Goal: Task Accomplishment & Management: Complete application form

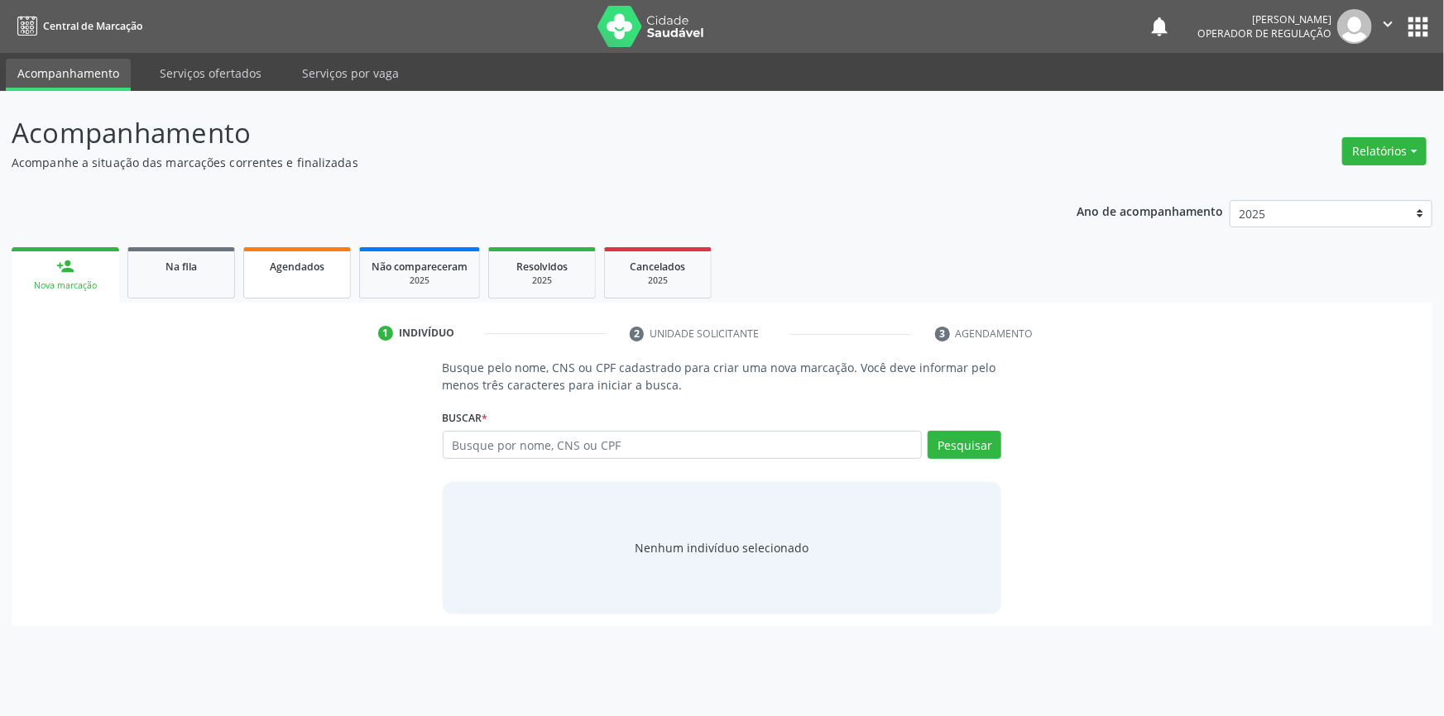
click at [344, 270] on link "Agendados" at bounding box center [297, 272] width 108 height 51
select select "8"
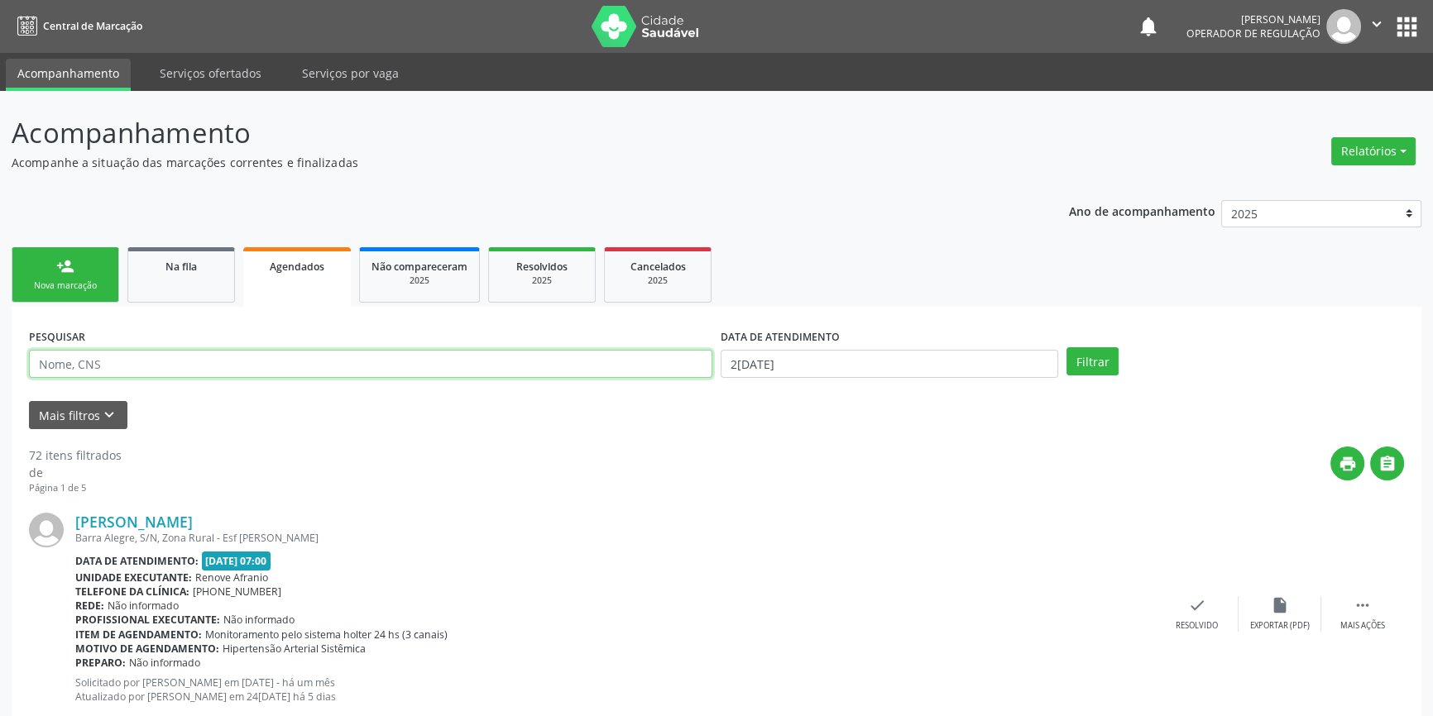
click at [213, 368] on input "text" at bounding box center [370, 364] width 683 height 28
type input "samuel"
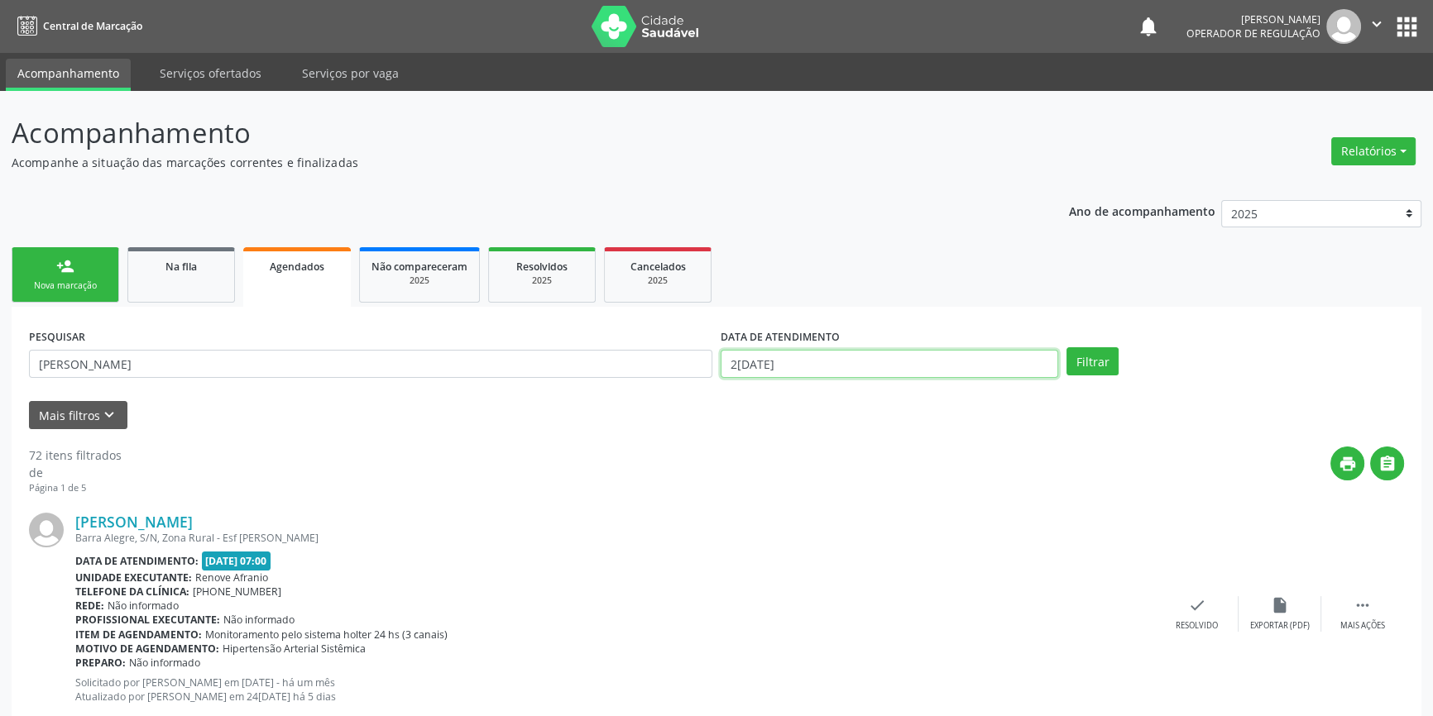
click at [885, 371] on body "Central de Marcação notifications Italo Souza Coelho Operador de regulação  Co…" at bounding box center [716, 358] width 1433 height 716
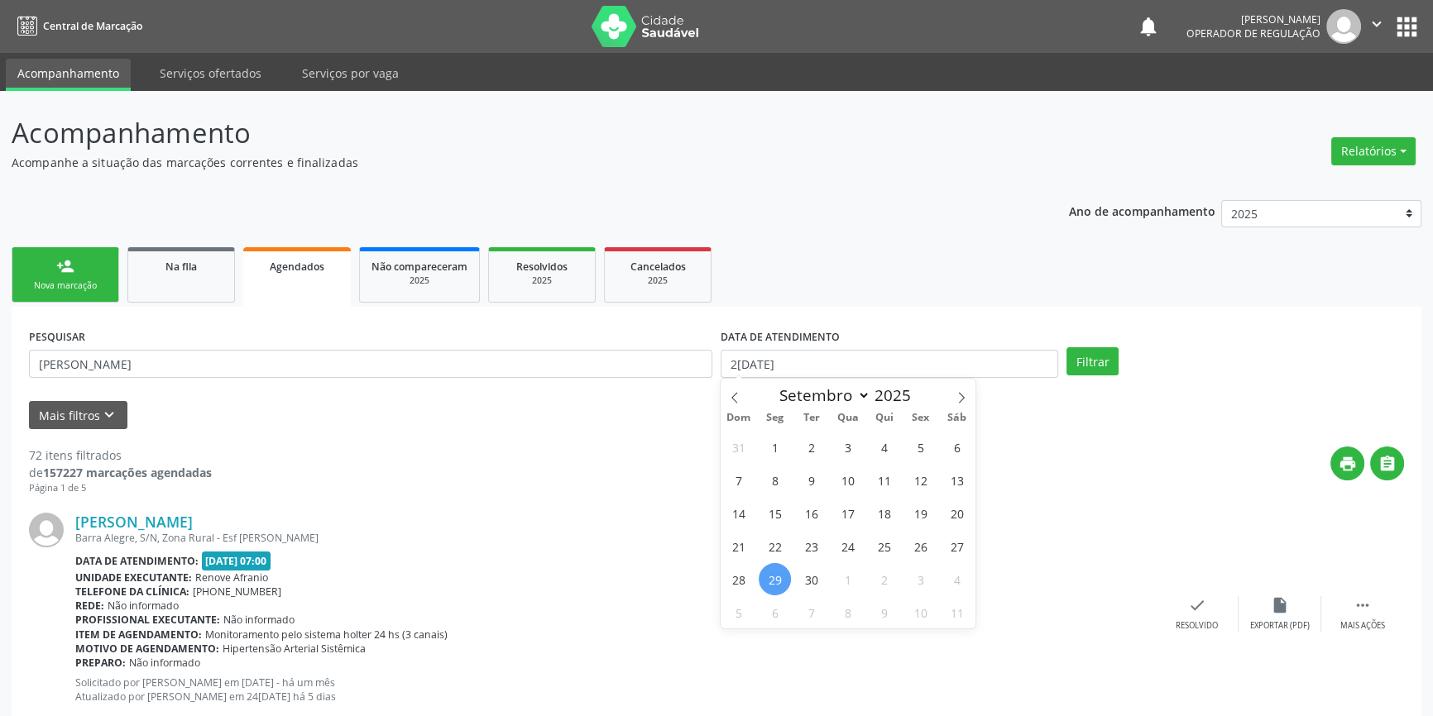
click at [771, 567] on span "29" at bounding box center [775, 579] width 32 height 32
type input "[DATE]"
click at [806, 574] on span "30" at bounding box center [811, 579] width 32 height 32
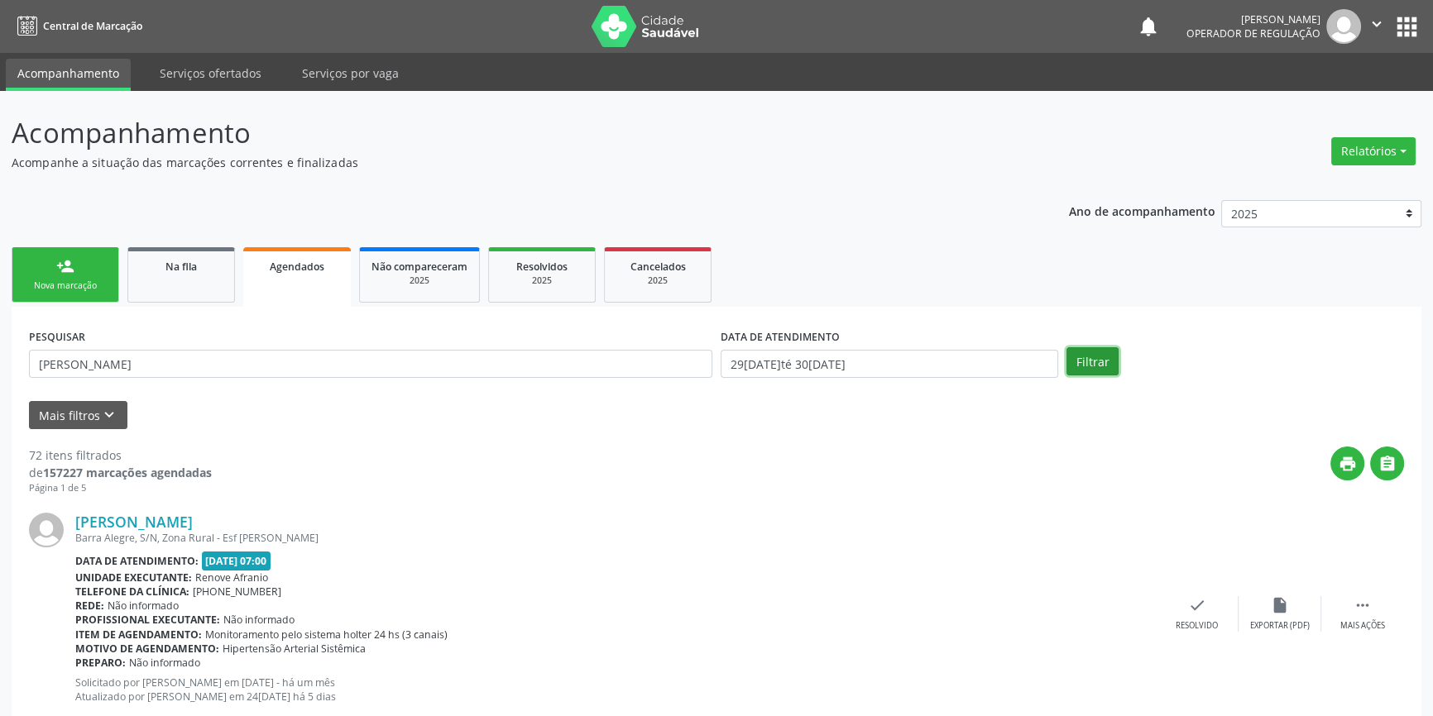
click at [1081, 363] on button "Filtrar" at bounding box center [1092, 361] width 52 height 28
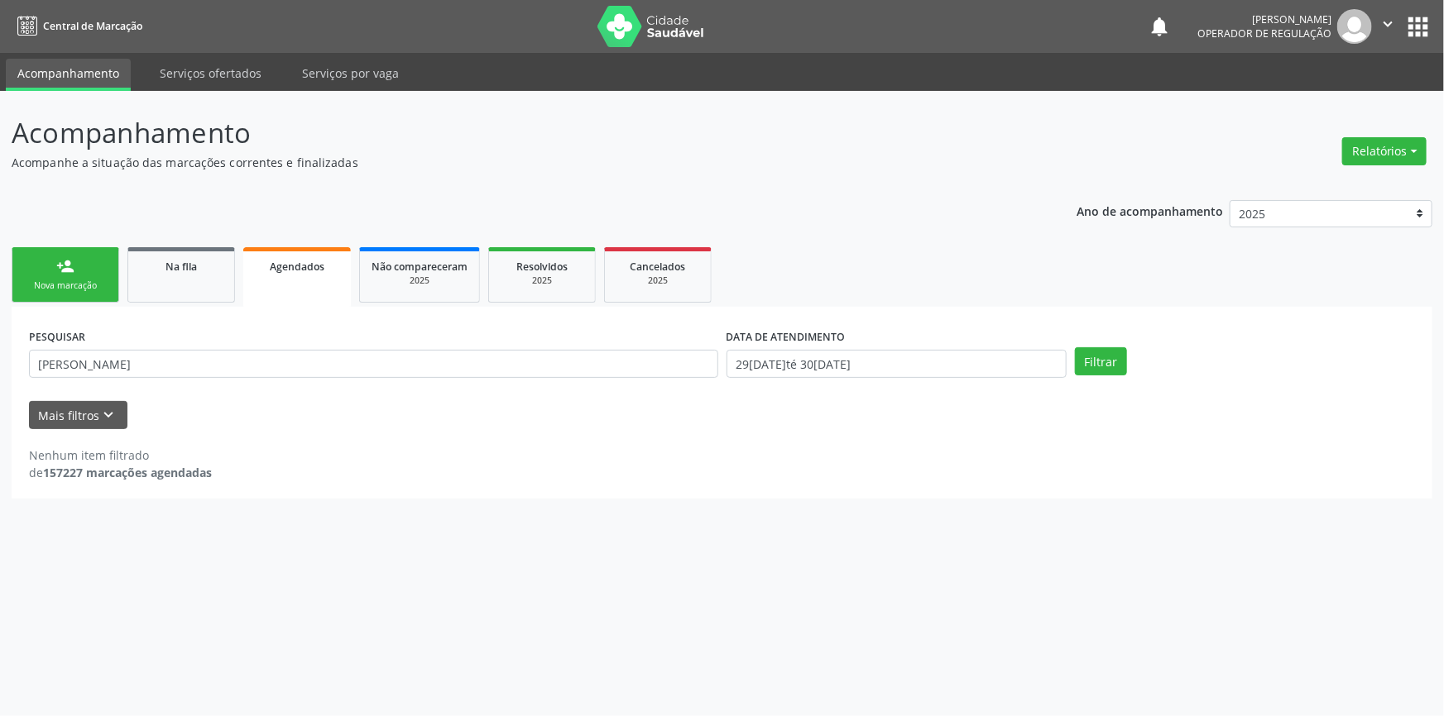
click at [776, 491] on div "PESQUISAR samuel DATA DE ATENDIMENTO 29/09/2025 até 30/09/2025 Filtrar UNIDADE …" at bounding box center [722, 403] width 1420 height 192
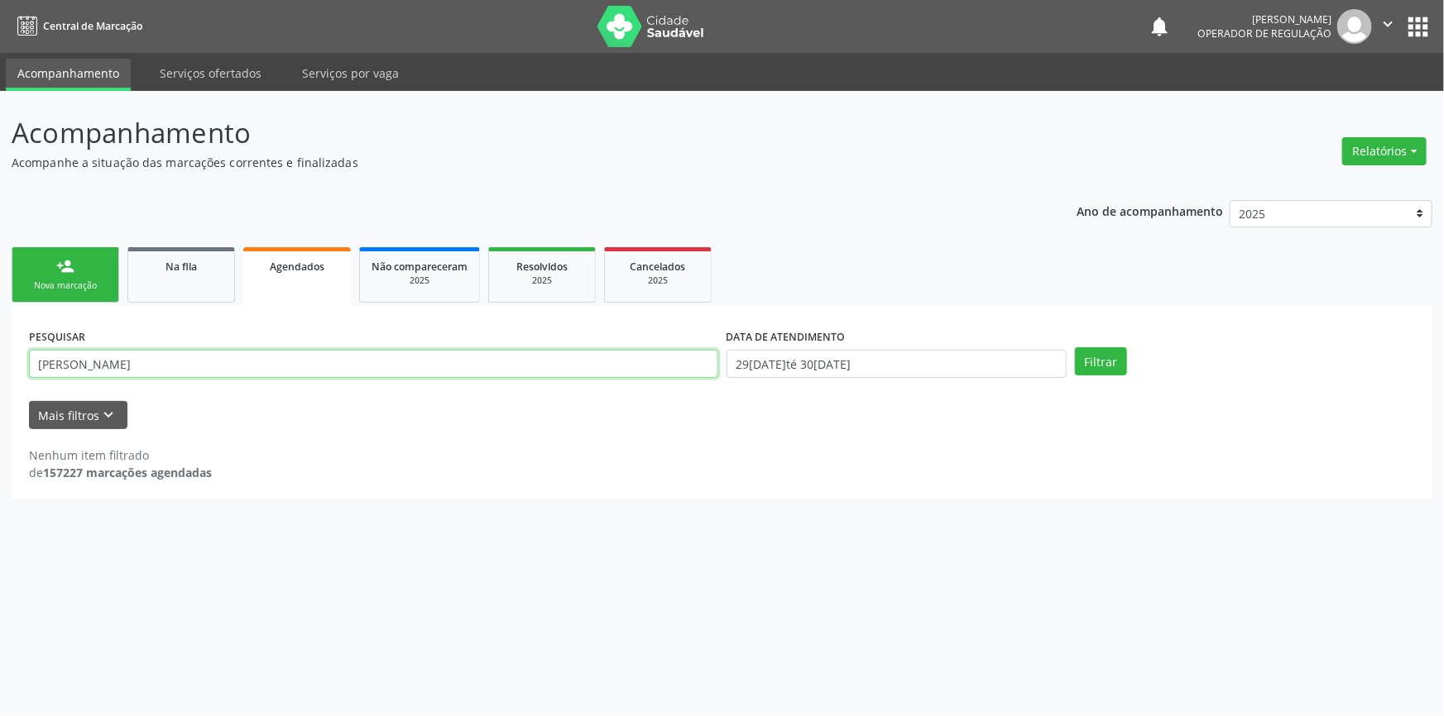
drag, startPoint x: 77, startPoint y: 358, endPoint x: 0, endPoint y: 355, distance: 77.0
click at [0, 356] on div "Acompanhamento Acompanhe a situação das marcações correntes e finalizadas Relat…" at bounding box center [722, 403] width 1444 height 625
click at [280, 363] on input "text" at bounding box center [373, 364] width 689 height 28
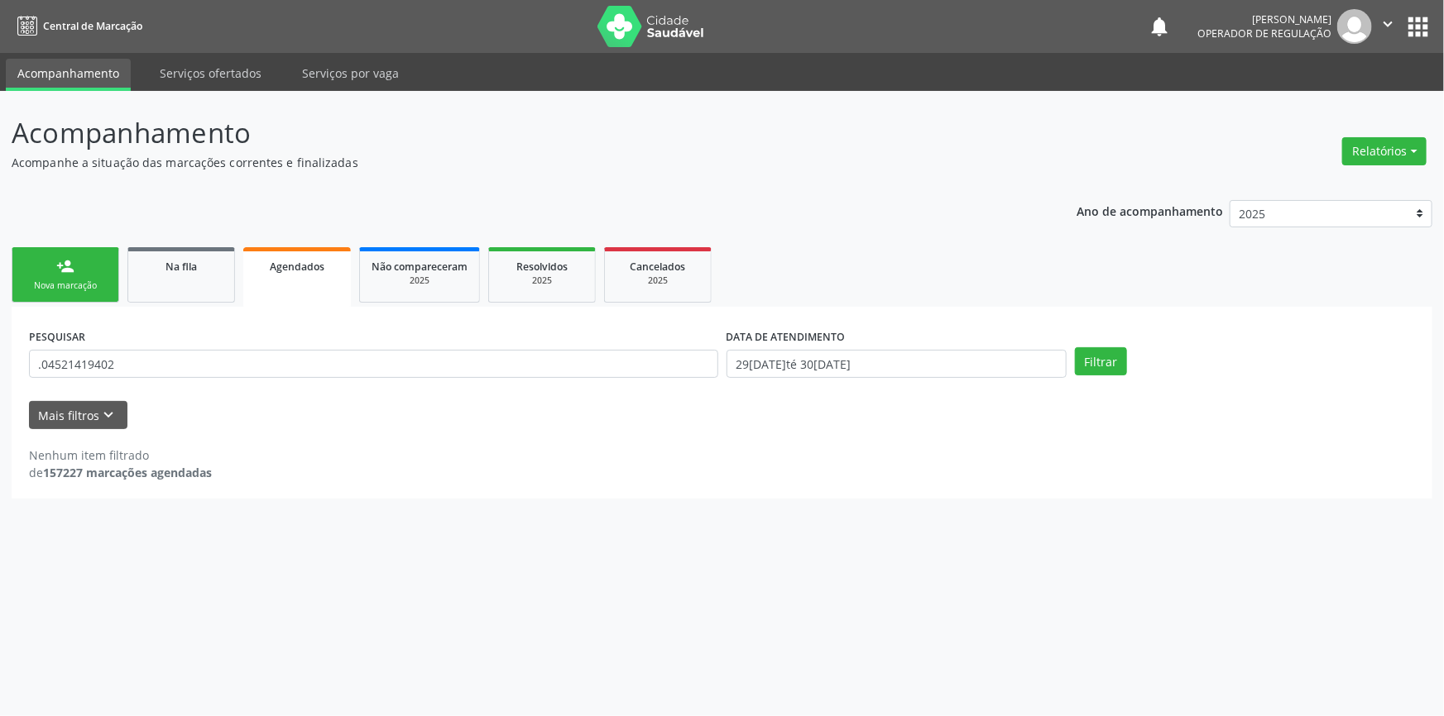
click at [108, 342] on div "PESQUISAR .04521419402" at bounding box center [373, 356] width 697 height 65
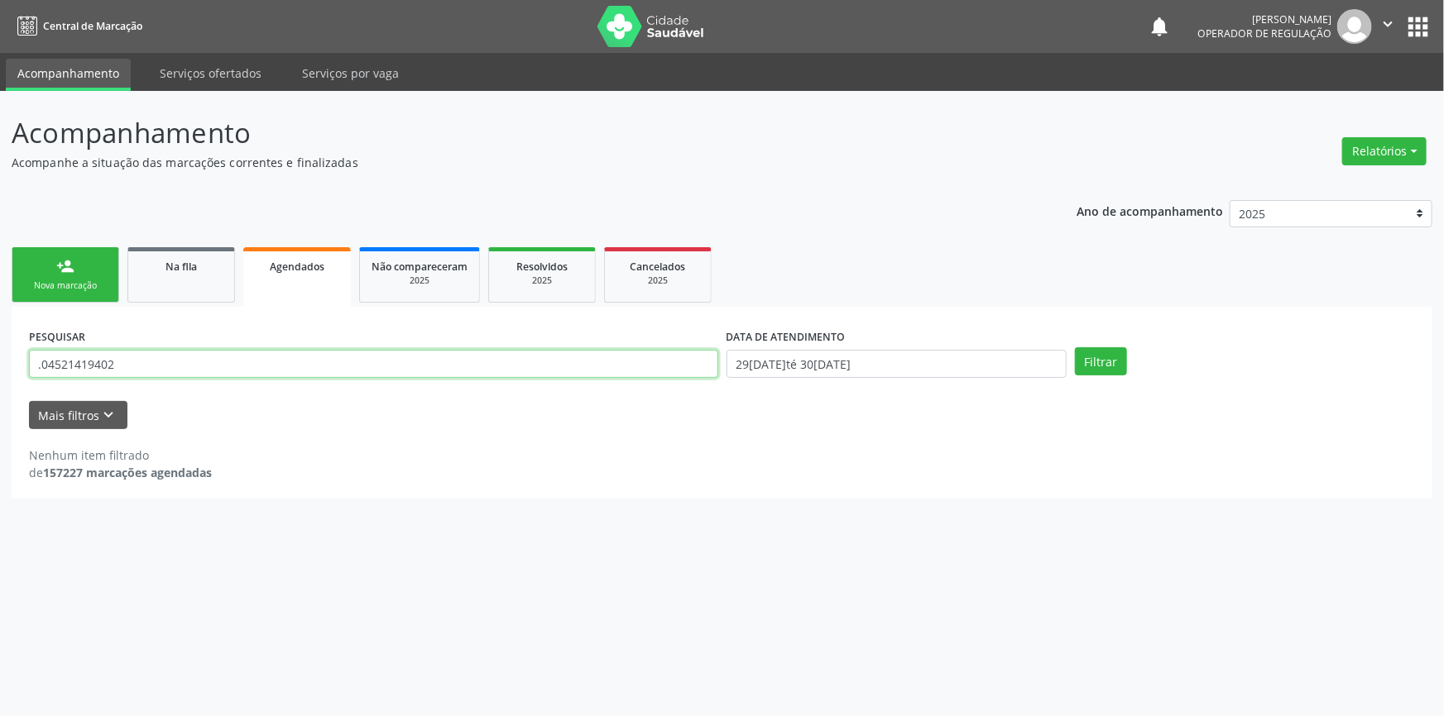
drag, startPoint x: 136, startPoint y: 361, endPoint x: 308, endPoint y: 232, distance: 215.1
click at [0, 366] on div "Acompanhamento Acompanhe a situação das marcações correntes e finalizadas Relat…" at bounding box center [722, 403] width 1444 height 625
type input "04521419402"
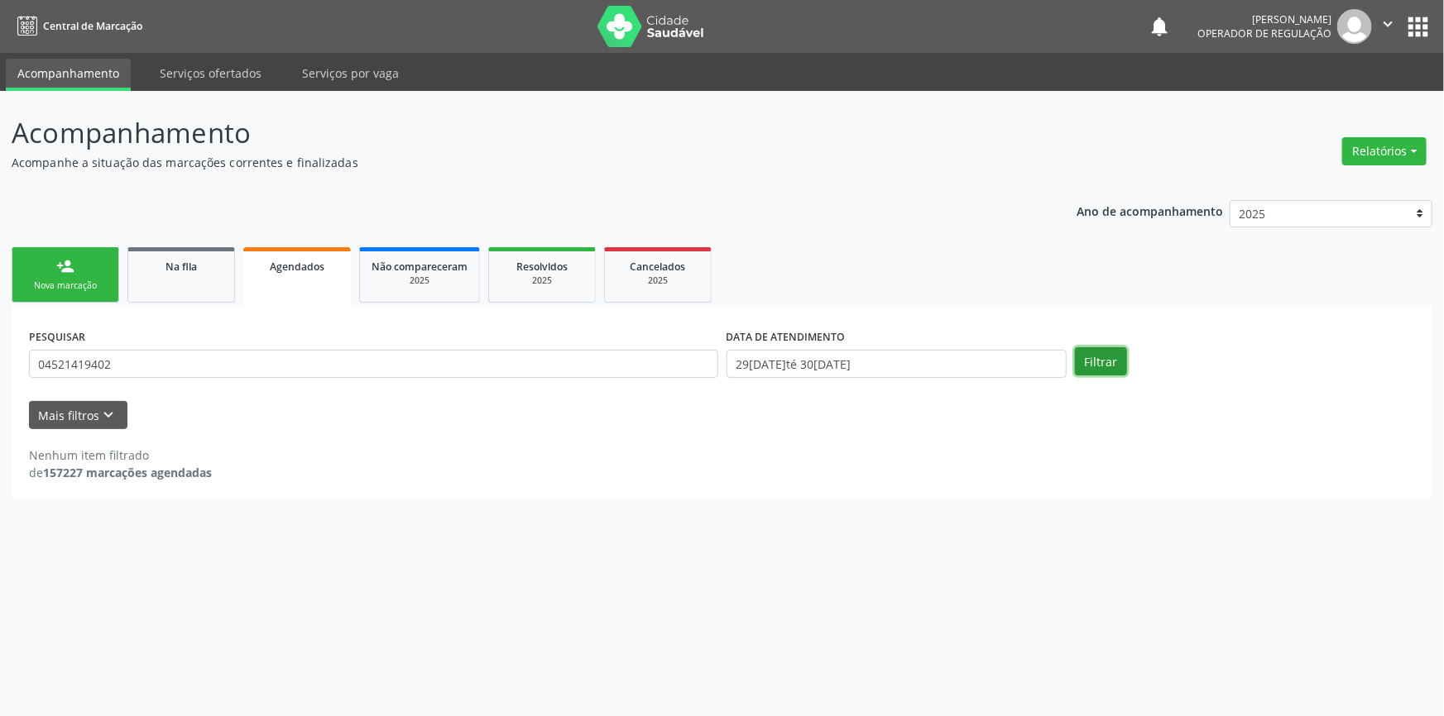
click at [1118, 352] on button "Filtrar" at bounding box center [1101, 361] width 52 height 28
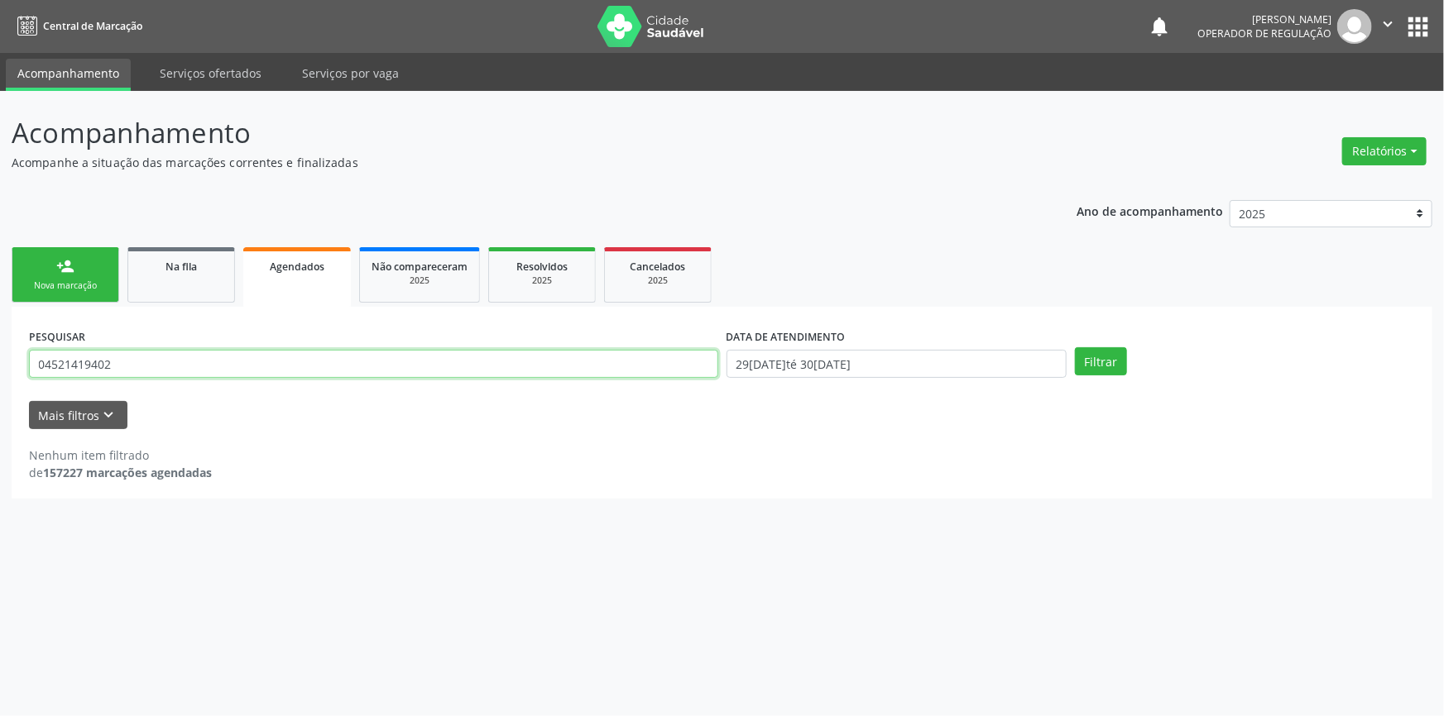
drag, startPoint x: 169, startPoint y: 365, endPoint x: 0, endPoint y: 372, distance: 168.9
click at [0, 372] on div "Acompanhamento Acompanhe a situação das marcações correntes e finalizadas Relat…" at bounding box center [722, 403] width 1444 height 625
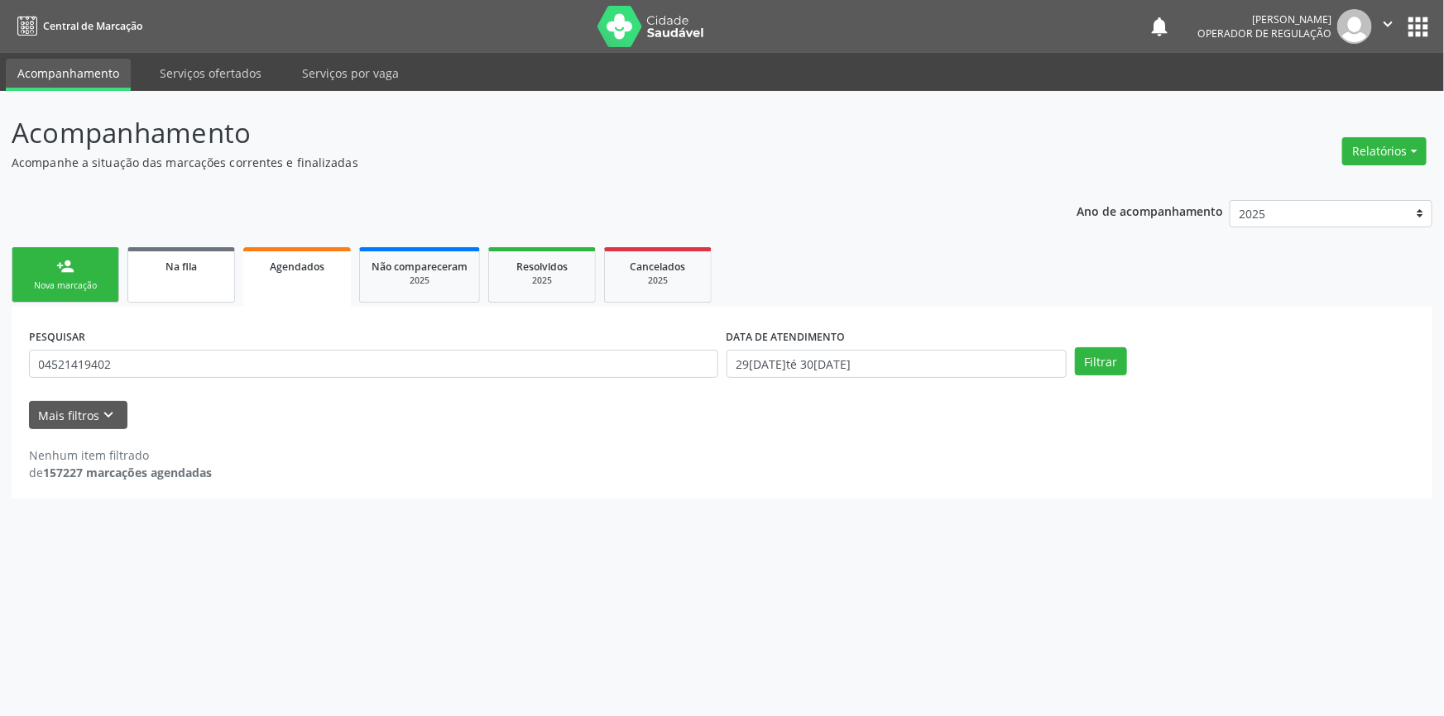
click at [218, 286] on link "Na fila" at bounding box center [181, 274] width 108 height 55
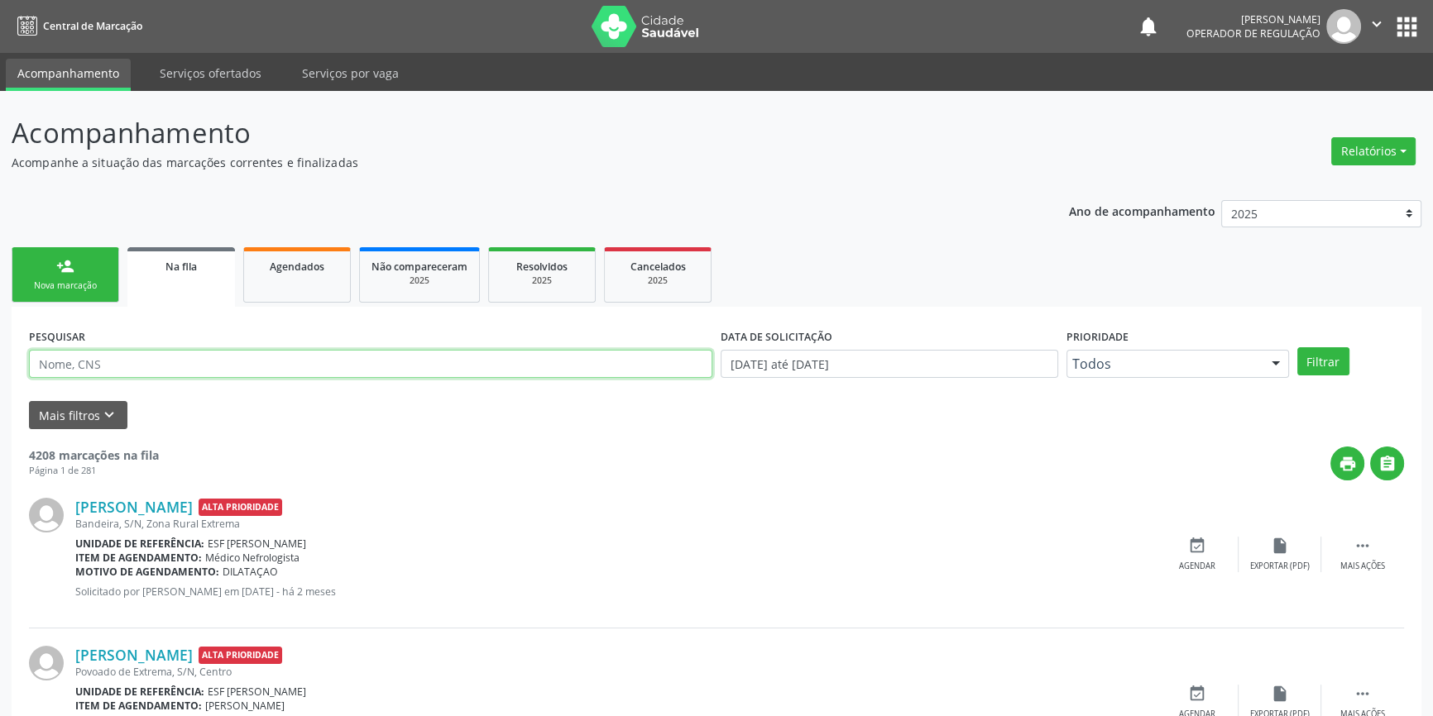
click at [242, 375] on input "text" at bounding box center [370, 364] width 683 height 28
paste input "04521419402"
type input "04521419402"
click at [1329, 365] on button "Filtrar" at bounding box center [1323, 361] width 52 height 28
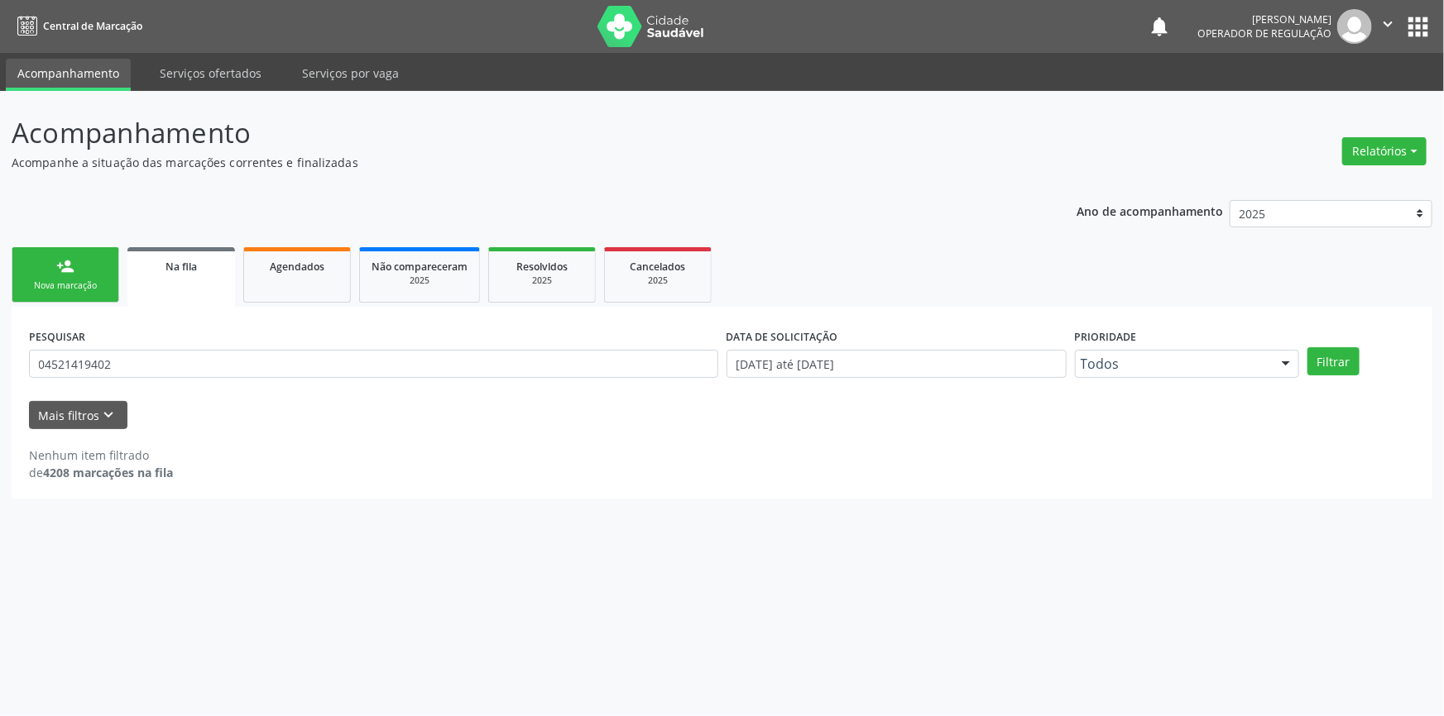
click at [103, 273] on link "person_add Nova marcação" at bounding box center [66, 274] width 108 height 55
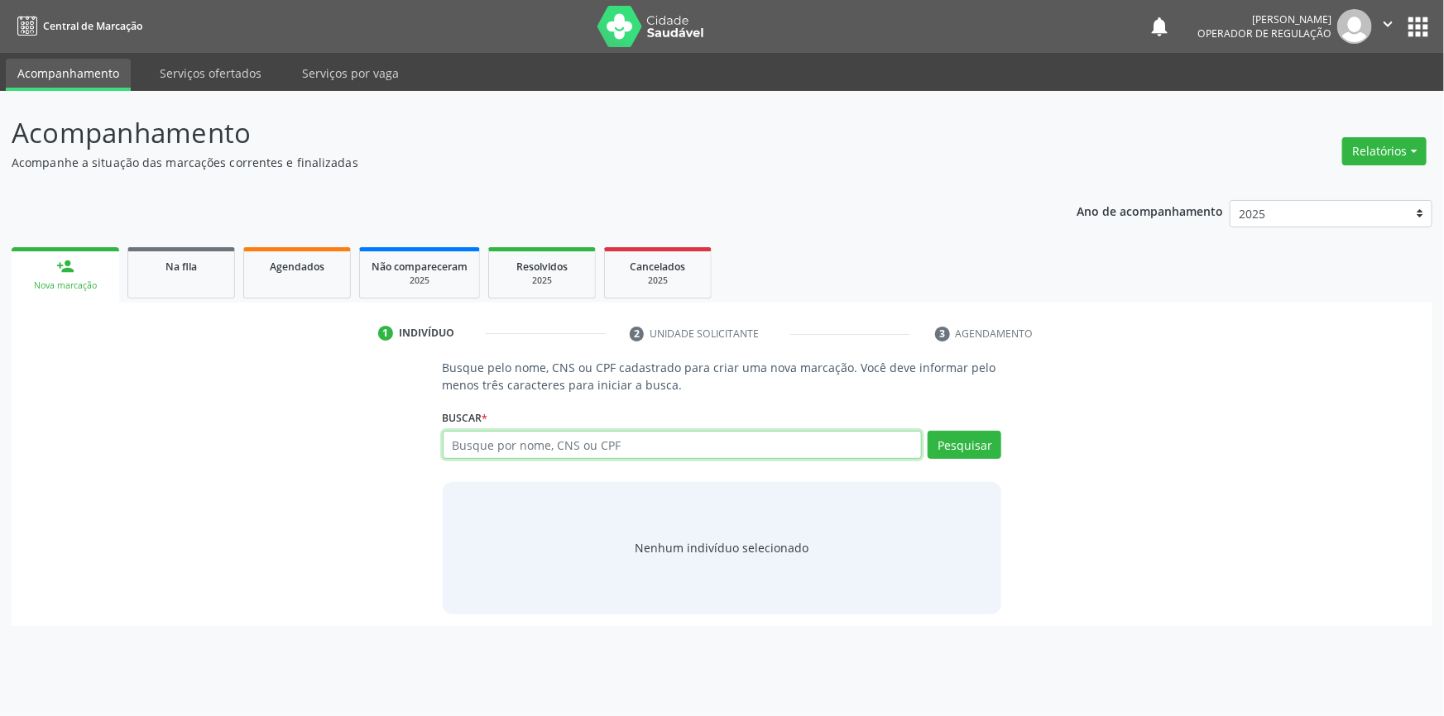
click at [630, 447] on input "text" at bounding box center [683, 445] width 480 height 28
drag, startPoint x: 694, startPoint y: 449, endPoint x: 258, endPoint y: 453, distance: 436.0
click at [258, 453] on div "Busque pelo nome, CNS ou CPF cadastrado para criar uma nova marcação. Você deve…" at bounding box center [721, 486] width 1397 height 255
paste input "04521419402"
type input "04521419402"
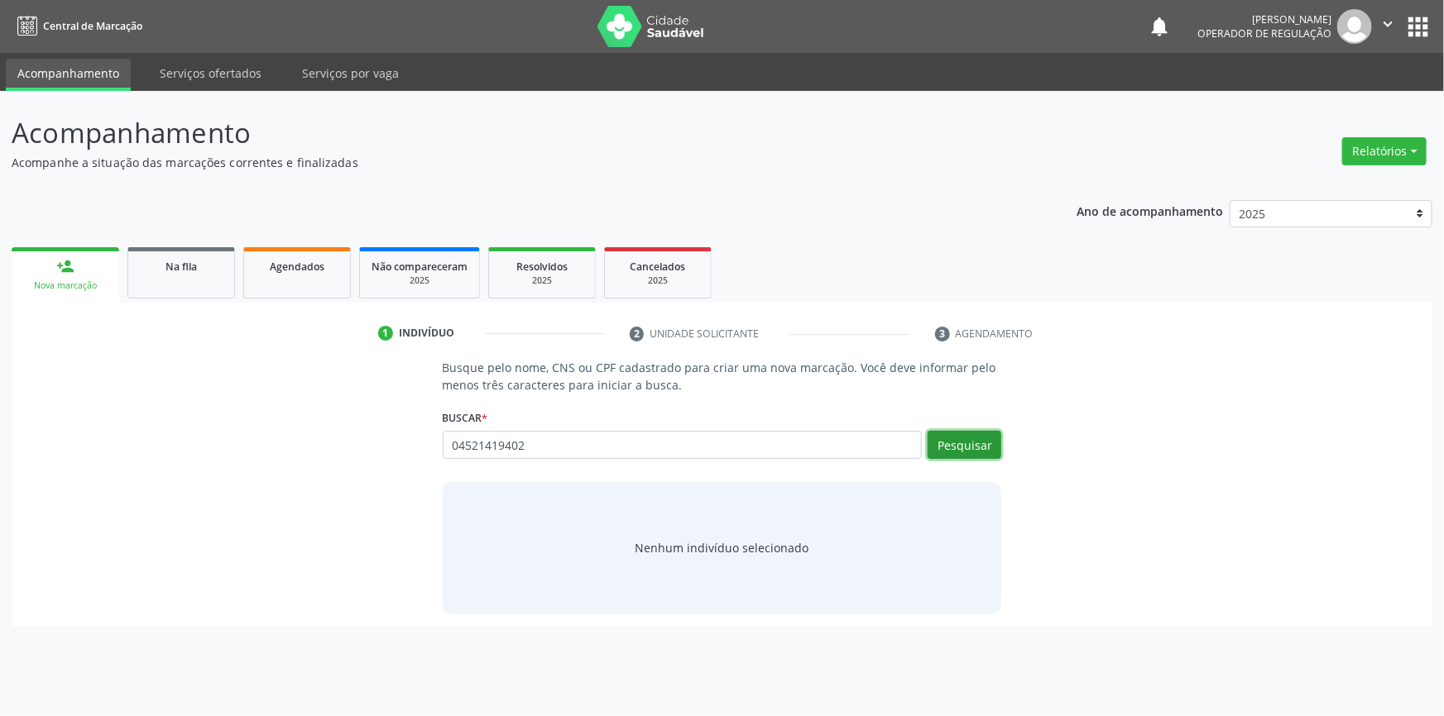
click at [963, 443] on button "Pesquisar" at bounding box center [964, 445] width 74 height 28
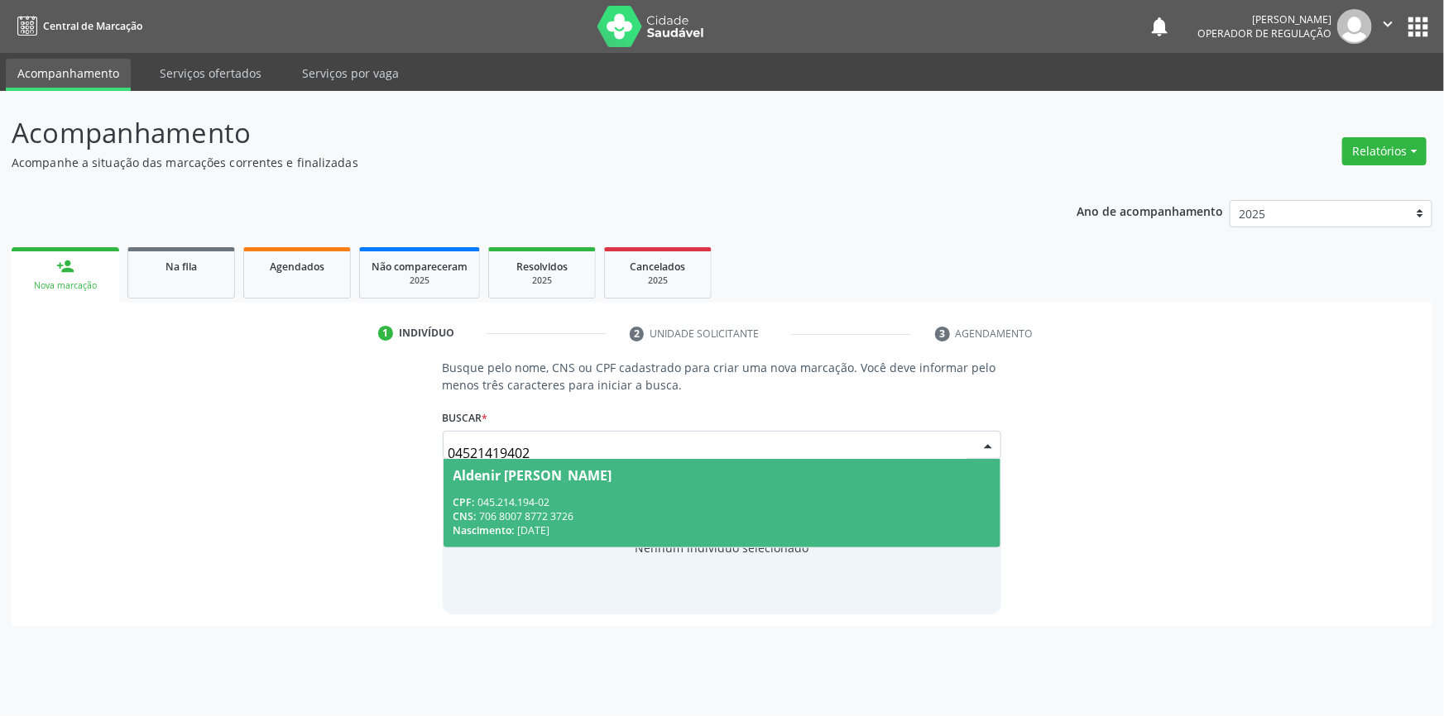
click at [589, 488] on span "Aldenir Nunes da Silva CPF: 045.214.194-02 CNS: 706 8007 8772 3726 Nascimento: …" at bounding box center [722, 503] width 558 height 89
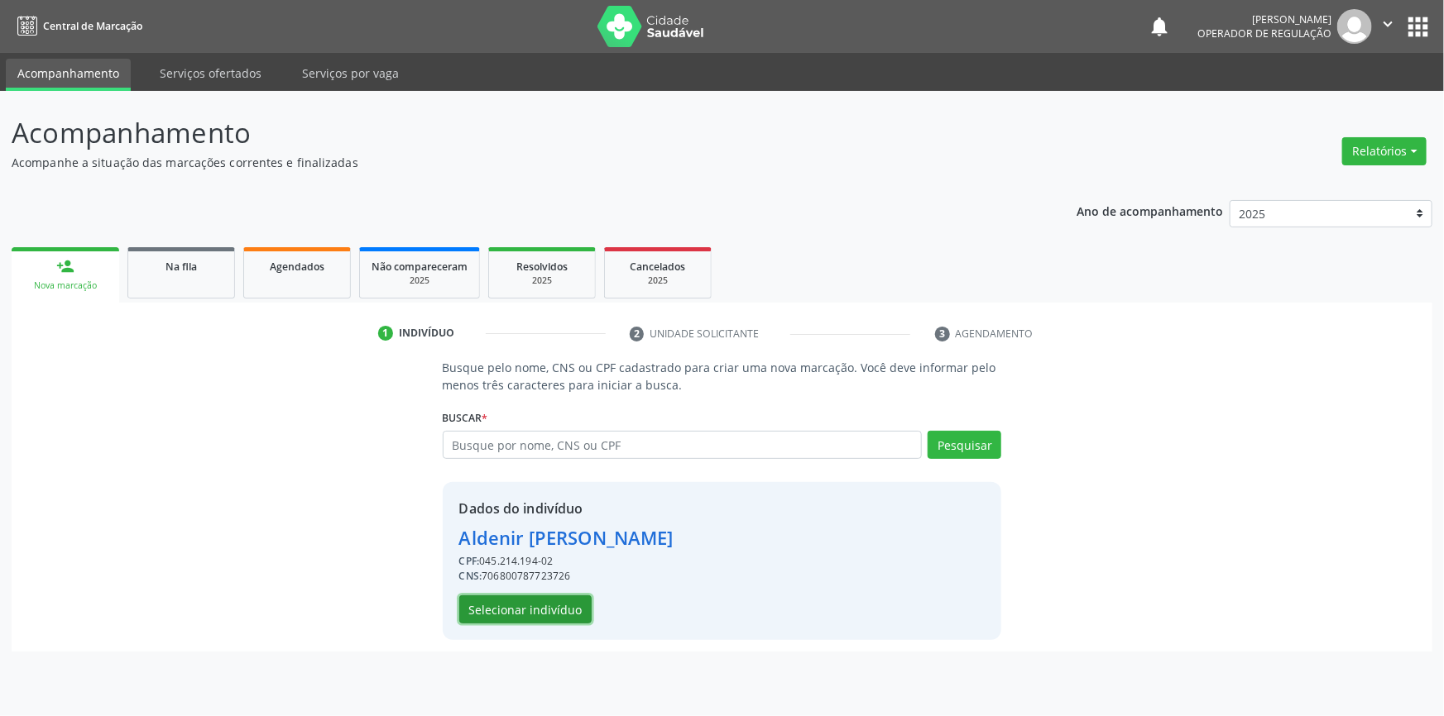
click at [535, 596] on button "Selecionar indivíduo" at bounding box center [525, 610] width 132 height 28
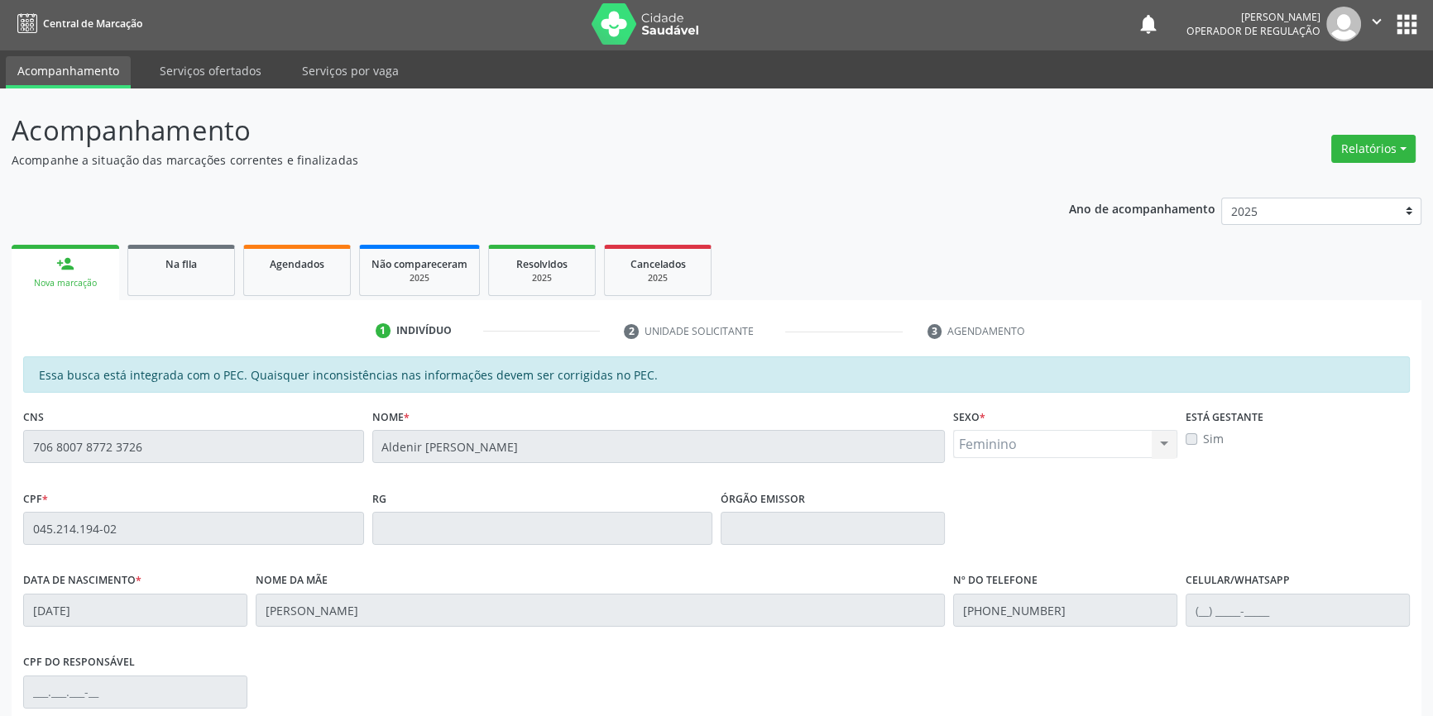
scroll to position [1, 0]
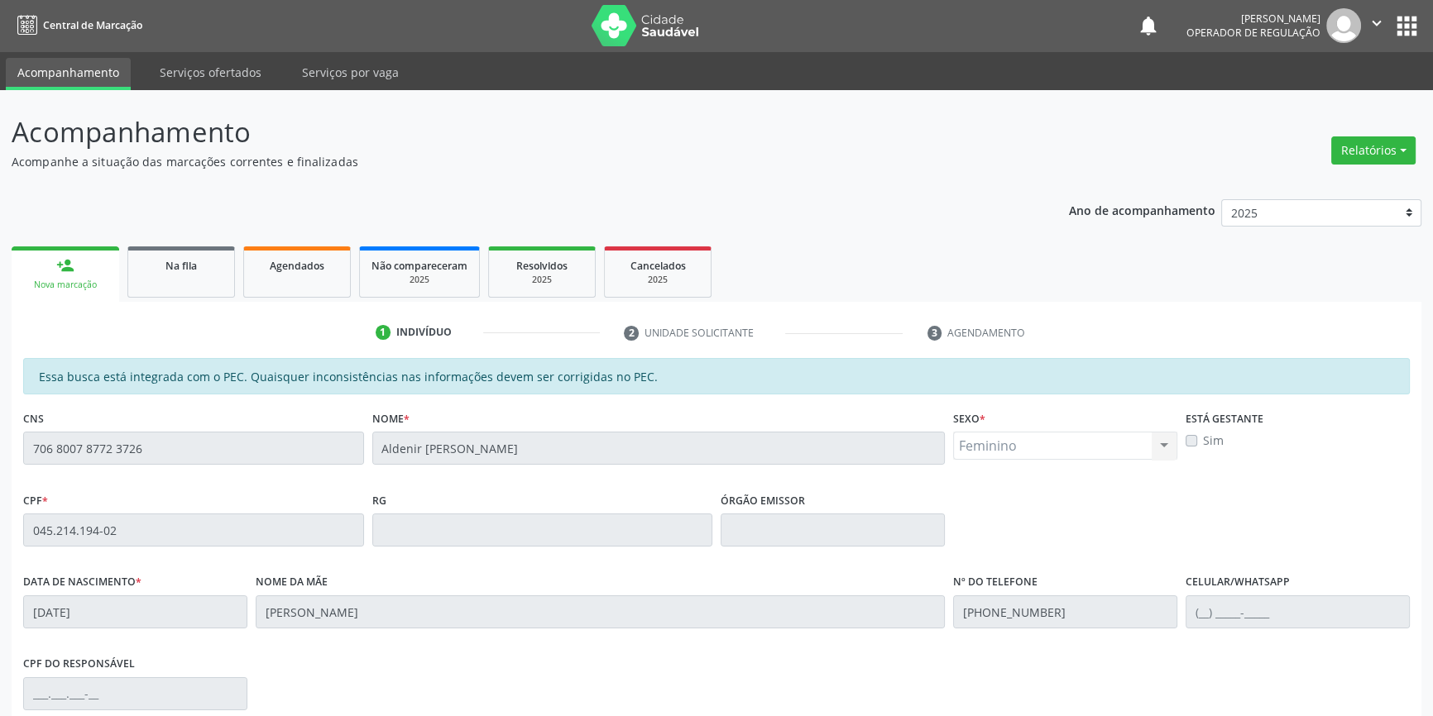
click at [0, 439] on div "Acompanhamento Acompanhe a situação das marcações correntes e finalizadas Relat…" at bounding box center [716, 517] width 1433 height 854
drag, startPoint x: 208, startPoint y: 249, endPoint x: 172, endPoint y: 249, distance: 36.4
click at [208, 249] on link "Na fila" at bounding box center [181, 272] width 108 height 51
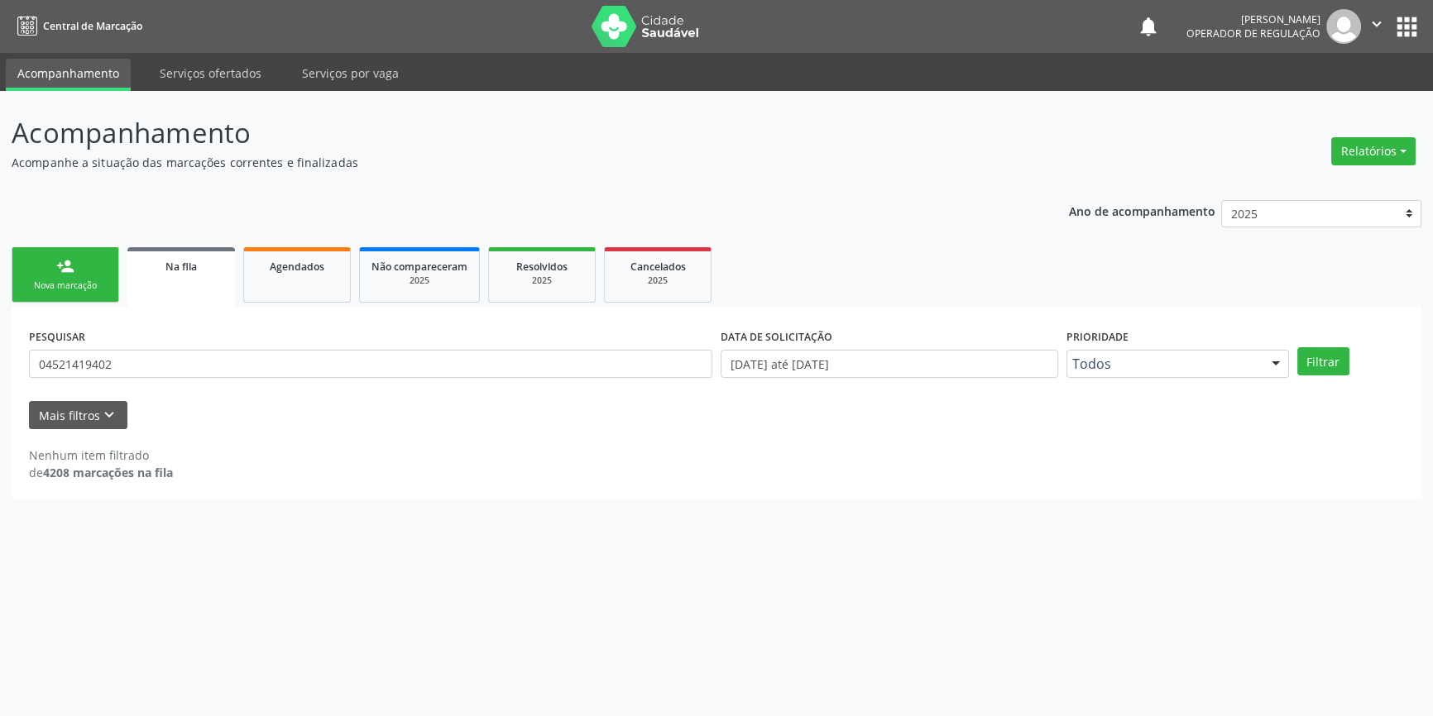
scroll to position [0, 0]
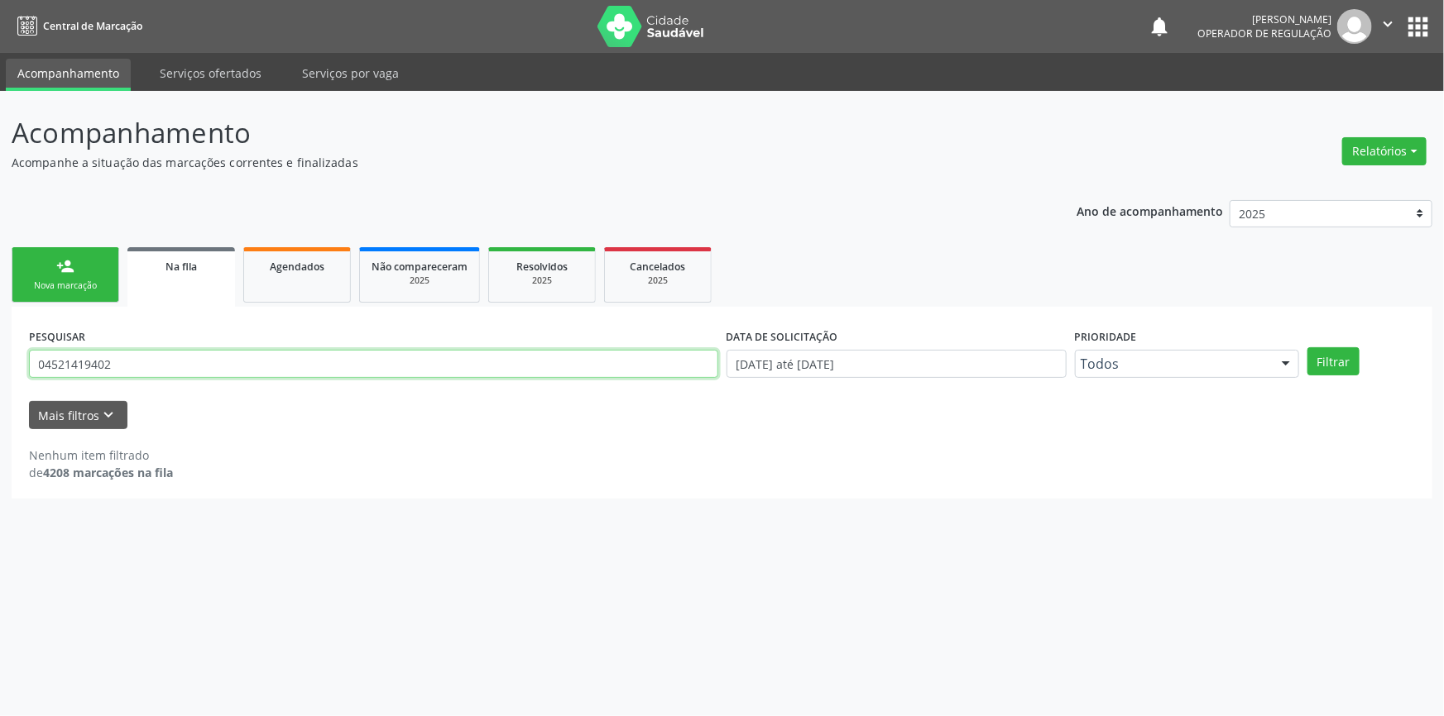
drag, startPoint x: 87, startPoint y: 360, endPoint x: 830, endPoint y: 309, distance: 744.6
click at [0, 358] on div "Acompanhamento Acompanhe a situação das marcações correntes e finalizadas Relat…" at bounding box center [722, 403] width 1444 height 625
type input "0"
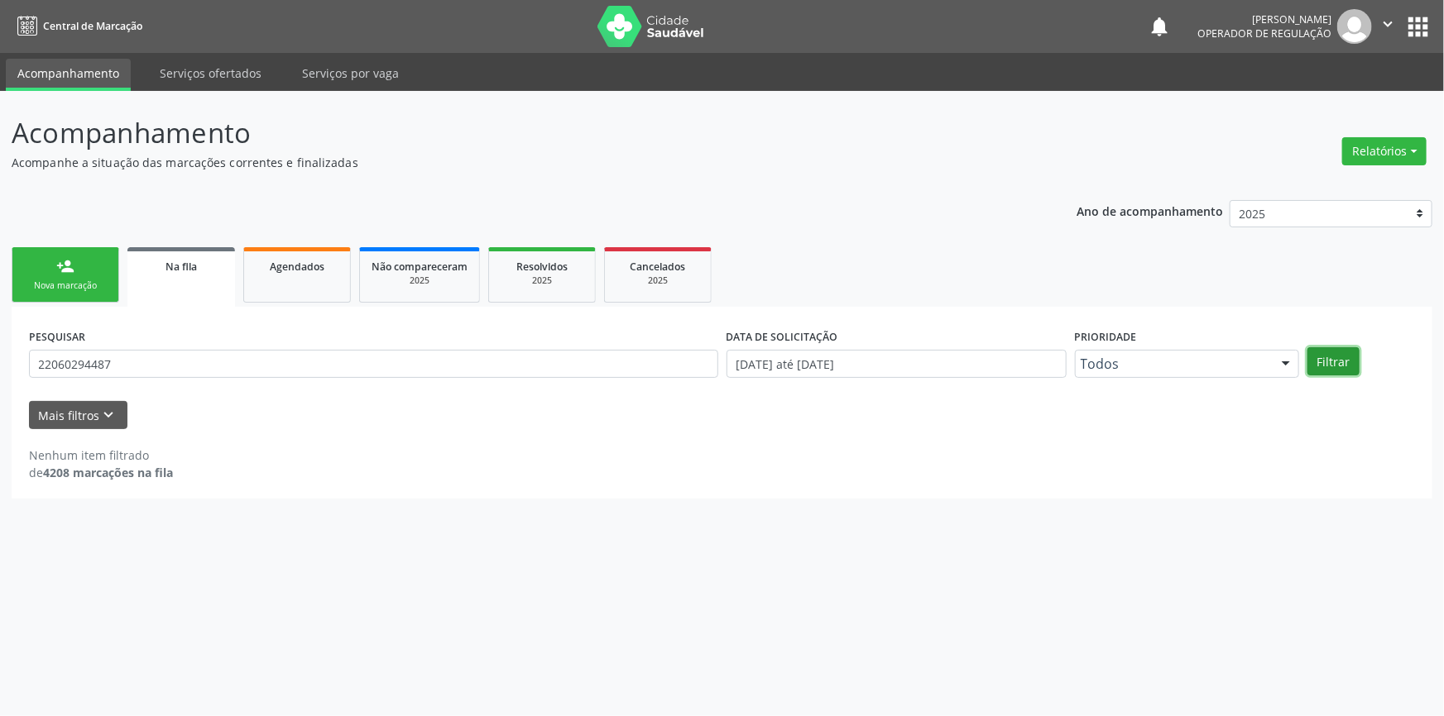
click at [1351, 351] on button "Filtrar" at bounding box center [1333, 361] width 52 height 28
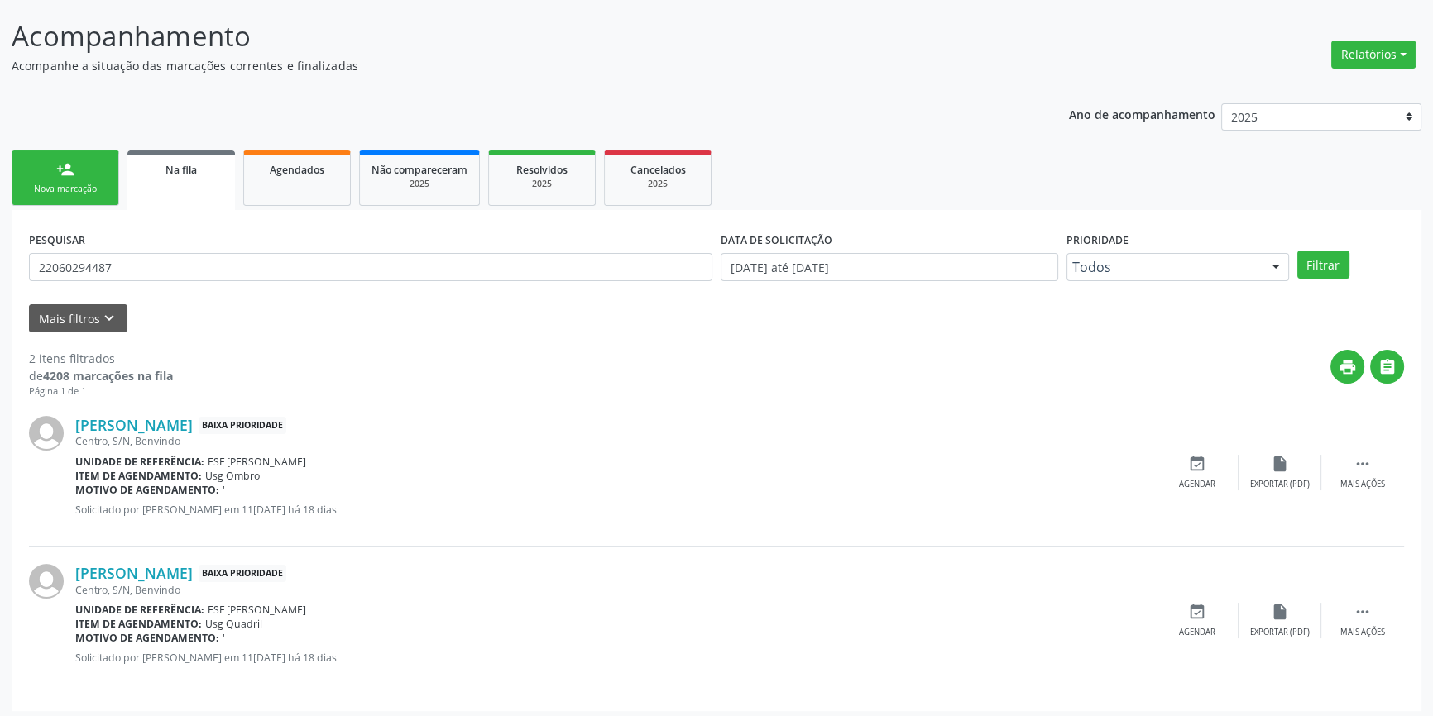
scroll to position [102, 0]
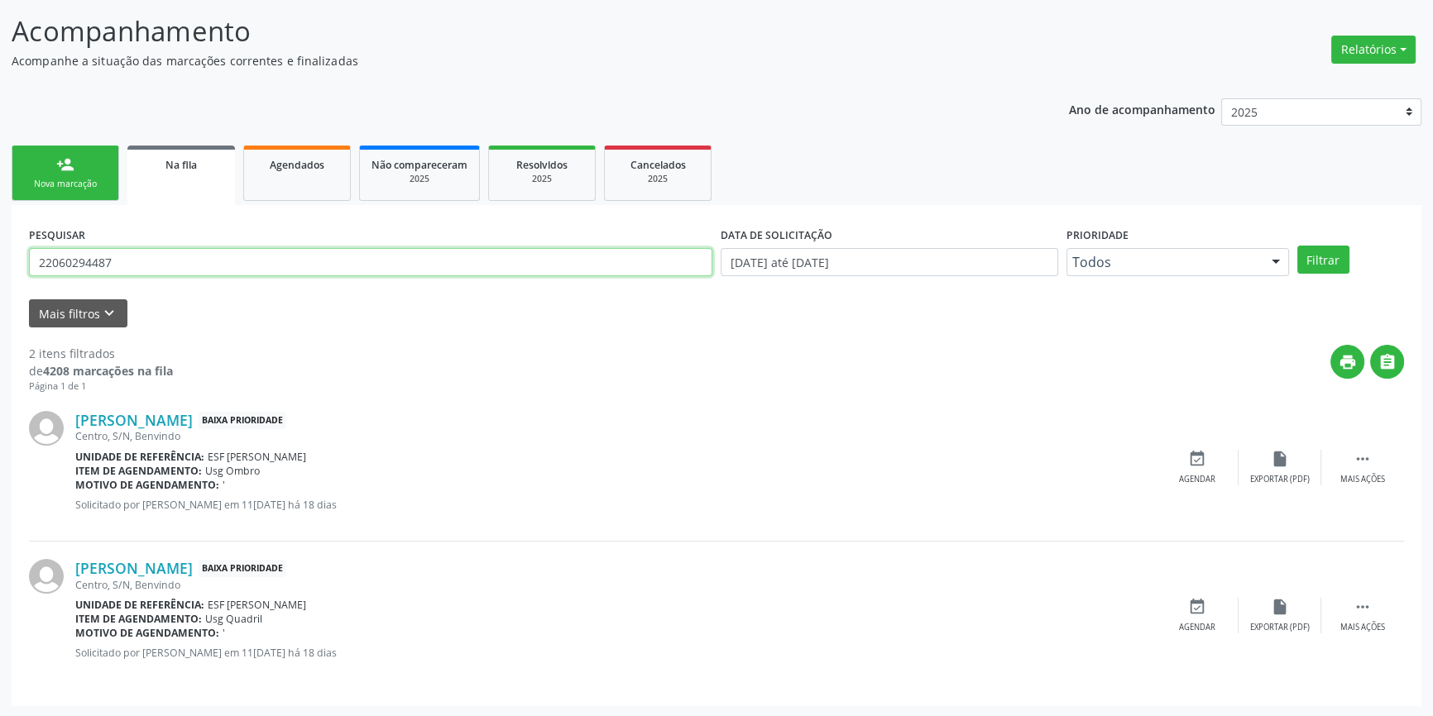
drag, startPoint x: 154, startPoint y: 259, endPoint x: 0, endPoint y: 219, distance: 158.9
click at [0, 219] on div "Acompanhamento Acompanhe a situação das marcações correntes e finalizadas Relat…" at bounding box center [716, 353] width 1433 height 729
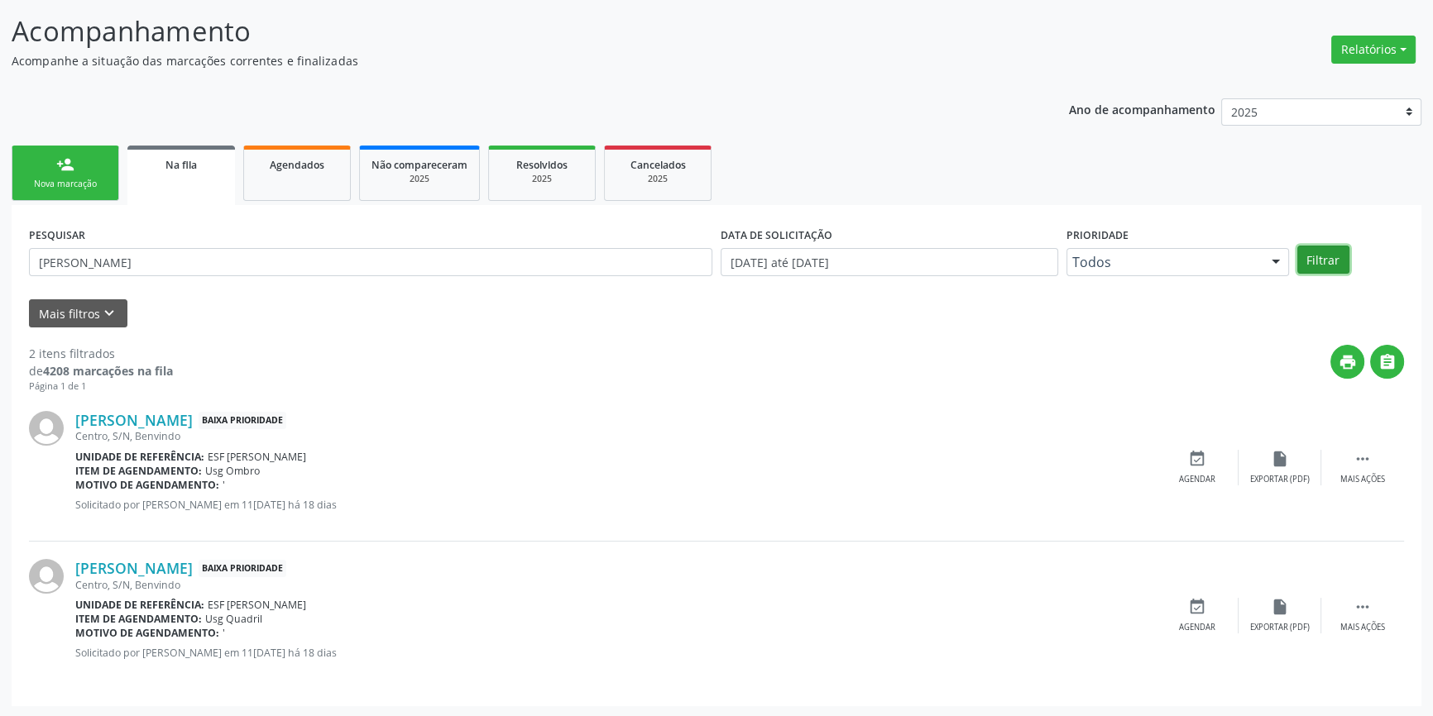
click at [1320, 262] on button "Filtrar" at bounding box center [1323, 260] width 52 height 28
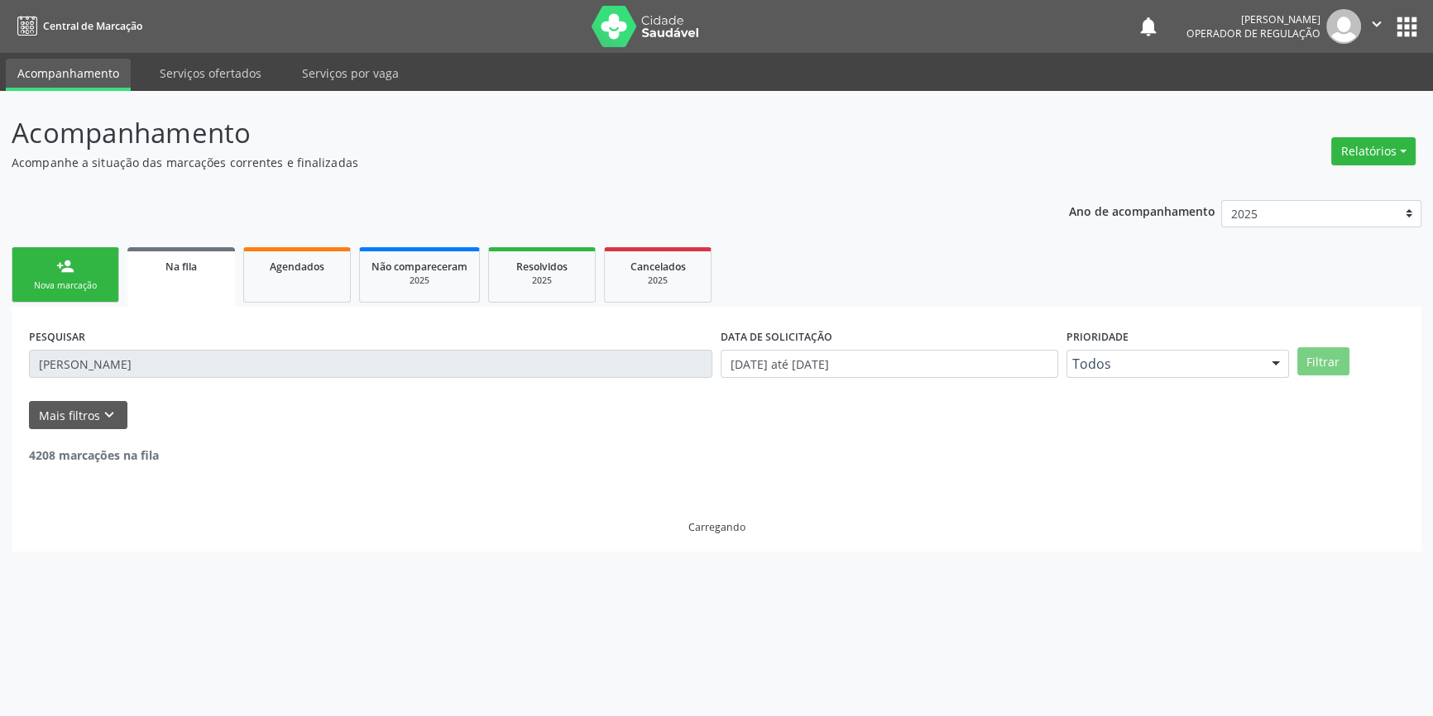
scroll to position [0, 0]
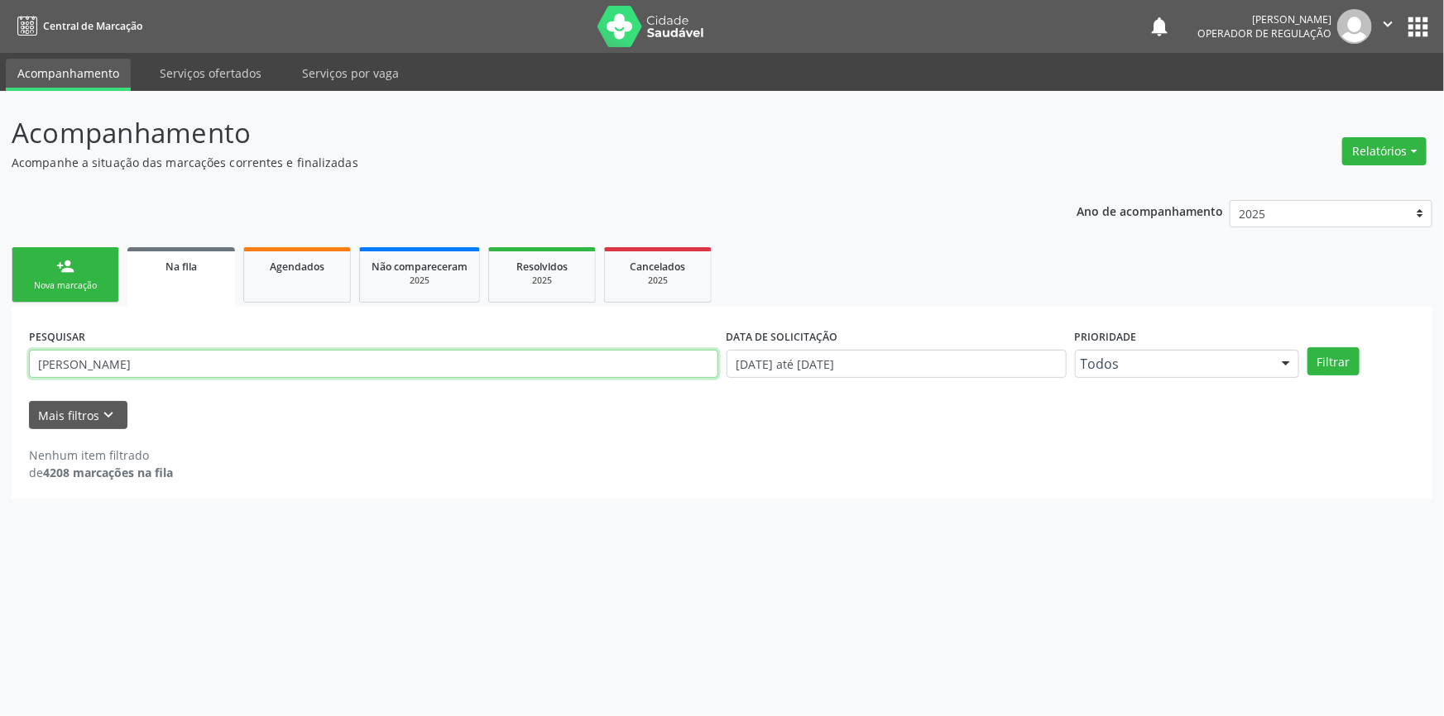
drag, startPoint x: 183, startPoint y: 367, endPoint x: 120, endPoint y: 358, distance: 63.5
click at [120, 358] on input "jose da silva soares" at bounding box center [373, 364] width 689 height 28
type input "jose da silva"
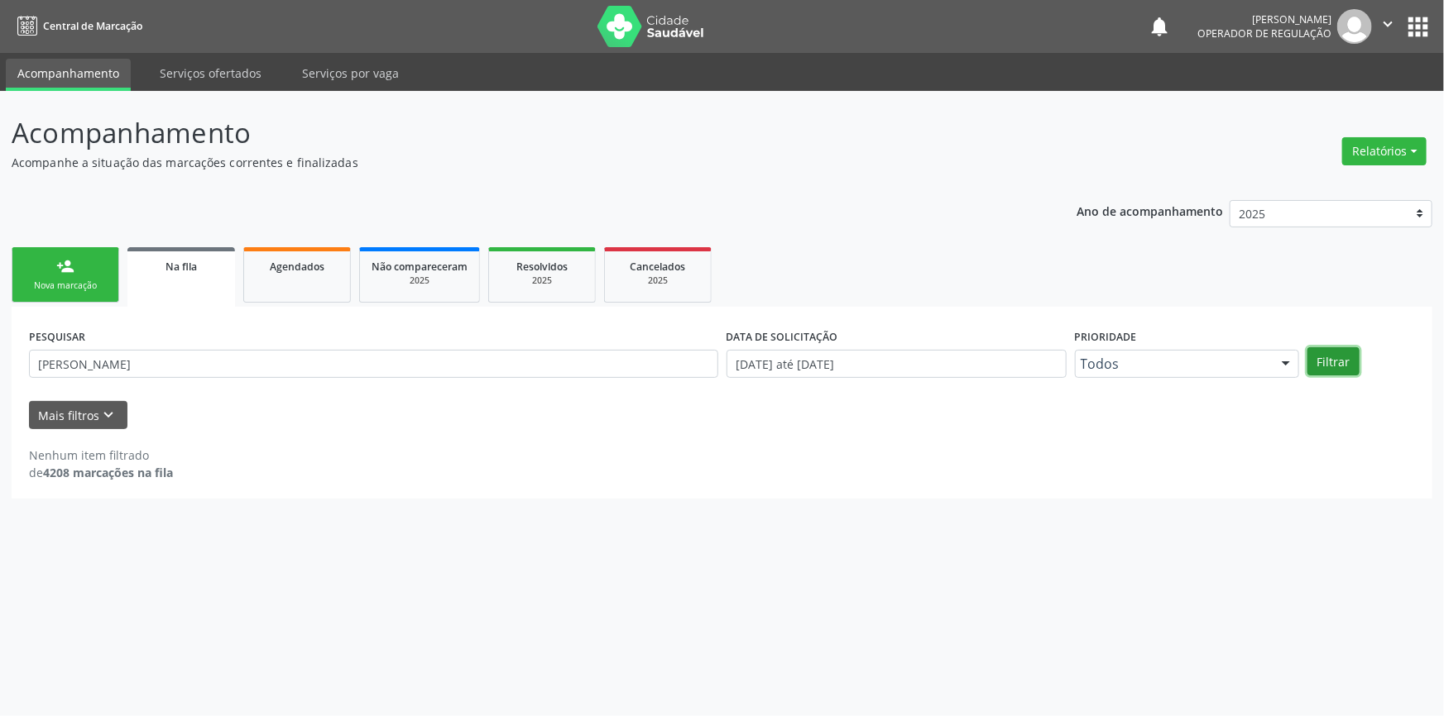
click at [1348, 352] on button "Filtrar" at bounding box center [1333, 361] width 52 height 28
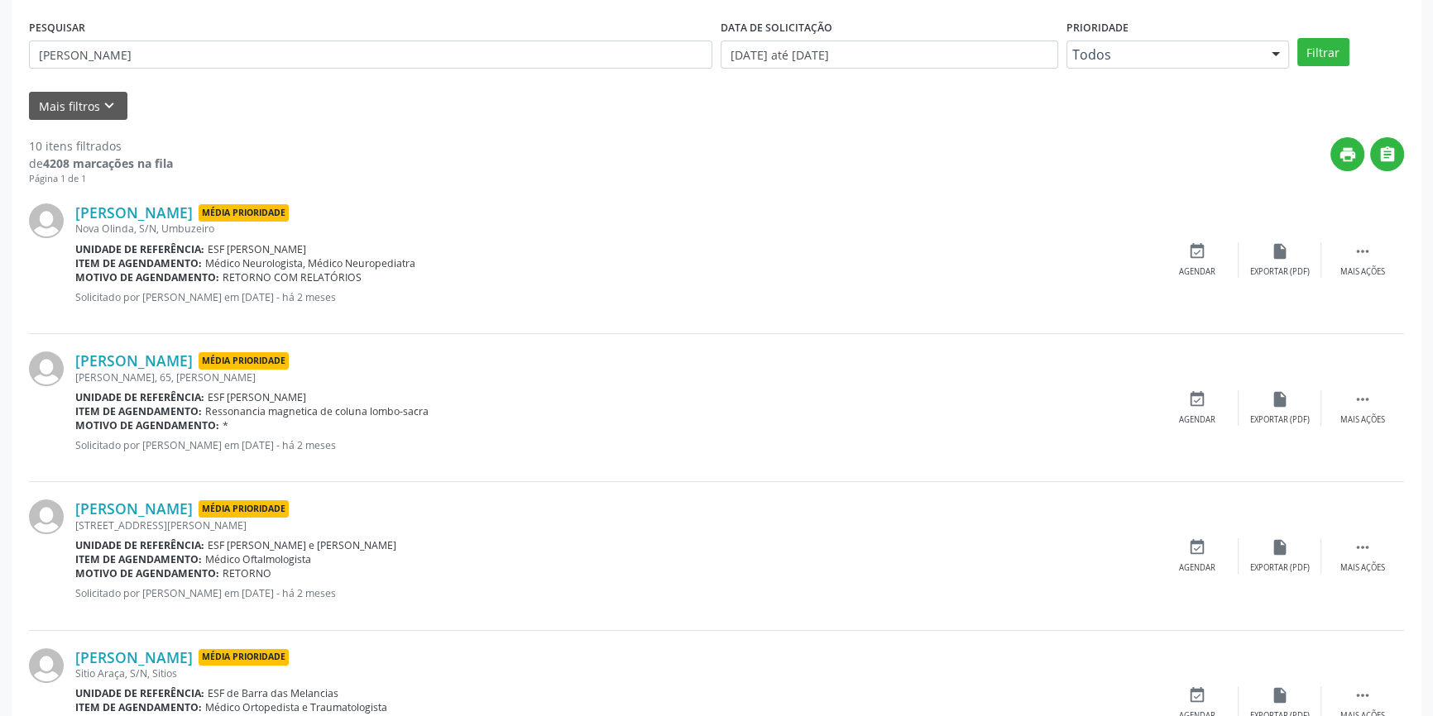
scroll to position [83, 0]
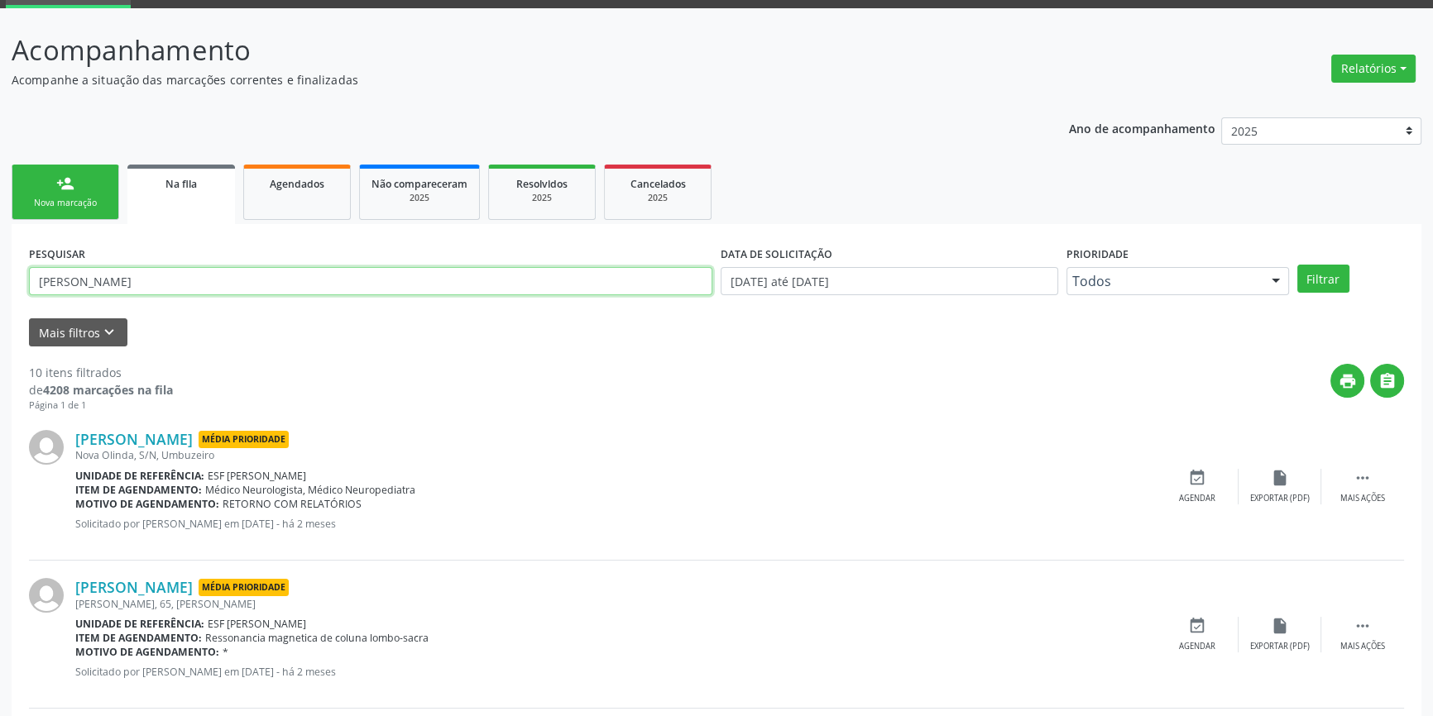
drag, startPoint x: 146, startPoint y: 281, endPoint x: 0, endPoint y: 232, distance: 154.6
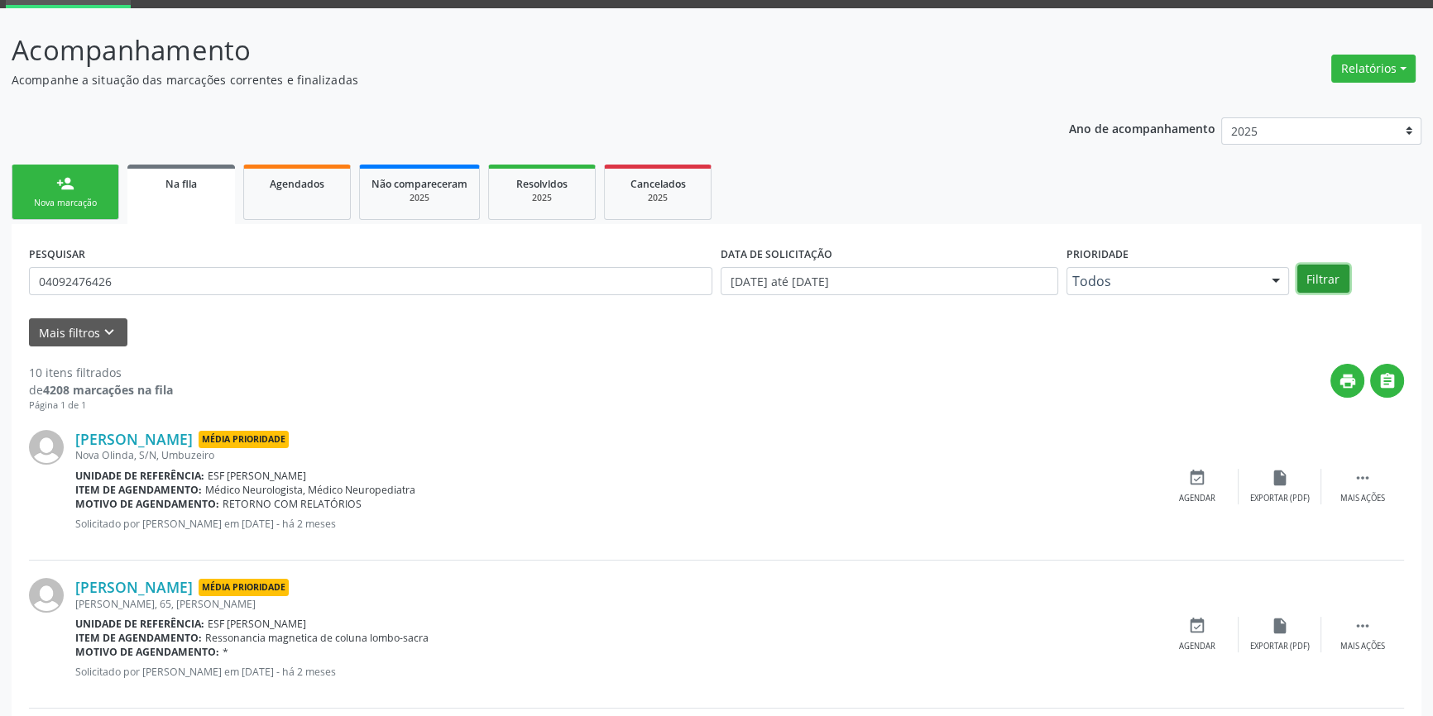
click at [1306, 279] on button "Filtrar" at bounding box center [1323, 279] width 52 height 28
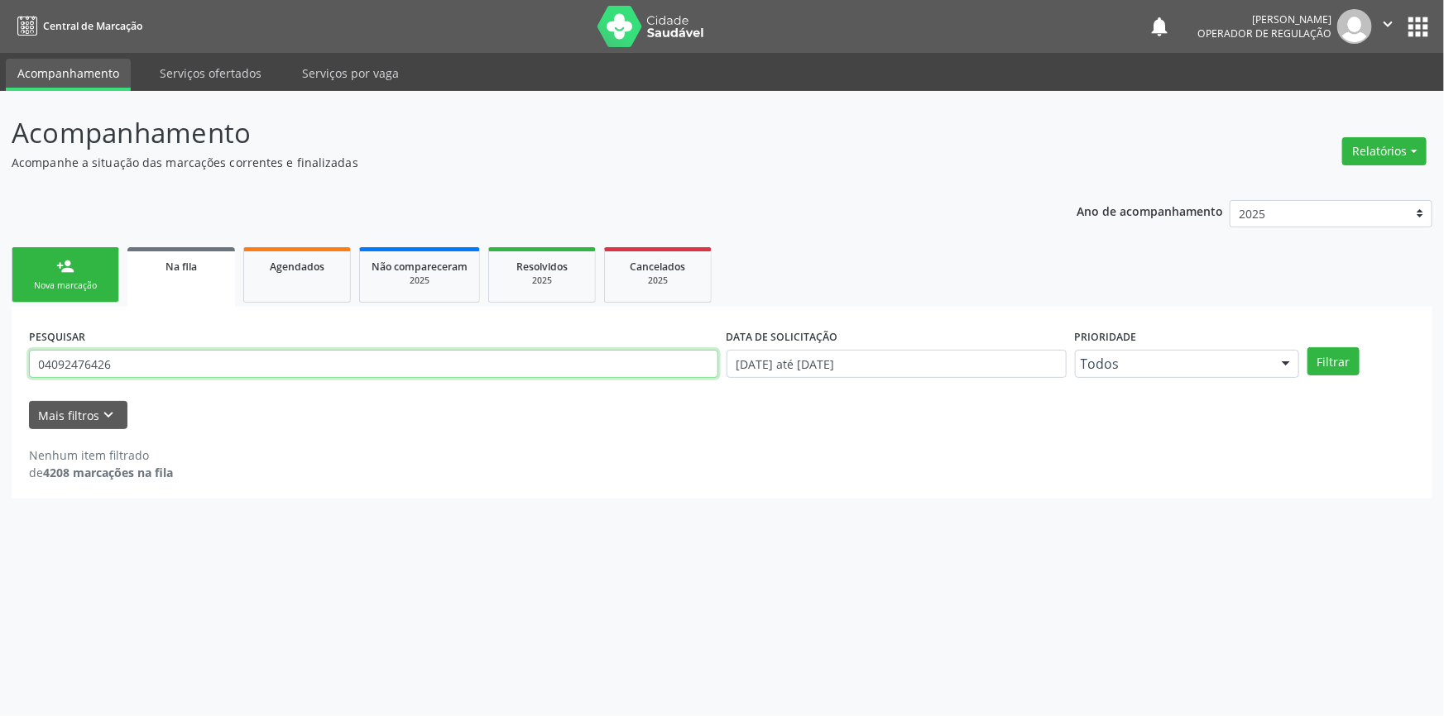
drag, startPoint x: 121, startPoint y: 355, endPoint x: 3, endPoint y: 355, distance: 117.5
click at [0, 360] on div "Acompanhamento Acompanhe a situação das marcações correntes e finalizadas Relat…" at bounding box center [722, 403] width 1444 height 625
type input "04092476426"
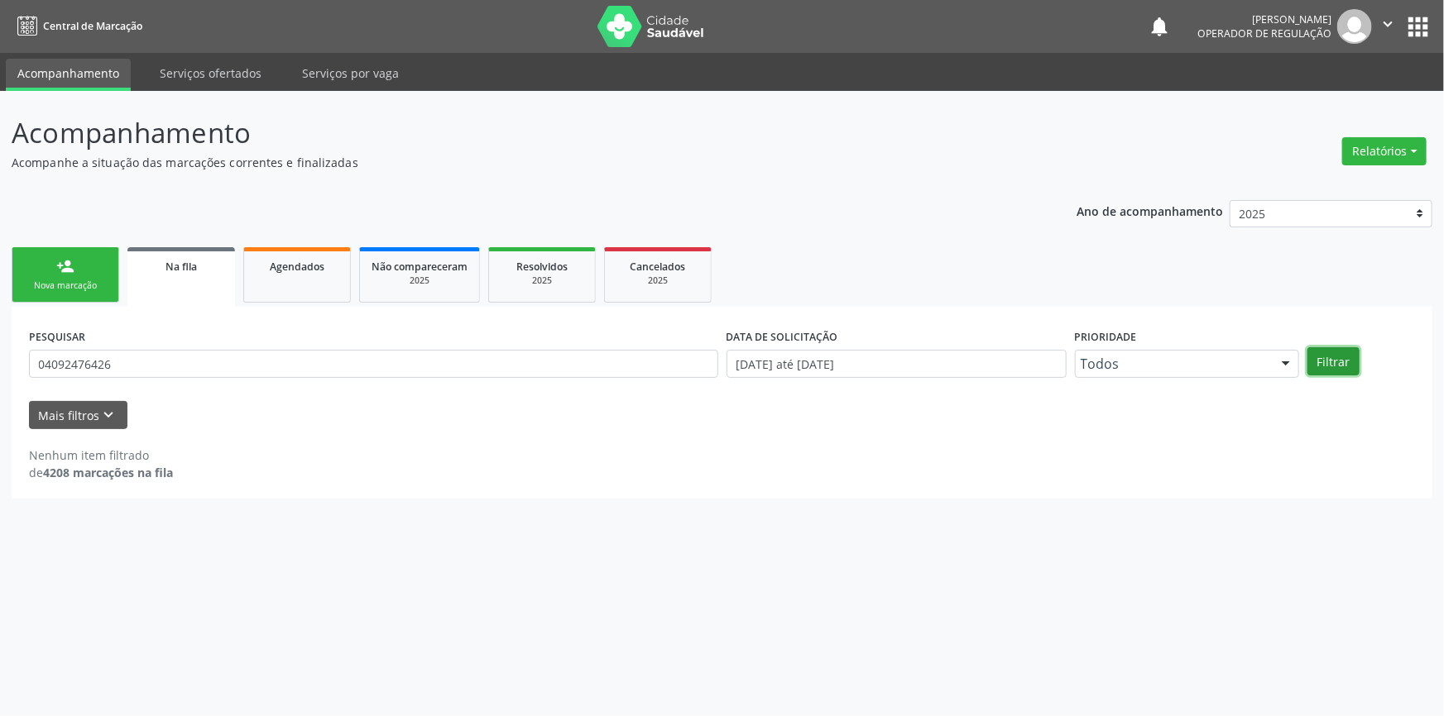
click at [1322, 352] on button "Filtrar" at bounding box center [1333, 361] width 52 height 28
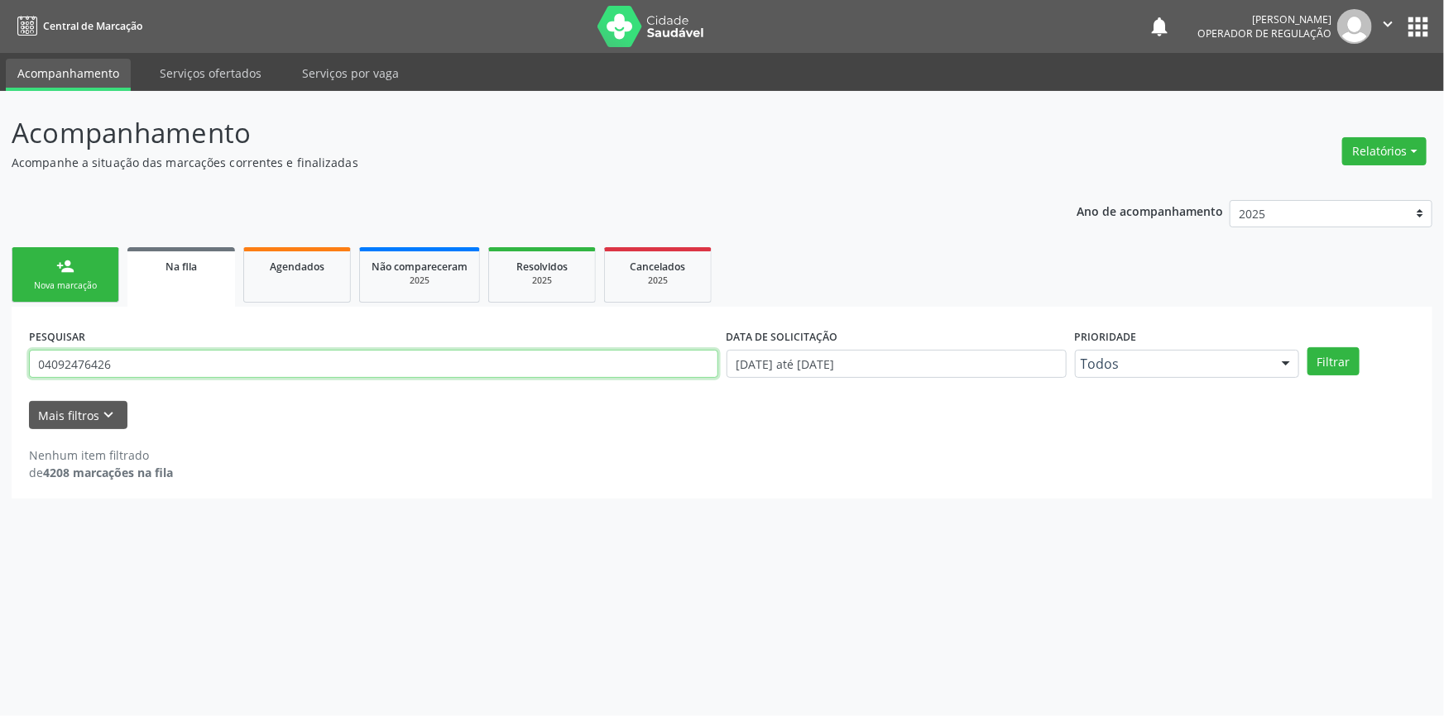
drag, startPoint x: 140, startPoint y: 371, endPoint x: 0, endPoint y: 357, distance: 140.5
click at [0, 357] on div "Acompanhamento Acompanhe a situação das marcações correntes e finalizadas Relat…" at bounding box center [722, 403] width 1444 height 625
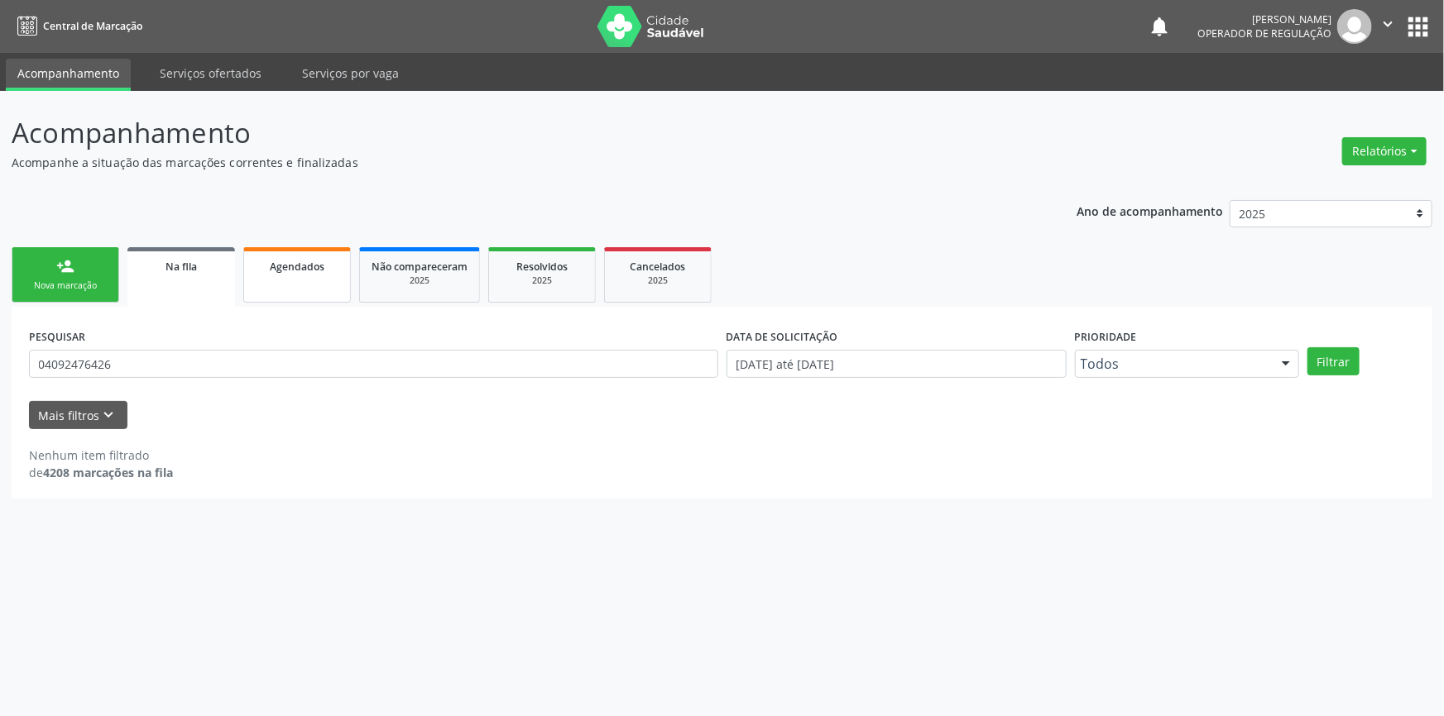
click at [298, 275] on link "Agendados" at bounding box center [297, 274] width 108 height 55
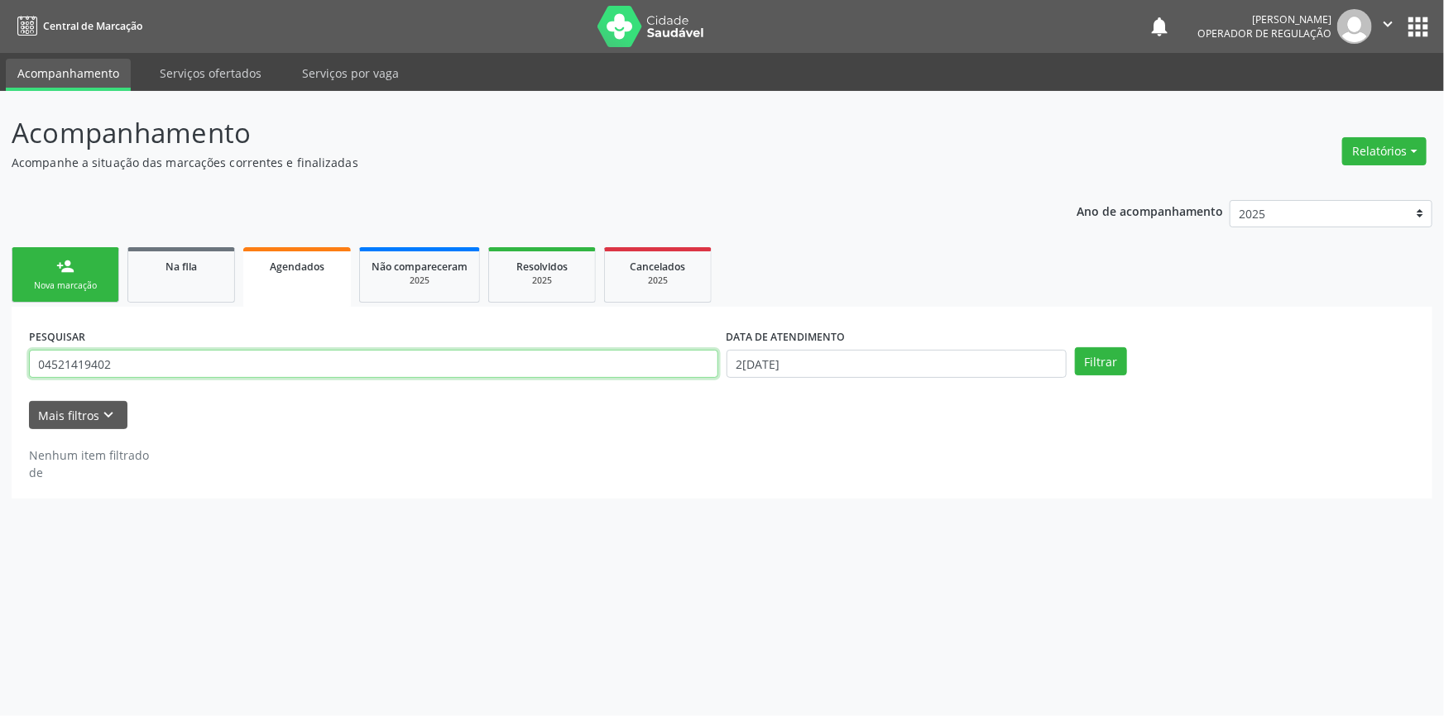
drag, startPoint x: 210, startPoint y: 362, endPoint x: 0, endPoint y: 336, distance: 211.8
click at [0, 336] on div "Acompanhamento Acompanhe a situação das marcações correntes e finalizadas Relat…" at bounding box center [722, 403] width 1444 height 625
paste input "092476426"
type input "04092476426"
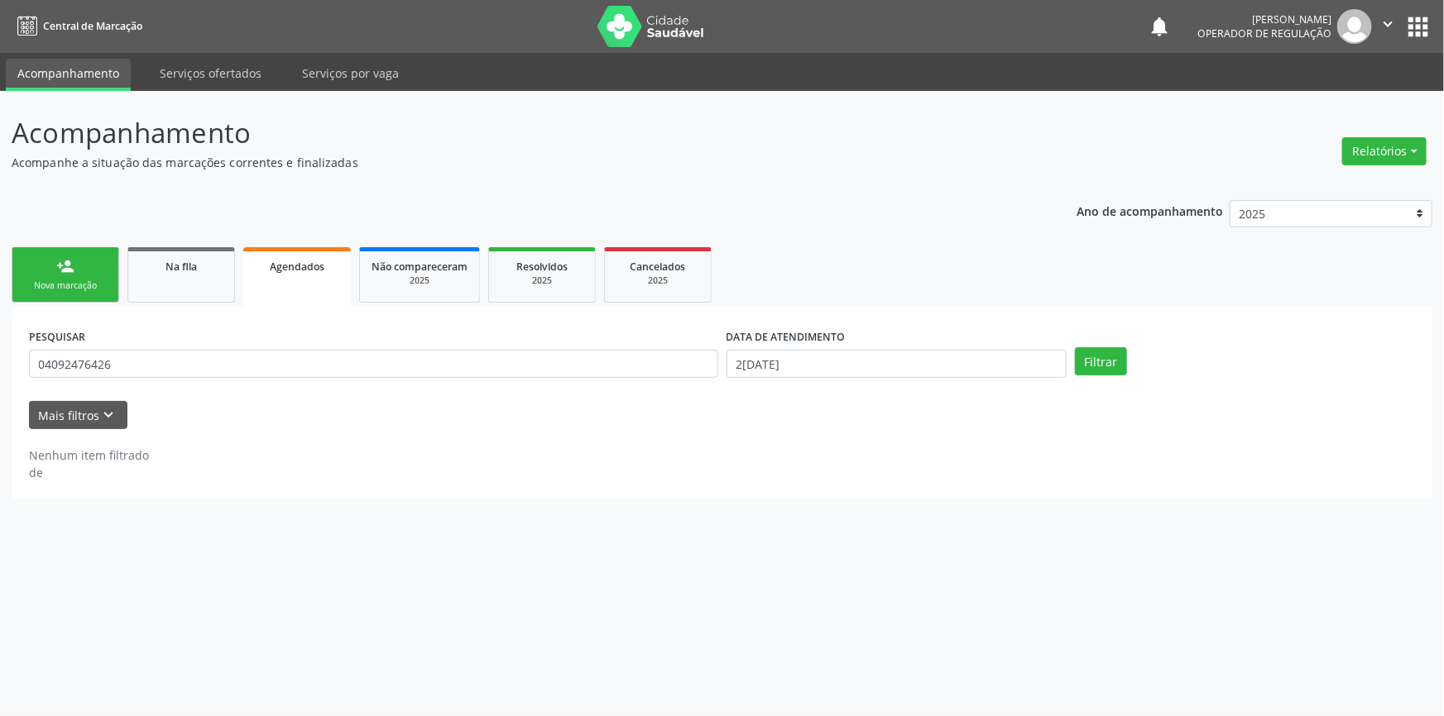
click at [891, 379] on div "DATA DE ATENDIMENTO 29/09/2025" at bounding box center [896, 356] width 348 height 65
click at [869, 365] on input "[DATE]" at bounding box center [896, 364] width 340 height 28
click at [736, 392] on icon at bounding box center [735, 398] width 12 height 12
select select "6"
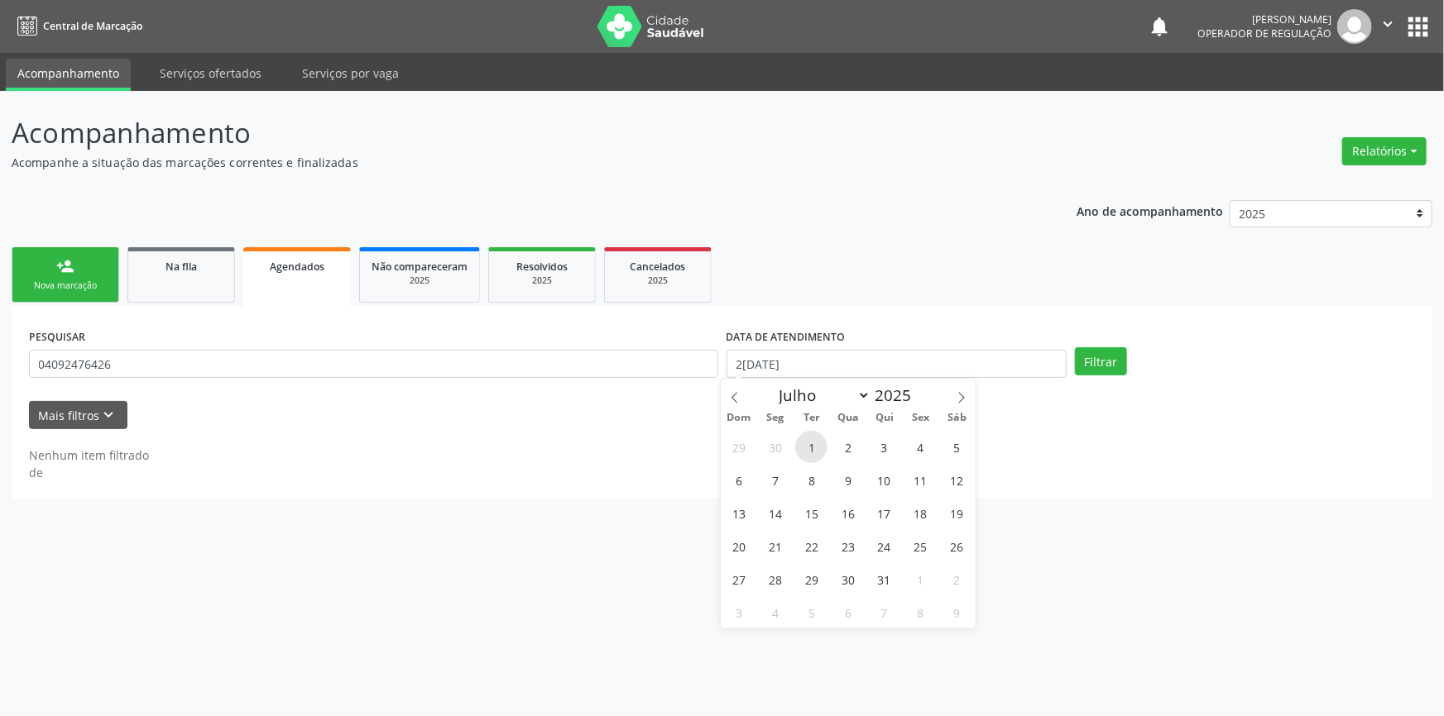
click at [798, 448] on span "1" at bounding box center [811, 447] width 32 height 32
type input "01/07/2025"
click at [964, 397] on icon at bounding box center [962, 398] width 12 height 12
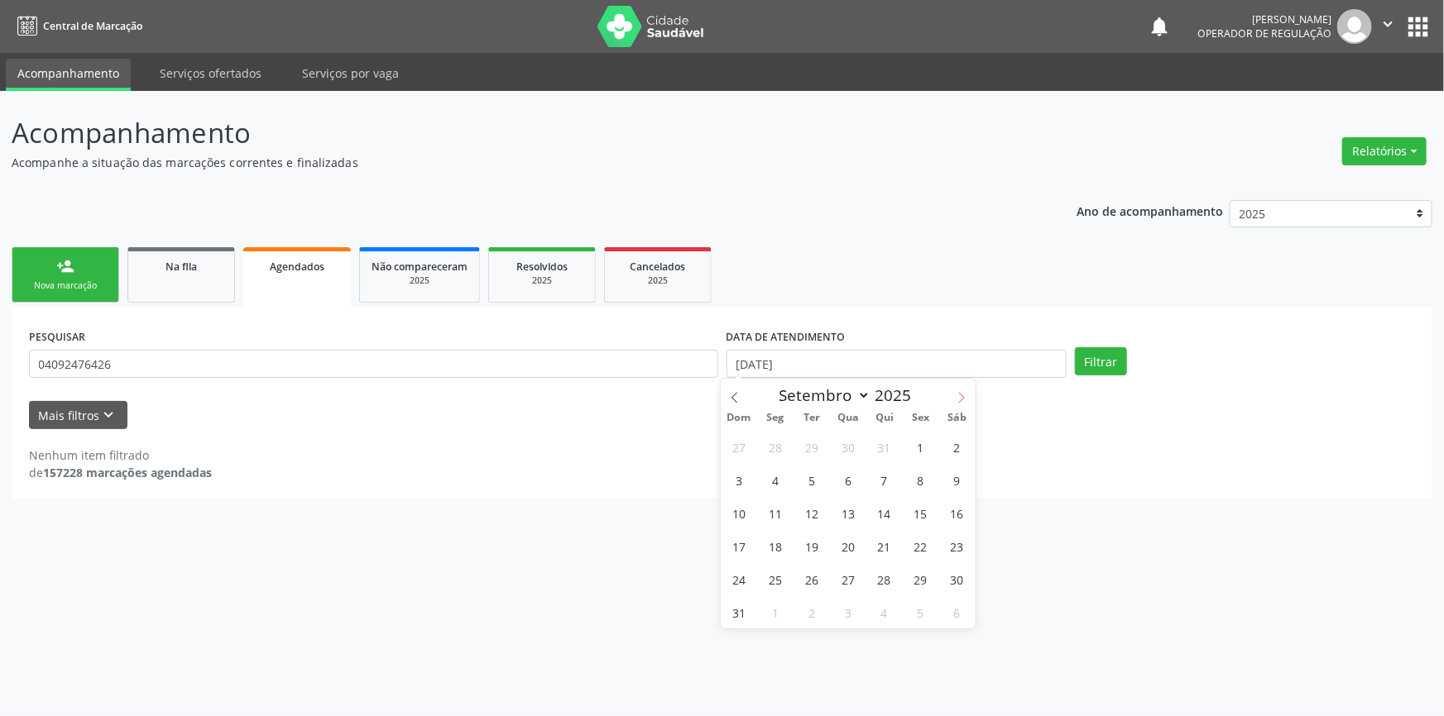
select select "9"
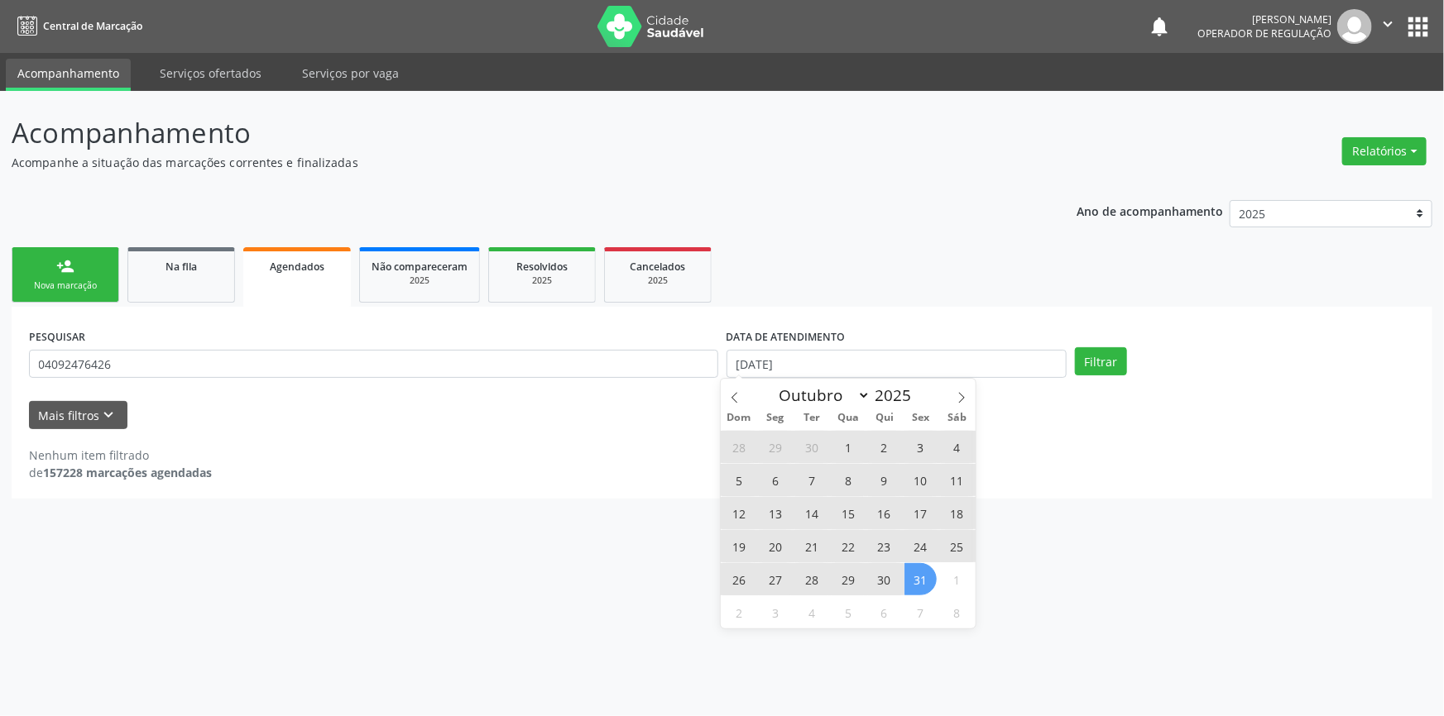
click at [921, 571] on span "31" at bounding box center [920, 579] width 32 height 32
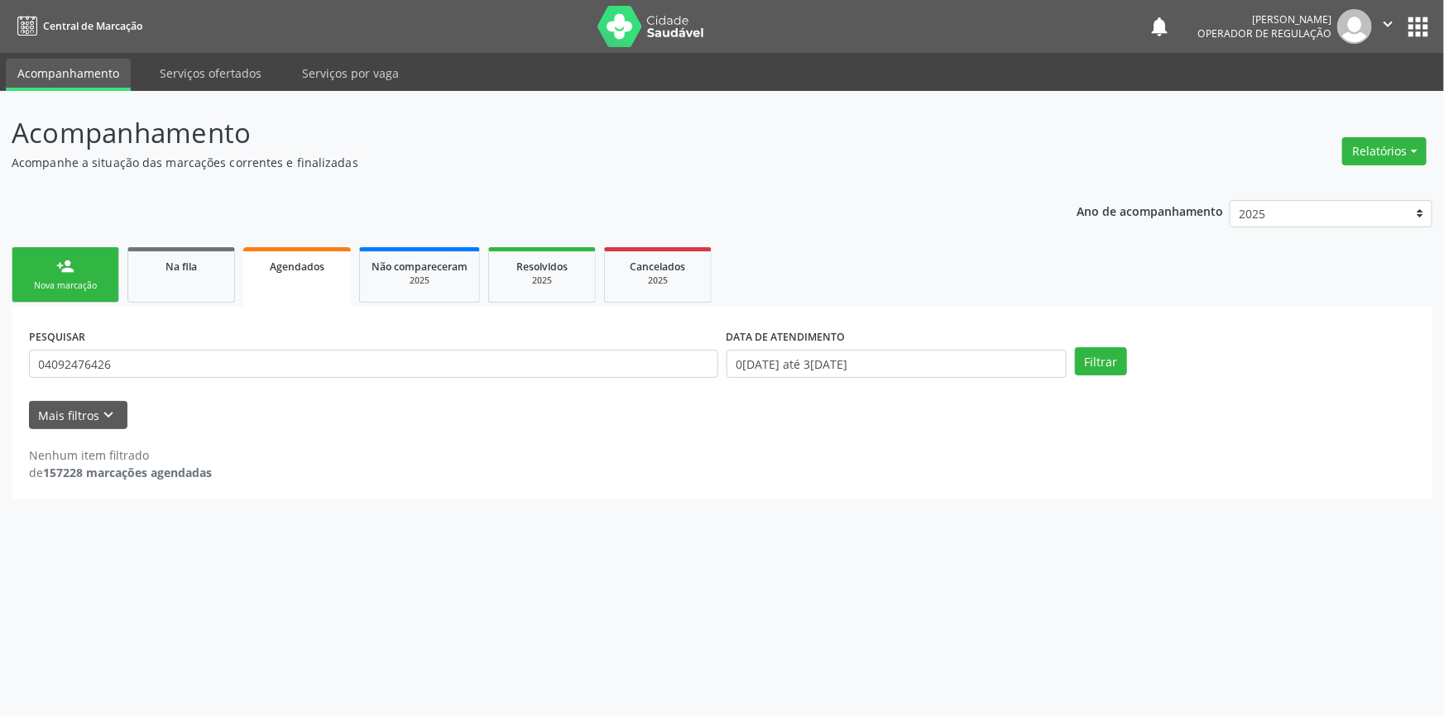
click at [1073, 371] on div "Filtrar" at bounding box center [1245, 361] width 348 height 28
click at [1087, 362] on button "Filtrar" at bounding box center [1101, 361] width 52 height 28
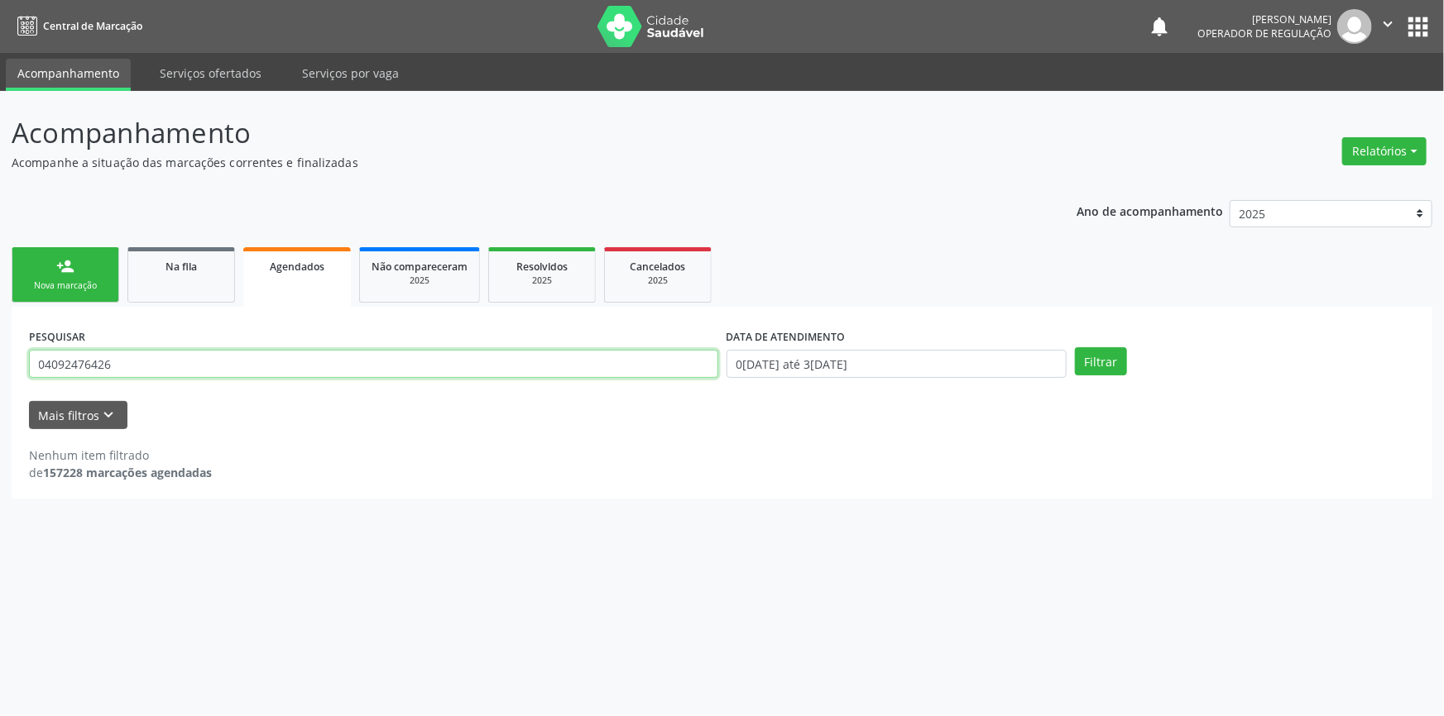
click at [220, 351] on input "04092476426" at bounding box center [373, 364] width 689 height 28
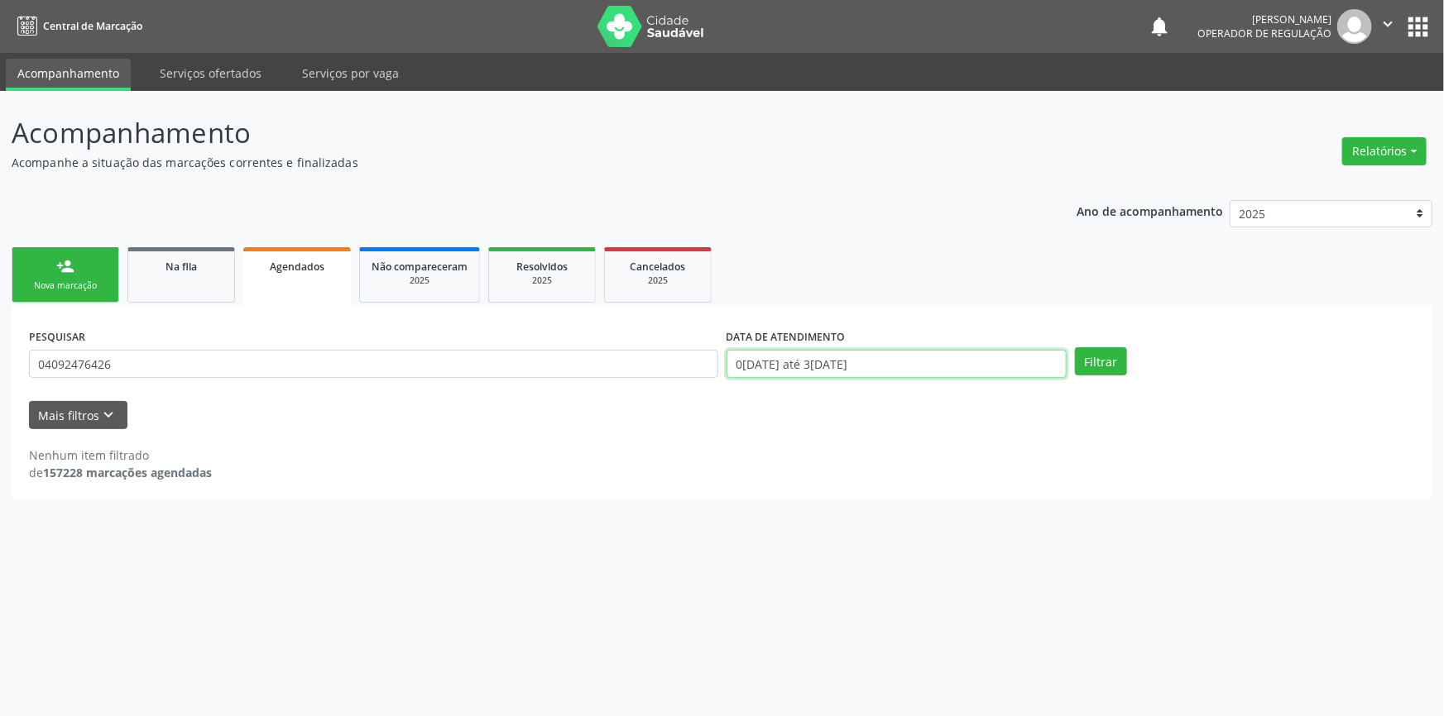
click at [829, 367] on input "01/07/2025 até 31/10/2025" at bounding box center [896, 364] width 340 height 28
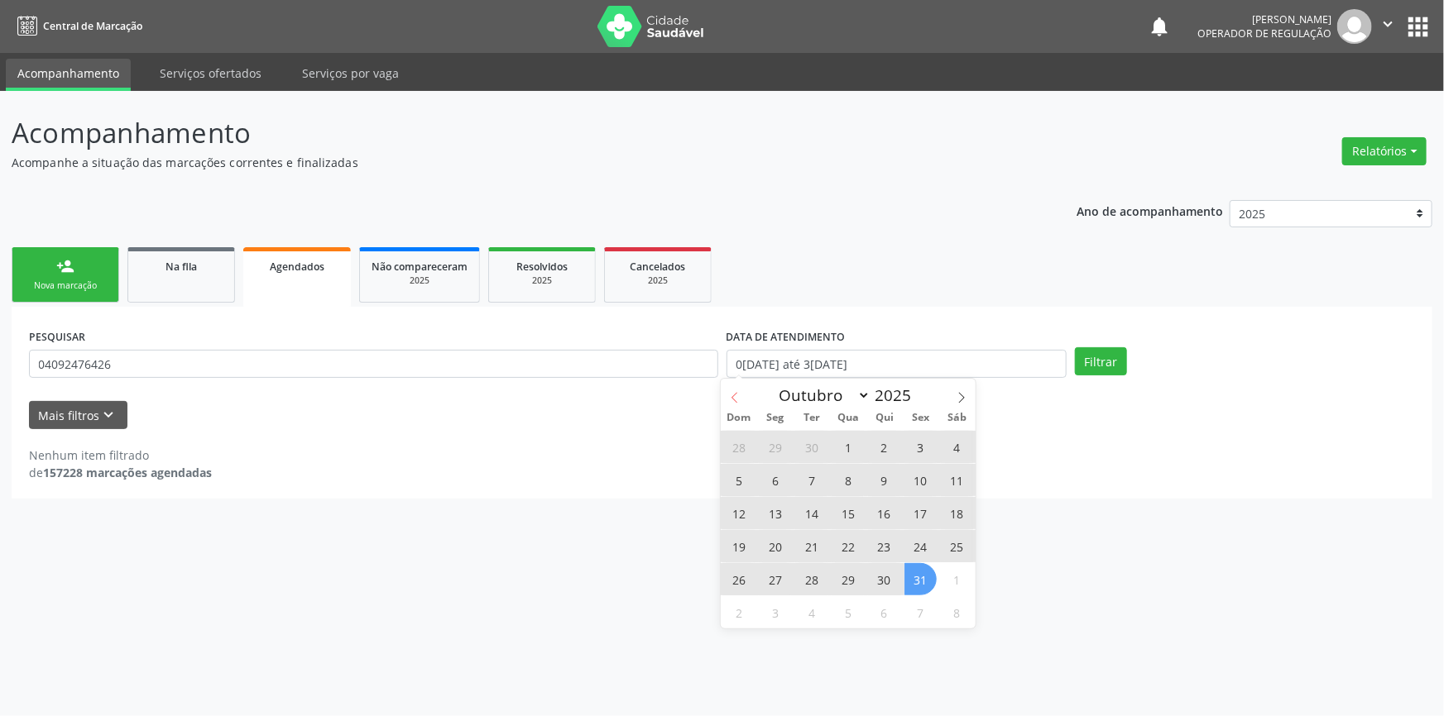
click at [740, 398] on icon at bounding box center [735, 398] width 12 height 12
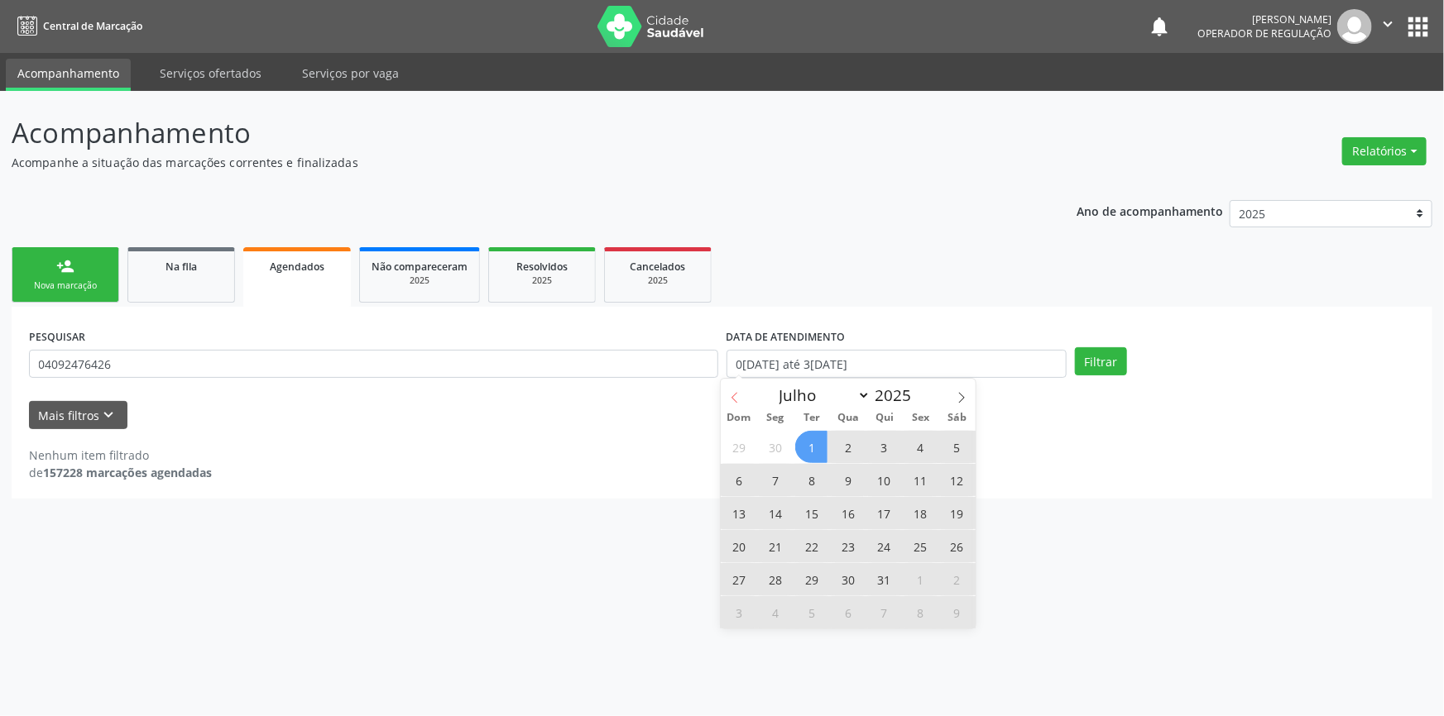
click at [740, 398] on icon at bounding box center [735, 398] width 12 height 12
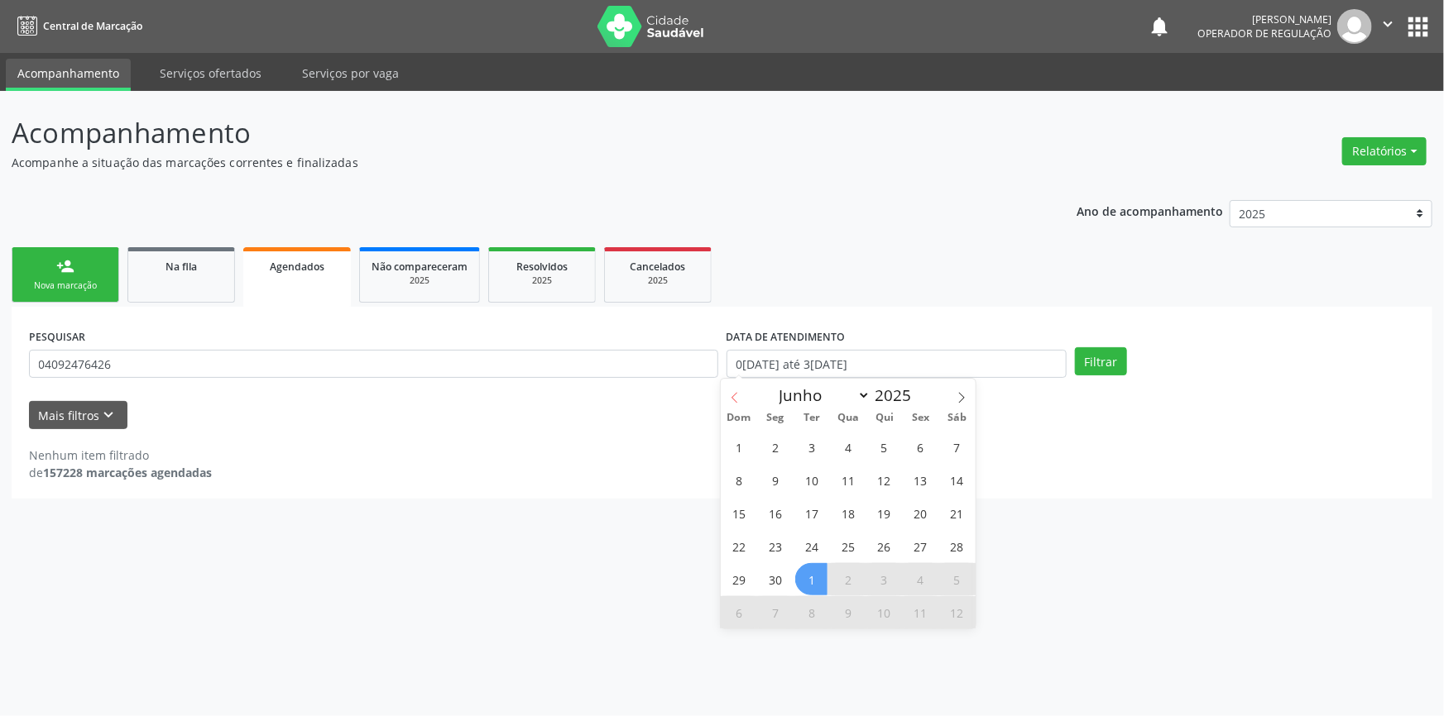
click at [740, 398] on icon at bounding box center [735, 398] width 12 height 12
select select "1"
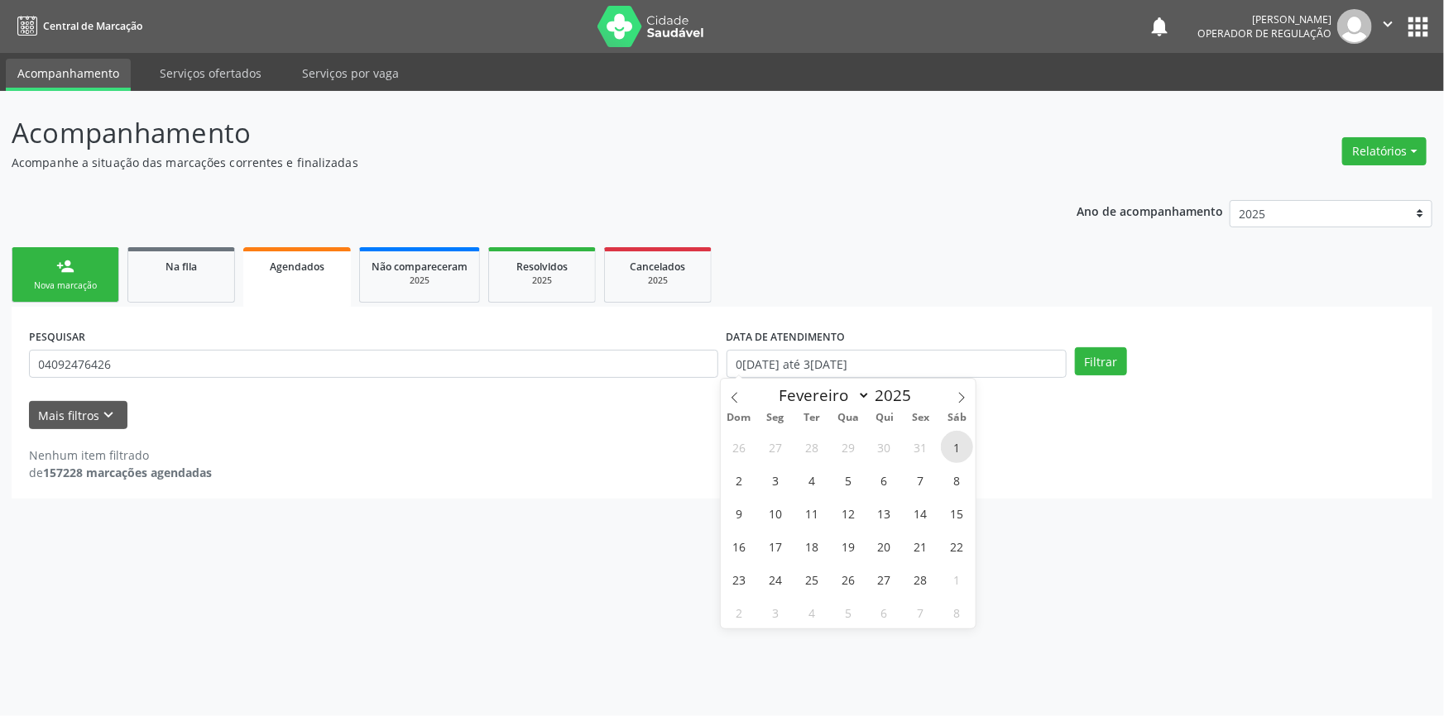
click at [946, 448] on span "1" at bounding box center [957, 447] width 32 height 32
type input "01/02/2025"
click at [961, 398] on icon at bounding box center [962, 398] width 12 height 12
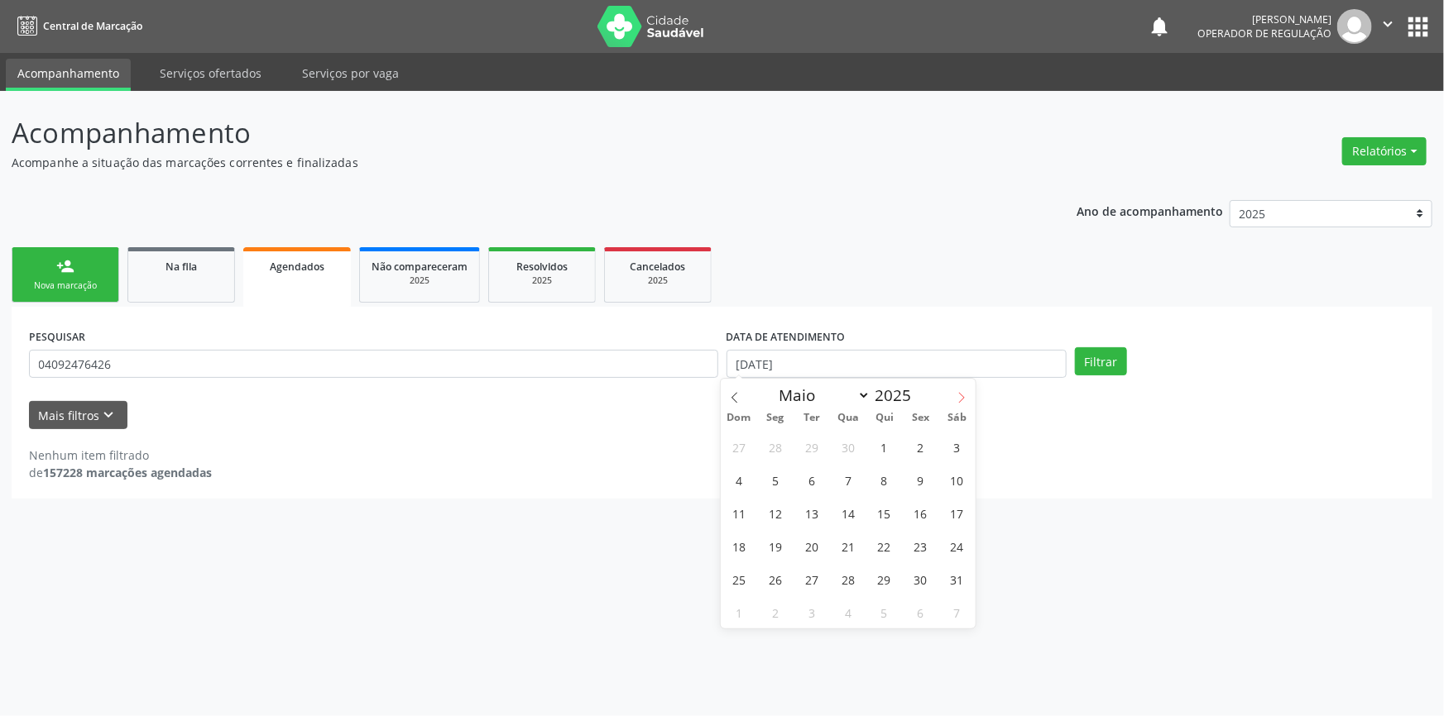
click at [961, 398] on icon at bounding box center [962, 398] width 12 height 12
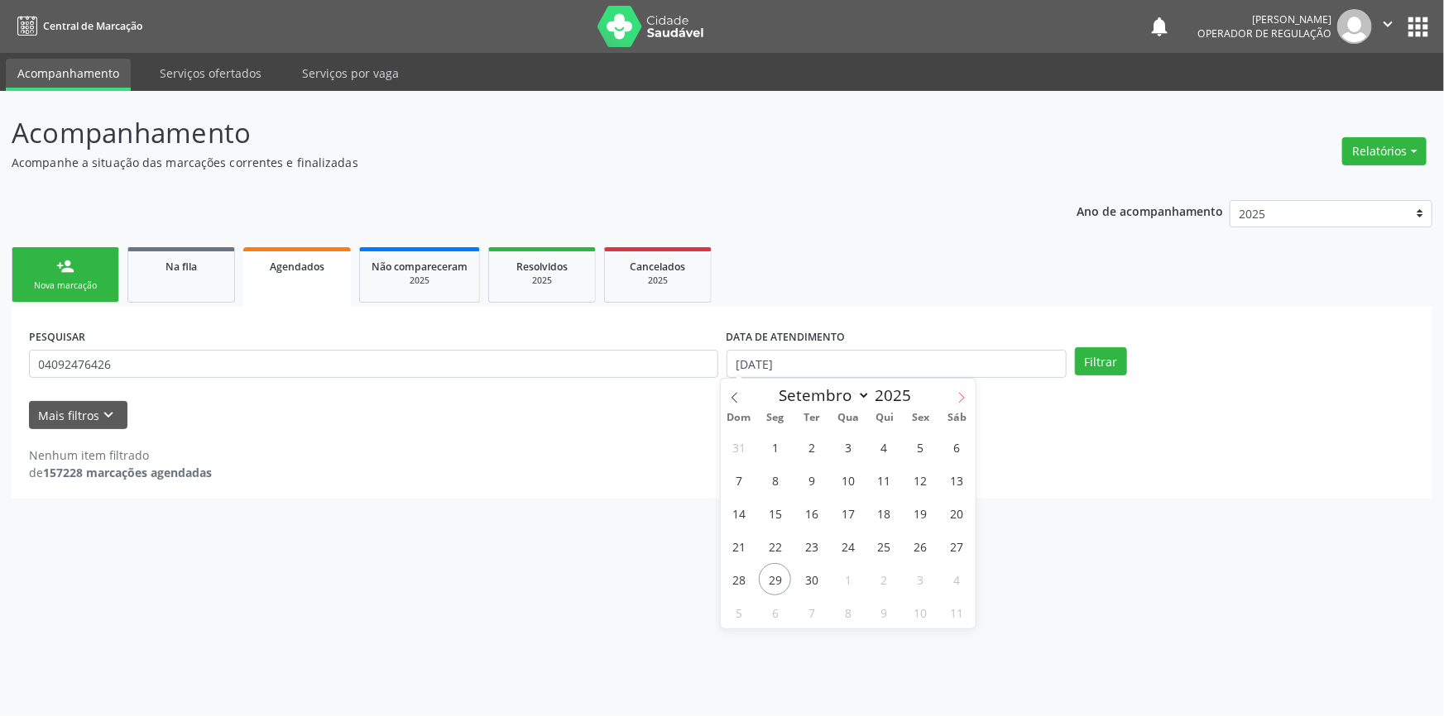
select select "9"
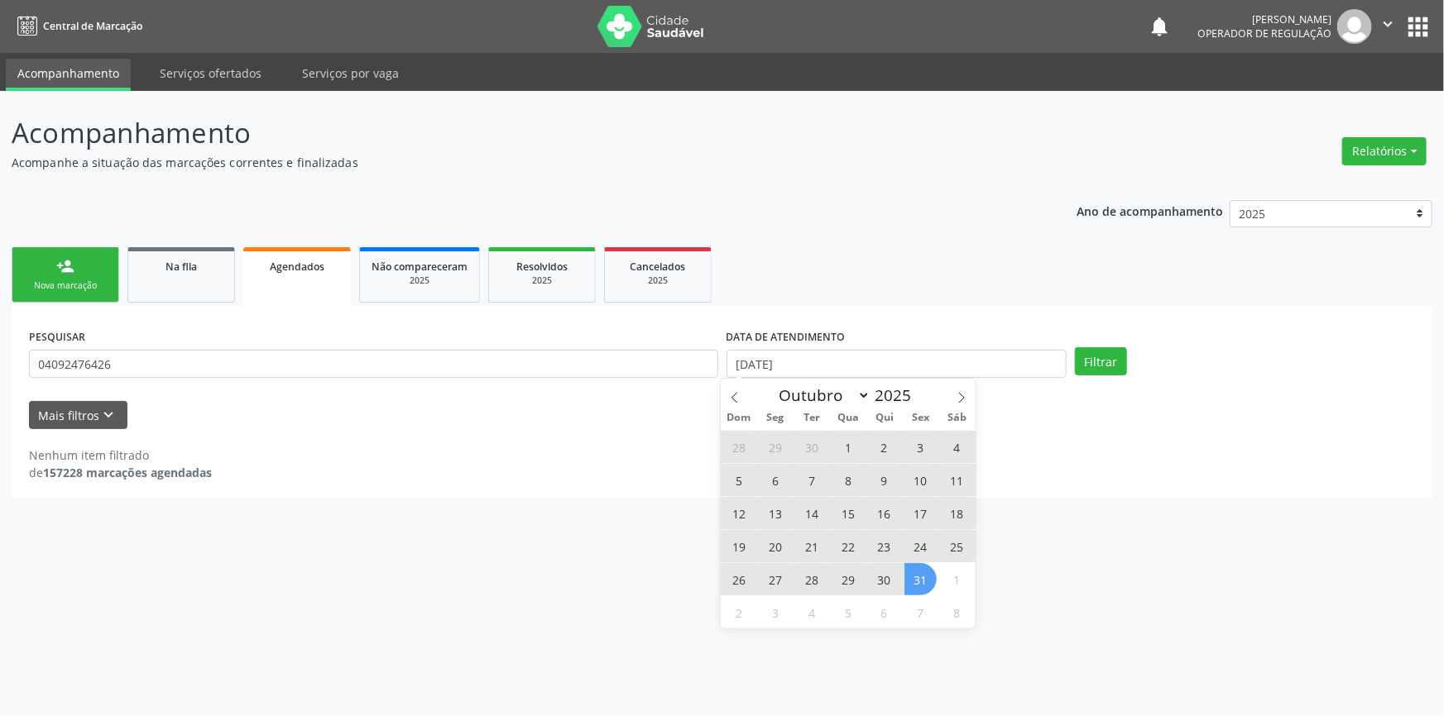
click at [916, 569] on span "31" at bounding box center [920, 579] width 32 height 32
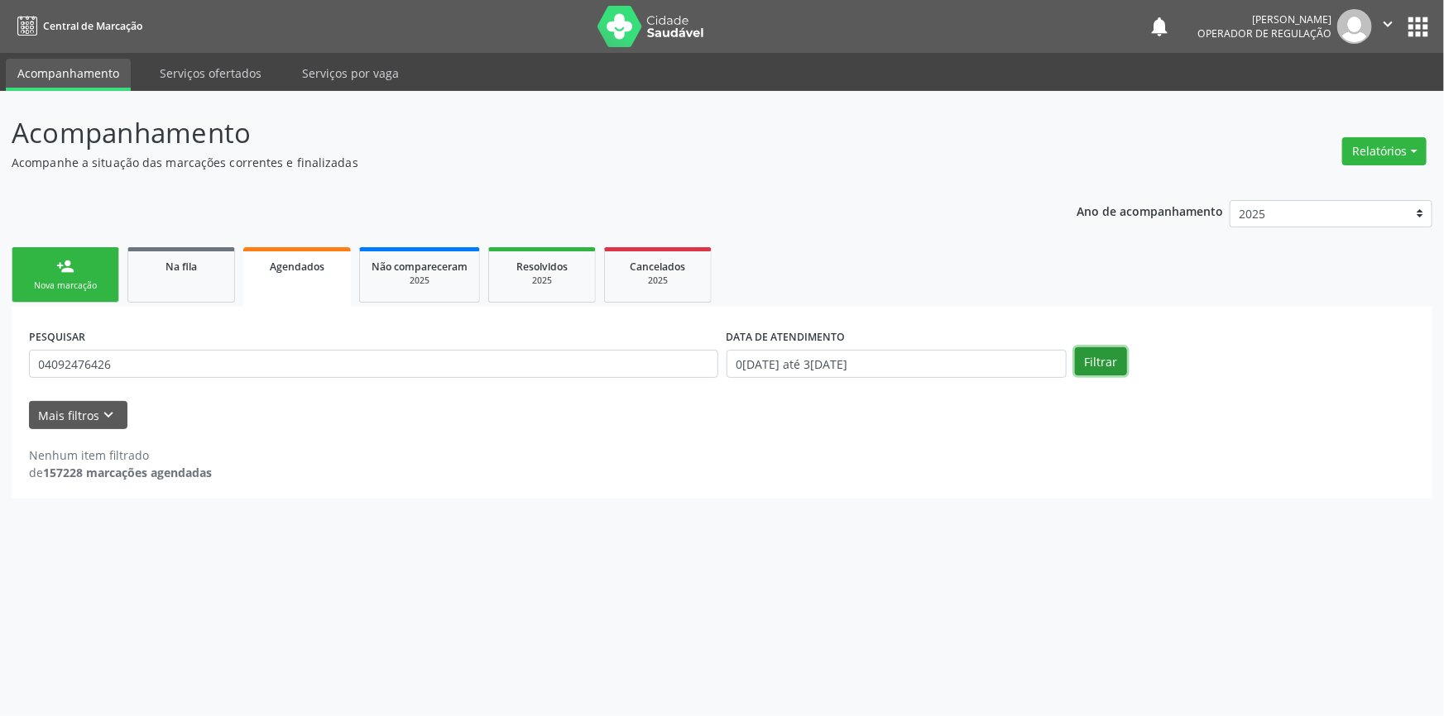
click at [1086, 350] on button "Filtrar" at bounding box center [1101, 361] width 52 height 28
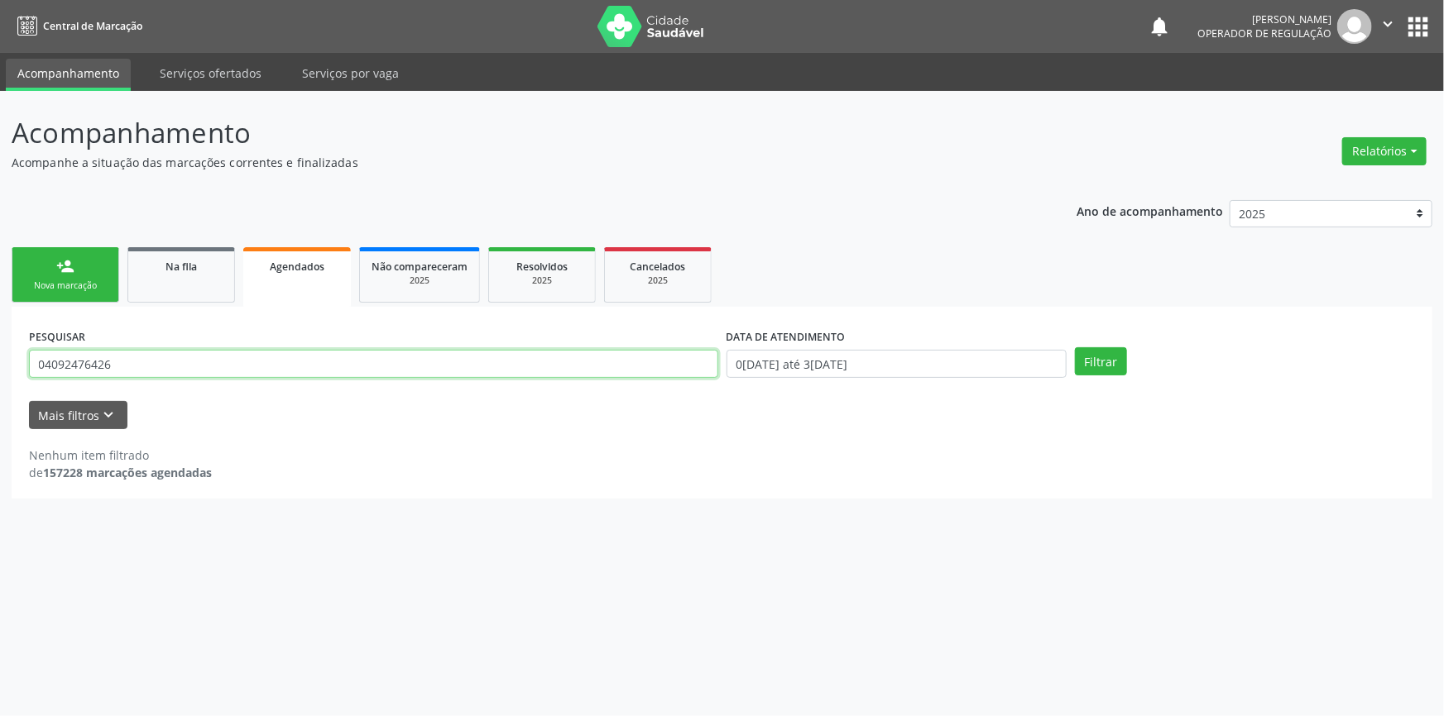
click at [0, 284] on div "Acompanhamento Acompanhe a situação das marcações correntes e finalizadas Relat…" at bounding box center [722, 403] width 1444 height 625
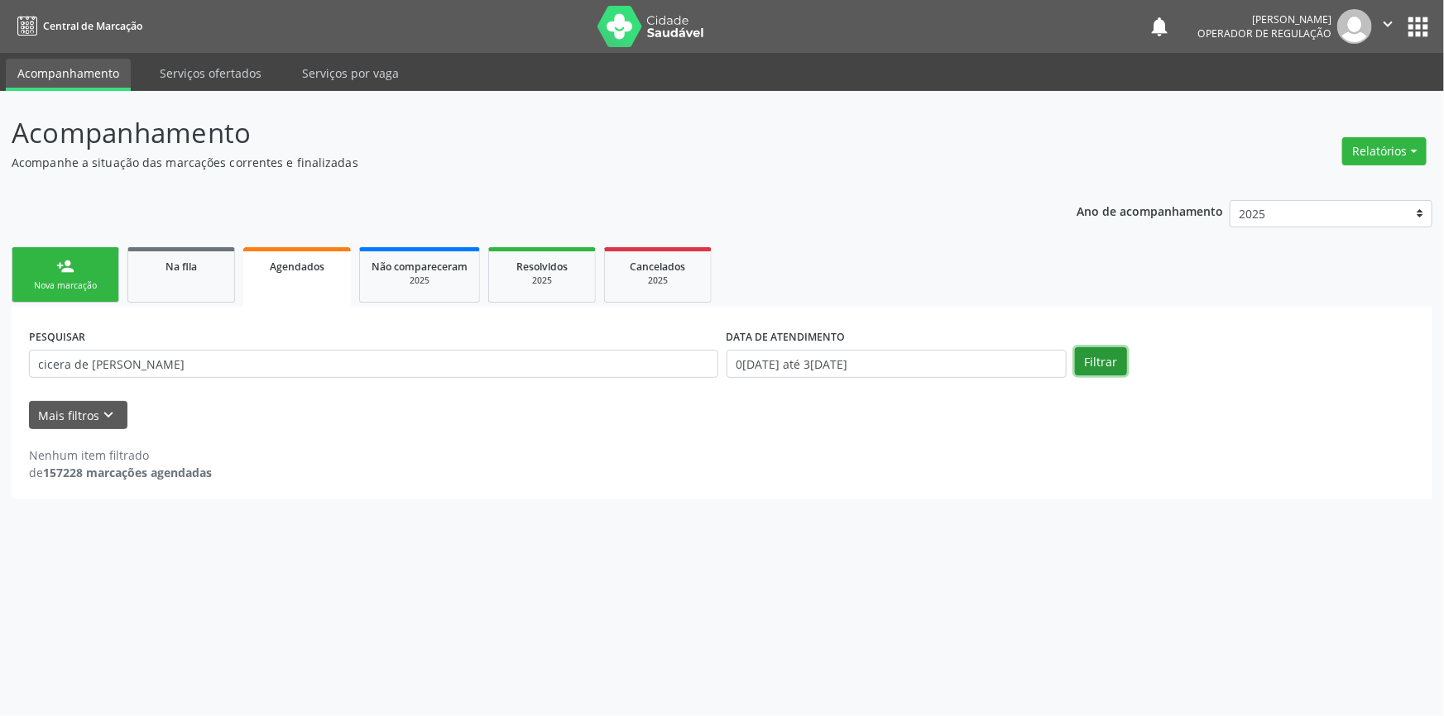
click at [1112, 367] on button "Filtrar" at bounding box center [1101, 361] width 52 height 28
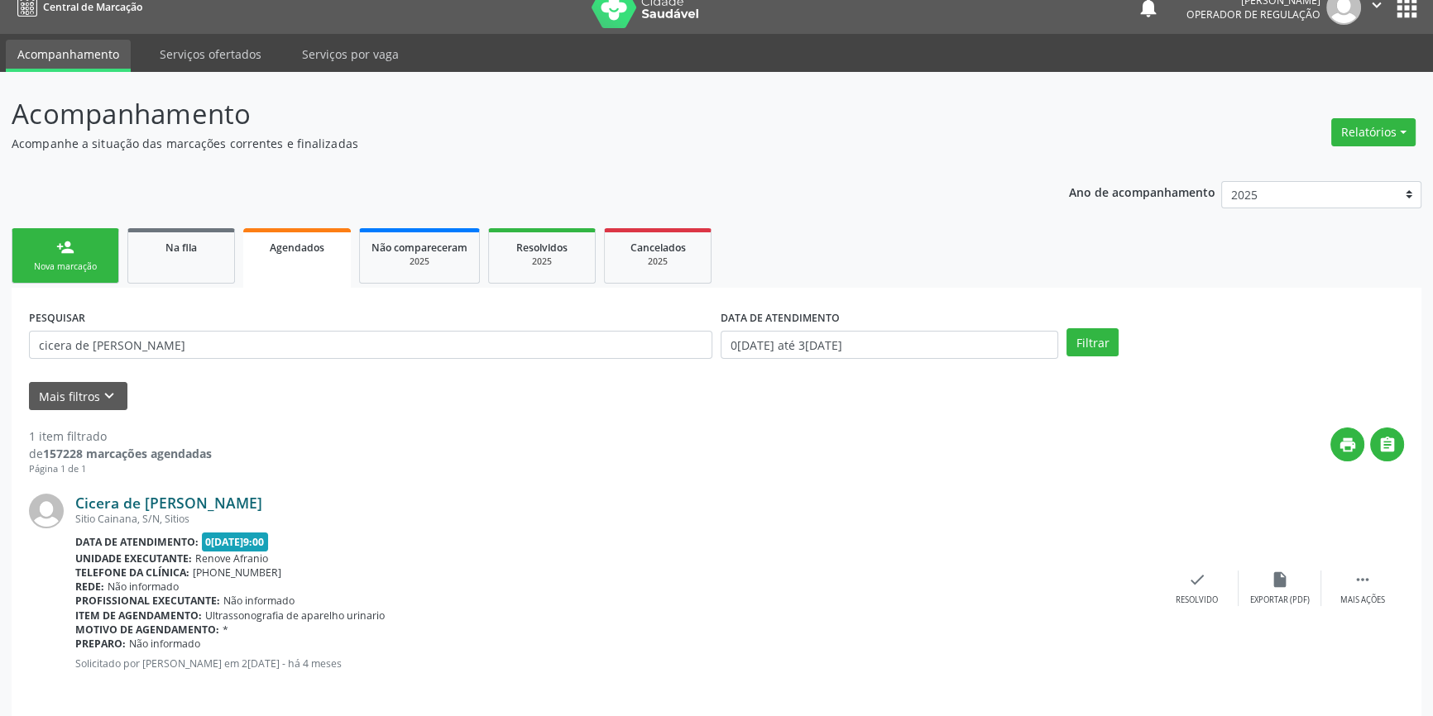
scroll to position [30, 0]
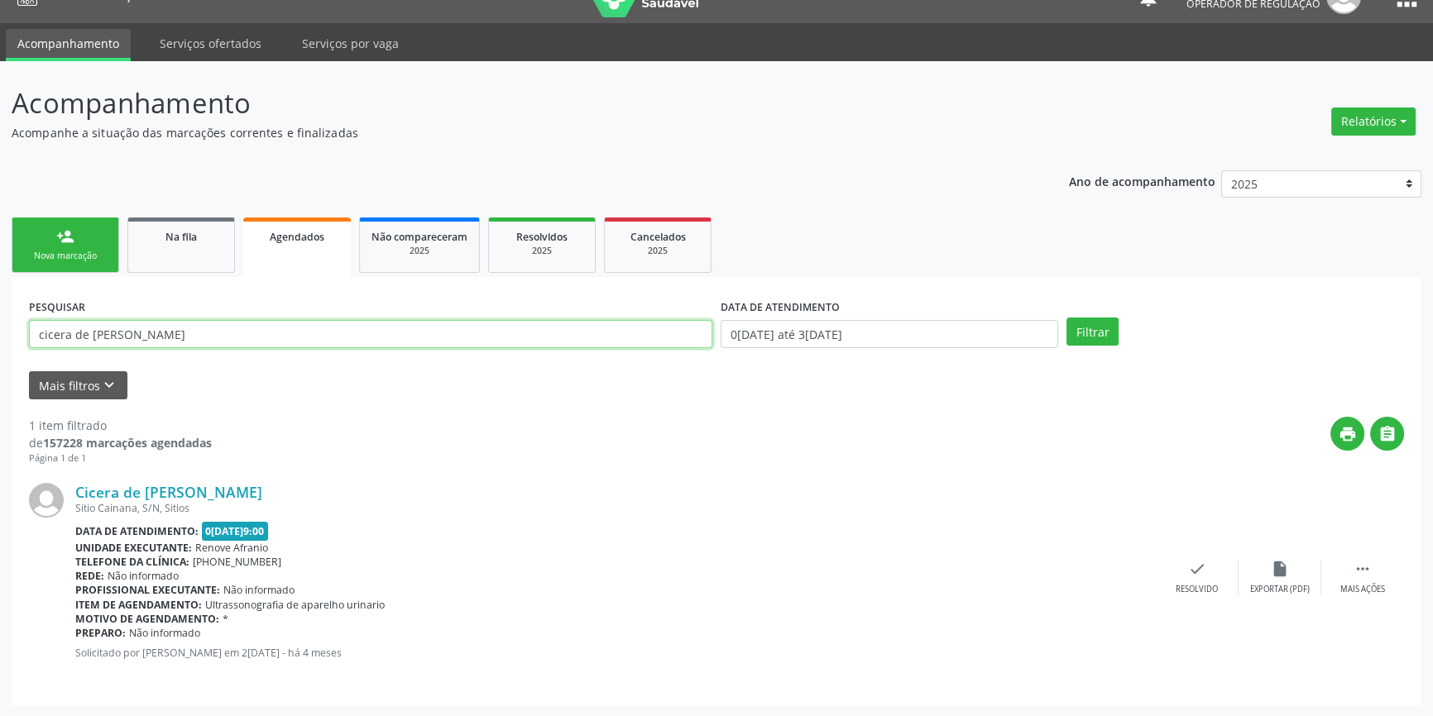
drag, startPoint x: 209, startPoint y: 342, endPoint x: 6, endPoint y: 334, distance: 203.6
click at [0, 336] on div "Acompanhamento Acompanhe a situação das marcações correntes e finalizadas Relat…" at bounding box center [716, 389] width 1433 height 657
type input "jose de brito"
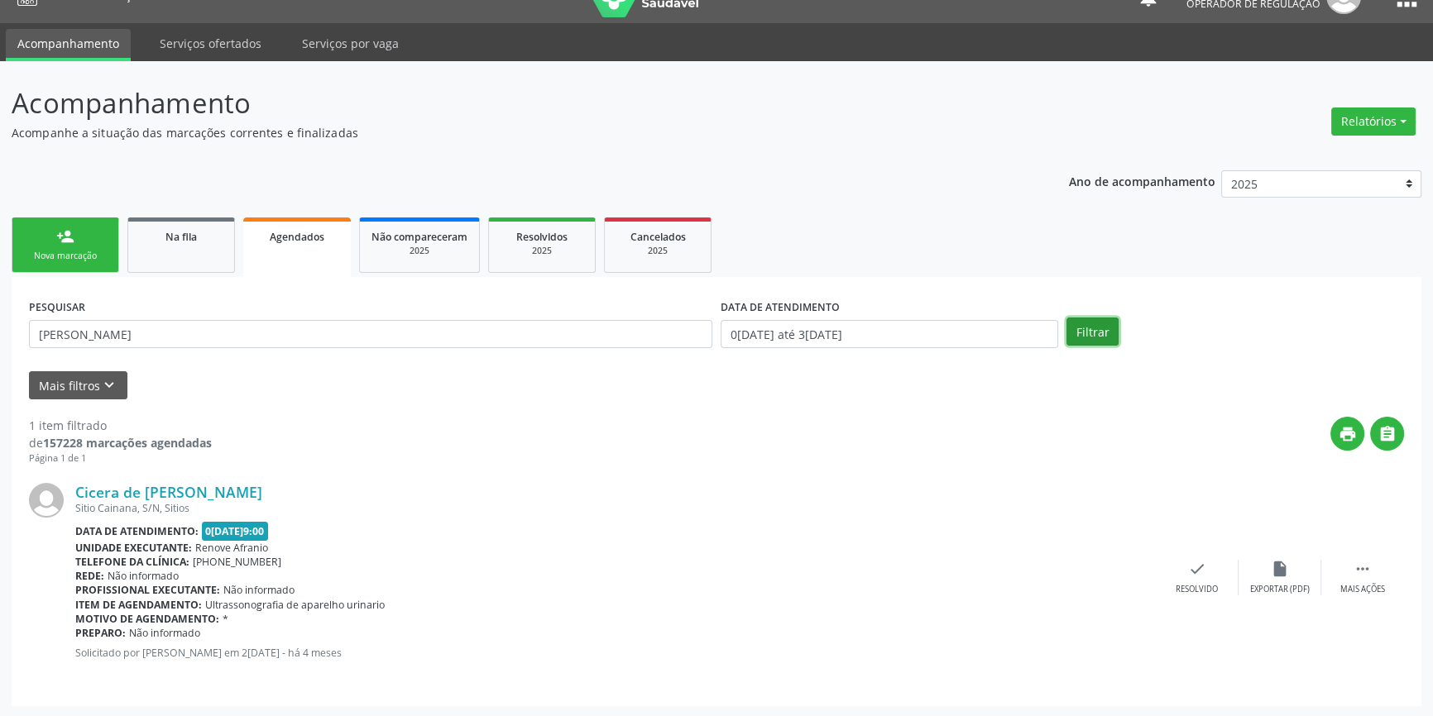
click at [1105, 329] on button "Filtrar" at bounding box center [1092, 332] width 52 height 28
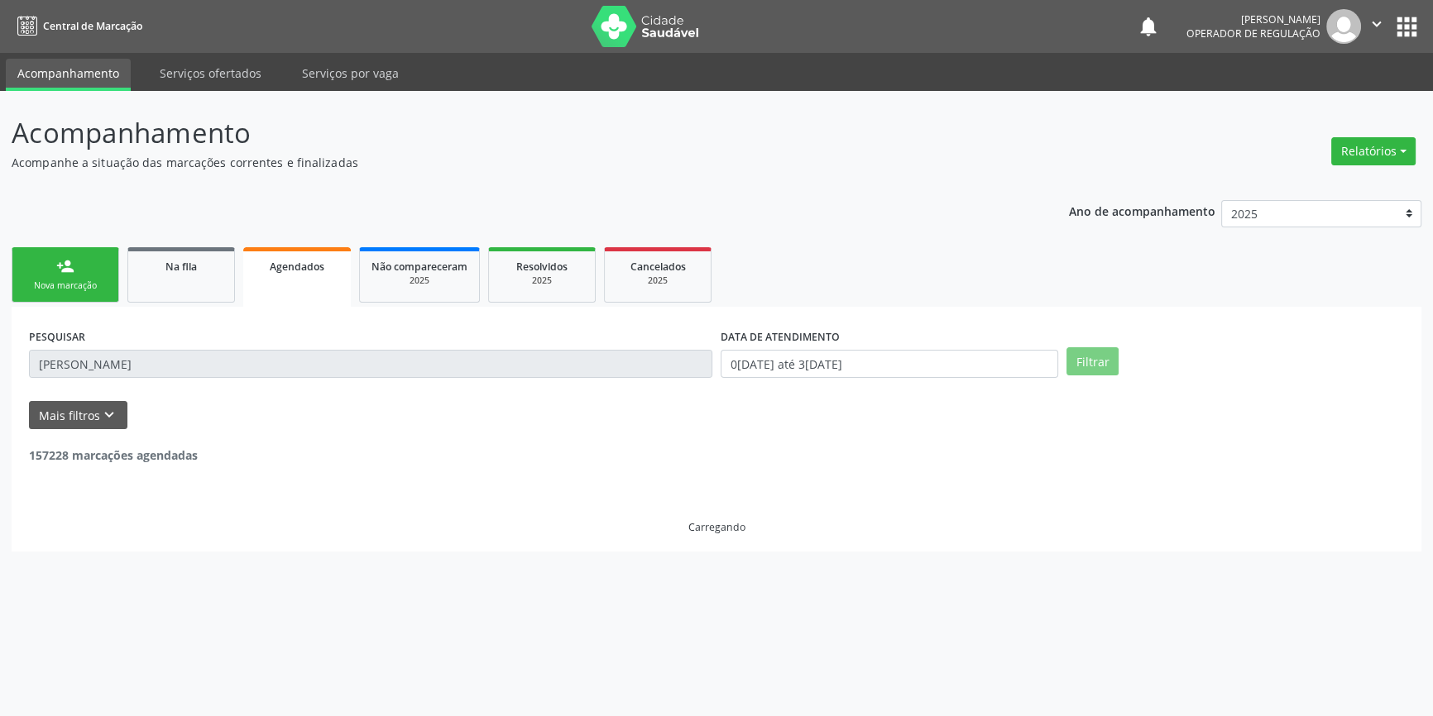
scroll to position [0, 0]
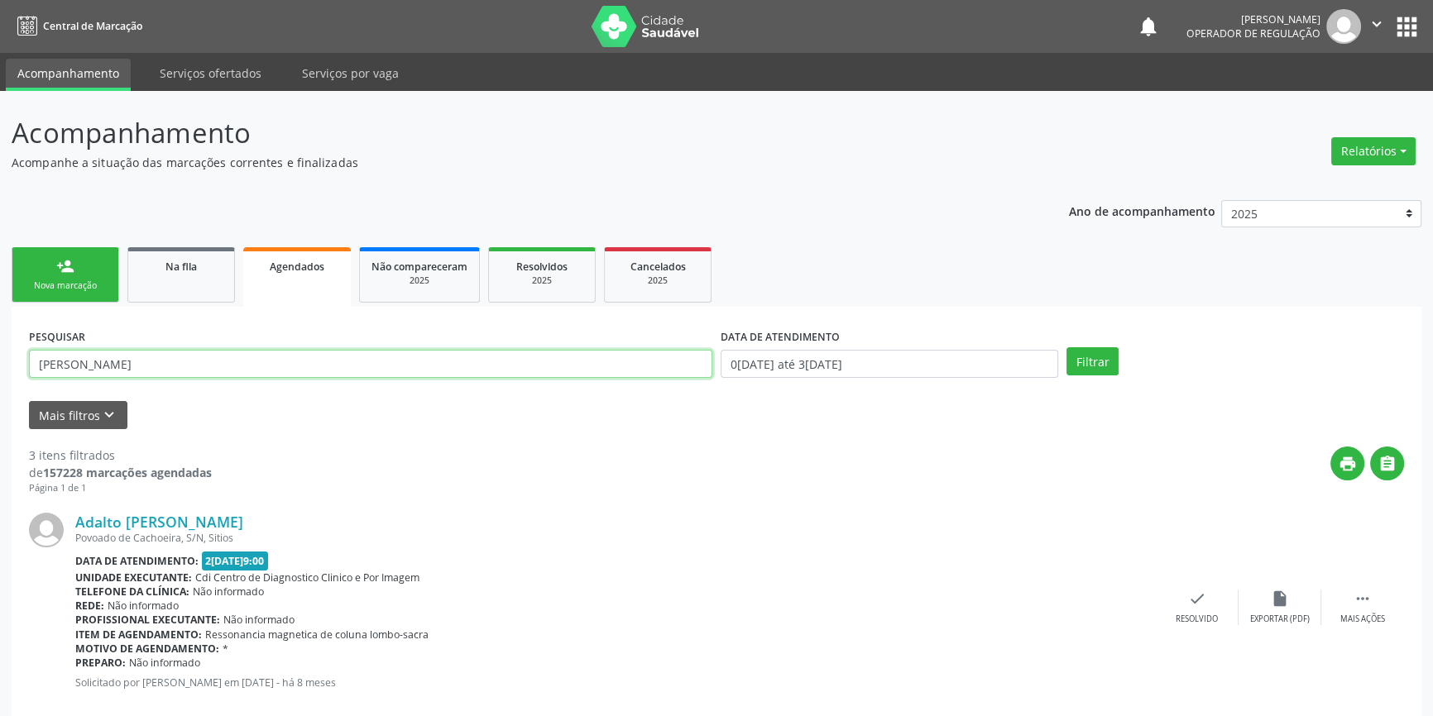
drag, startPoint x: 189, startPoint y: 363, endPoint x: 0, endPoint y: 348, distance: 189.2
click at [0, 348] on div "Acompanhamento Acompanhe a situação das marcações correntes e finalizadas Relat…" at bounding box center [716, 643] width 1433 height 1105
click at [180, 281] on link "Na fila" at bounding box center [181, 274] width 108 height 55
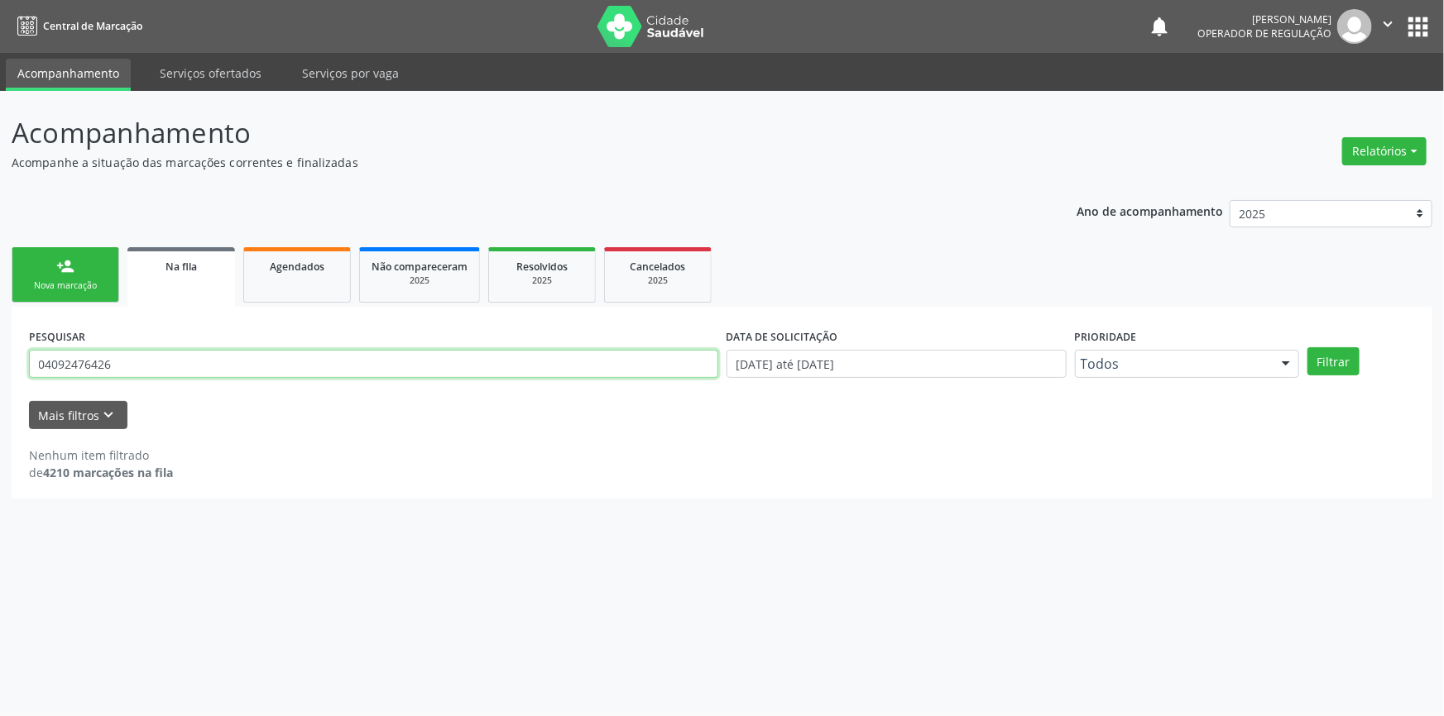
drag, startPoint x: 29, startPoint y: 371, endPoint x: 0, endPoint y: 370, distance: 29.0
click at [0, 370] on div "Acompanhamento Acompanhe a situação das marcações correntes e finalizadas Relat…" at bounding box center [722, 403] width 1444 height 625
paste input "cicera de brito carvalho"
drag, startPoint x: 200, startPoint y: 361, endPoint x: 0, endPoint y: 323, distance: 203.8
click at [0, 347] on div "Acompanhamento Acompanhe a situação das marcações correntes e finalizadas Relat…" at bounding box center [722, 403] width 1444 height 625
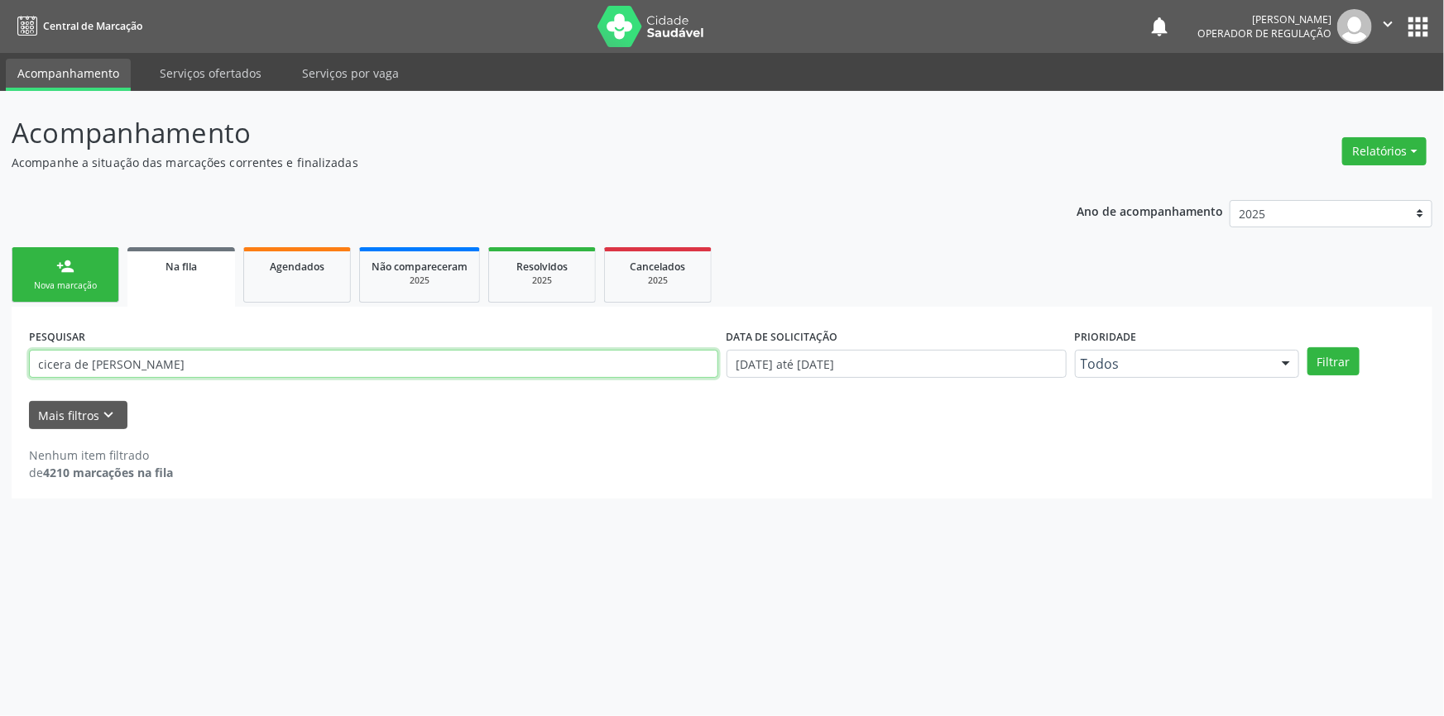
type input "o"
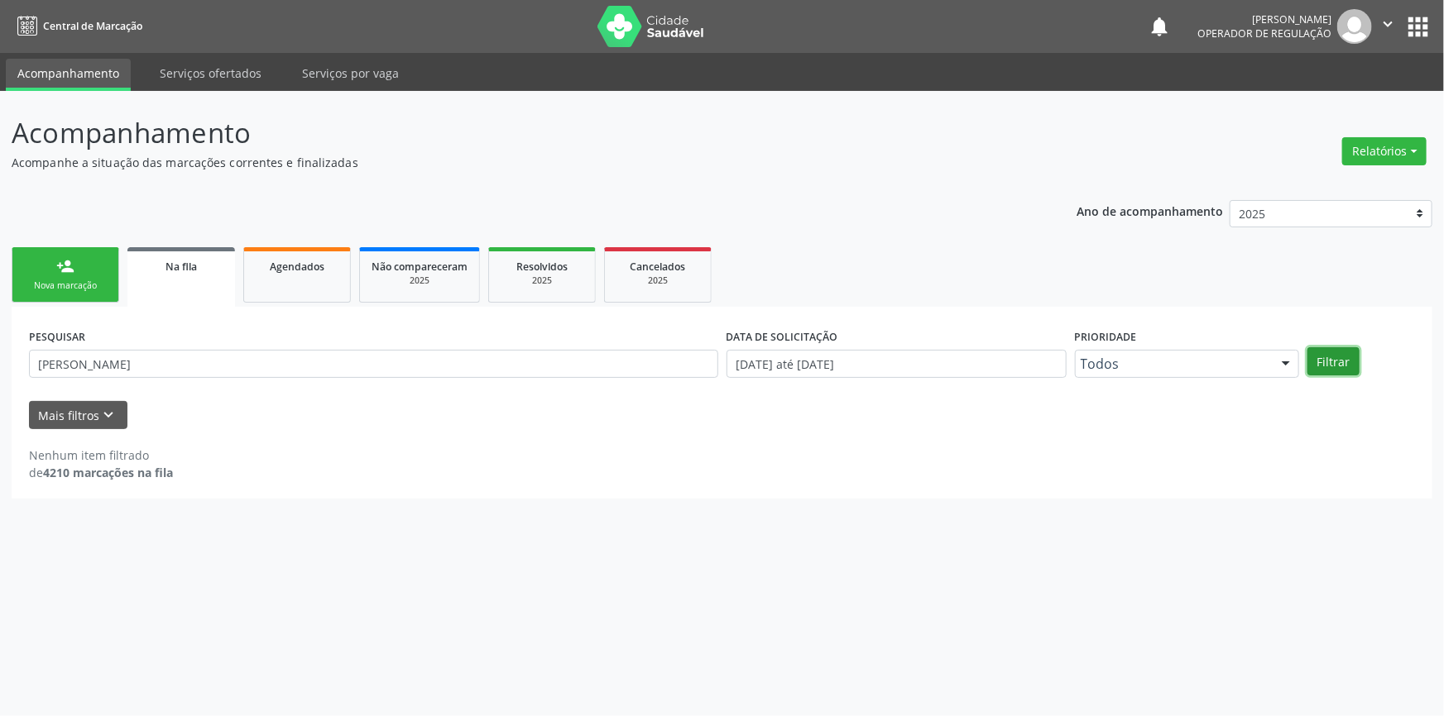
click at [1351, 361] on button "Filtrar" at bounding box center [1333, 361] width 52 height 28
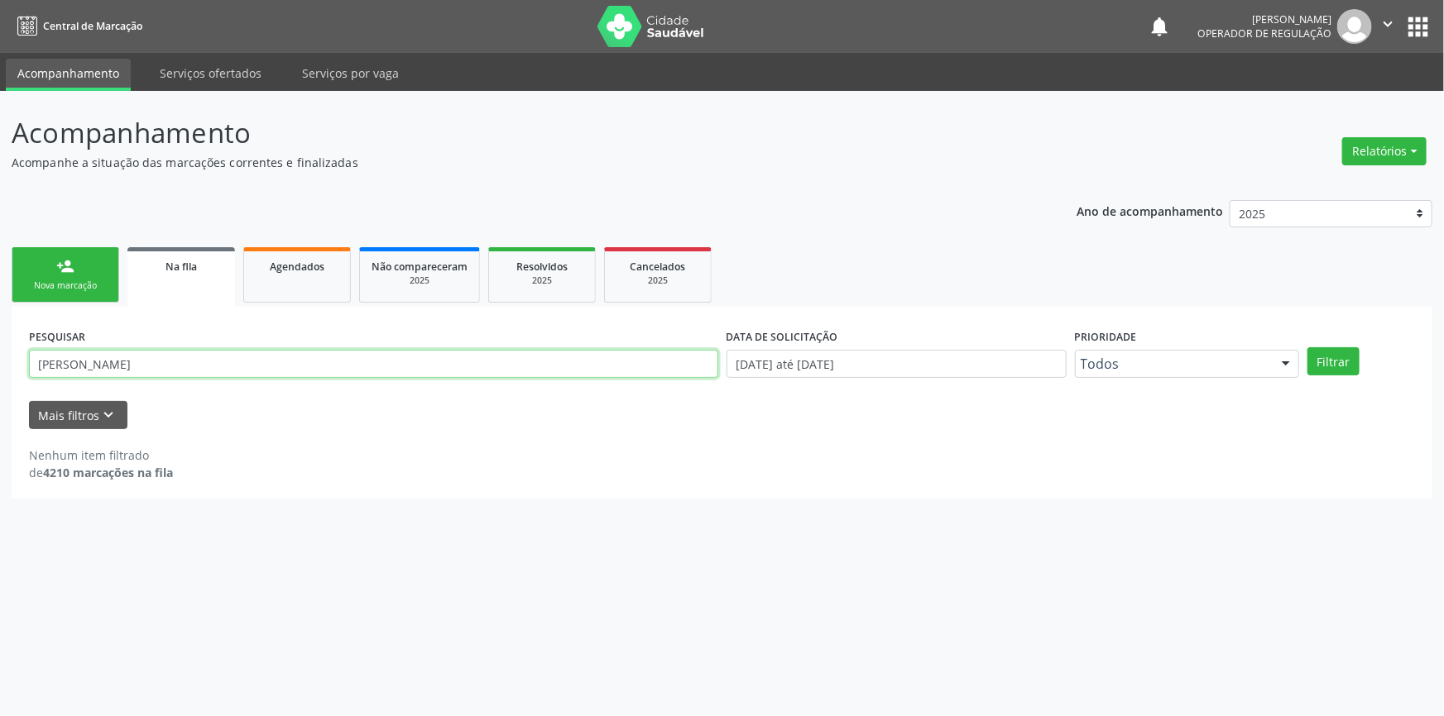
drag, startPoint x: 129, startPoint y: 369, endPoint x: 15, endPoint y: 386, distance: 115.4
click at [15, 386] on div "PESQUISAR jose de brito DATA DE SOLICITAÇÃO 01/01/2018 até 29/09/2025 Prioridad…" at bounding box center [722, 403] width 1420 height 192
type input "JOSÉ DE BRITO"
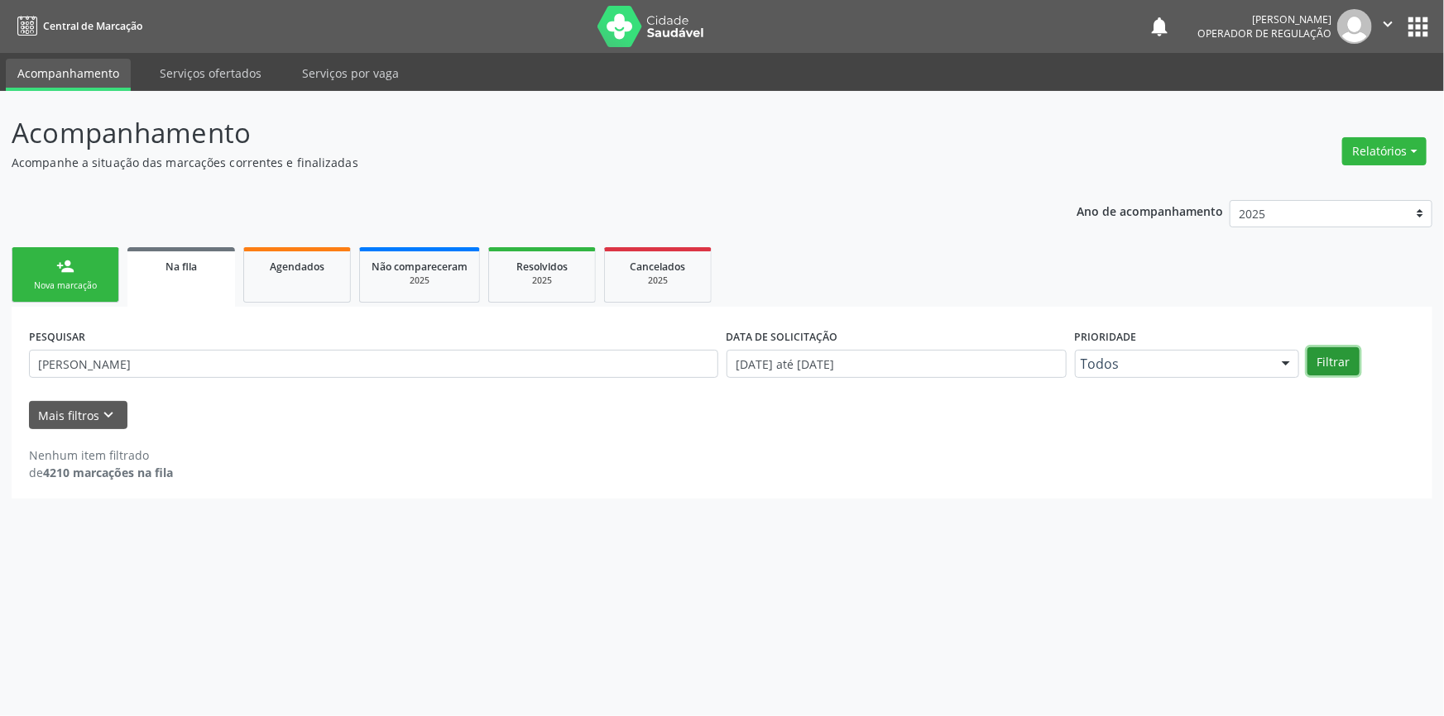
click at [1328, 354] on button "Filtrar" at bounding box center [1333, 361] width 52 height 28
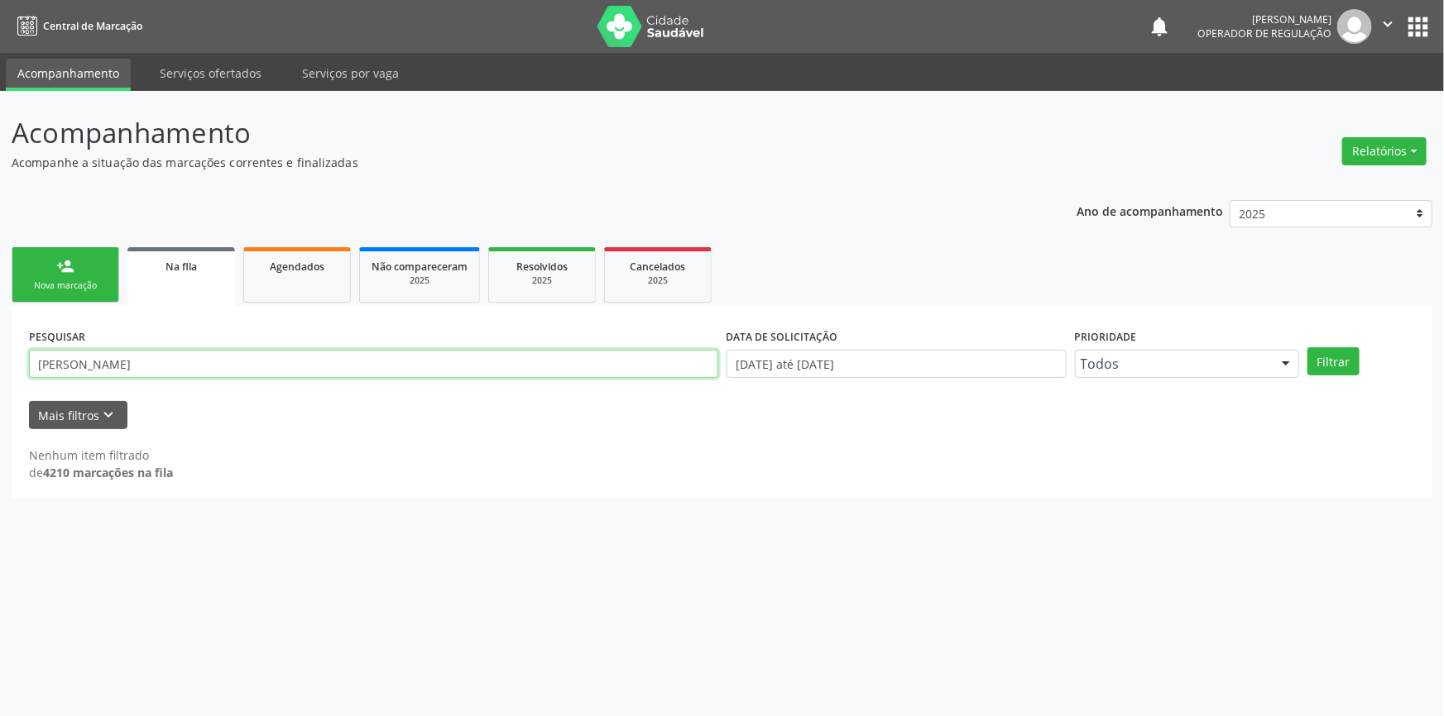
drag, startPoint x: 161, startPoint y: 372, endPoint x: 0, endPoint y: 432, distance: 172.0
click at [0, 432] on div "Acompanhamento Acompanhe a situação das marcações correntes e finalizadas Relat…" at bounding box center [722, 403] width 1444 height 625
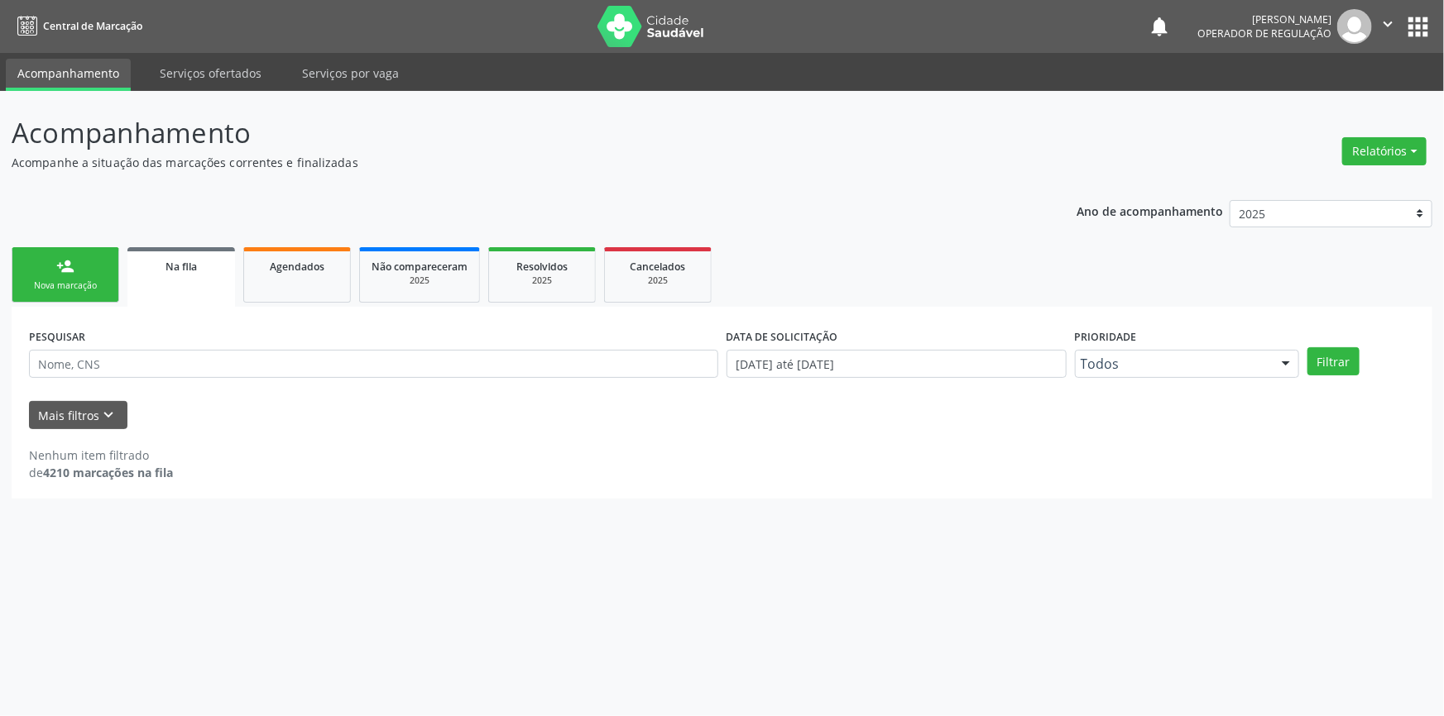
click at [70, 292] on link "person_add Nova marcação" at bounding box center [66, 274] width 108 height 55
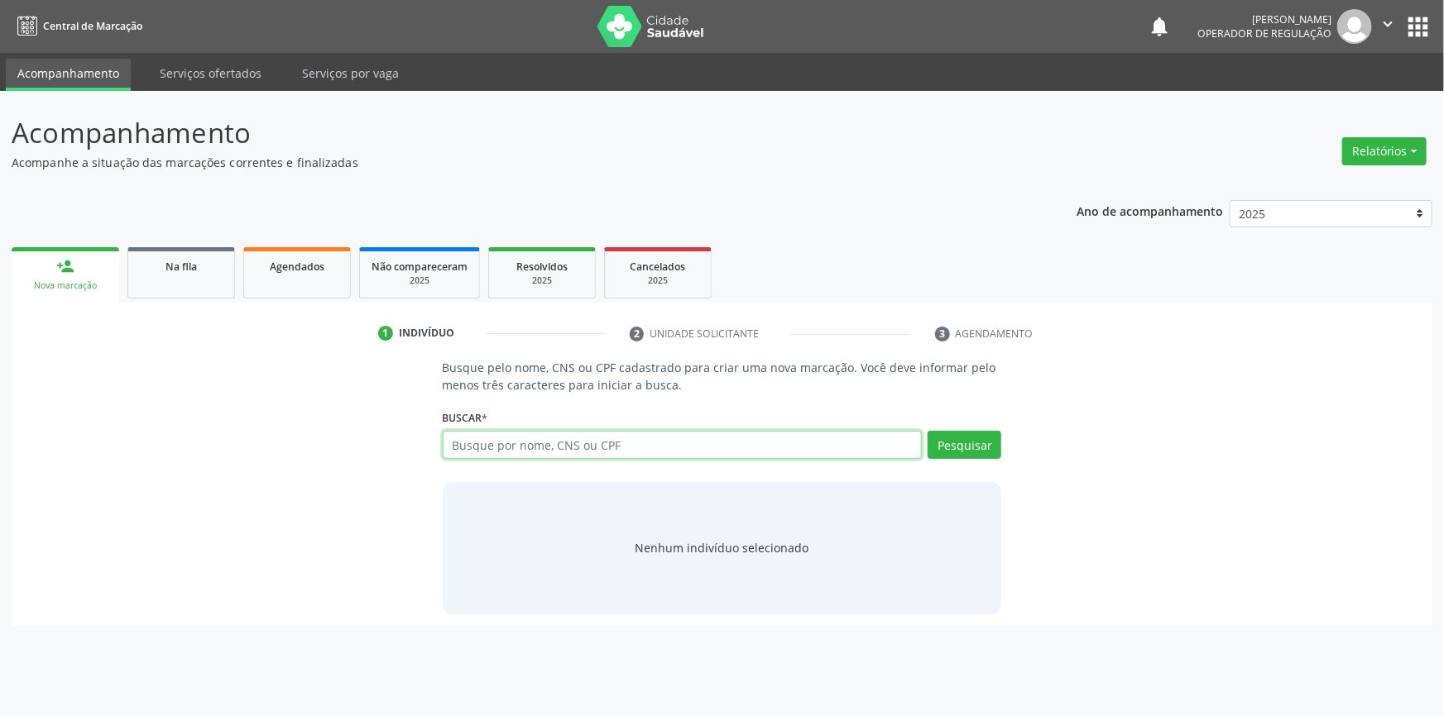
click at [490, 445] on input "text" at bounding box center [683, 445] width 480 height 28
type input "ROSELITA DE SOUSA NUNES SILVA"
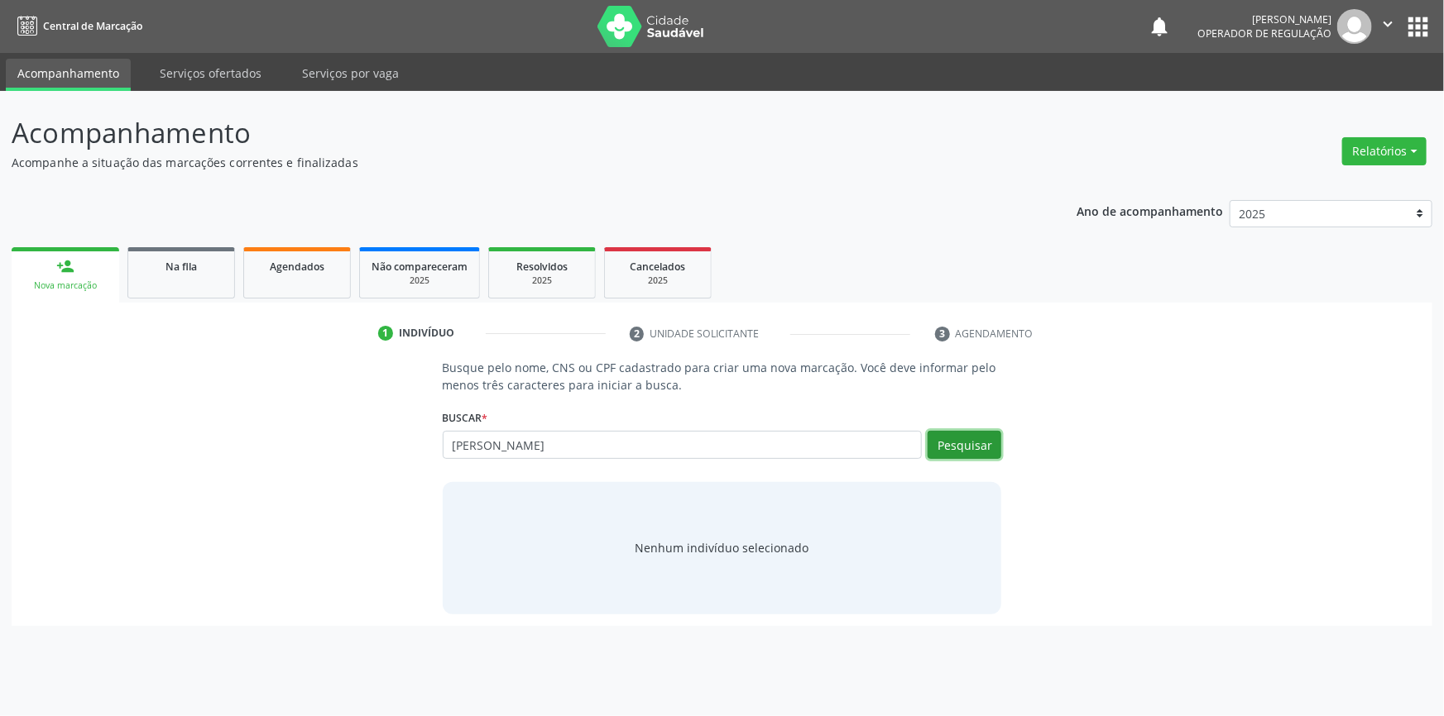
click at [976, 443] on button "Pesquisar" at bounding box center [964, 445] width 74 height 28
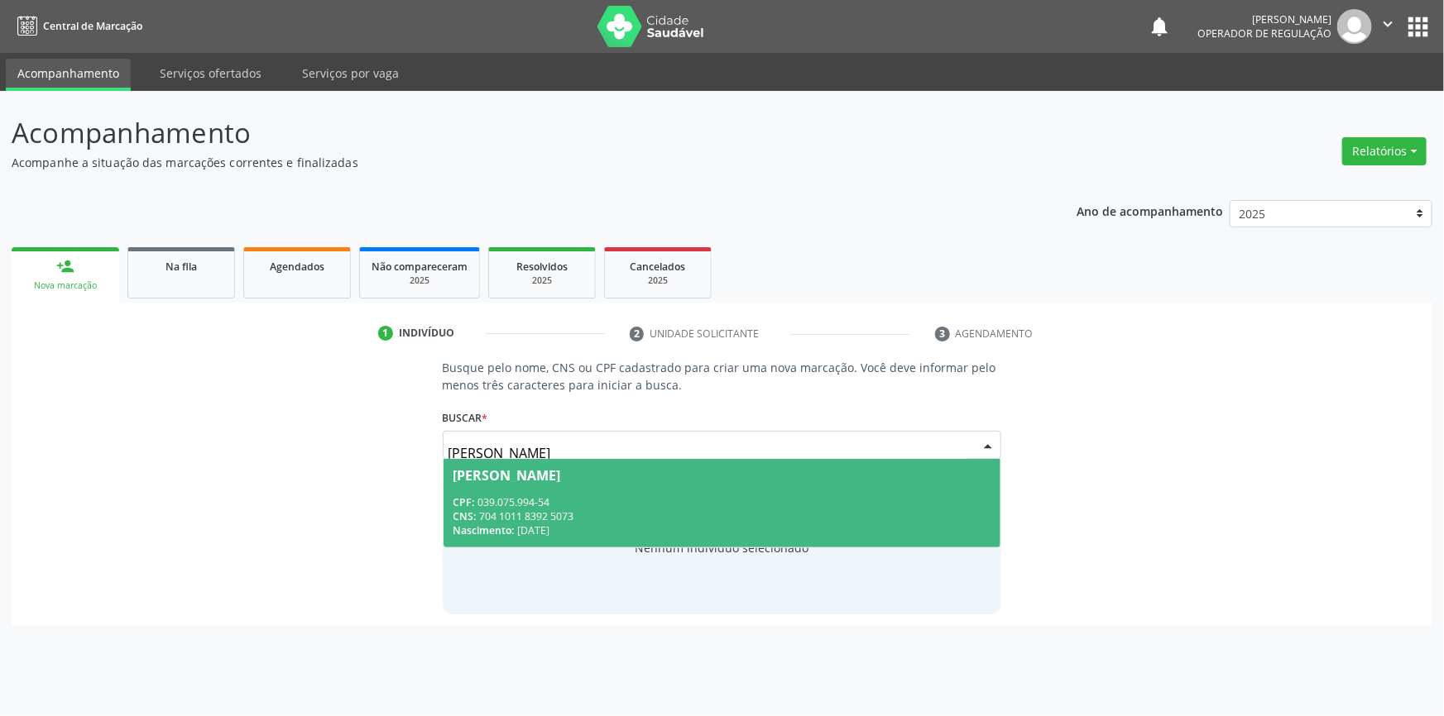
click at [523, 486] on span "Roselita de Sousa Nunes Silva CPF: 039.075.994-54 CNS: 704 1011 8392 5073 Nasci…" at bounding box center [722, 503] width 558 height 89
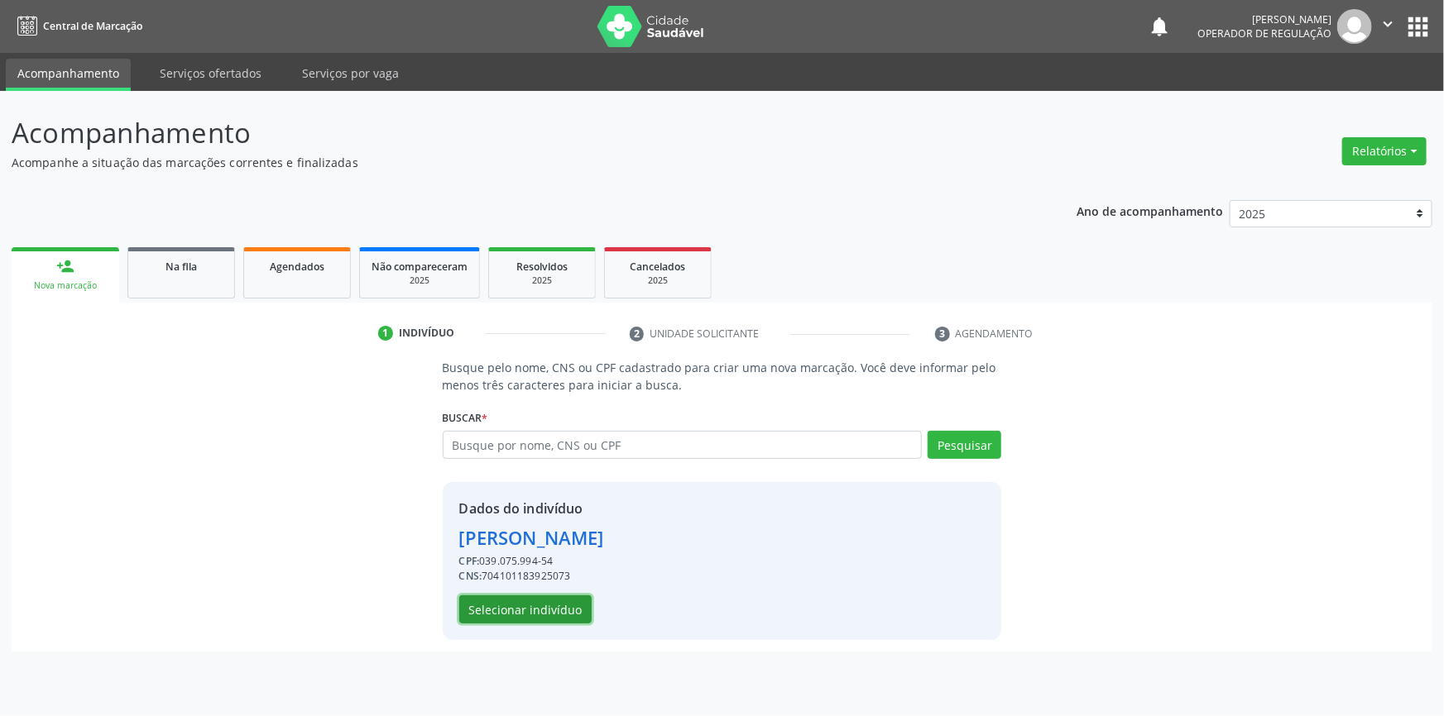
click at [545, 611] on button "Selecionar indivíduo" at bounding box center [525, 610] width 132 height 28
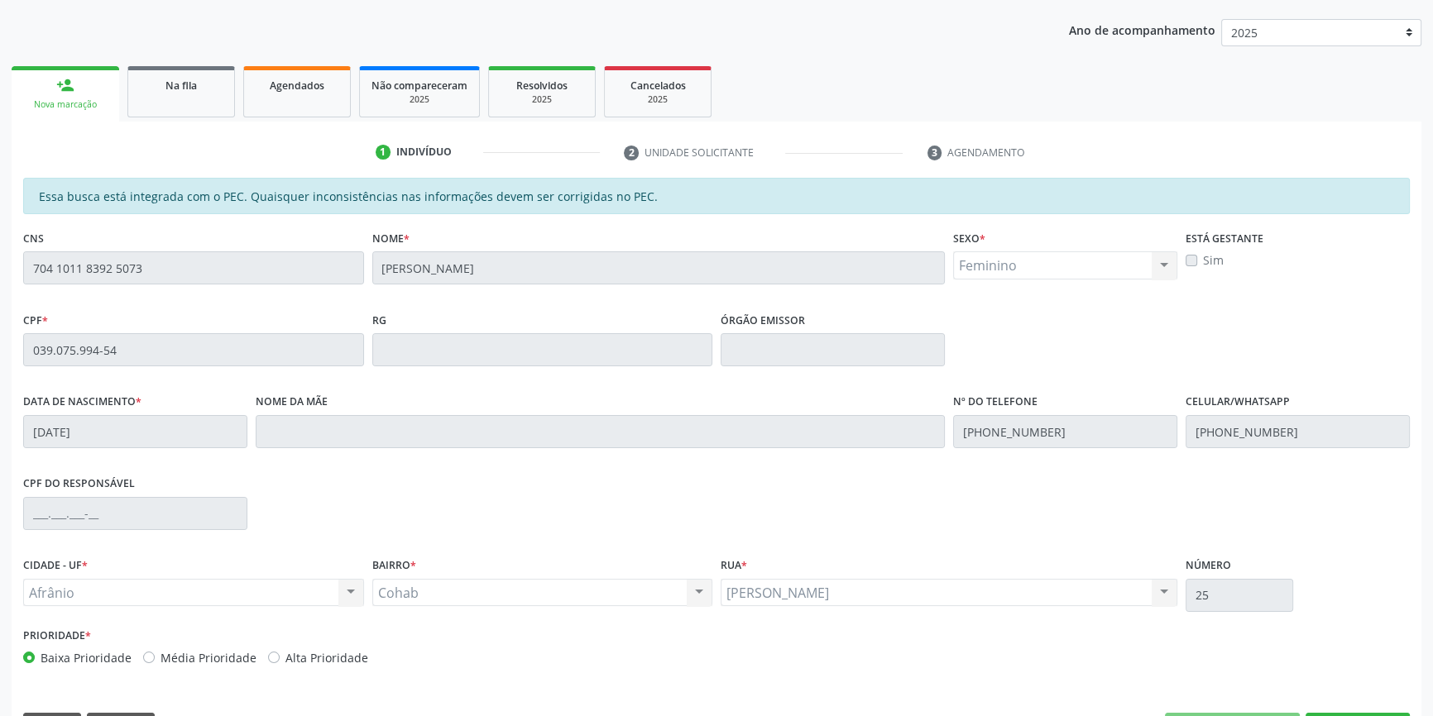
scroll to position [227, 0]
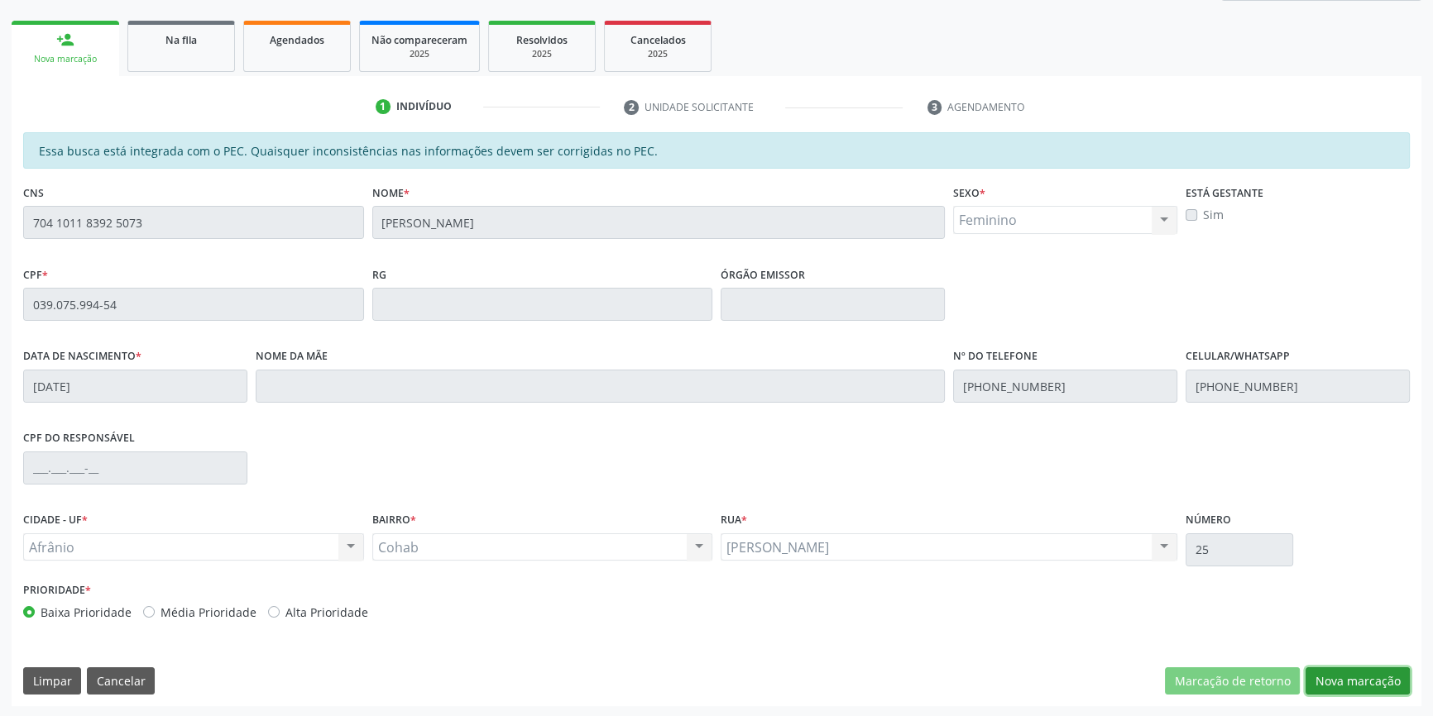
click at [1333, 678] on button "Nova marcação" at bounding box center [1357, 682] width 104 height 28
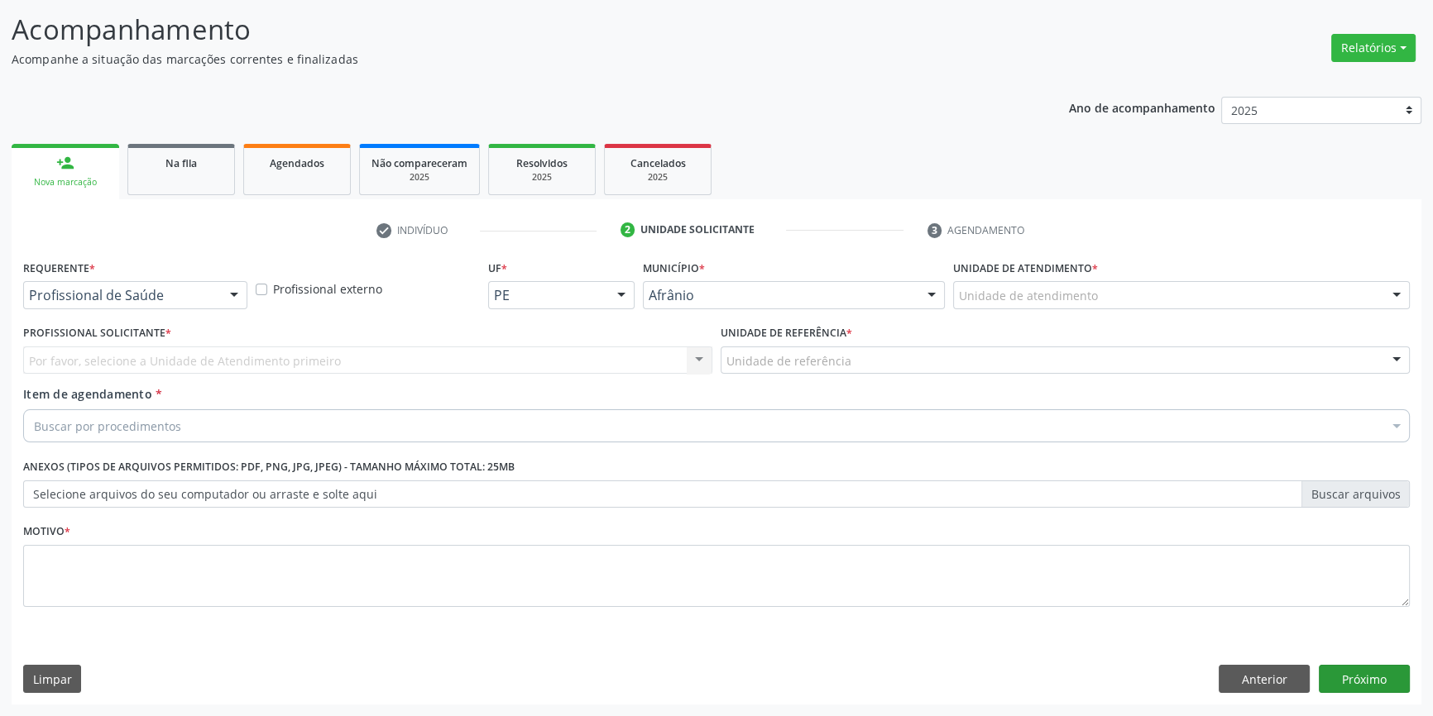
scroll to position [102, 0]
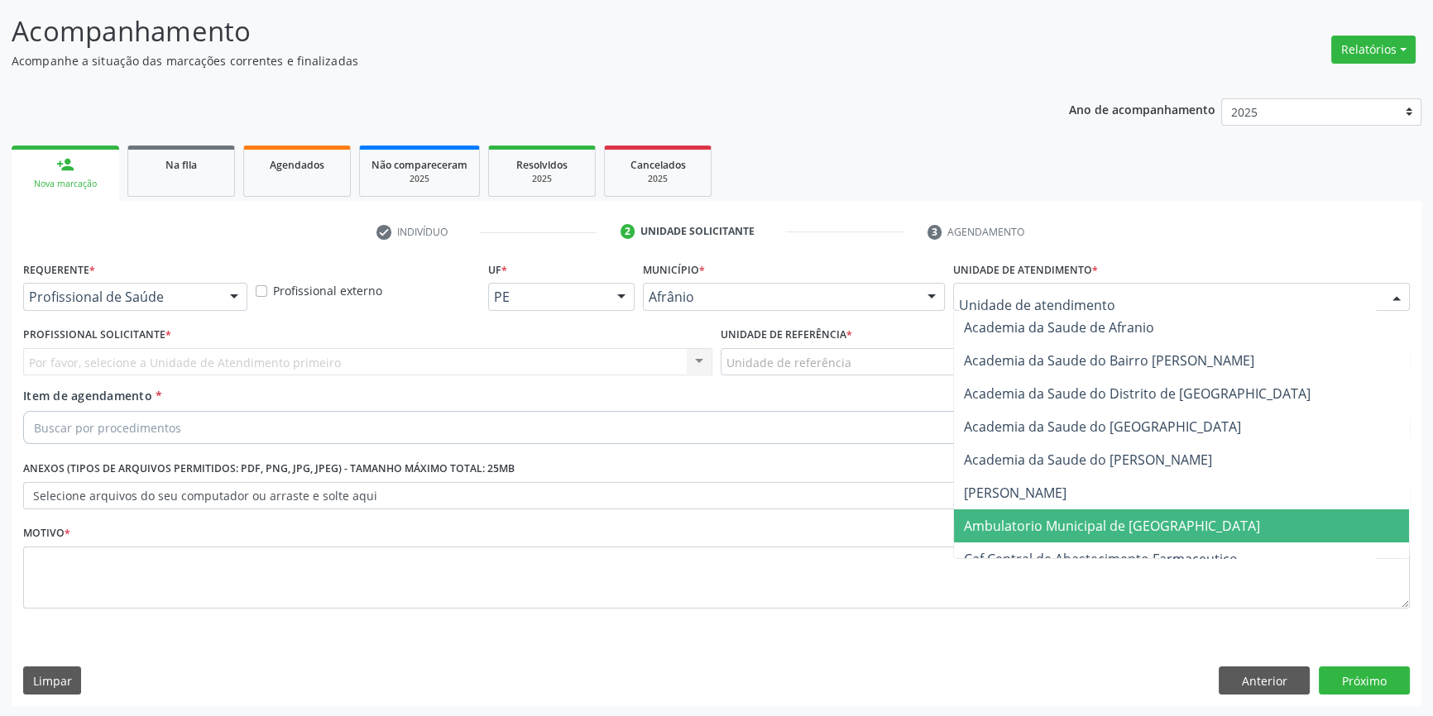
click at [1032, 523] on span "Ambulatorio Municipal de [GEOGRAPHIC_DATA]" at bounding box center [1112, 526] width 296 height 18
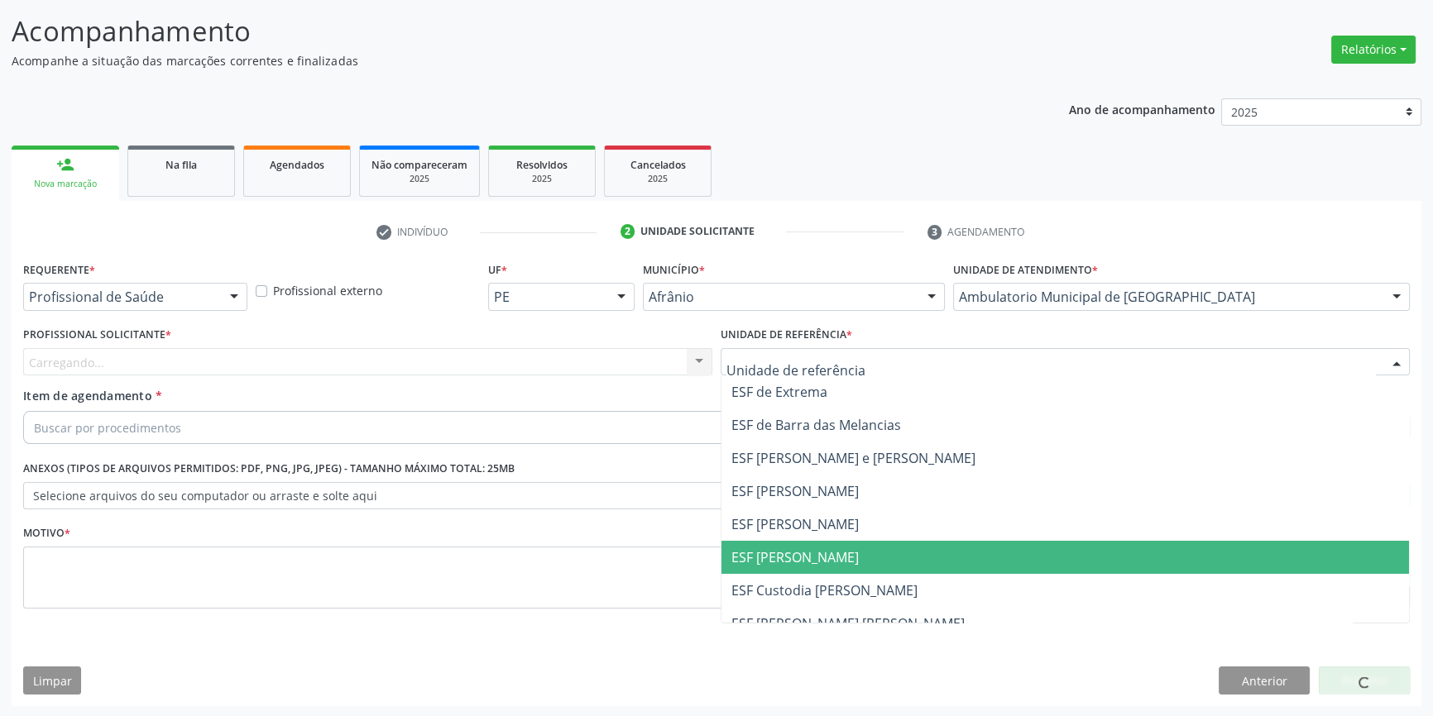
click at [812, 542] on span "ESF [PERSON_NAME]" at bounding box center [1064, 557] width 687 height 33
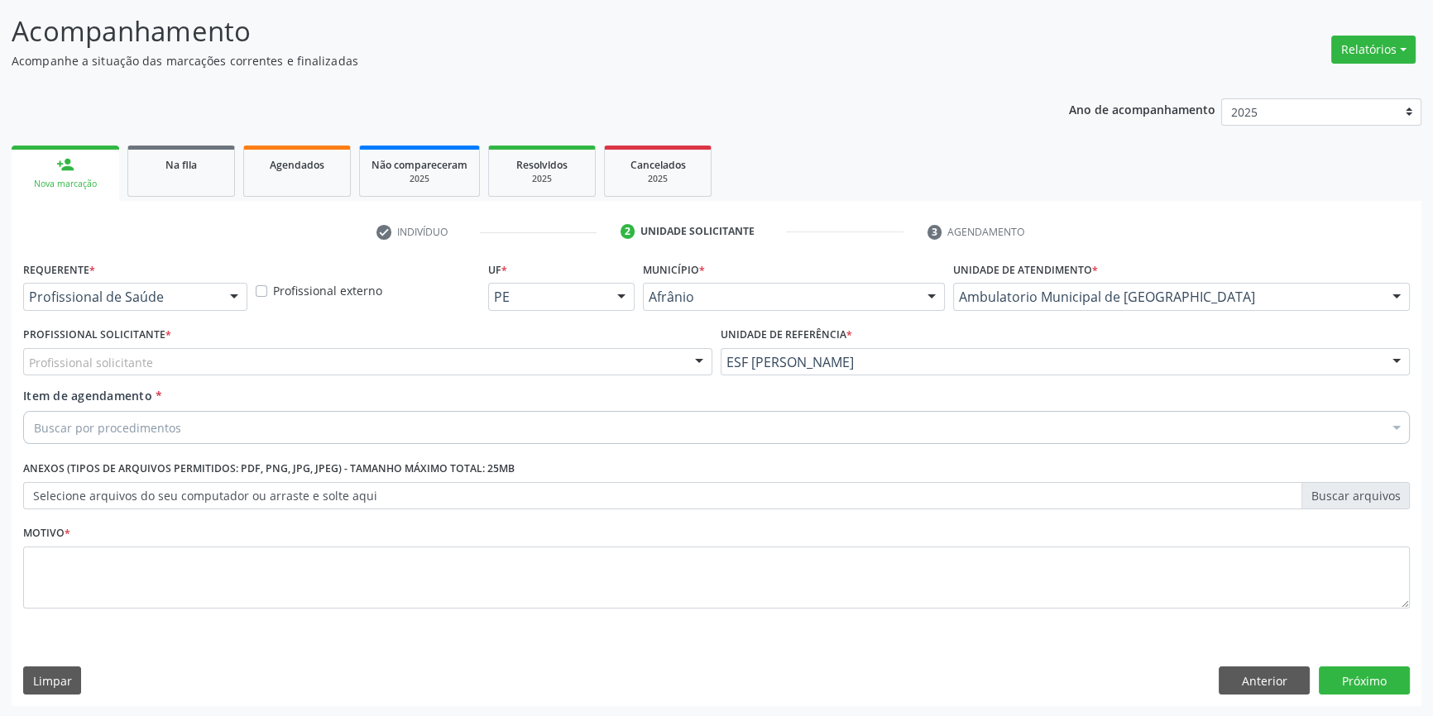
click at [416, 345] on div "Profissional Solicitante * Profissional solicitante Médico Anestesiologista - J…" at bounding box center [367, 349] width 689 height 53
click at [398, 344] on div "Profissional Solicitante * Profissional solicitante Médico Anestesiologista - J…" at bounding box center [367, 349] width 689 height 53
click at [328, 348] on div "Profissional solicitante" at bounding box center [367, 362] width 689 height 28
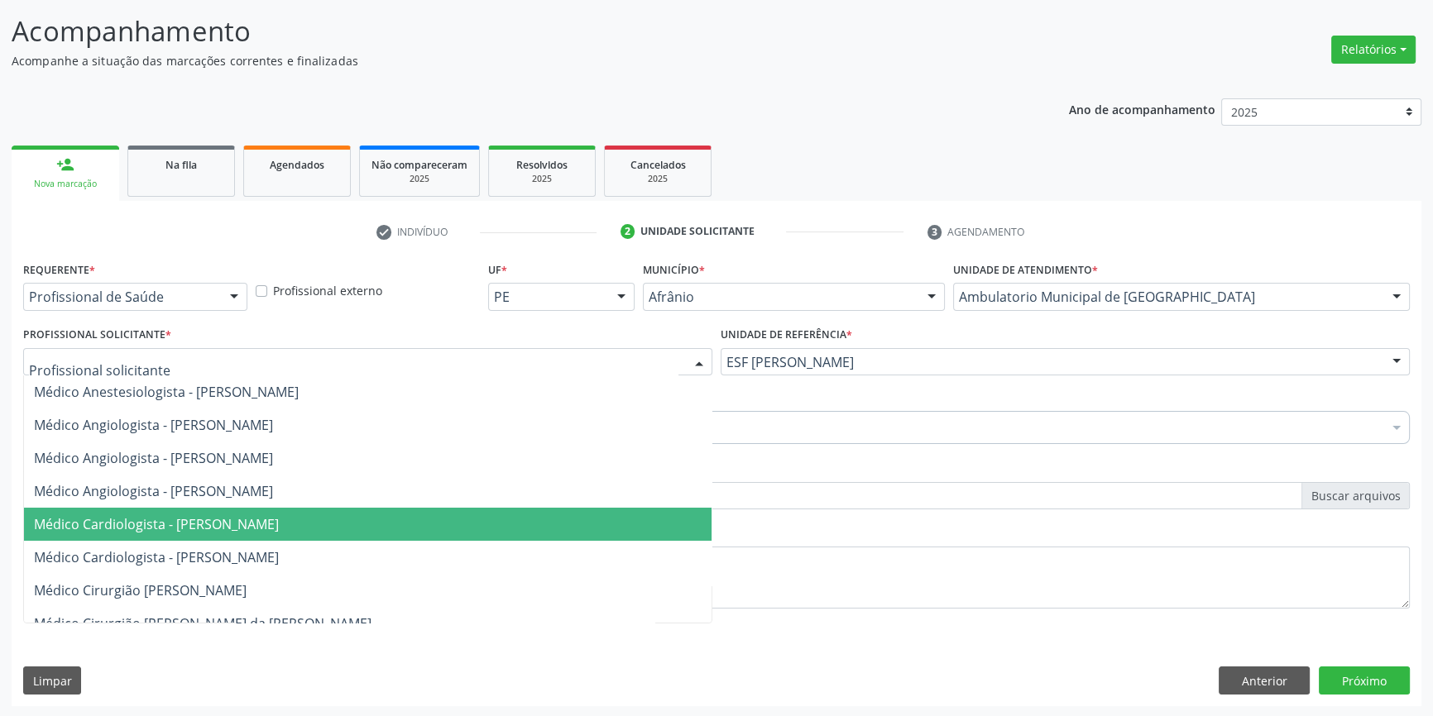
click at [210, 523] on span "Médico Cardiologista - [PERSON_NAME]" at bounding box center [156, 524] width 245 height 18
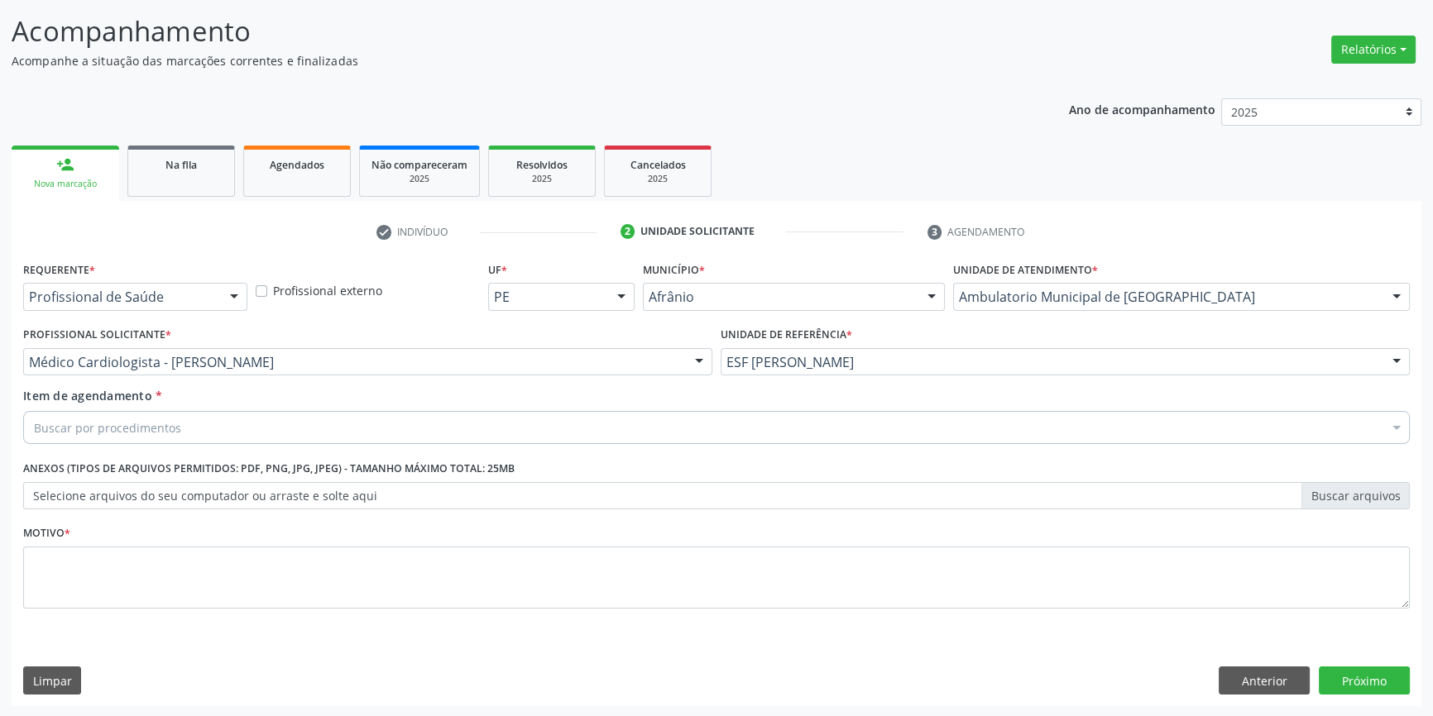
click at [194, 426] on div "Buscar por procedimentos" at bounding box center [716, 427] width 1387 height 33
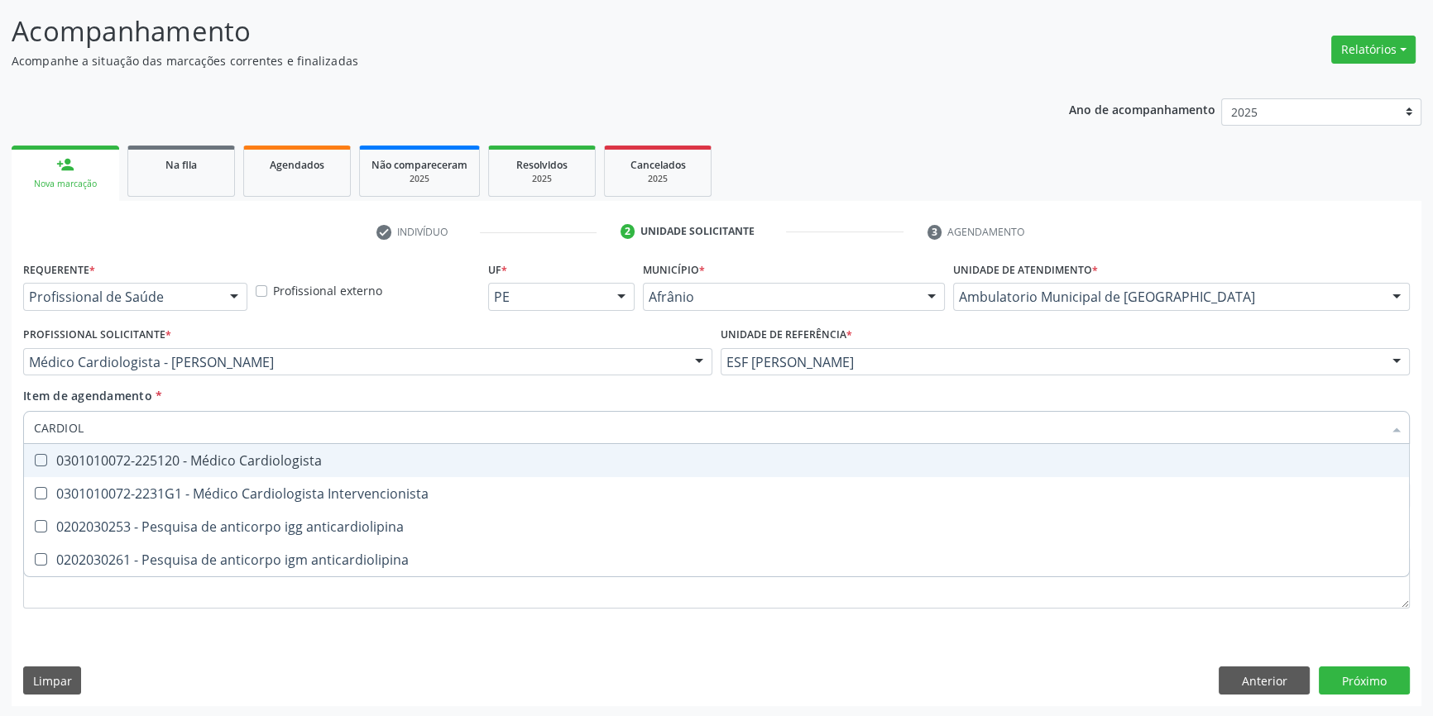
type input "CARDIOLO"
click at [190, 448] on span "0301010072-225120 - Médico Cardiologista" at bounding box center [716, 460] width 1385 height 33
checkbox Cardiologista "true"
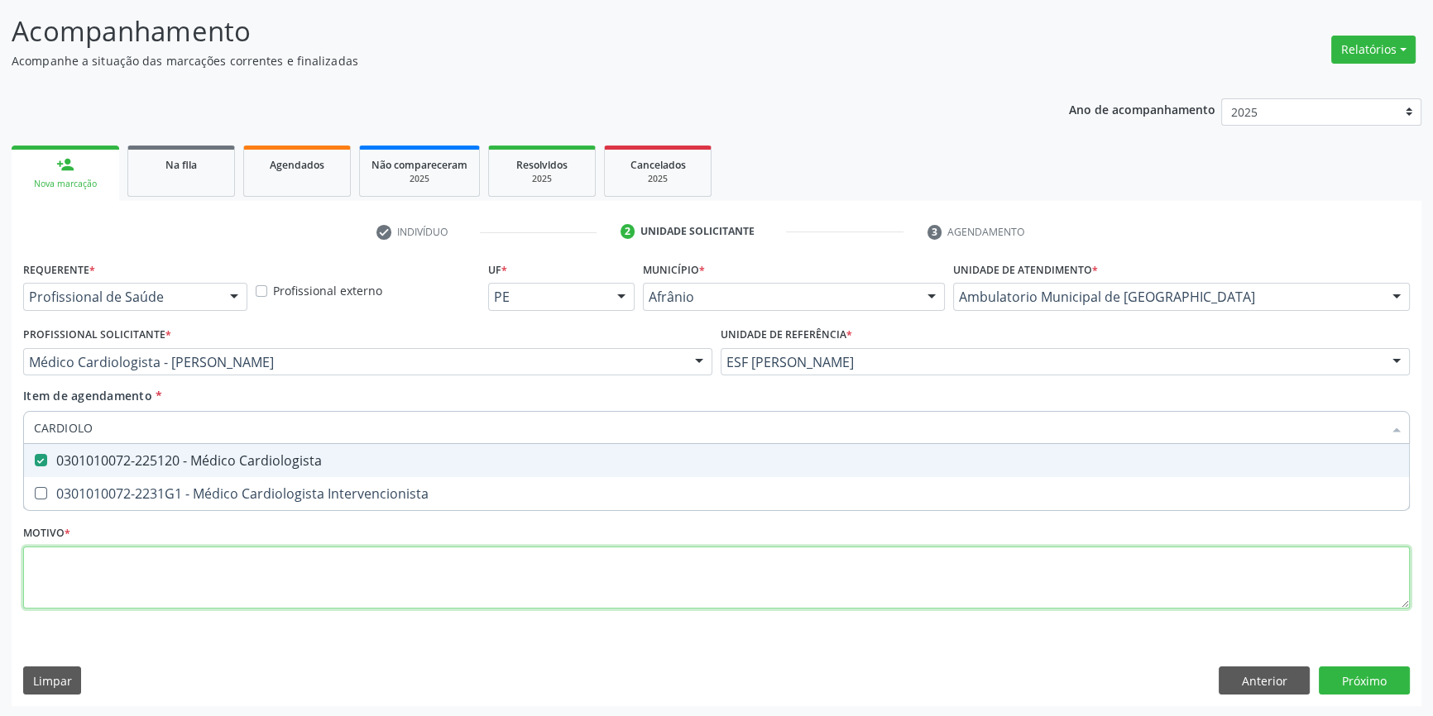
click at [156, 604] on div "Requerente * Profissional de Saúde Profissional de Saúde Paciente Nenhum result…" at bounding box center [716, 444] width 1387 height 375
checkbox Intervencionista "true"
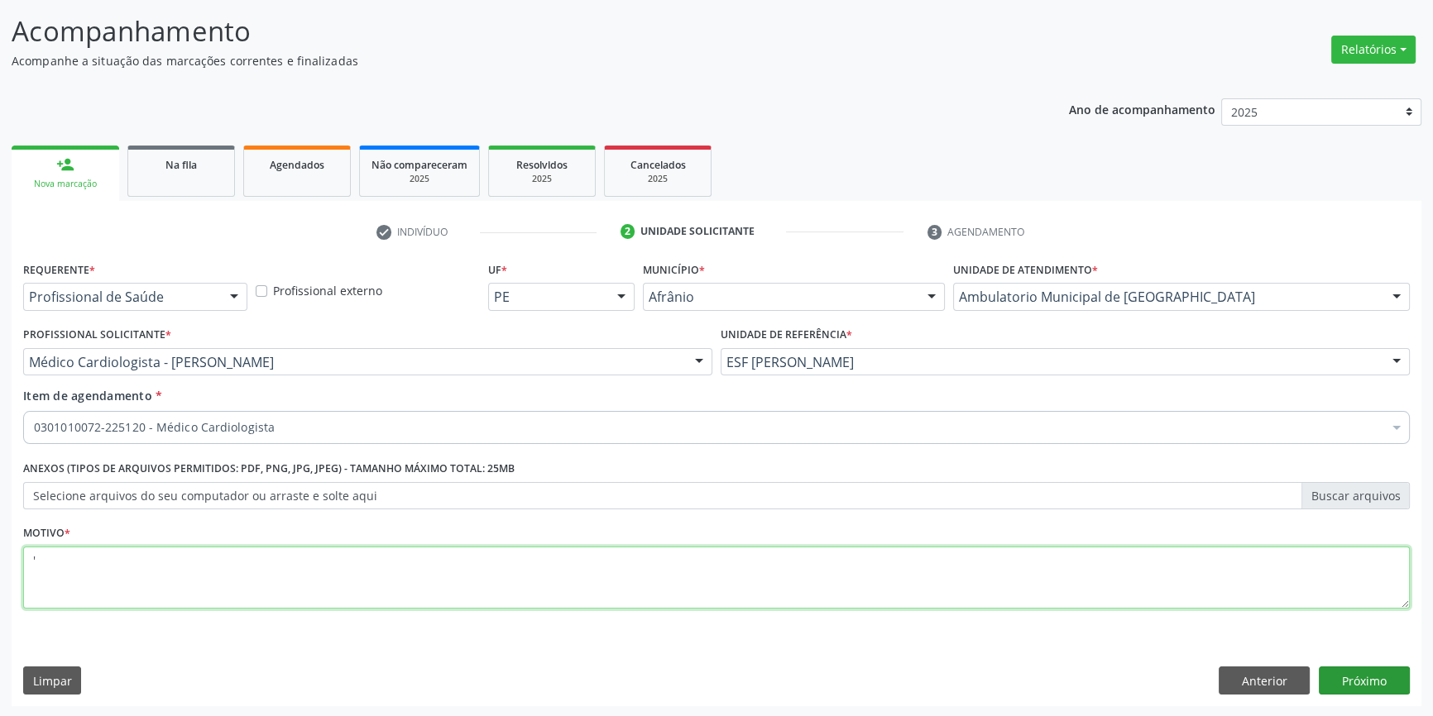
type textarea "'"
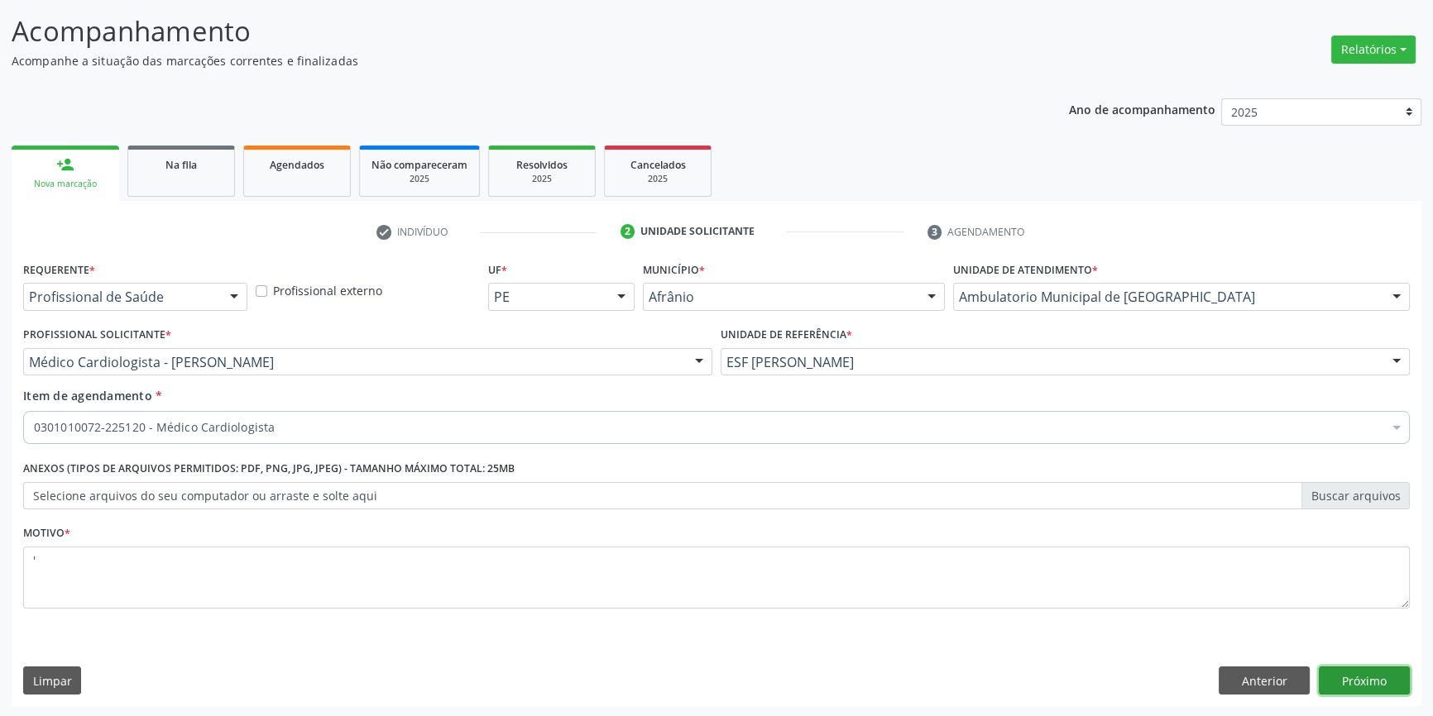
click at [1365, 678] on button "Próximo" at bounding box center [1364, 681] width 91 height 28
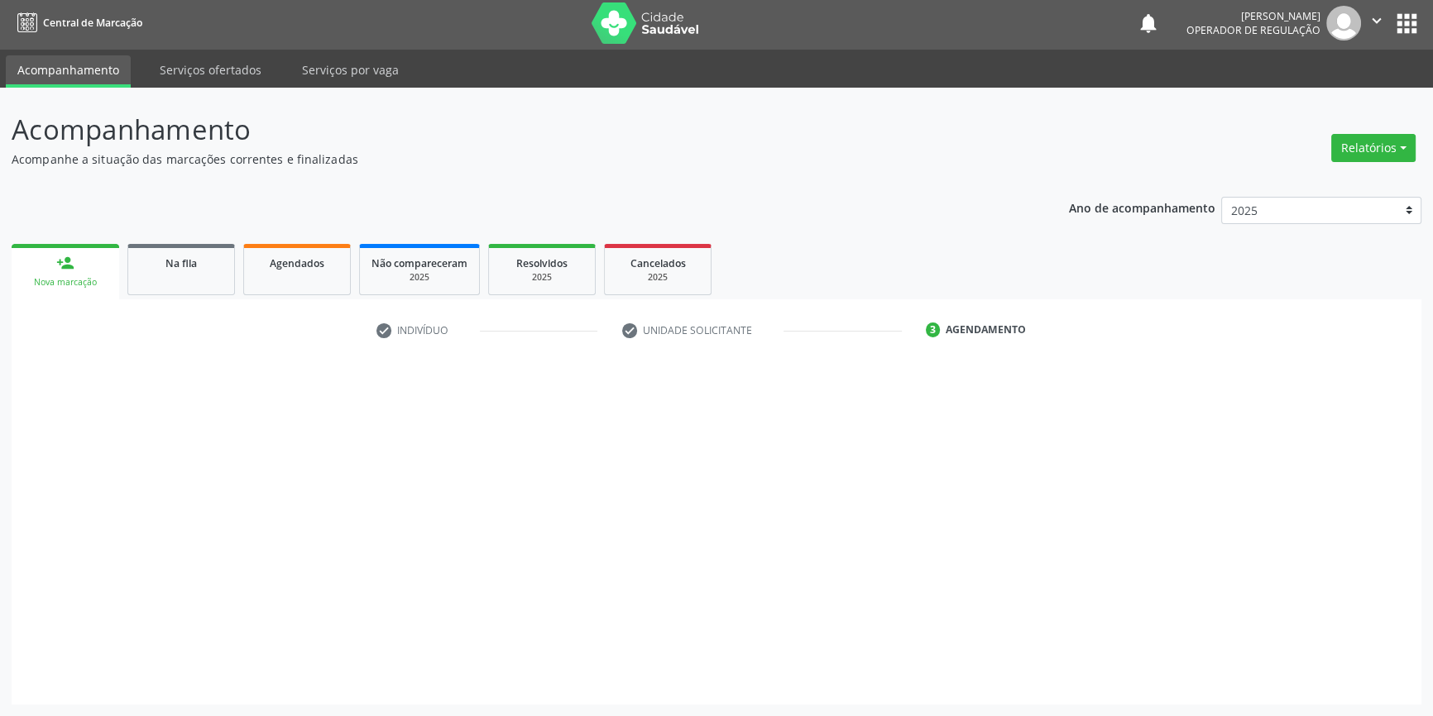
scroll to position [2, 0]
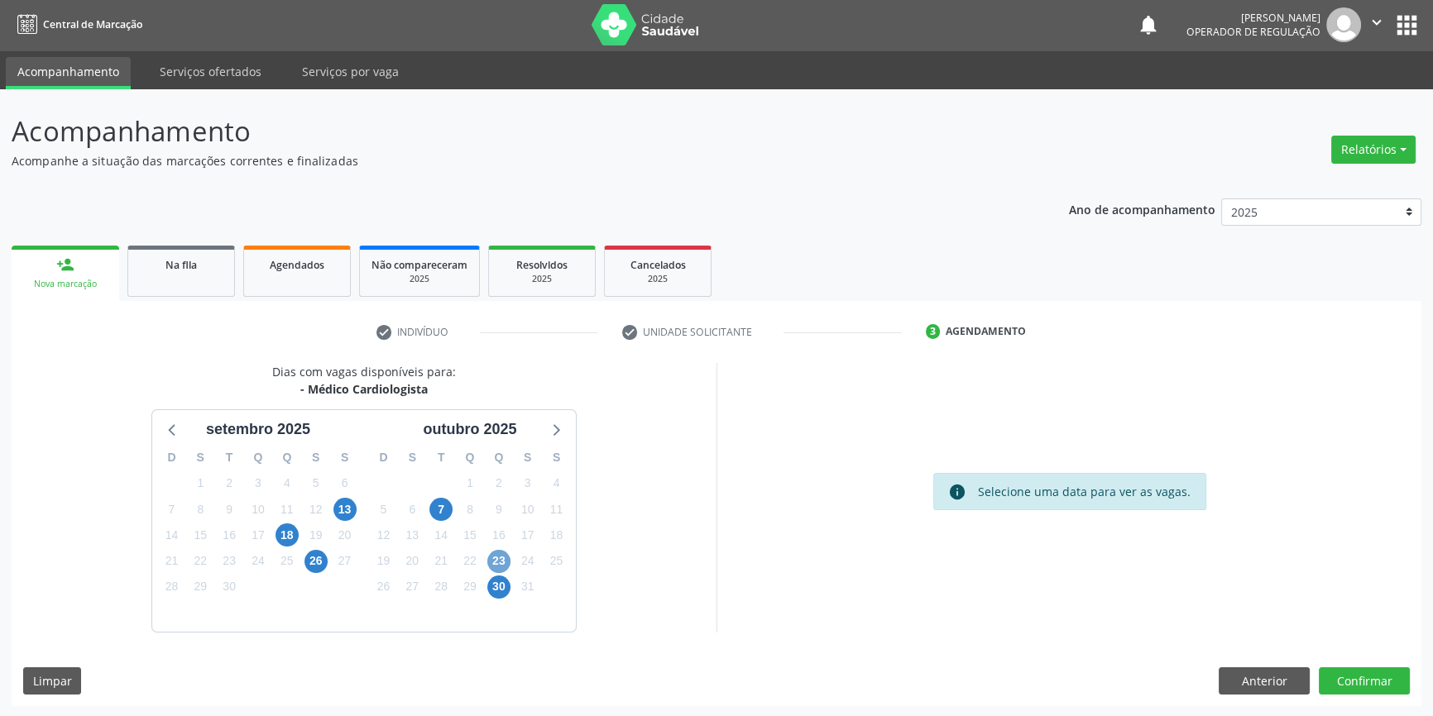
click at [505, 562] on span "23" at bounding box center [498, 561] width 23 height 23
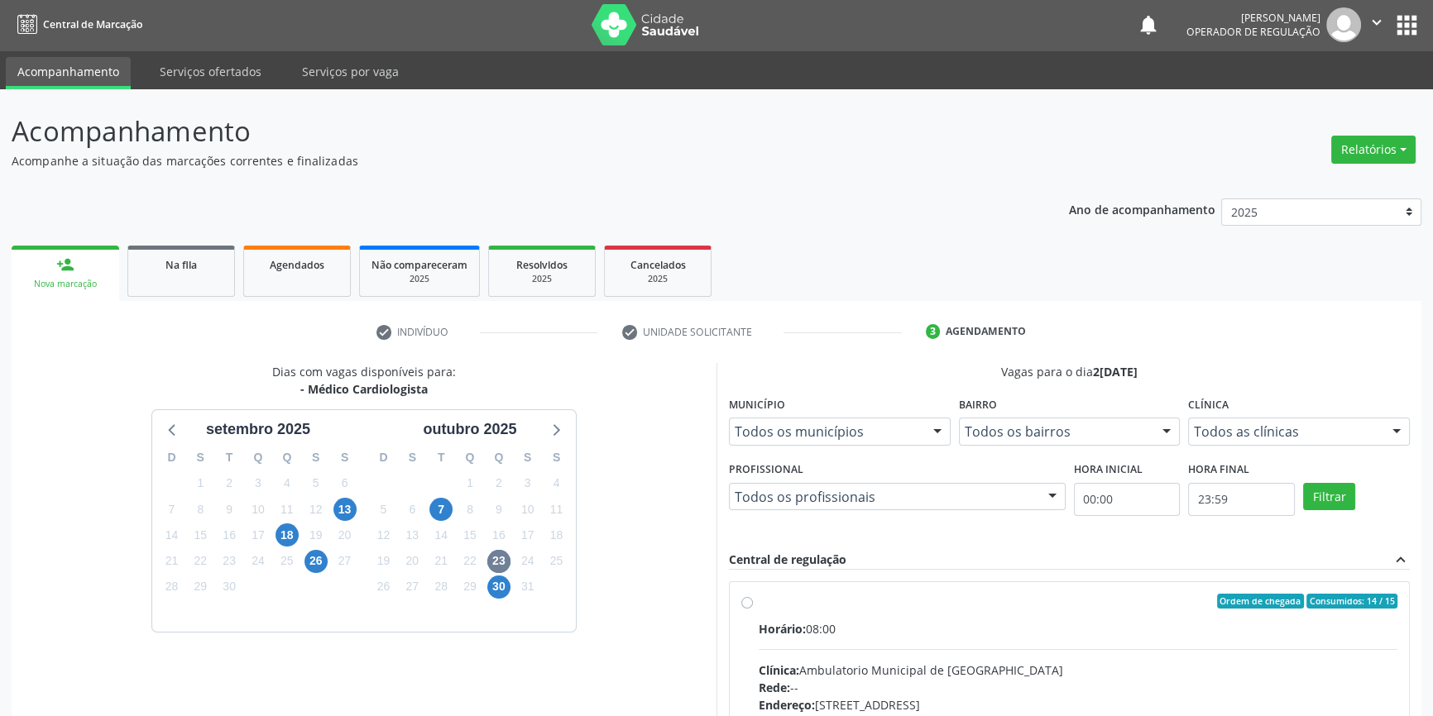
click at [759, 599] on label "Ordem de chegada Consumidos: 14 / 15 Horário: 08:00 Clínica: Ambulatorio Munici…" at bounding box center [1078, 721] width 639 height 254
click at [750, 599] on input "Ordem de chegada Consumidos: 14 / 15 Horário: 08:00 Clínica: Ambulatorio Munici…" at bounding box center [747, 601] width 12 height 15
radio input "true"
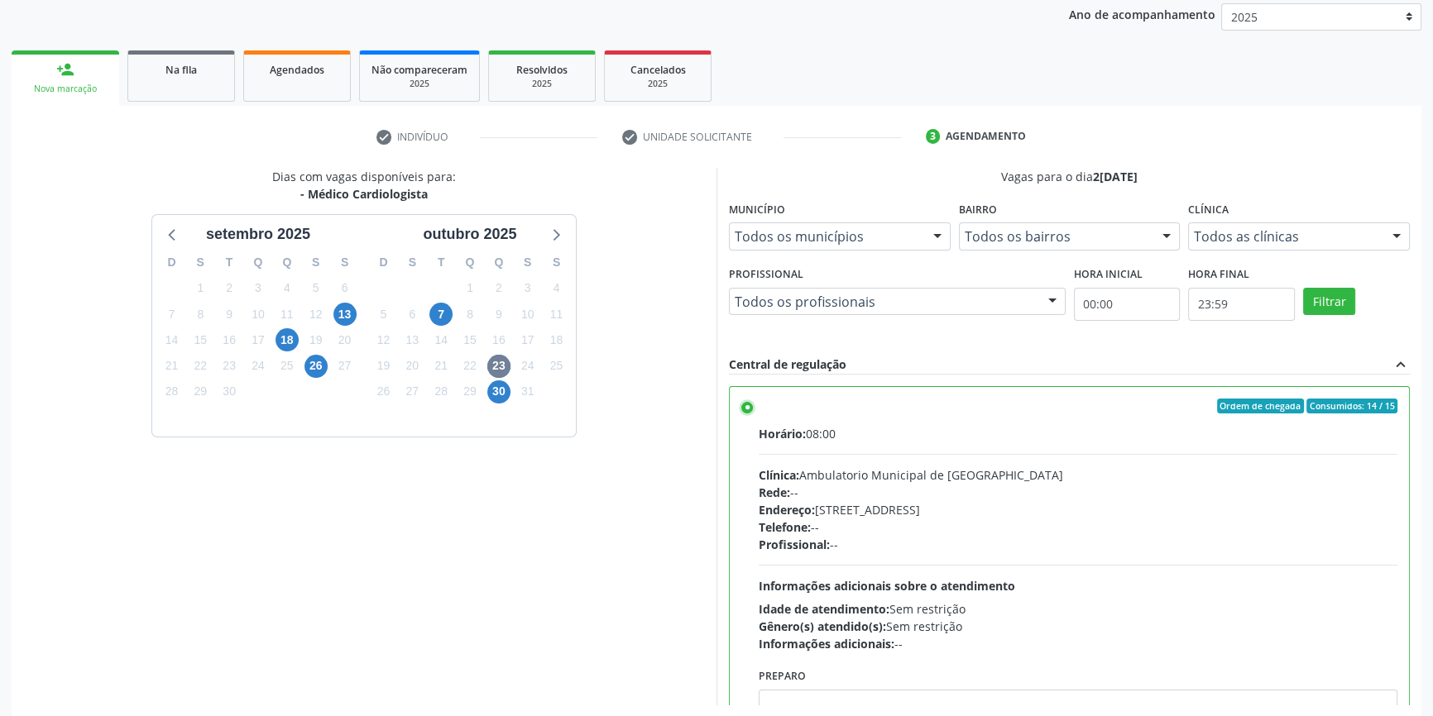
scroll to position [271, 0]
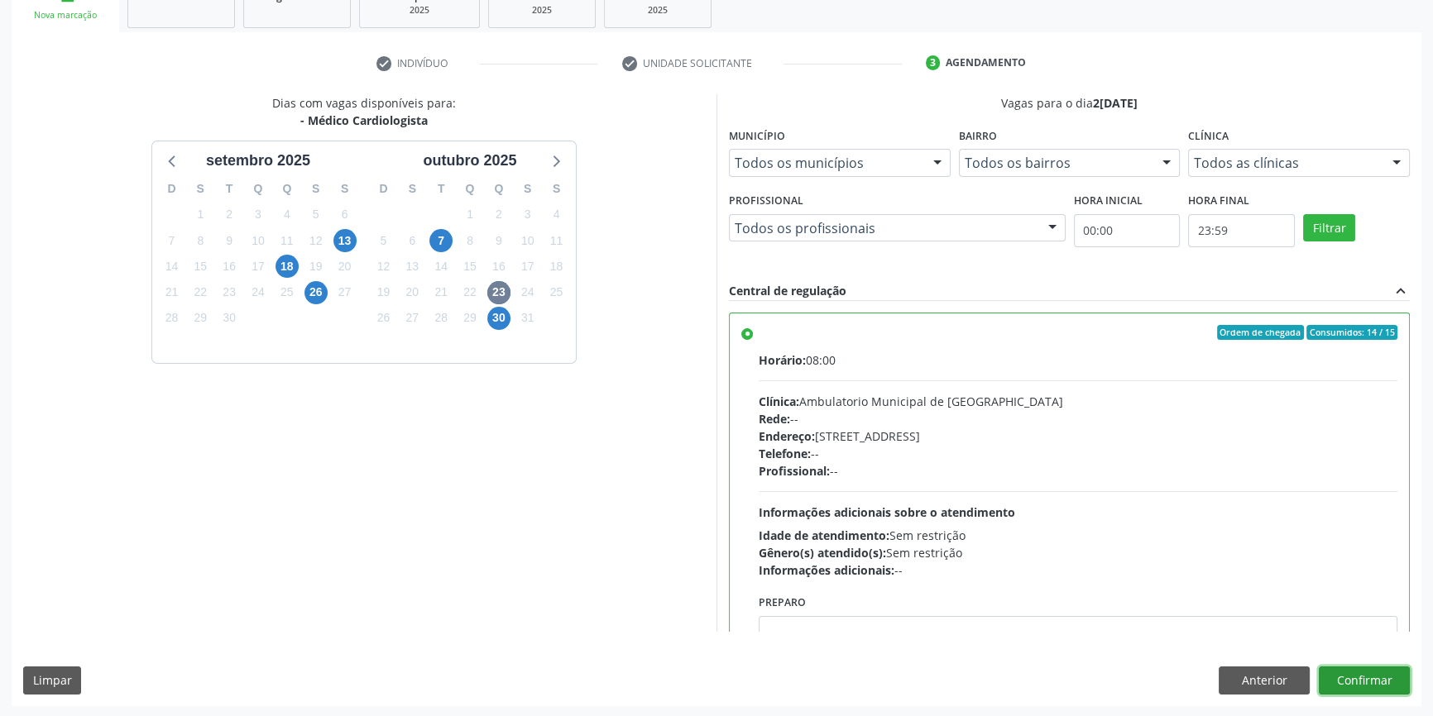
click at [1382, 669] on button "Confirmar" at bounding box center [1364, 681] width 91 height 28
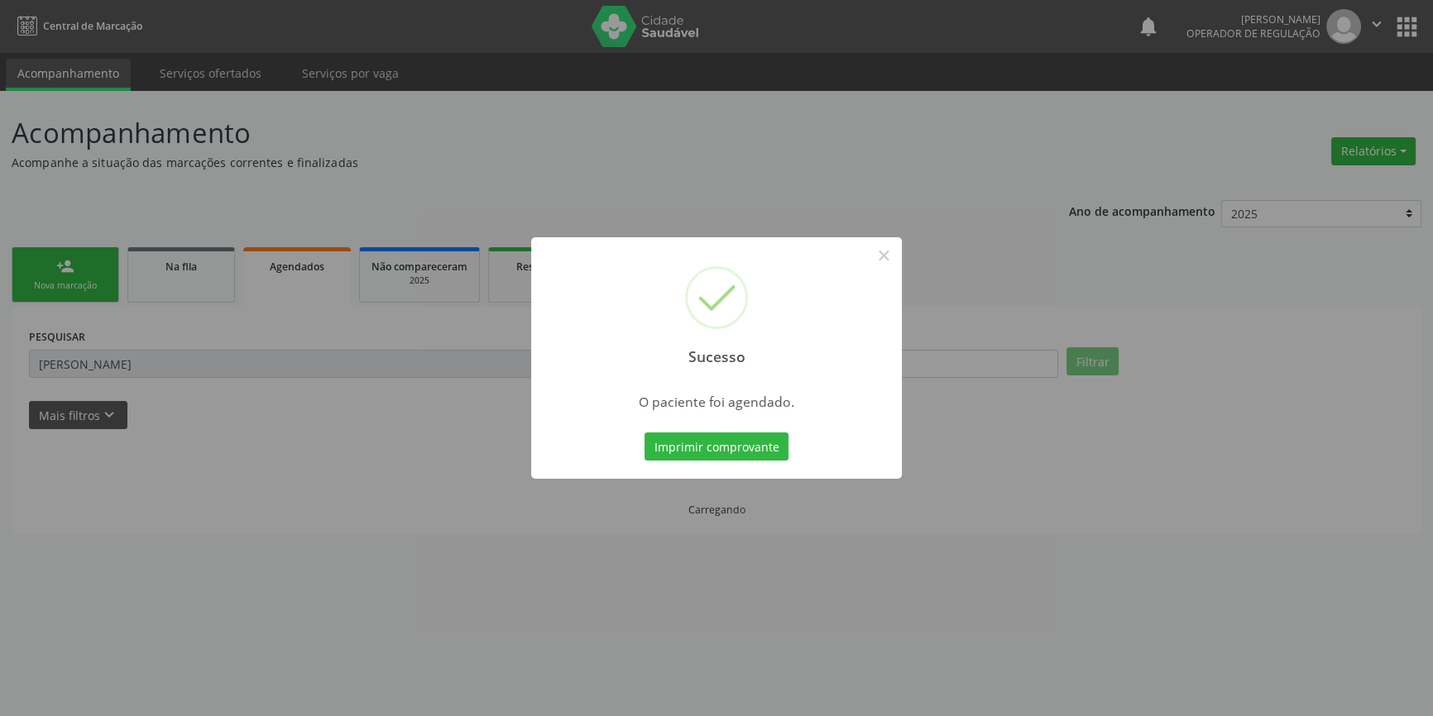
scroll to position [0, 0]
click at [778, 447] on button "Imprimir comprovante" at bounding box center [722, 447] width 144 height 28
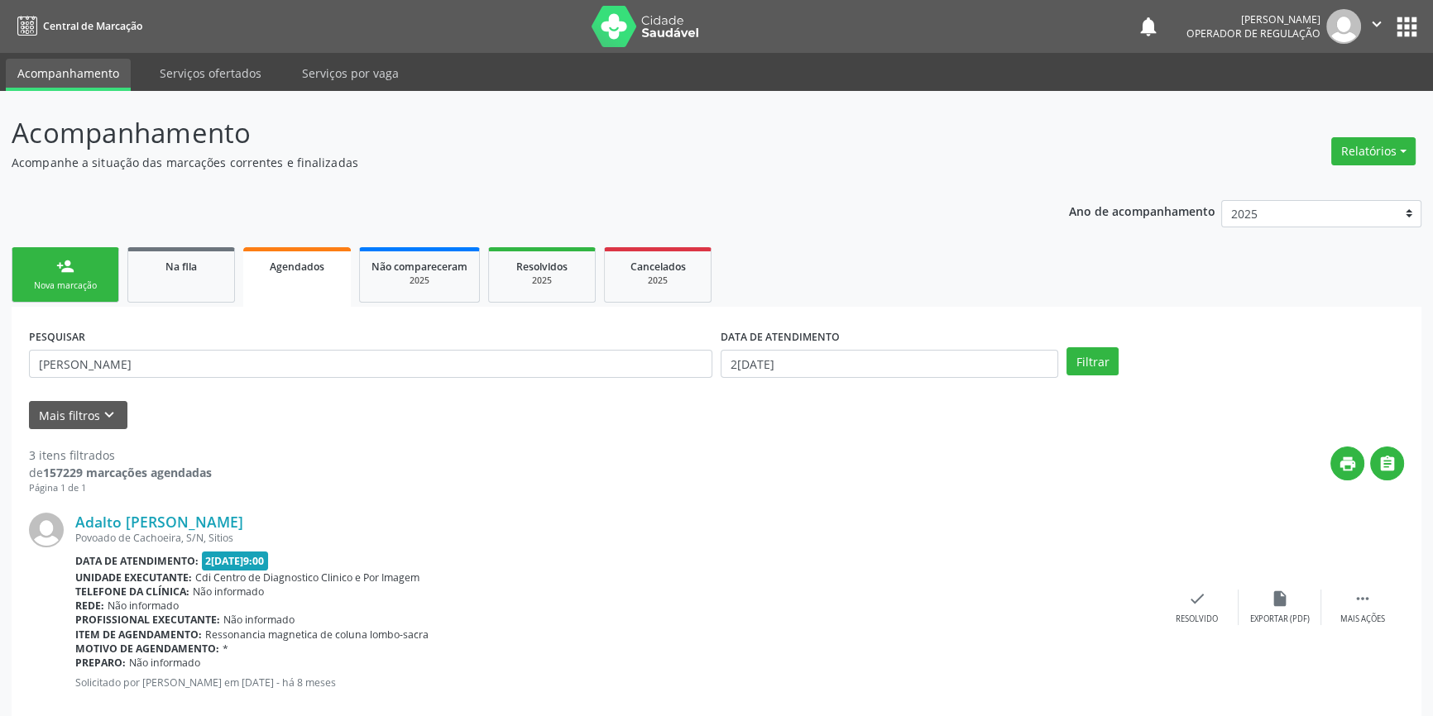
click at [70, 262] on div "person_add" at bounding box center [65, 266] width 18 height 18
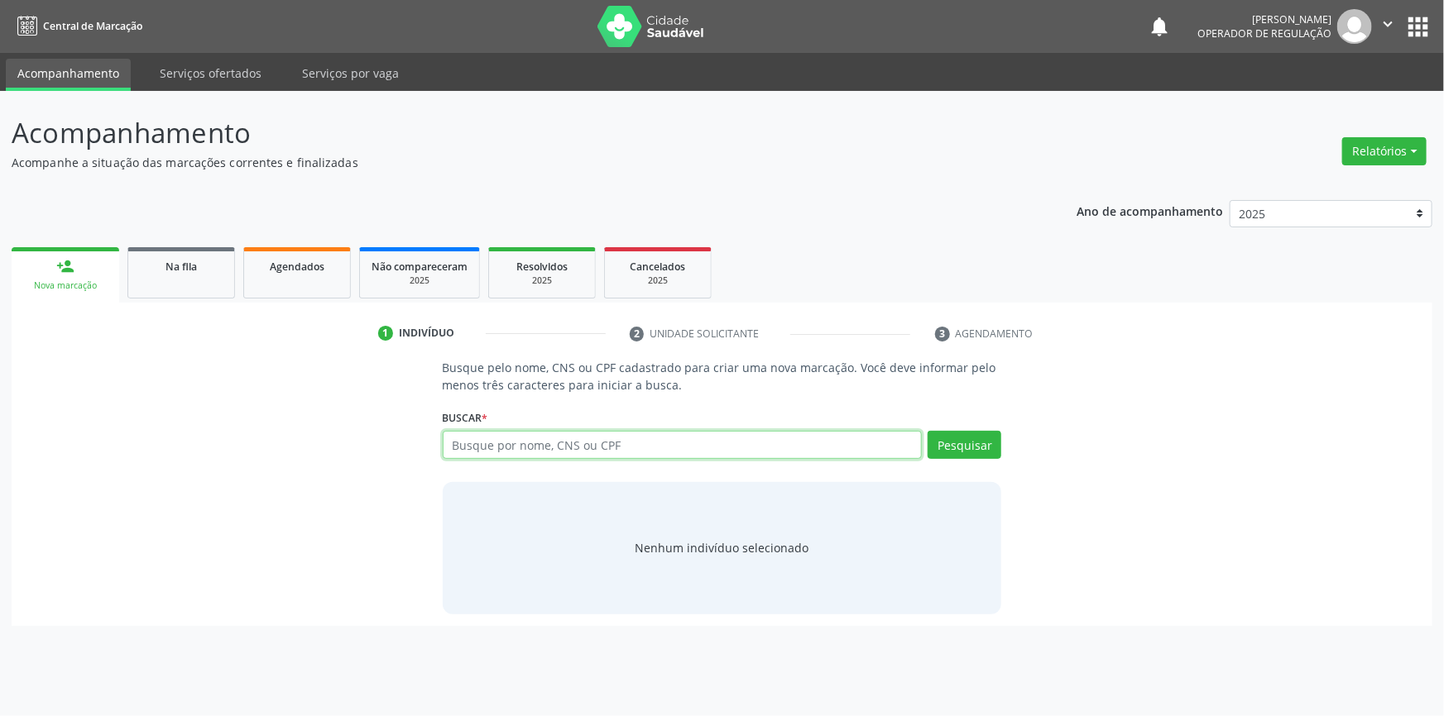
click at [508, 437] on input "text" at bounding box center [683, 445] width 480 height 28
type input "maricleide carvalho"
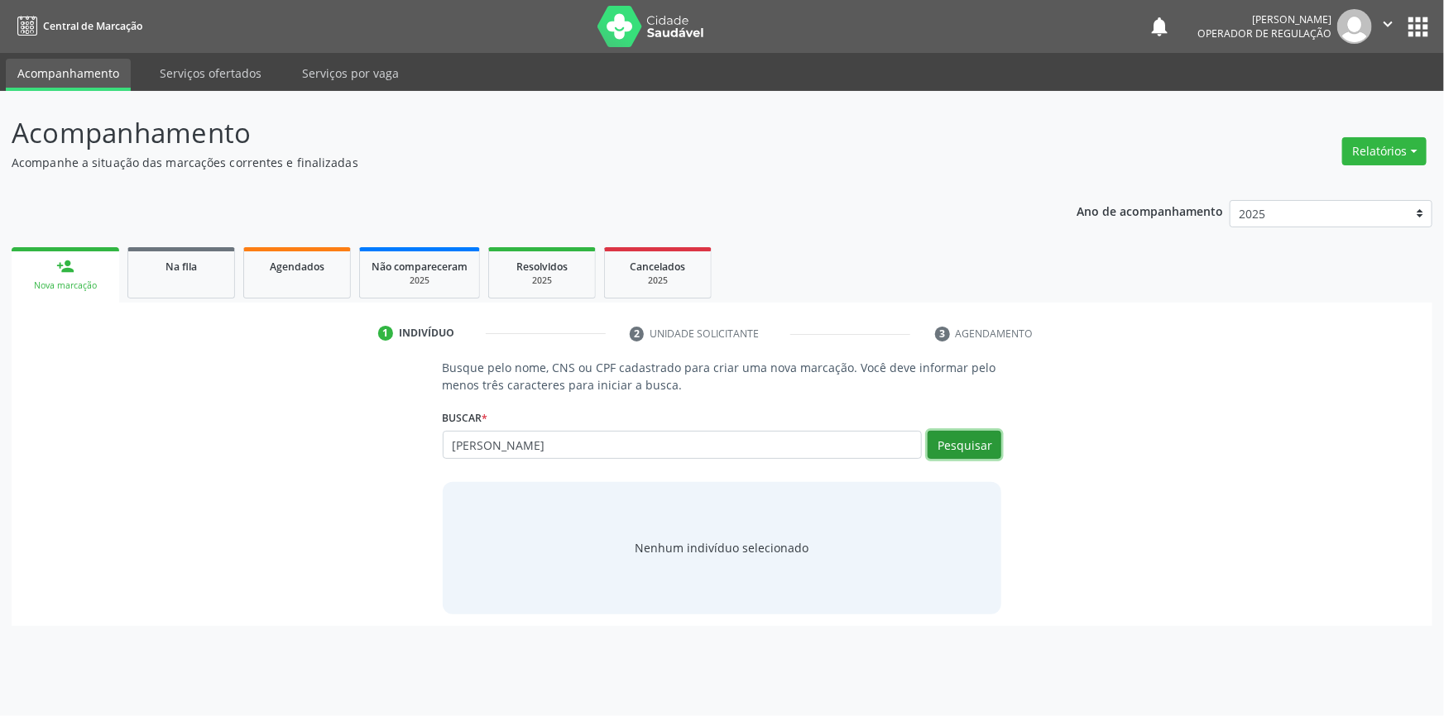
click at [976, 436] on button "Pesquisar" at bounding box center [964, 445] width 74 height 28
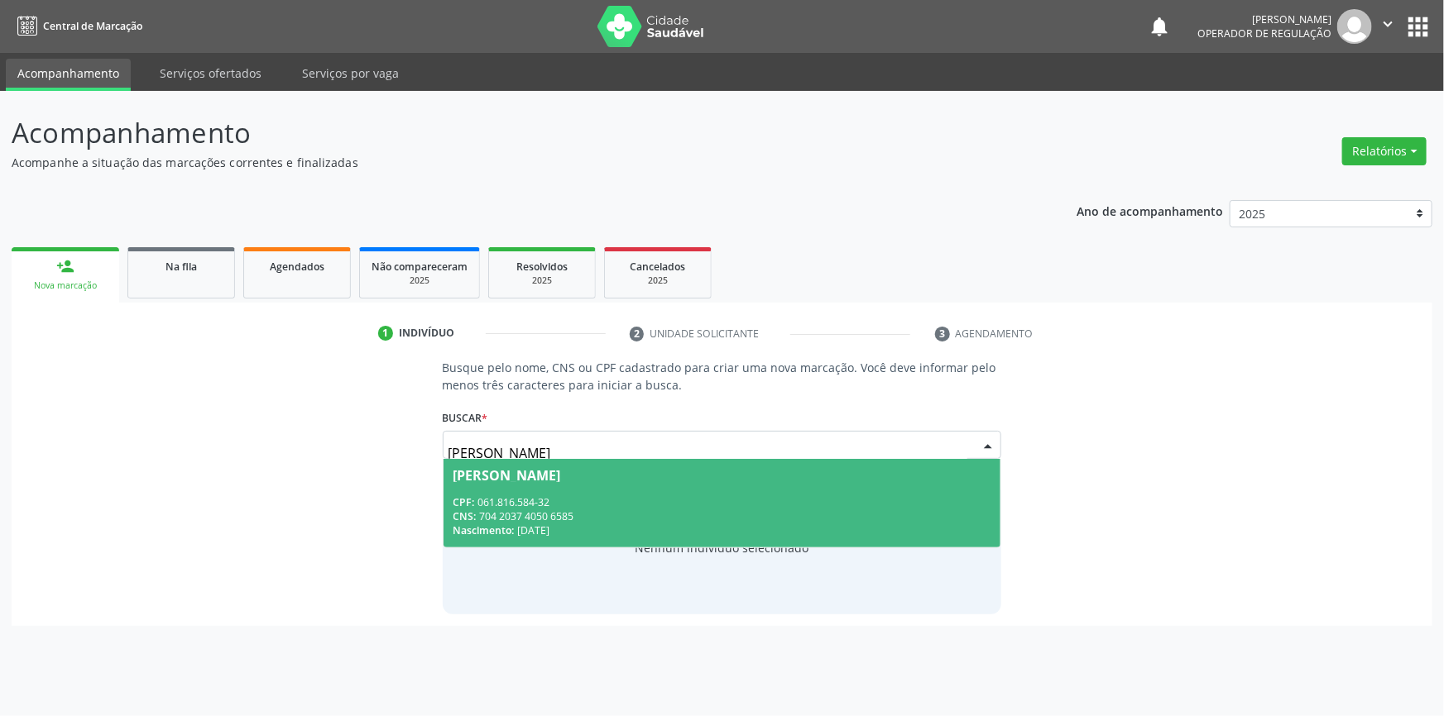
click at [707, 513] on div "CNS: 704 2037 4050 6585" at bounding box center [722, 517] width 538 height 14
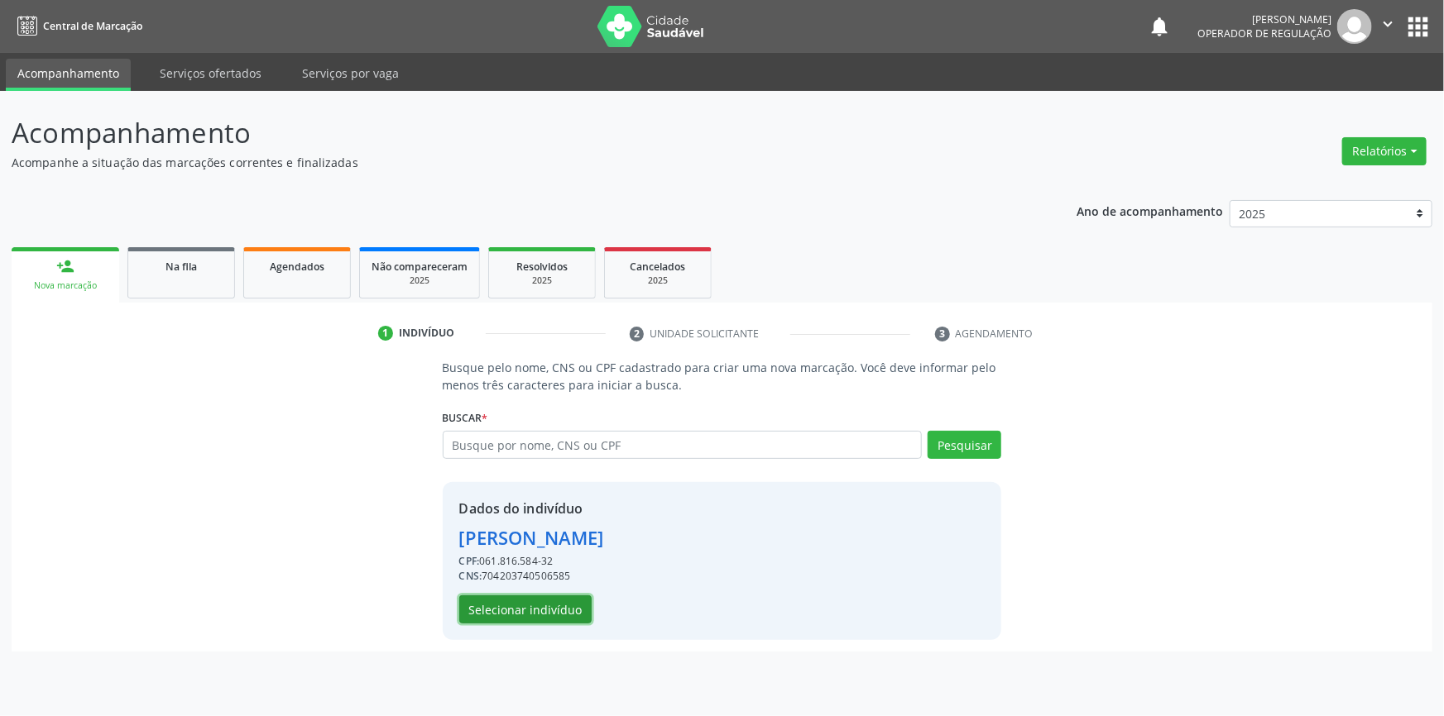
click at [548, 604] on button "Selecionar indivíduo" at bounding box center [525, 610] width 132 height 28
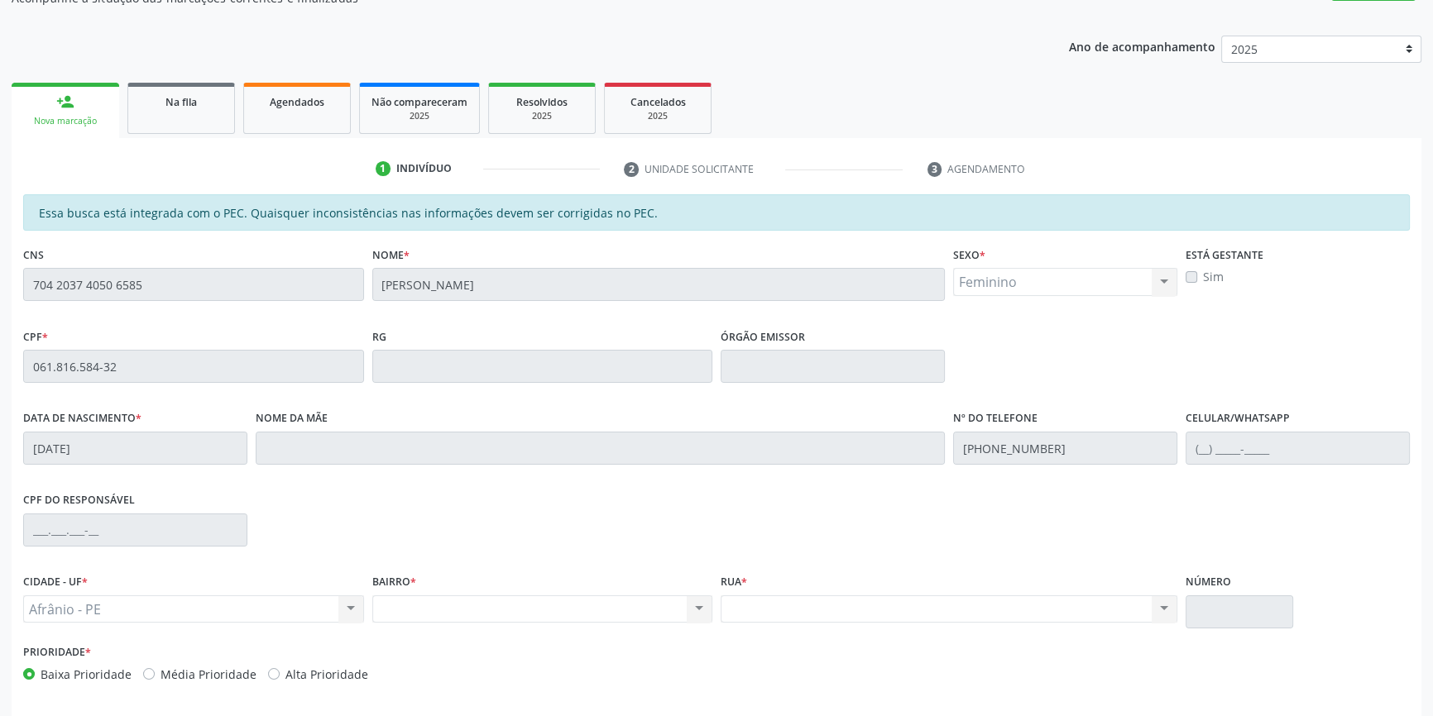
scroll to position [227, 0]
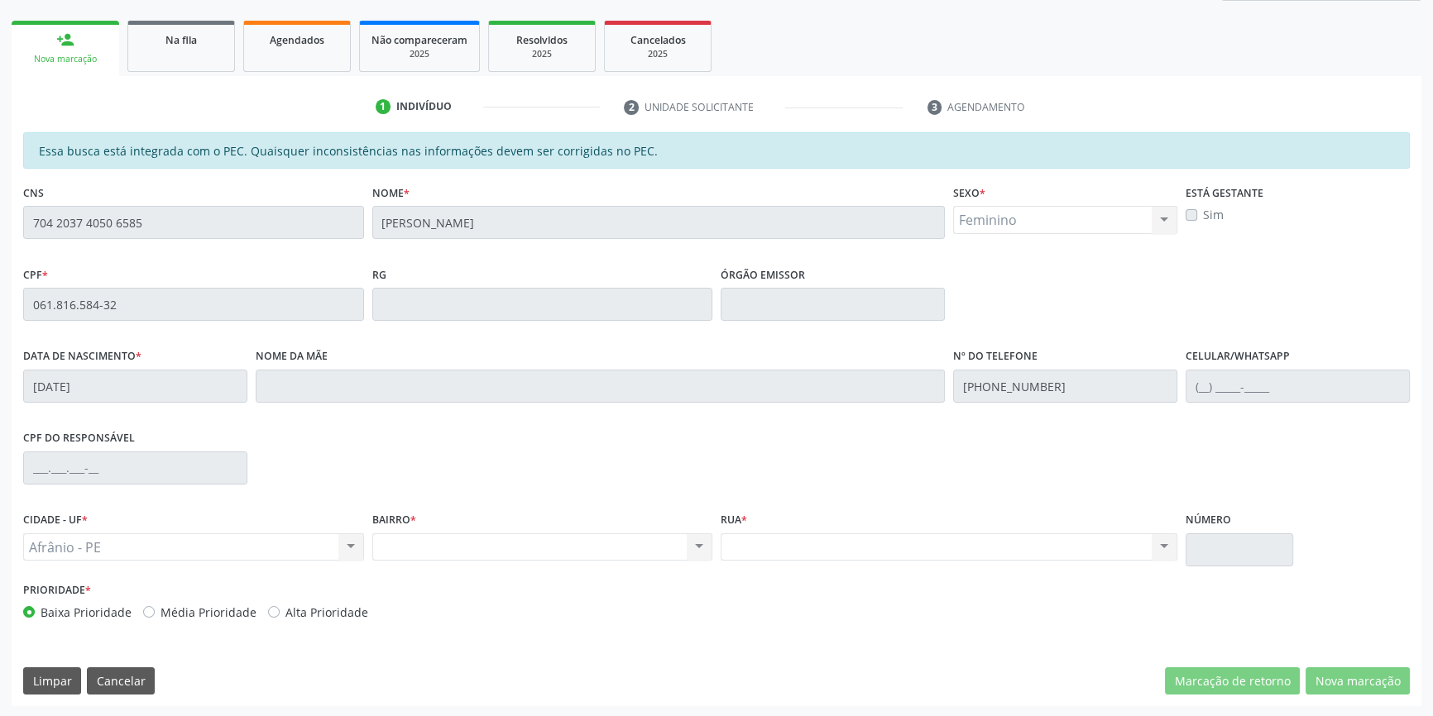
click at [0, 184] on div "Acompanhamento Acompanhe a situação das marcações correntes e finalizadas Relat…" at bounding box center [716, 291] width 1433 height 854
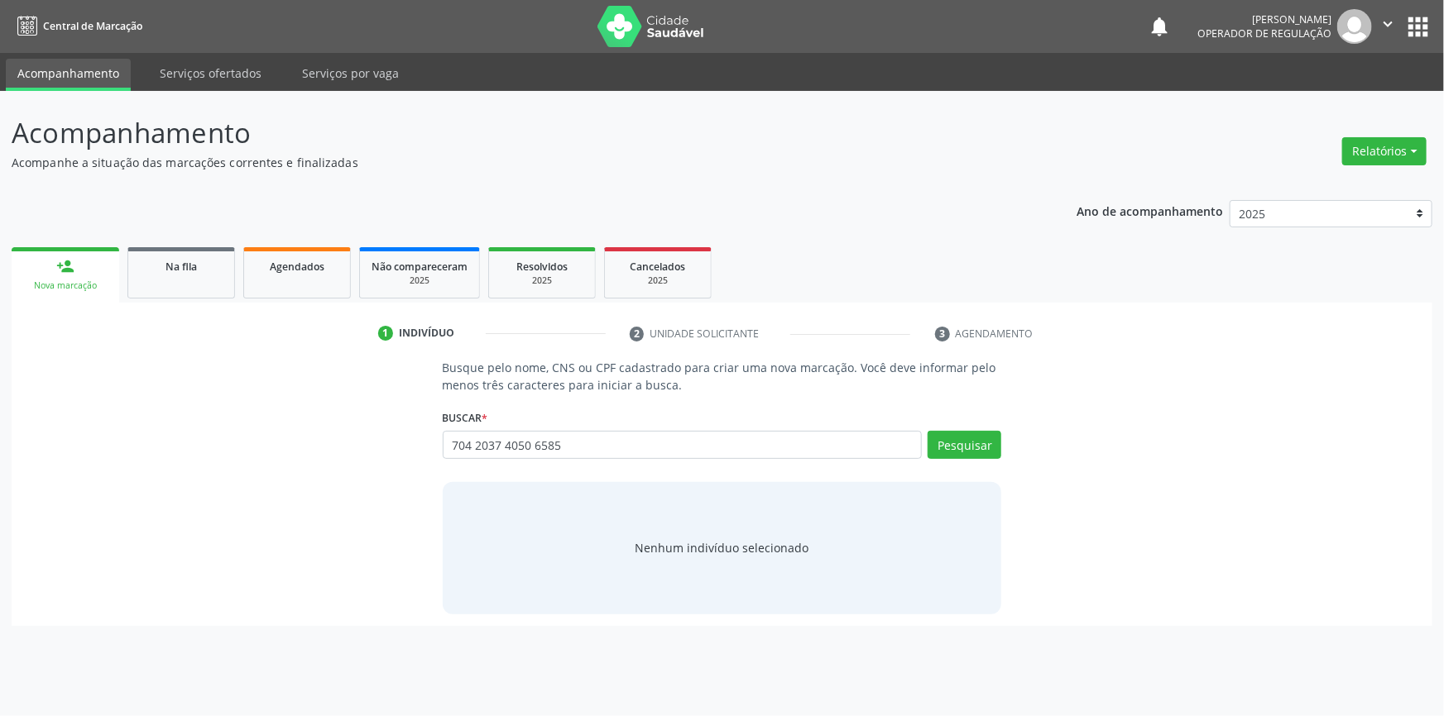
type input "704 2037 4050 6585"
click at [960, 466] on div "Pesquisar" at bounding box center [961, 451] width 79 height 40
click at [948, 438] on button "Pesquisar" at bounding box center [964, 445] width 74 height 28
type input "704 2037 4050 6585"
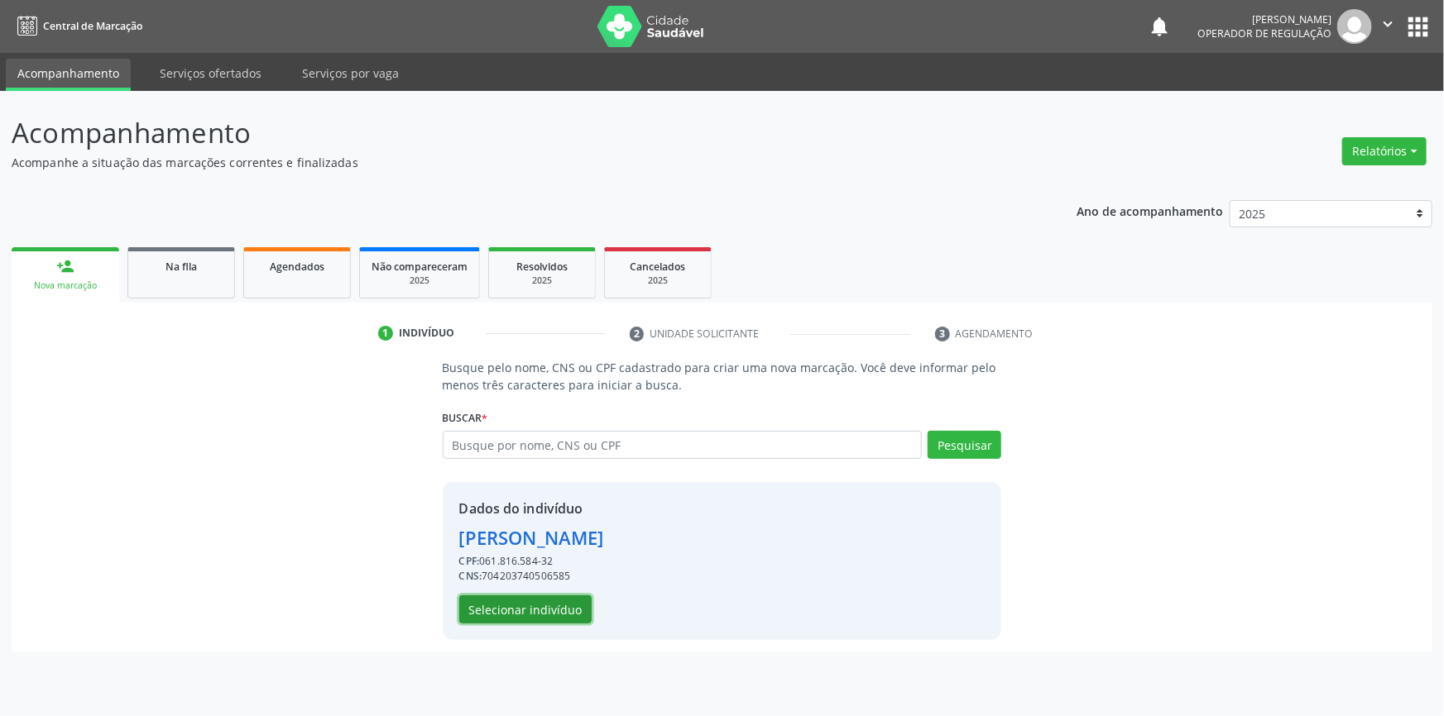
click at [546, 610] on button "Selecionar indivíduo" at bounding box center [525, 610] width 132 height 28
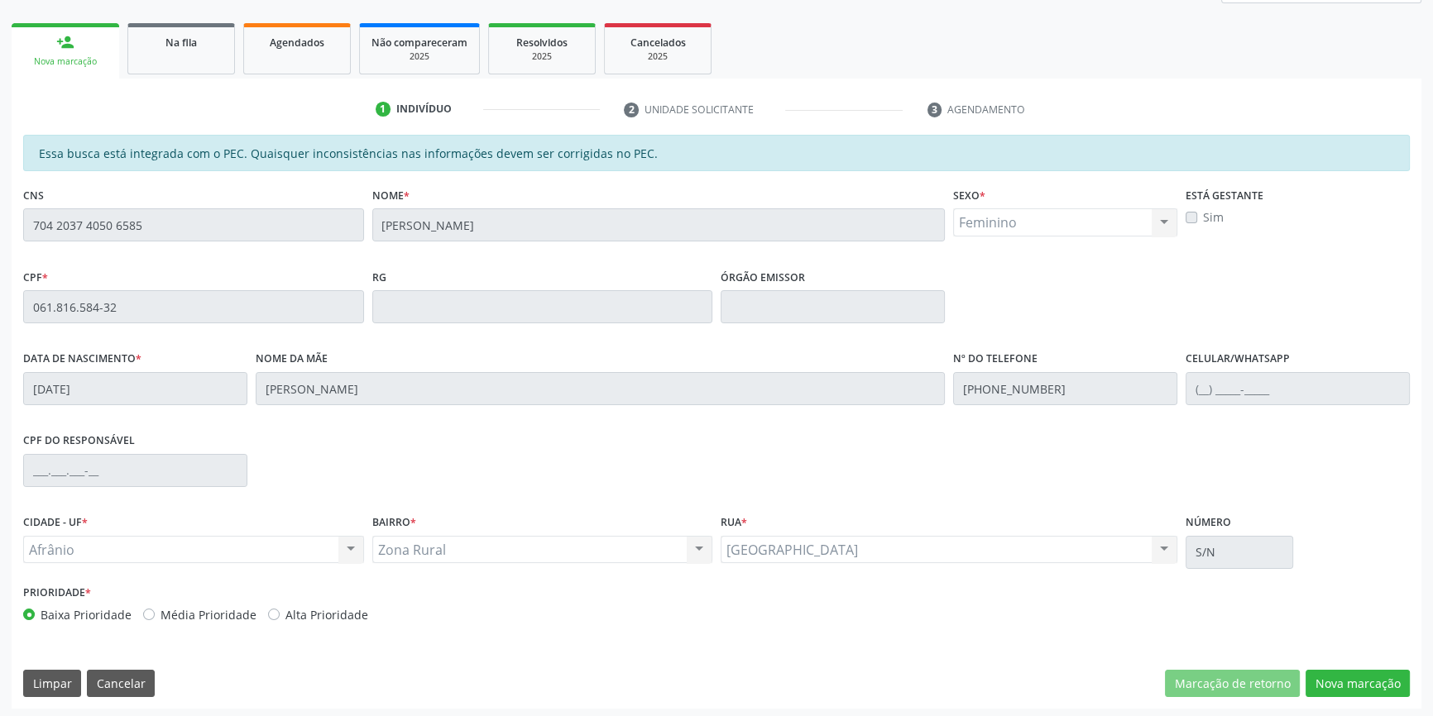
scroll to position [227, 0]
click at [1358, 673] on button "Nova marcação" at bounding box center [1357, 682] width 104 height 28
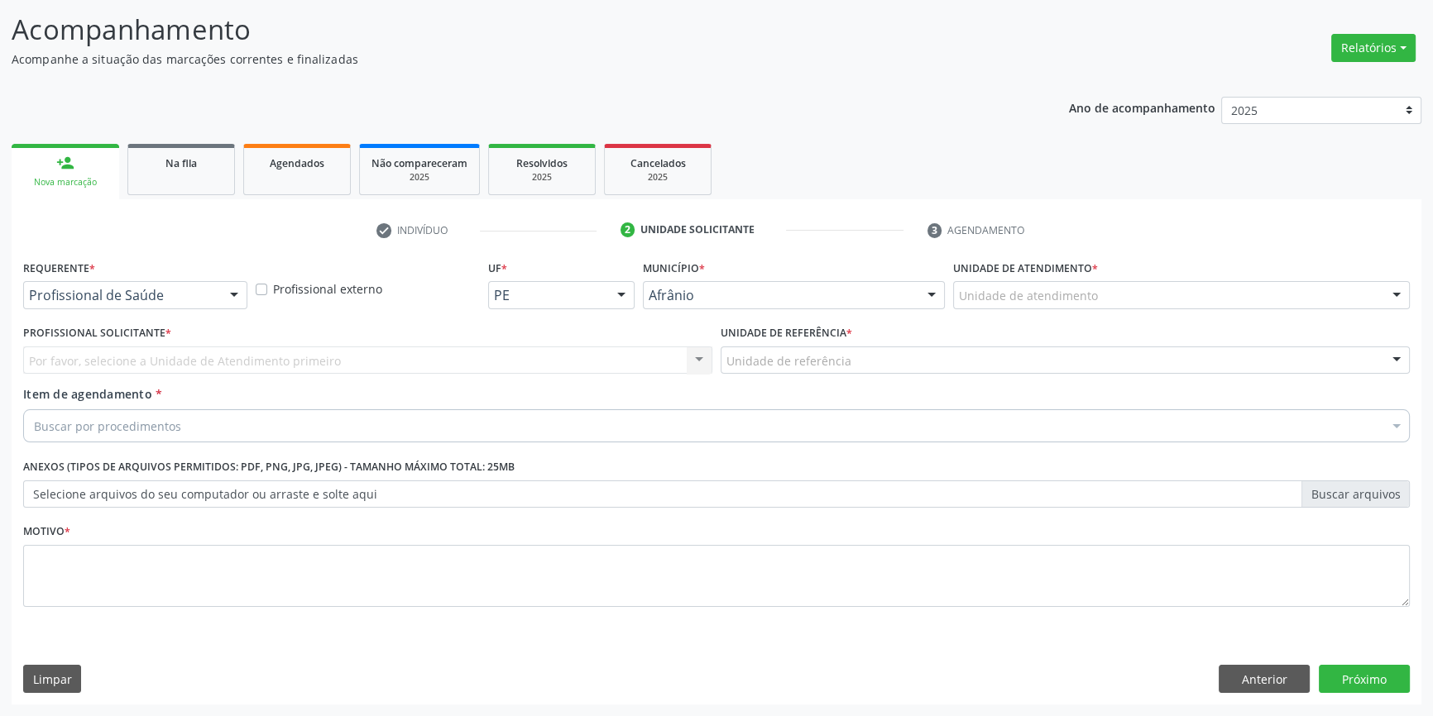
scroll to position [102, 0]
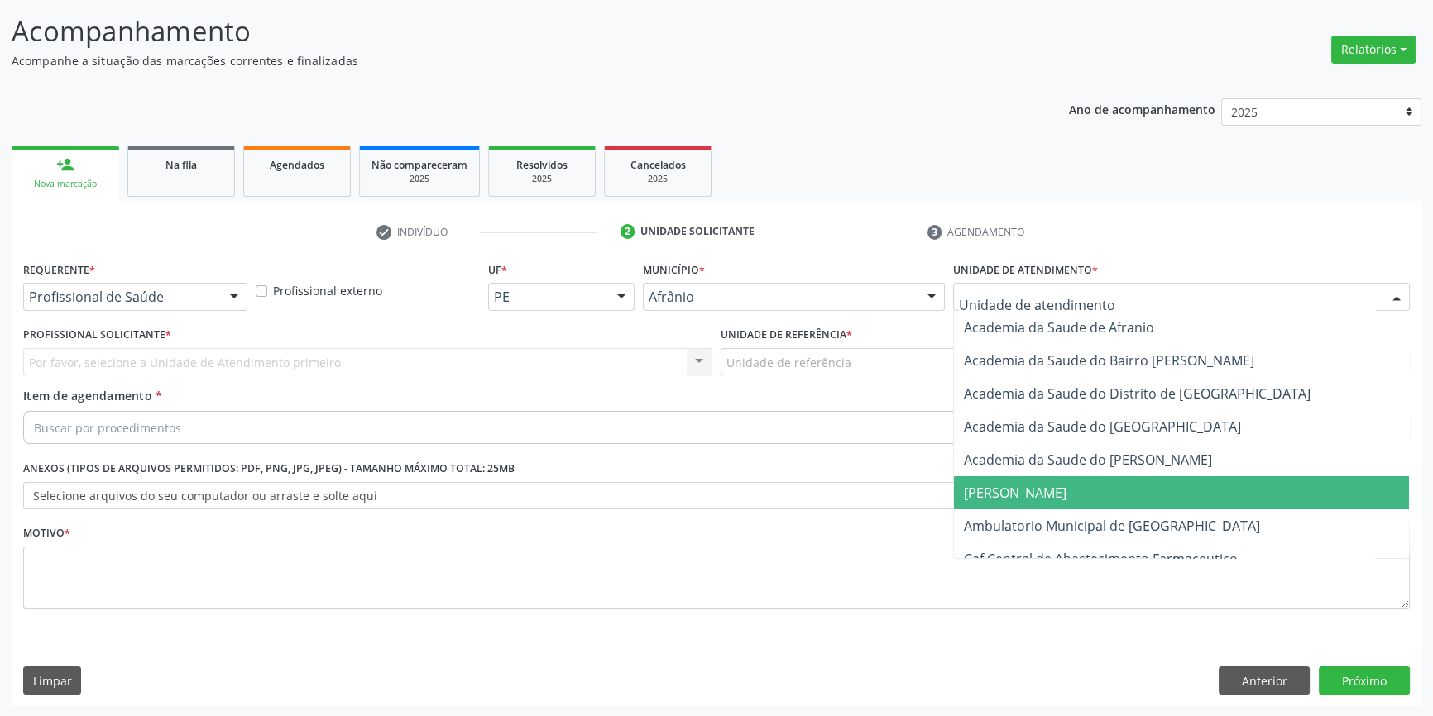
click at [1057, 510] on span "Ambulatorio Municipal de [GEOGRAPHIC_DATA]" at bounding box center [1181, 526] width 455 height 33
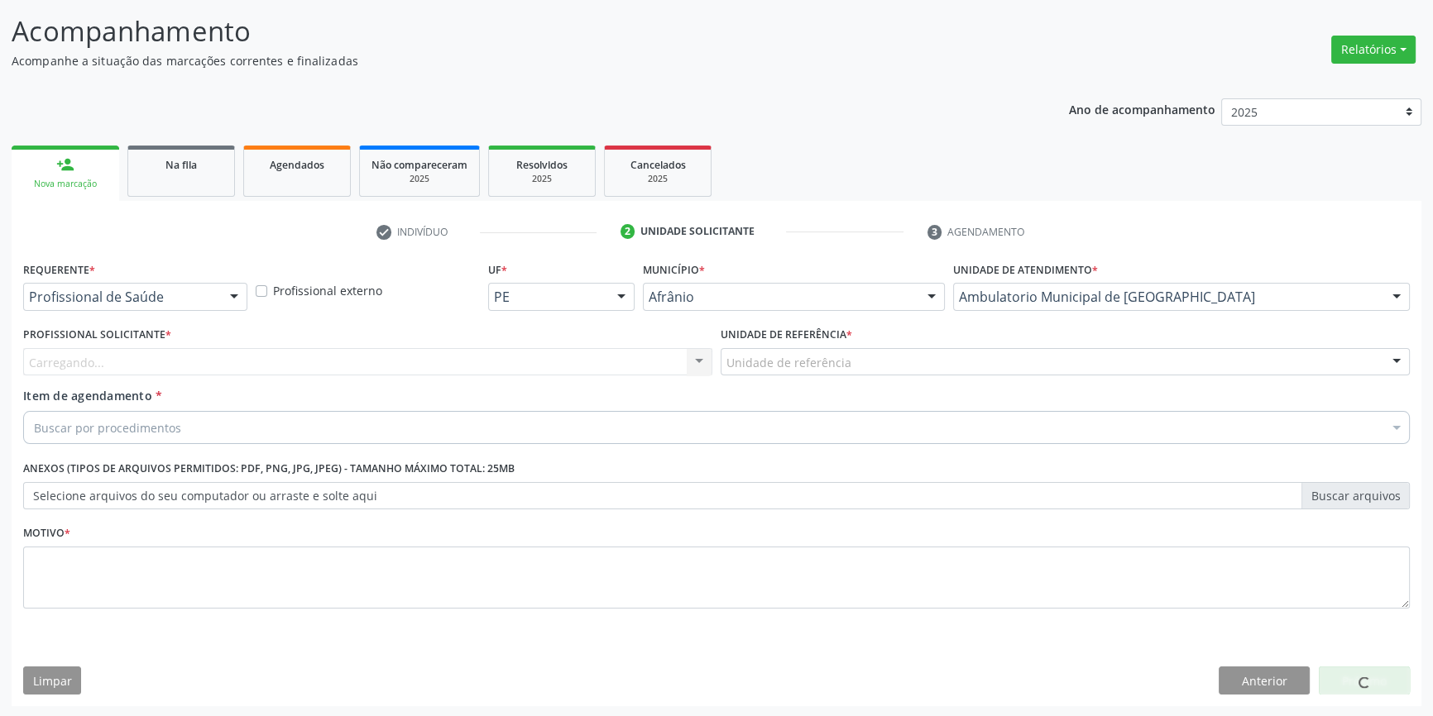
click at [828, 350] on div "Unidade de referência" at bounding box center [1065, 362] width 689 height 28
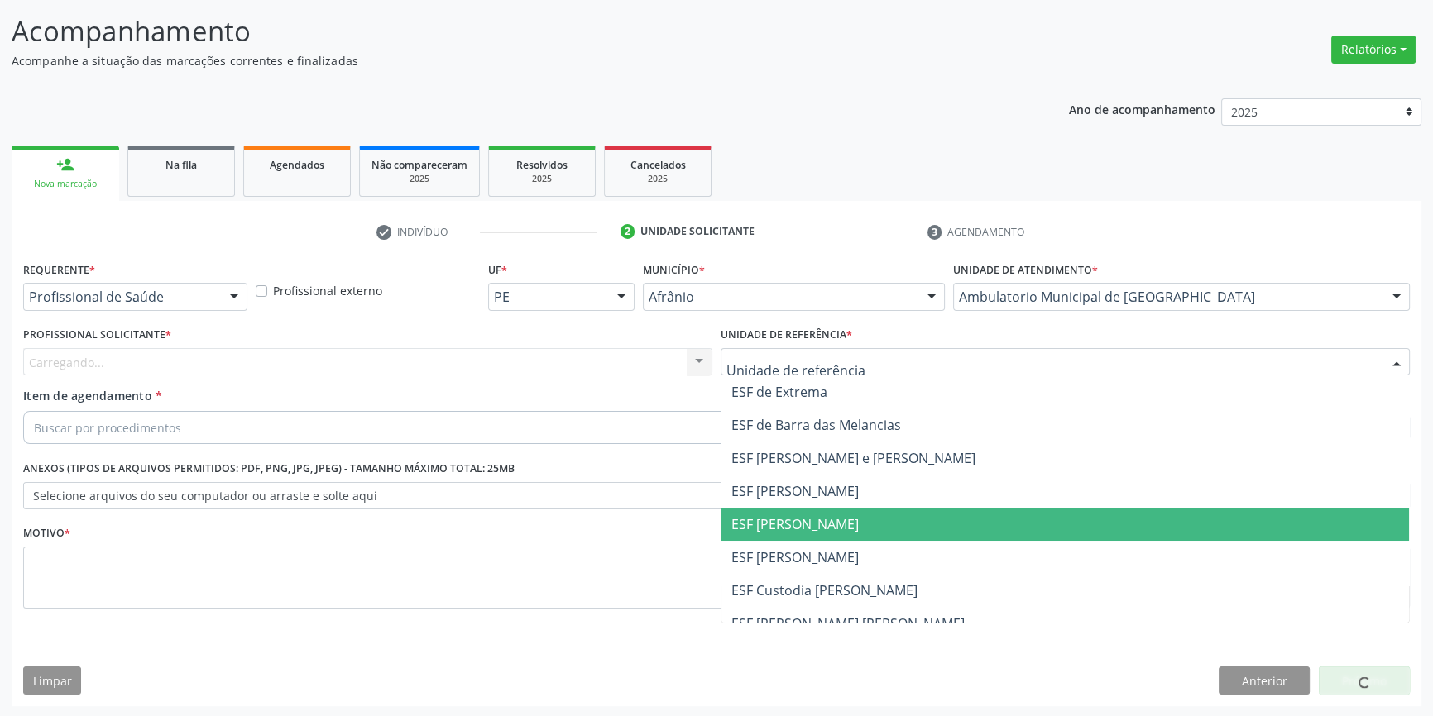
click at [821, 527] on span "ESF [PERSON_NAME]" at bounding box center [794, 524] width 127 height 18
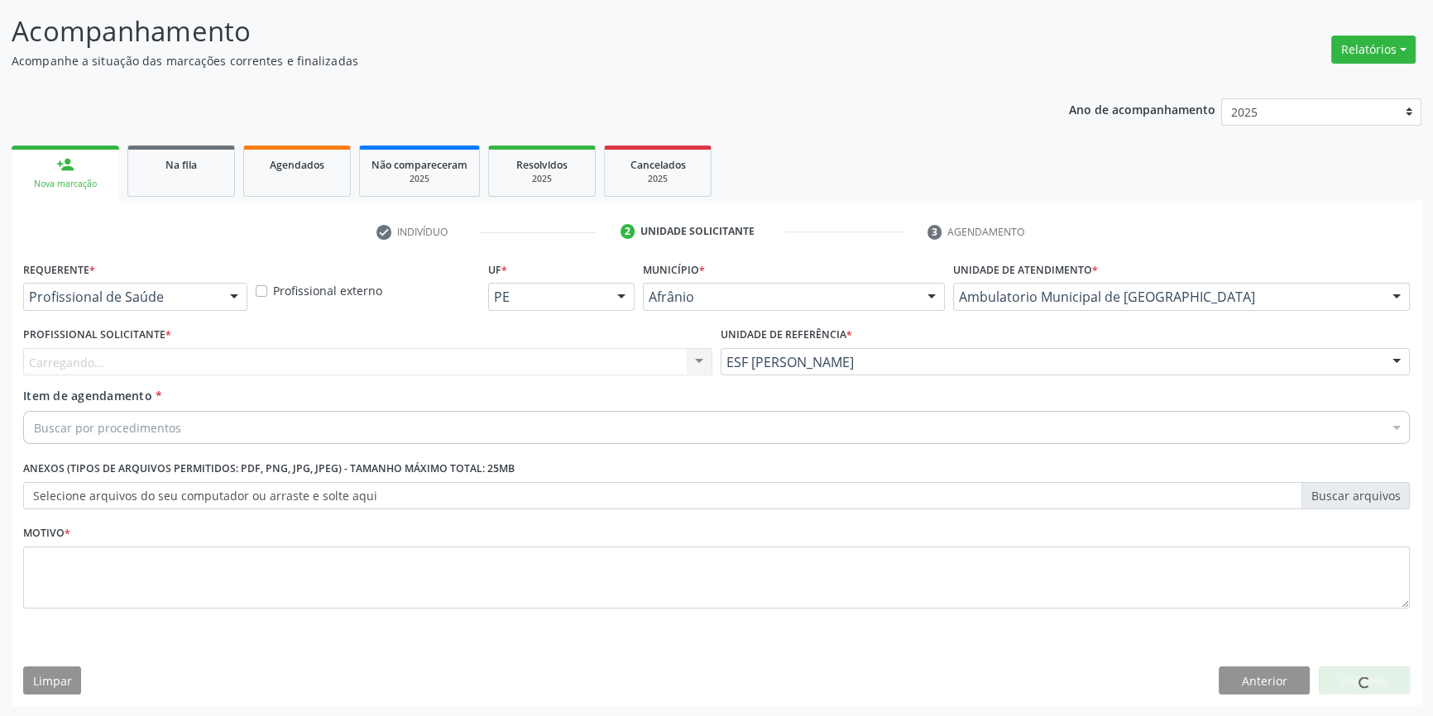
click at [465, 371] on div "Carregando... Nenhum resultado encontrado para: " " Não há nenhuma opção para s…" at bounding box center [367, 362] width 689 height 28
click at [433, 357] on div "Profissional solicitante" at bounding box center [367, 362] width 689 height 28
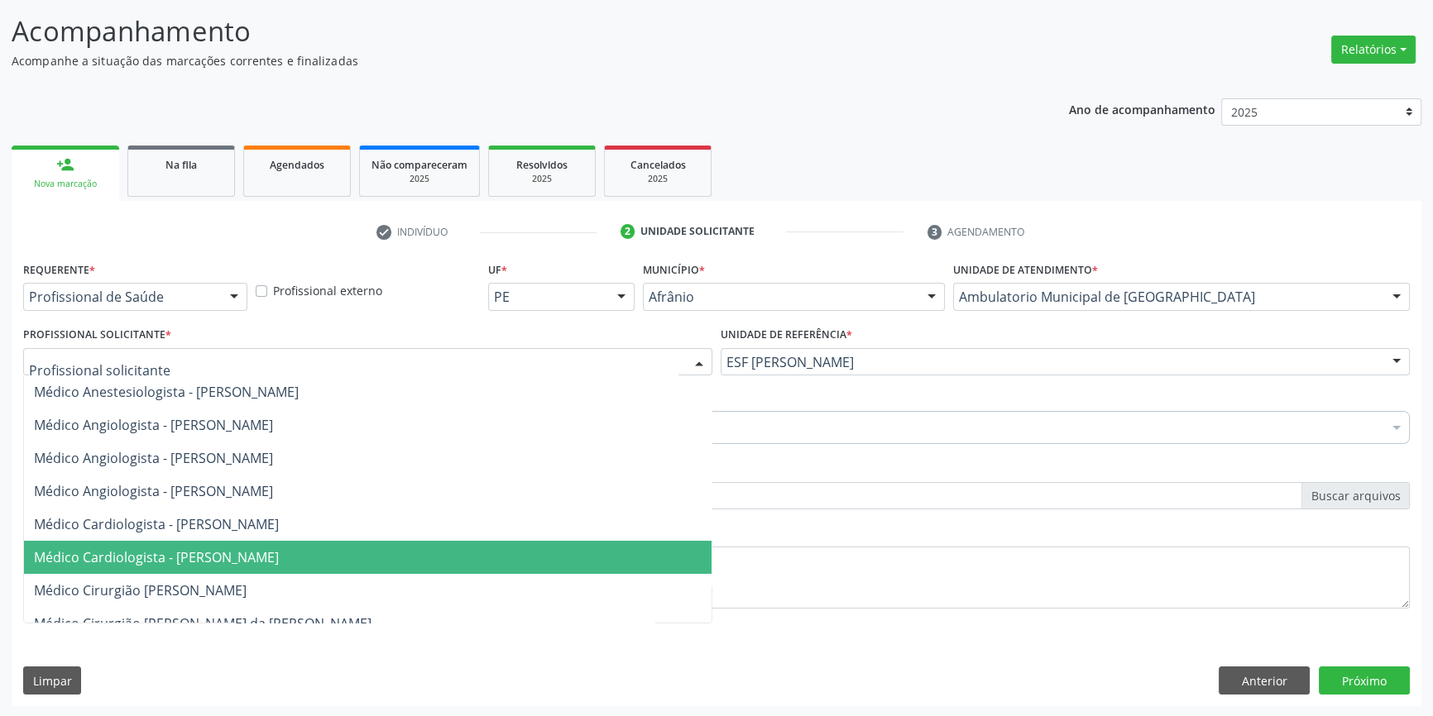
click at [279, 554] on span "Médico Cardiologista - [PERSON_NAME]" at bounding box center [156, 557] width 245 height 18
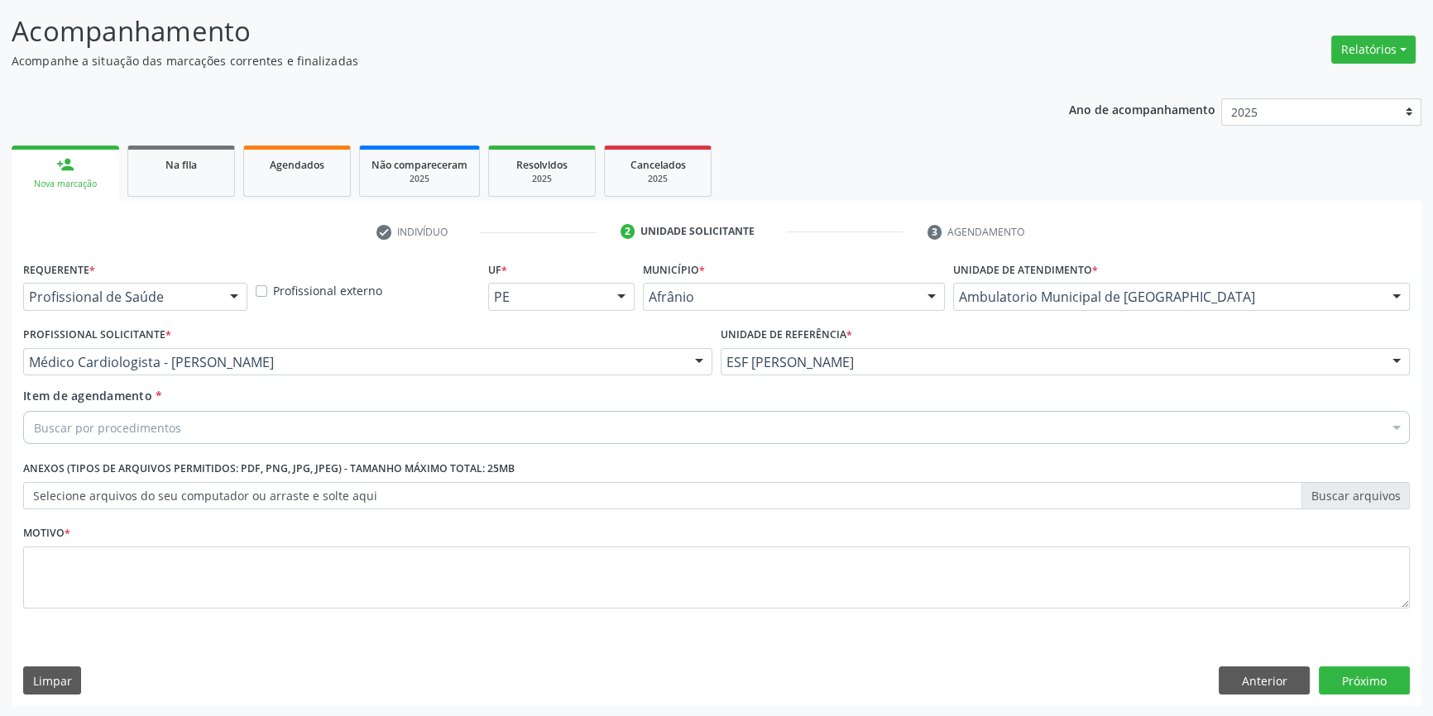
click at [290, 416] on div "Buscar por procedimentos" at bounding box center [716, 427] width 1387 height 33
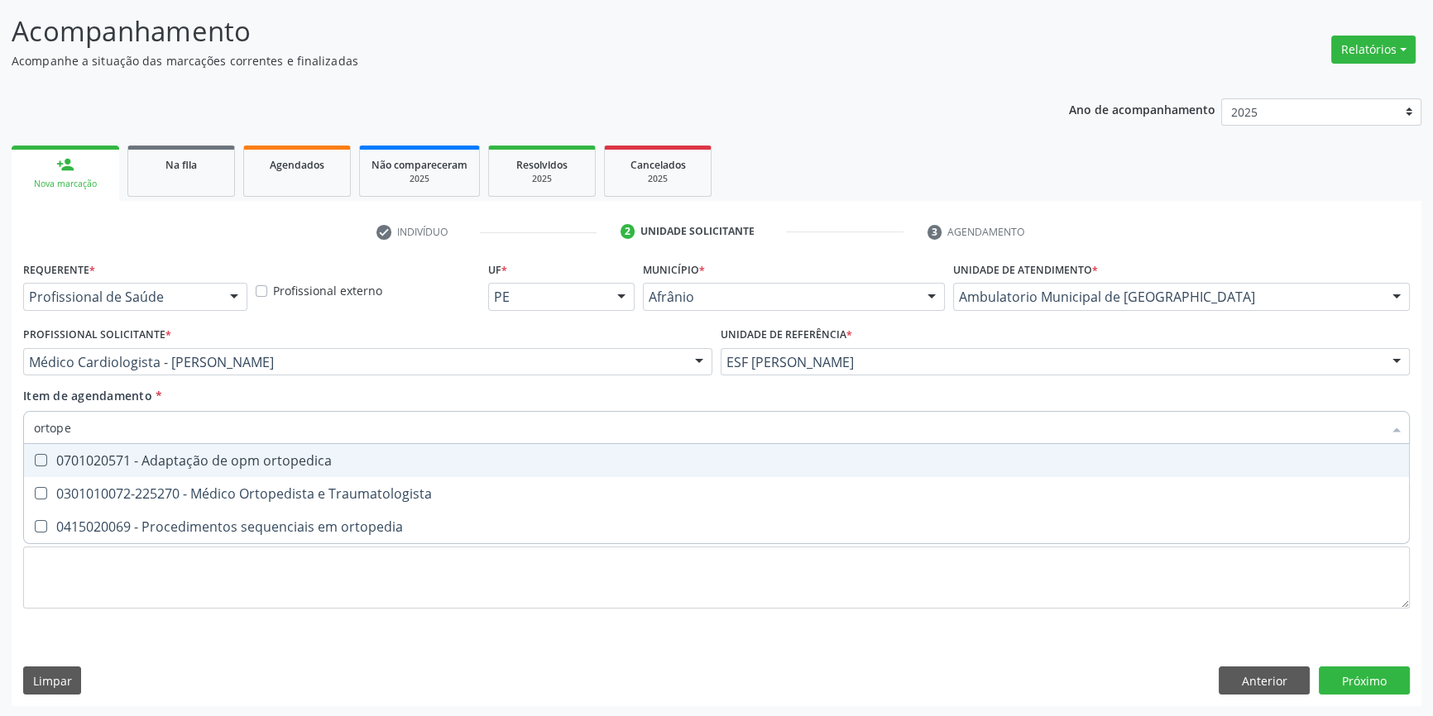
type input "ortoped"
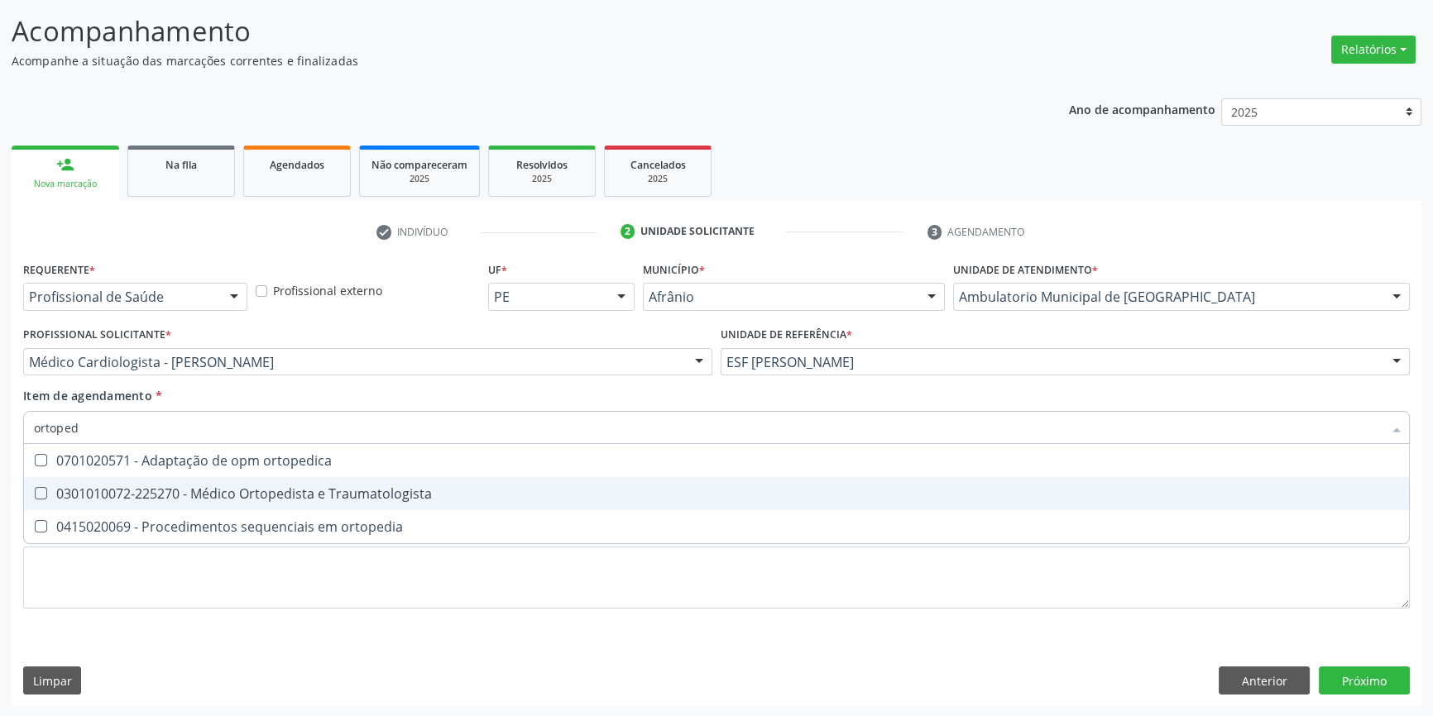
click at [337, 487] on div "0301010072-225270 - Médico Ortopedista e Traumatologista" at bounding box center [716, 493] width 1365 height 13
checkbox Traumatologista "true"
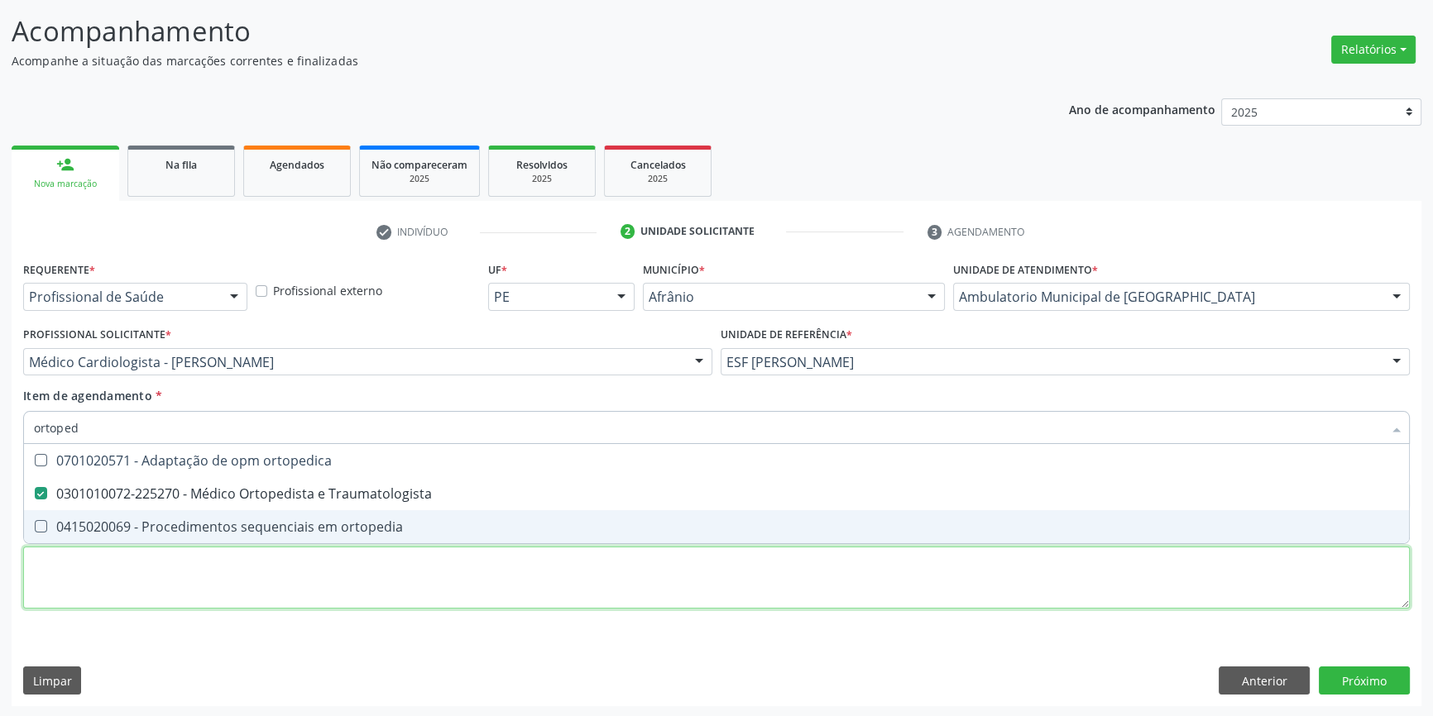
click at [275, 563] on div "Requerente * Profissional de Saúde Profissional de Saúde Paciente Nenhum result…" at bounding box center [716, 444] width 1387 height 375
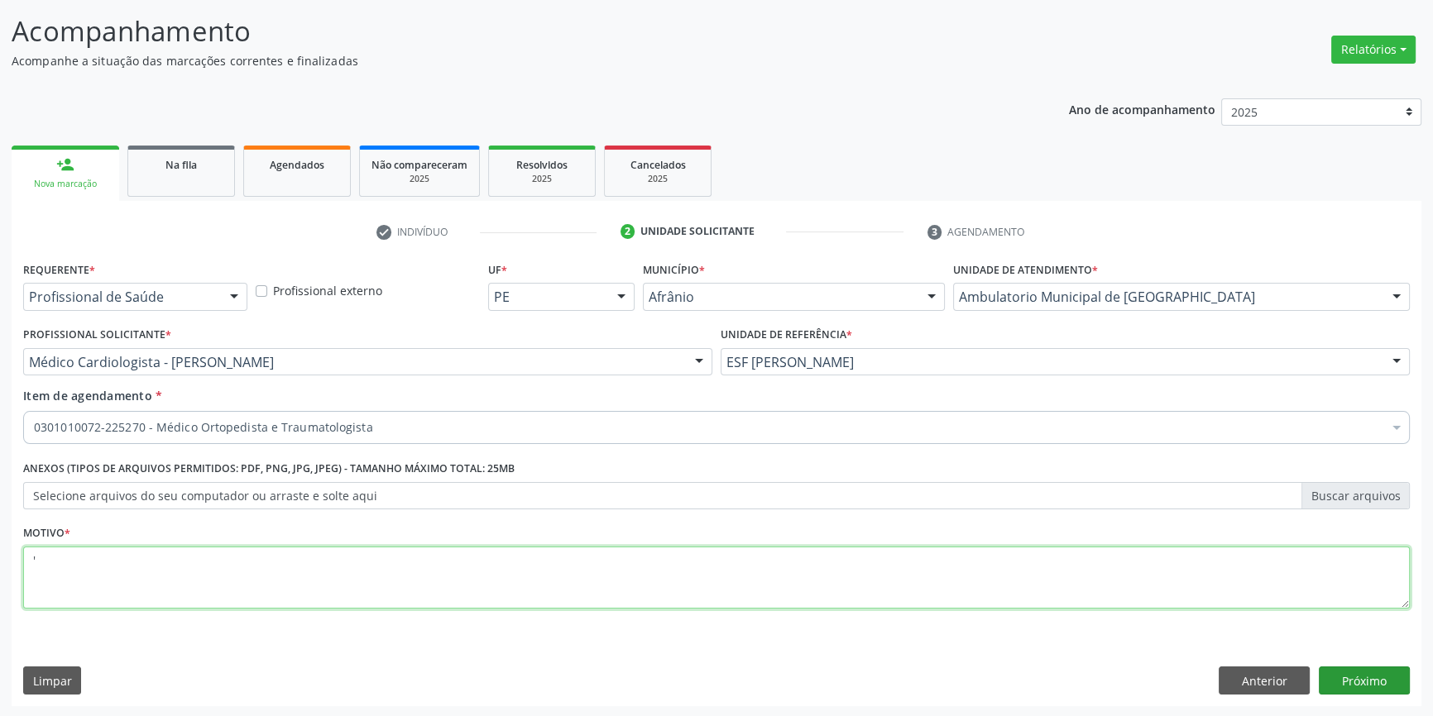
type textarea "'"
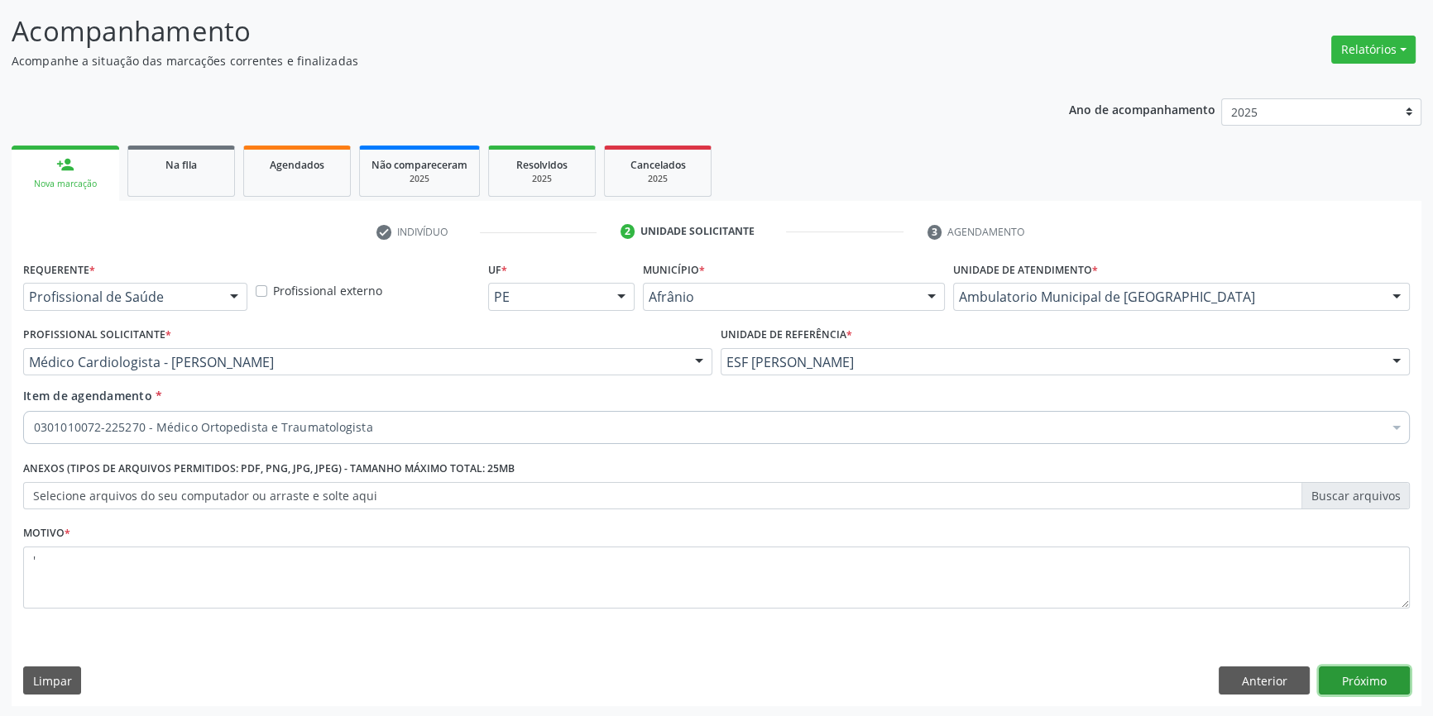
click at [1337, 683] on button "Próximo" at bounding box center [1364, 681] width 91 height 28
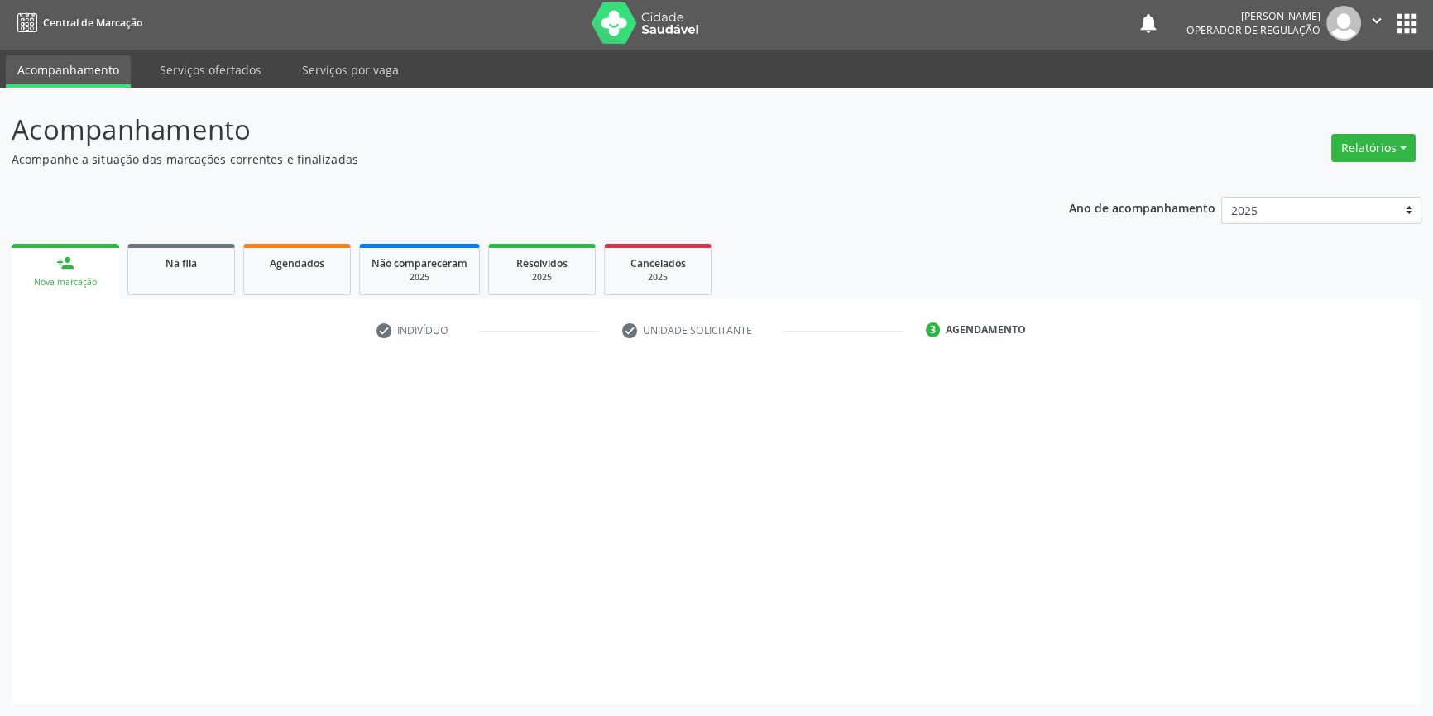
scroll to position [2, 0]
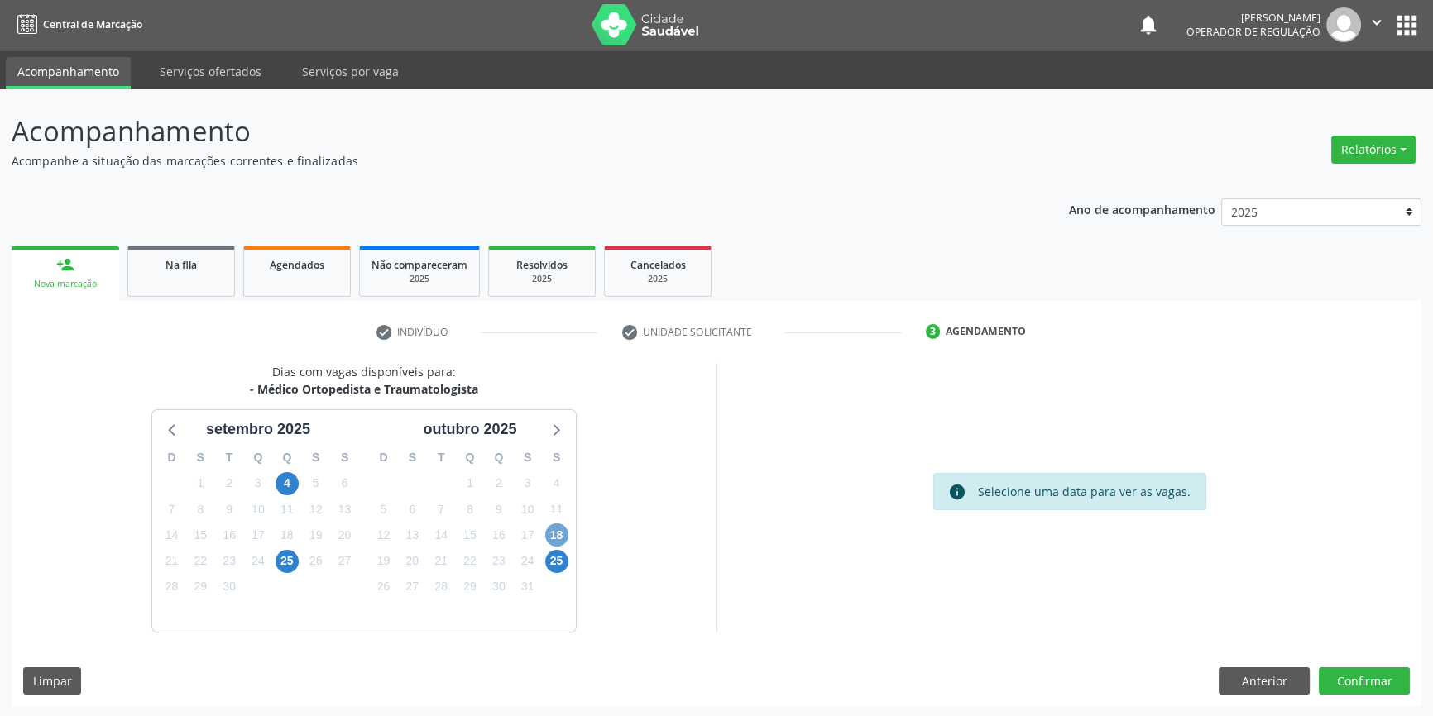
click at [560, 525] on span "18" at bounding box center [556, 535] width 23 height 23
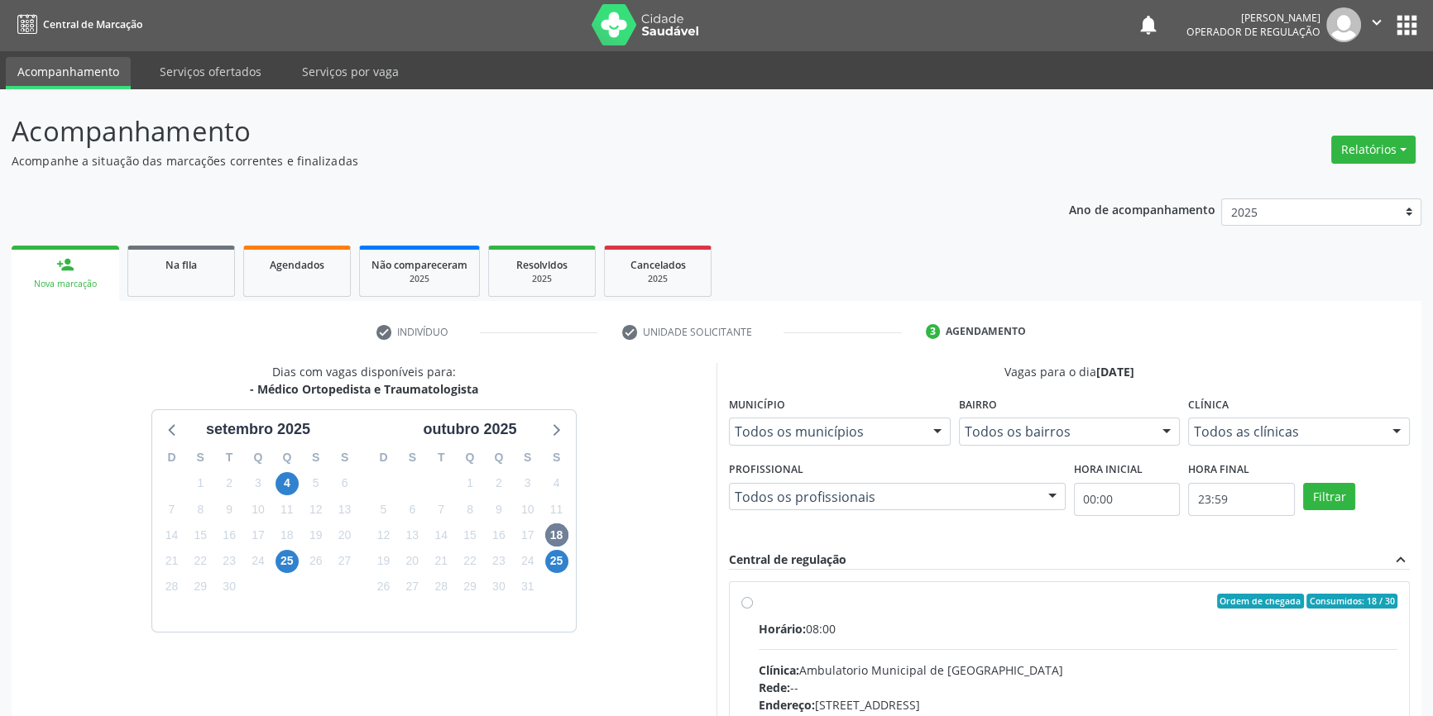
click at [790, 614] on label "Ordem de chegada Consumidos: 18 / 30 Horário: 08:00 Clínica: Ambulatorio Munici…" at bounding box center [1078, 721] width 639 height 254
click at [753, 609] on input "Ordem de chegada Consumidos: 18 / 30 Horário: 08:00 Clínica: Ambulatorio Munici…" at bounding box center [747, 601] width 12 height 15
radio input "true"
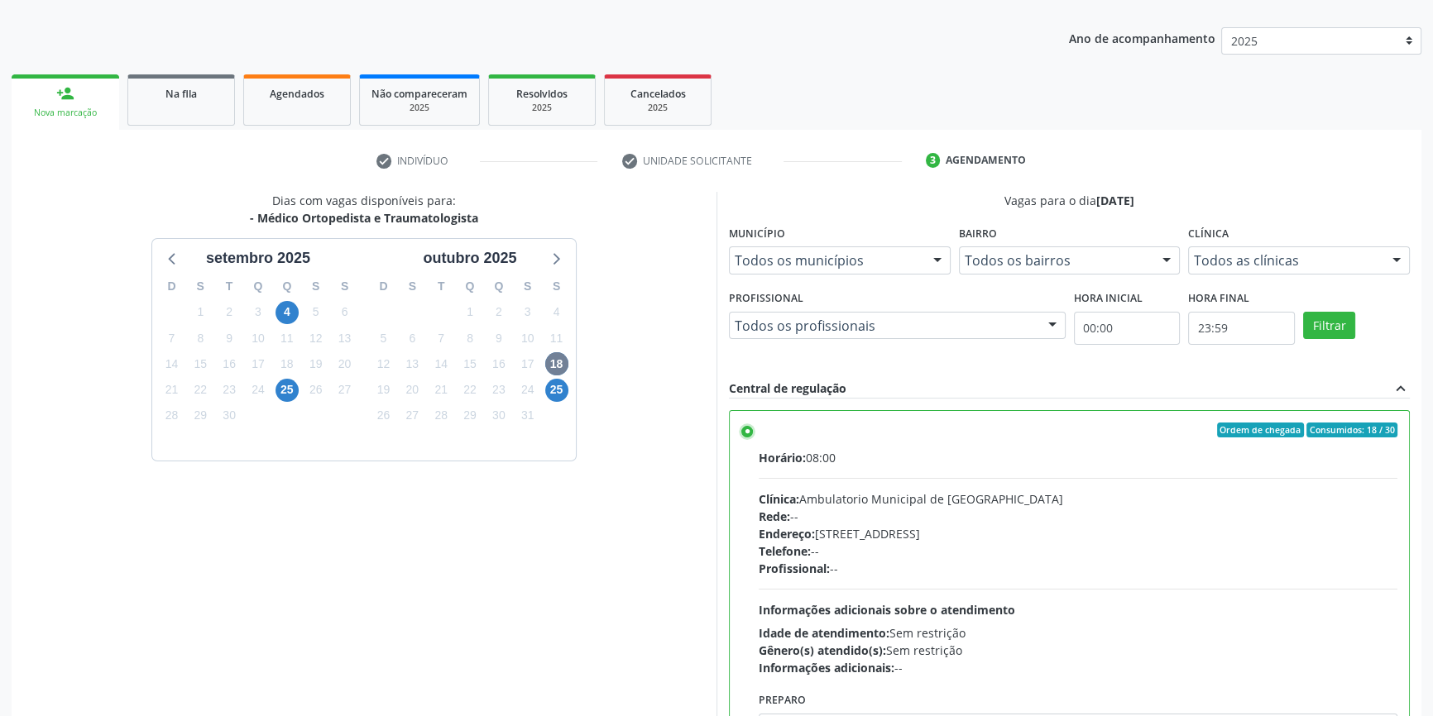
scroll to position [271, 0]
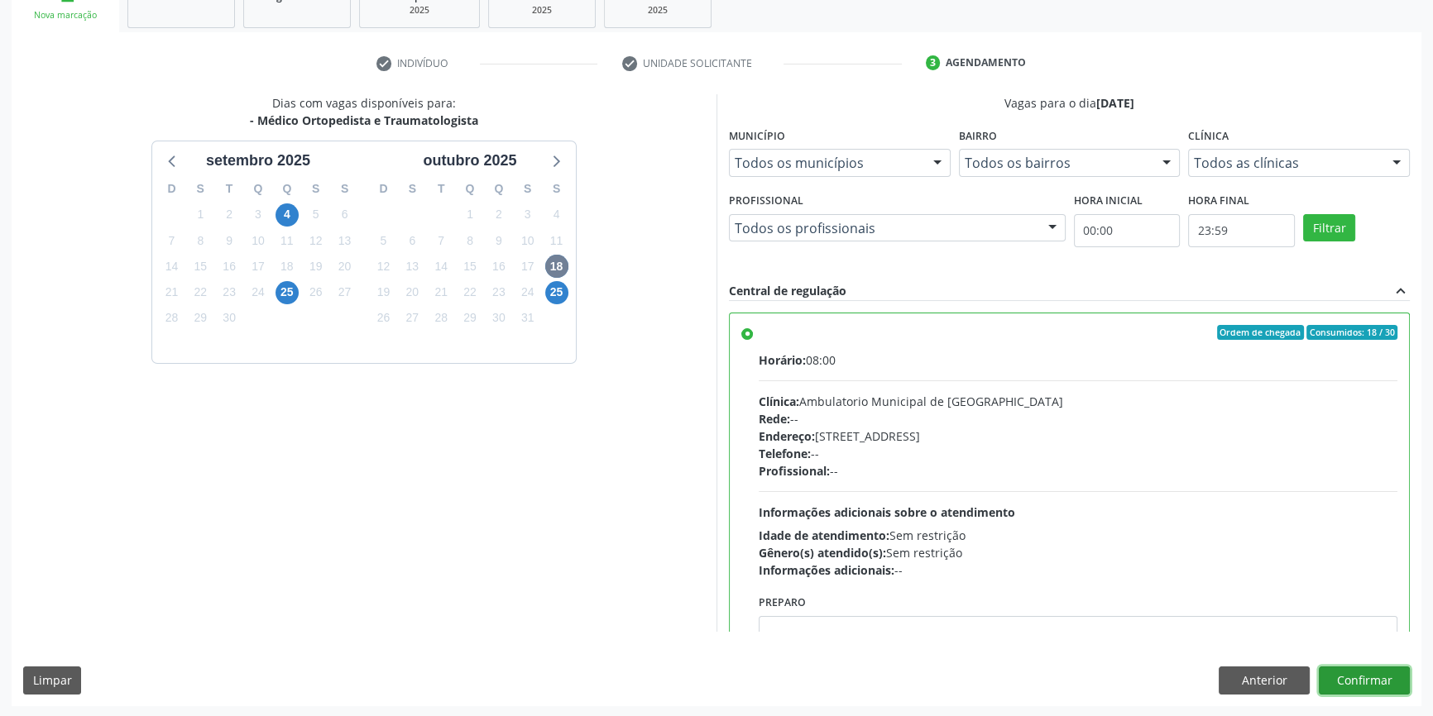
click at [1352, 678] on button "Confirmar" at bounding box center [1364, 681] width 91 height 28
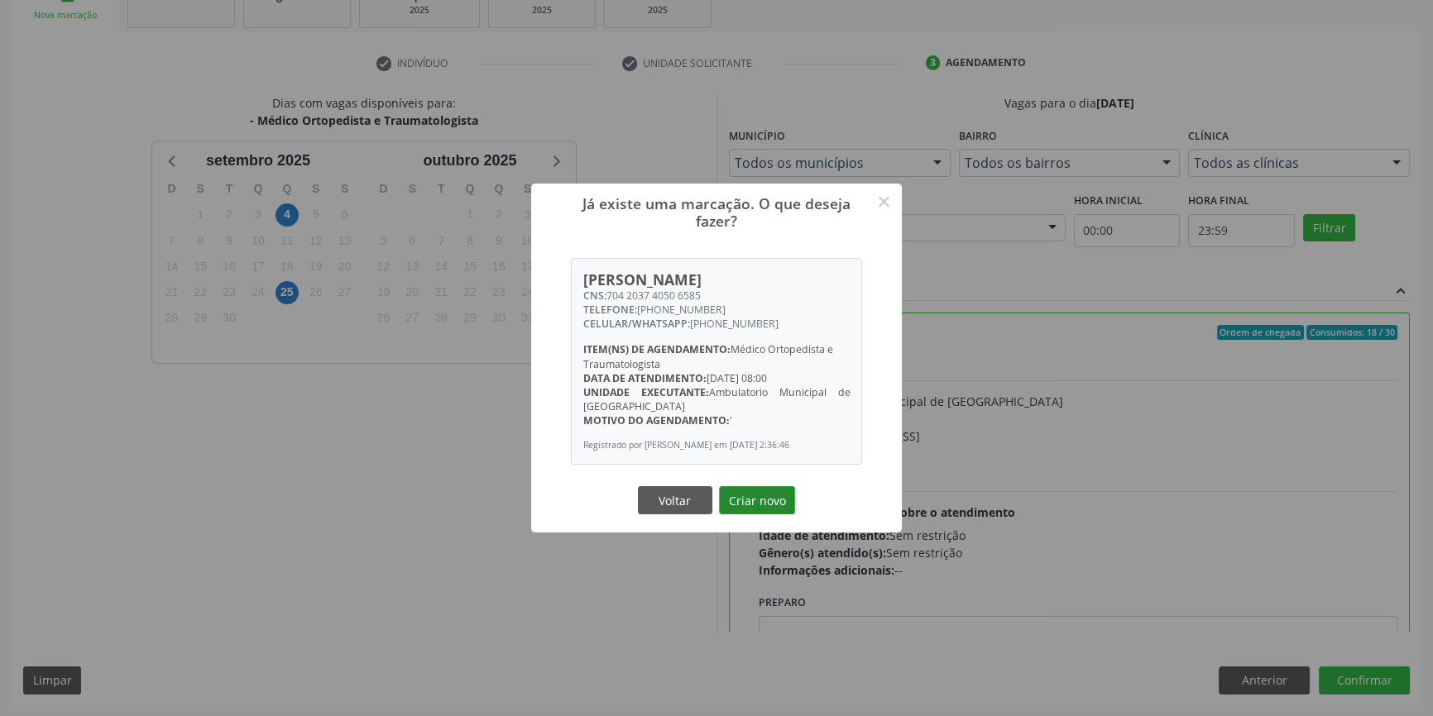
click at [745, 498] on button "Criar novo" at bounding box center [757, 500] width 76 height 28
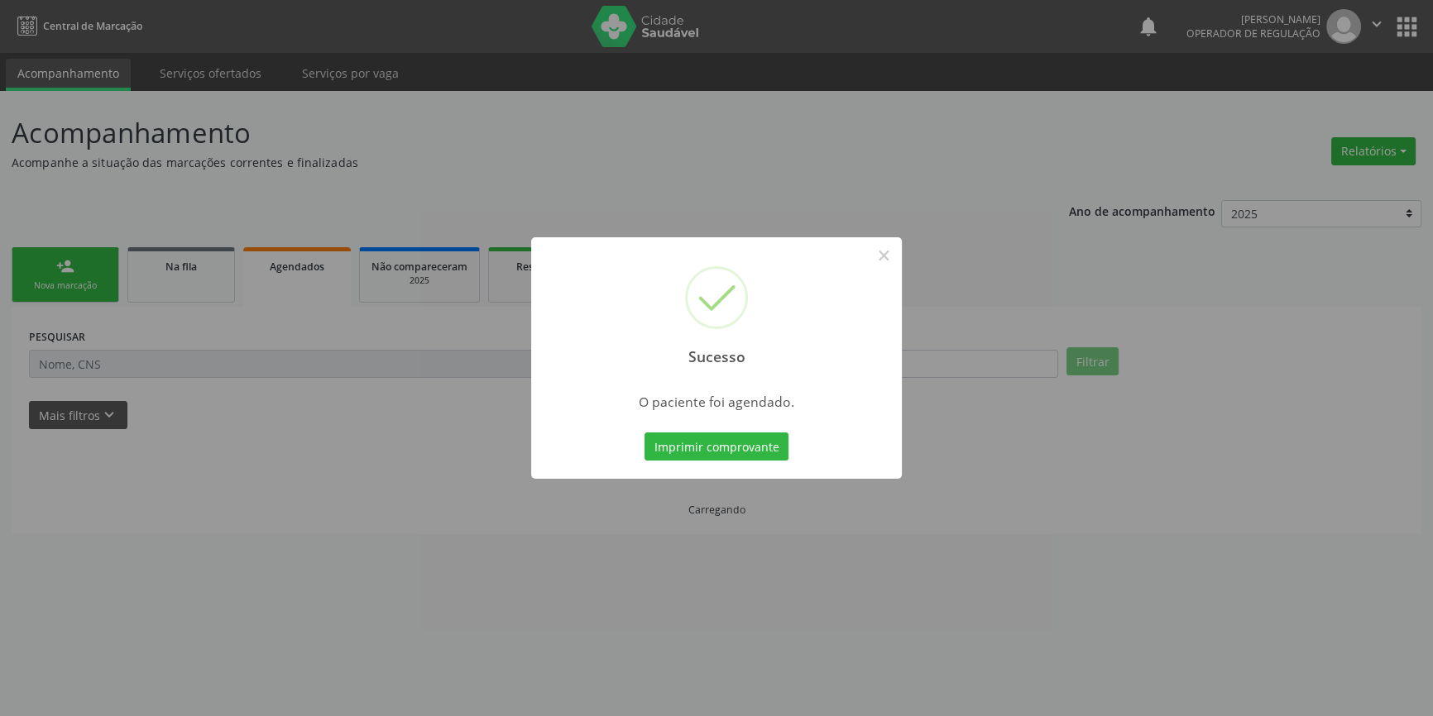
scroll to position [0, 0]
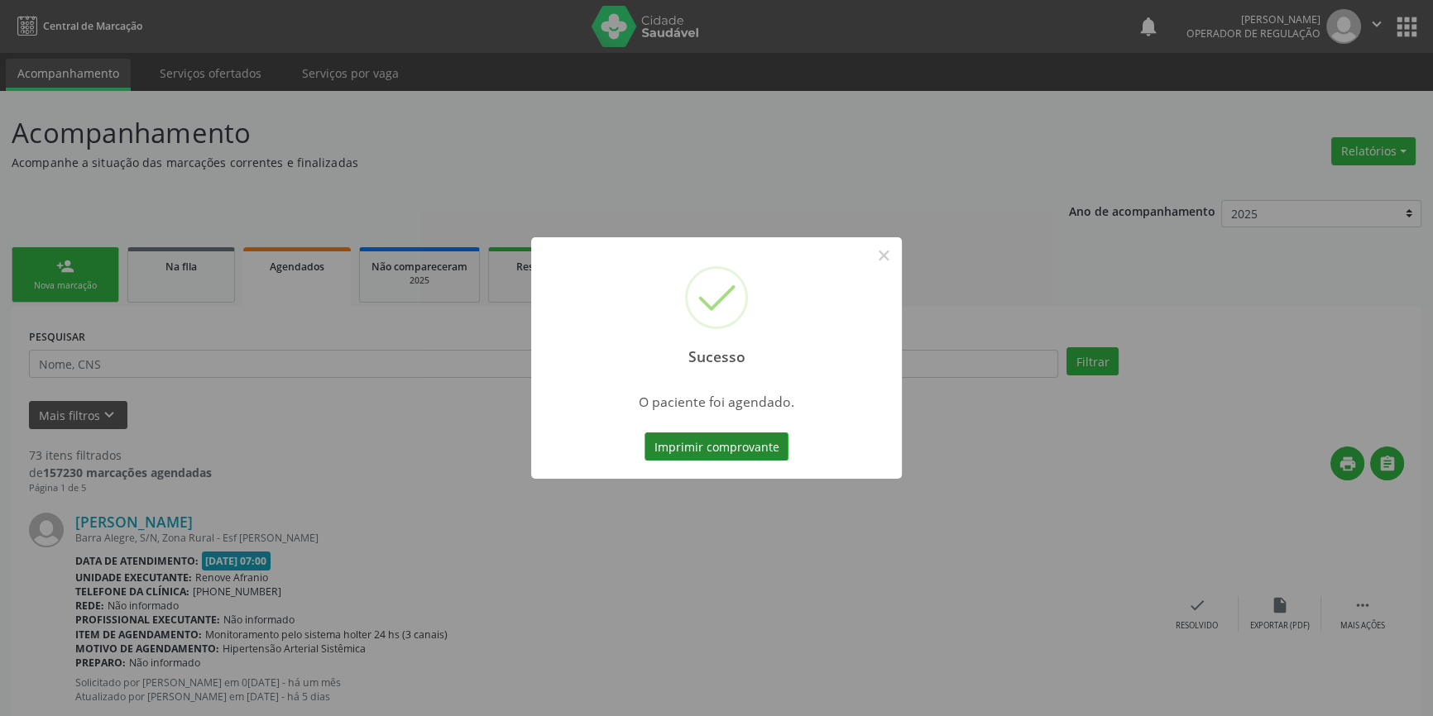
click at [700, 440] on button "Imprimir comprovante" at bounding box center [716, 447] width 144 height 28
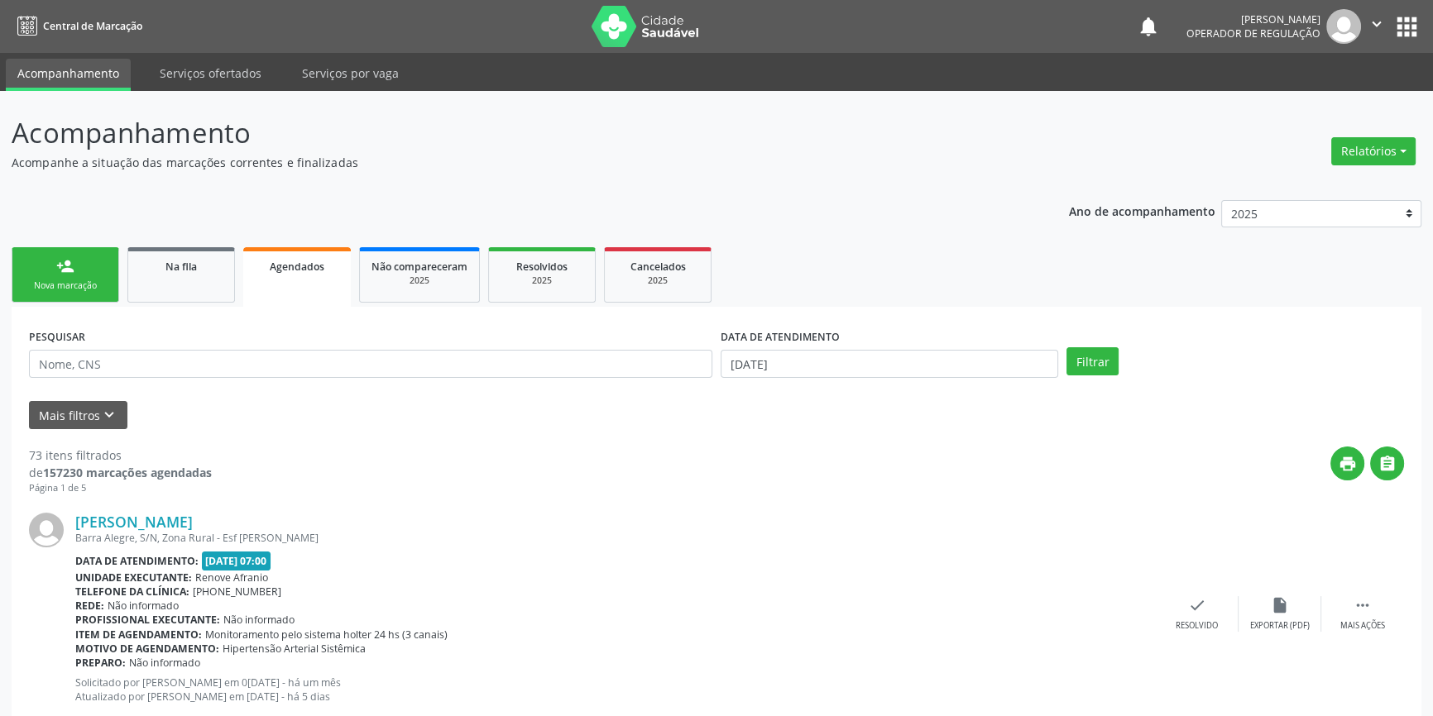
click at [80, 280] on div "Nova marcação" at bounding box center [65, 286] width 83 height 12
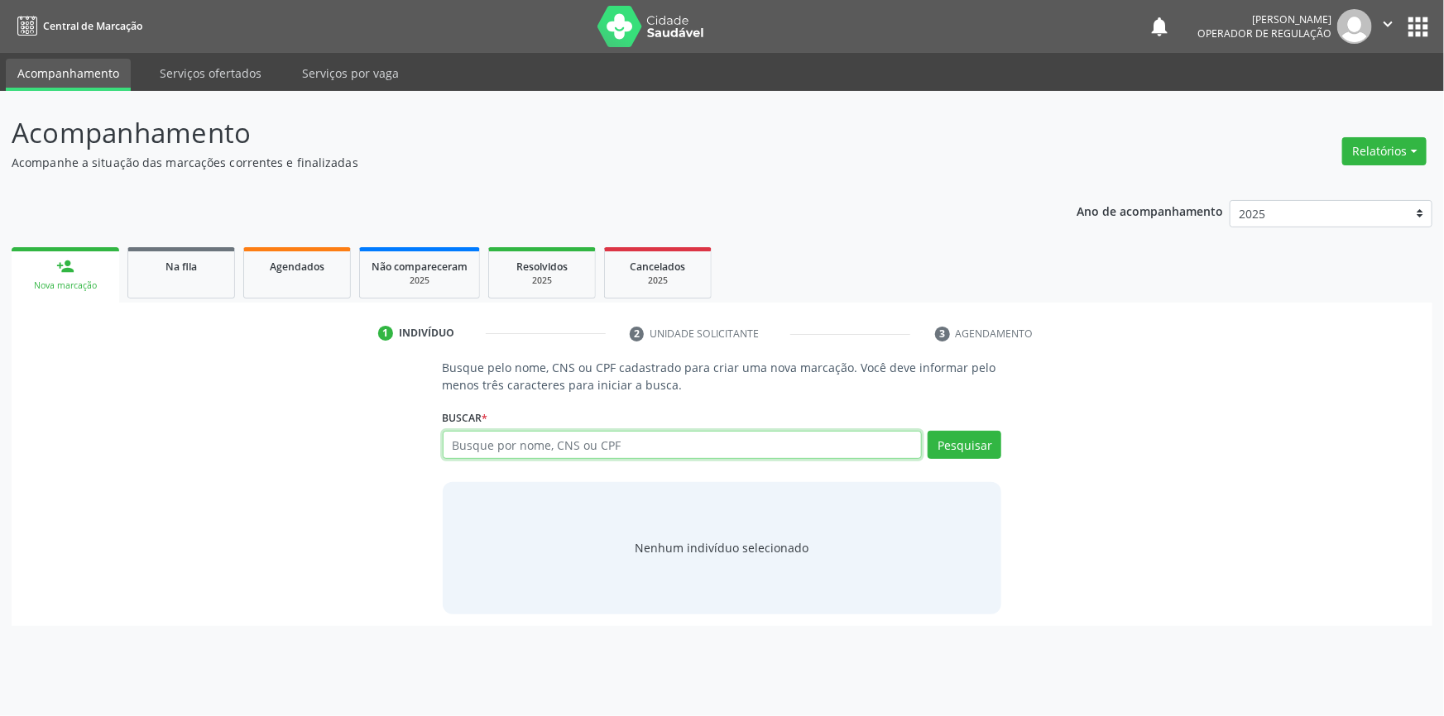
click at [582, 448] on input "text" at bounding box center [683, 445] width 480 height 28
type input "708008329260526"
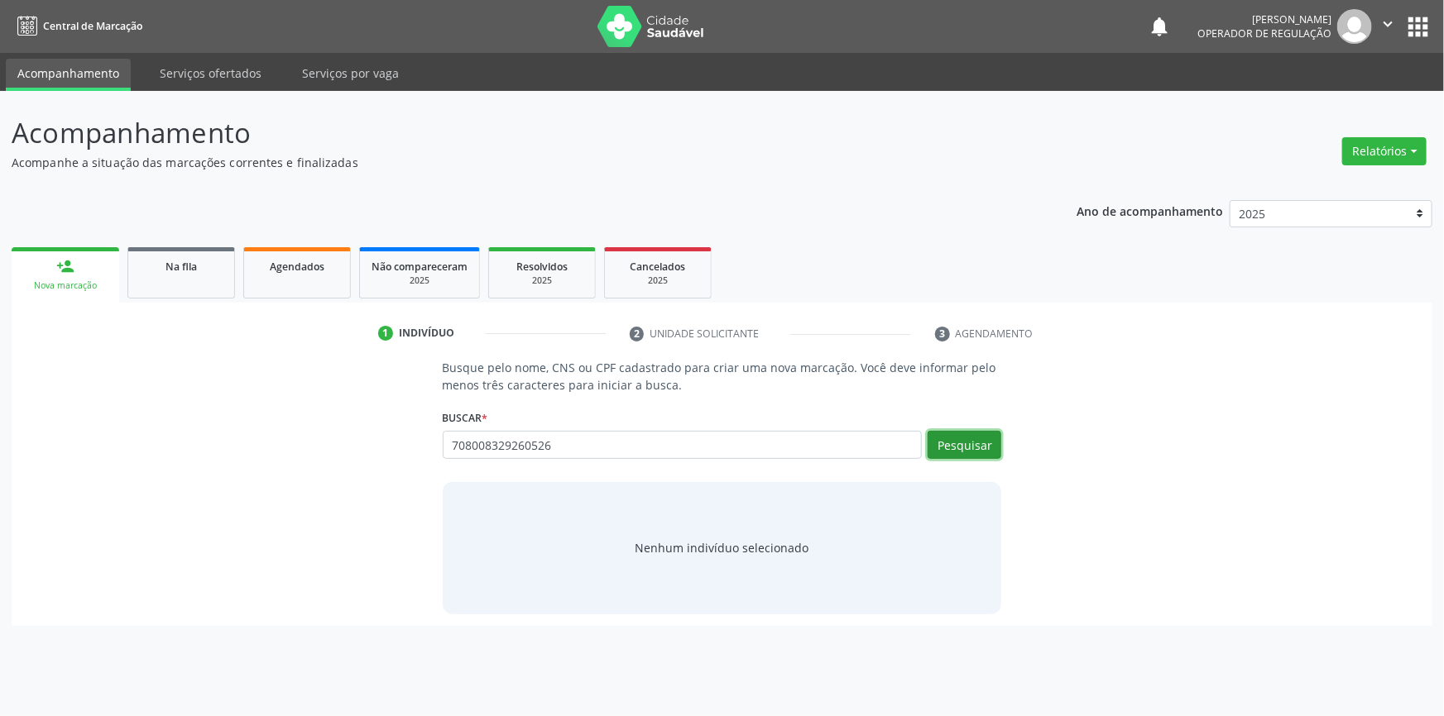
click at [969, 449] on button "Pesquisar" at bounding box center [964, 445] width 74 height 28
type input "708008329260526"
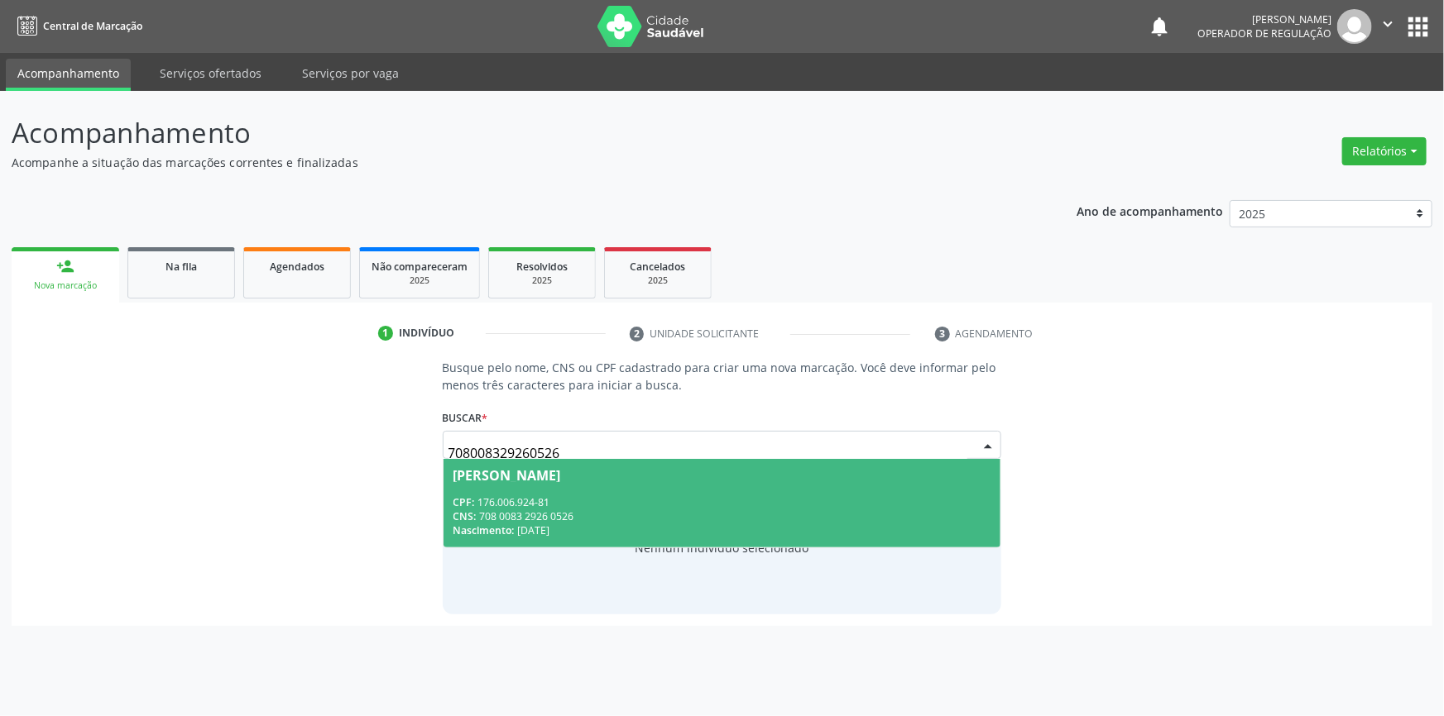
click at [601, 502] on div "CPF: 176.006.924-81" at bounding box center [722, 503] width 538 height 14
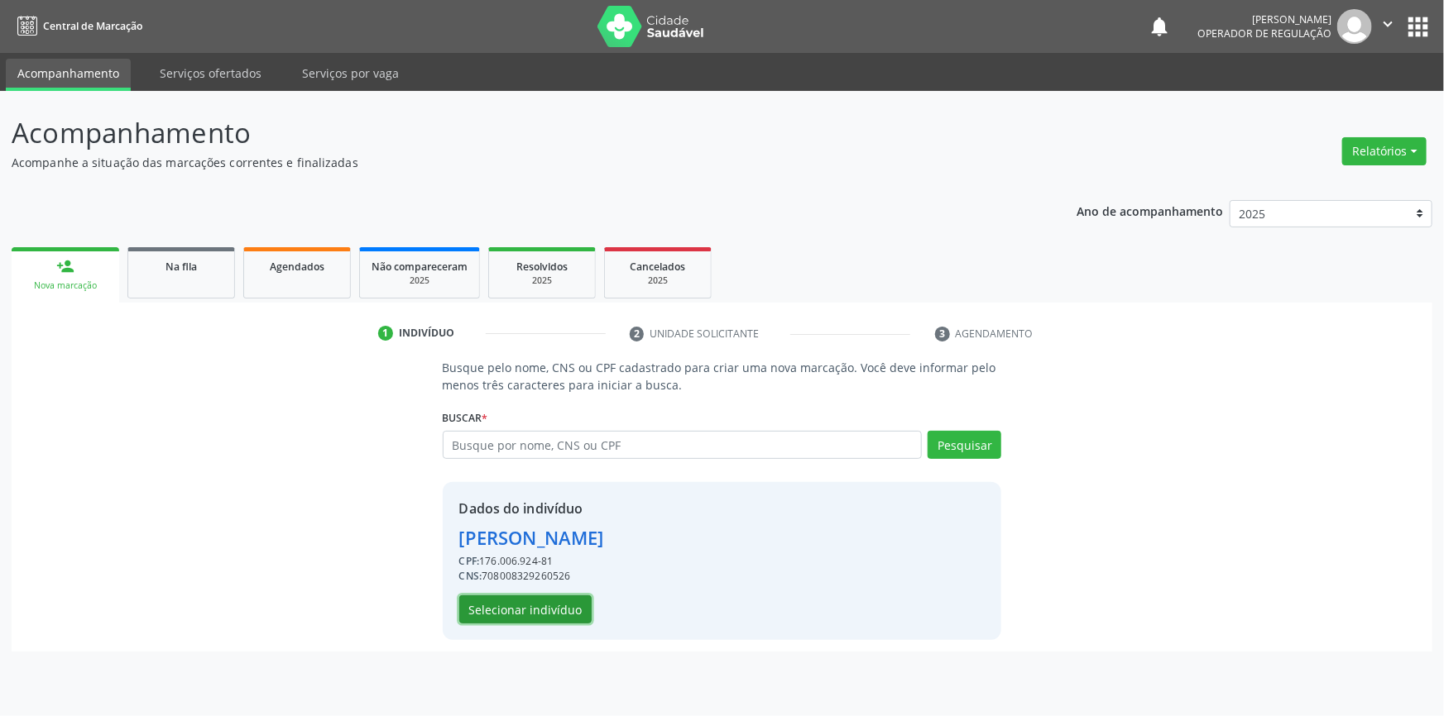
click at [546, 610] on button "Selecionar indivíduo" at bounding box center [525, 610] width 132 height 28
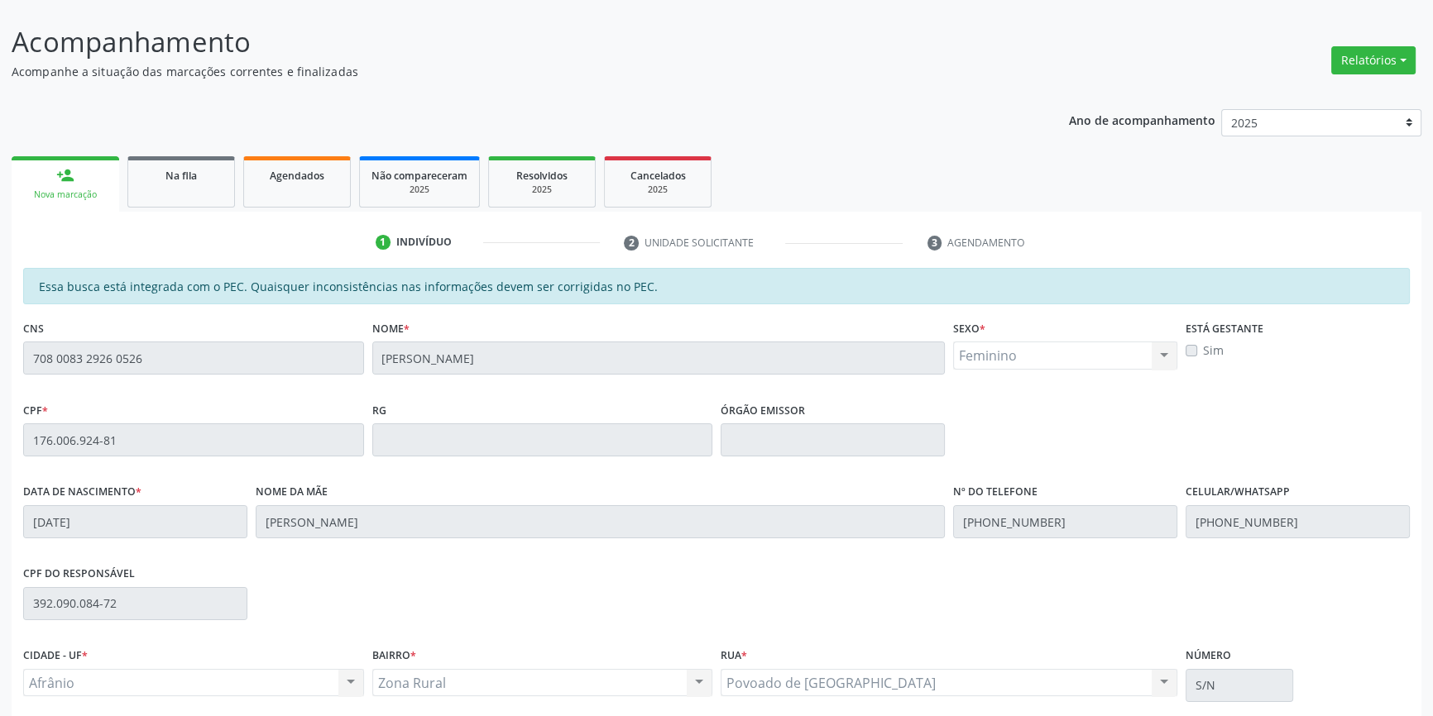
scroll to position [227, 0]
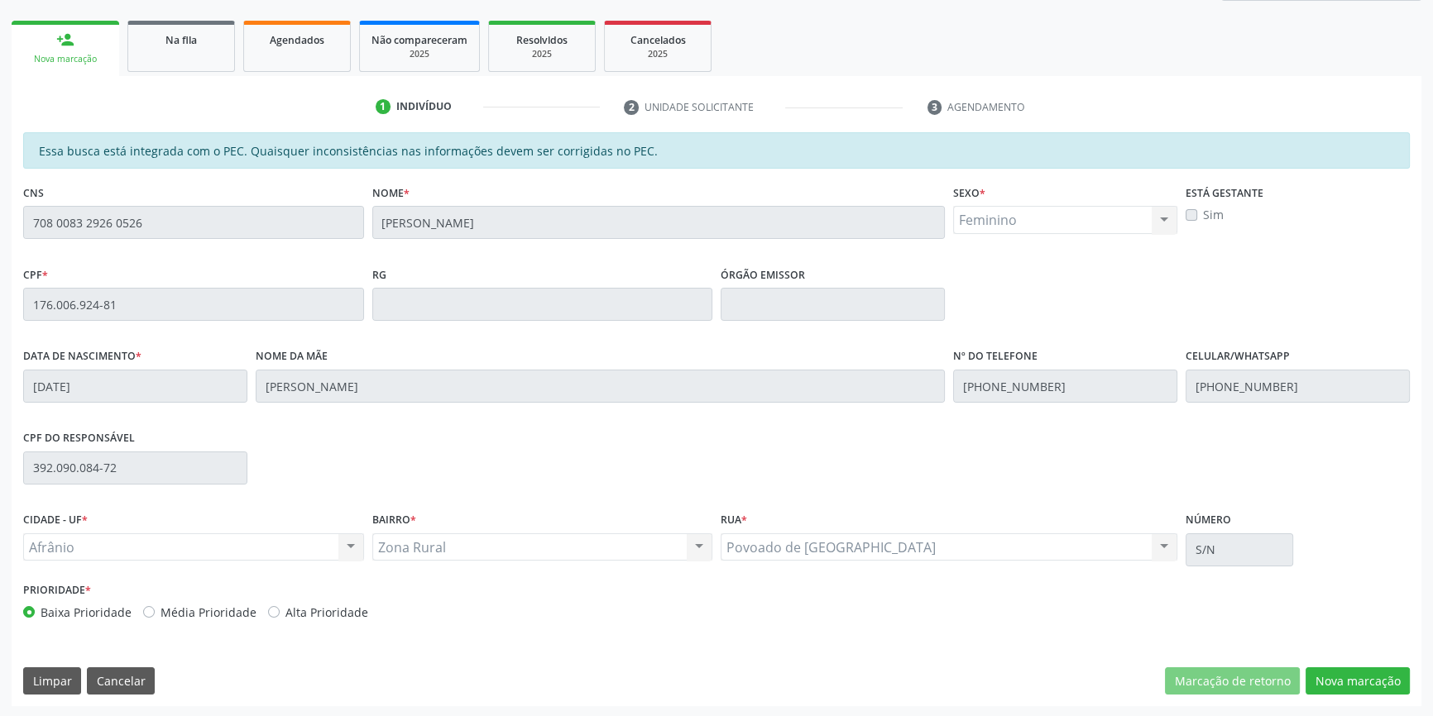
click at [1318, 660] on div "Essa busca está integrada com o PEC. Quaisquer inconsistências nas informações …" at bounding box center [717, 419] width 1410 height 574
click at [1336, 674] on button "Nova marcação" at bounding box center [1357, 682] width 104 height 28
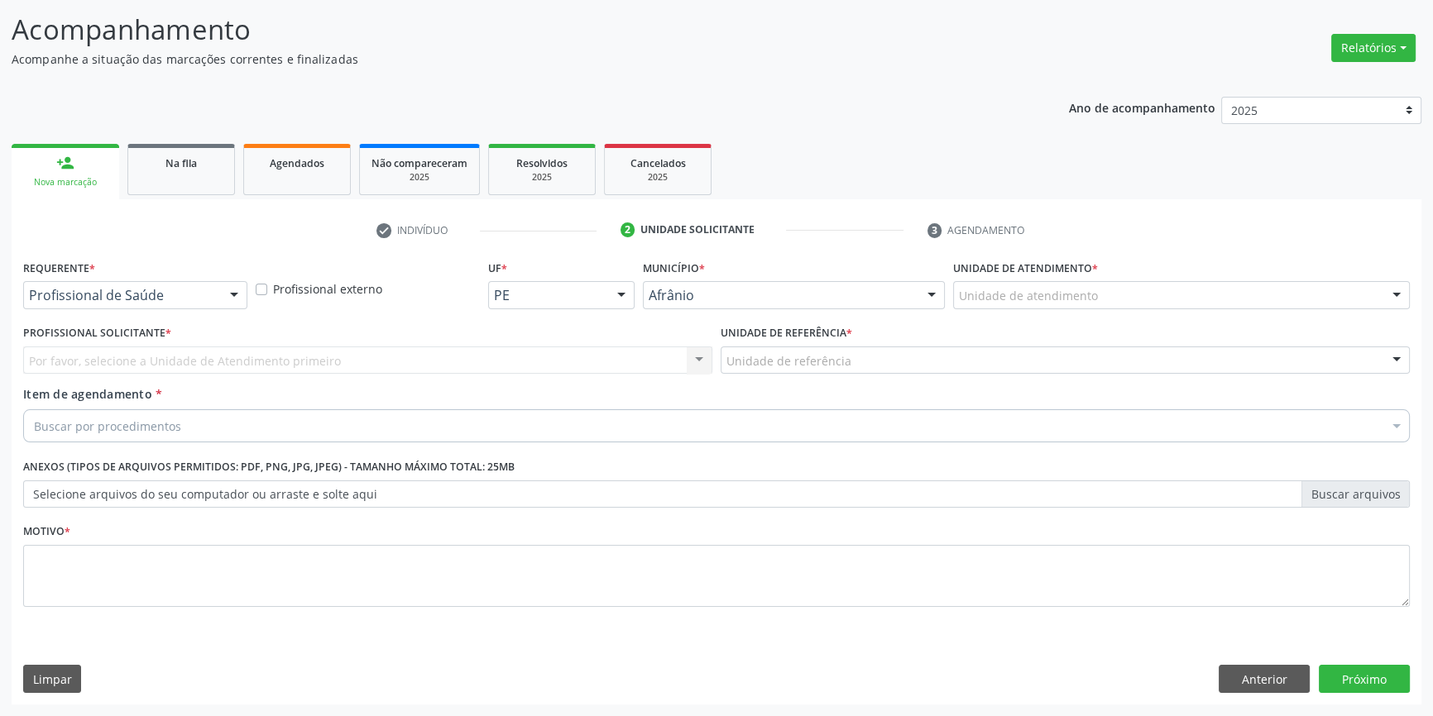
scroll to position [102, 0]
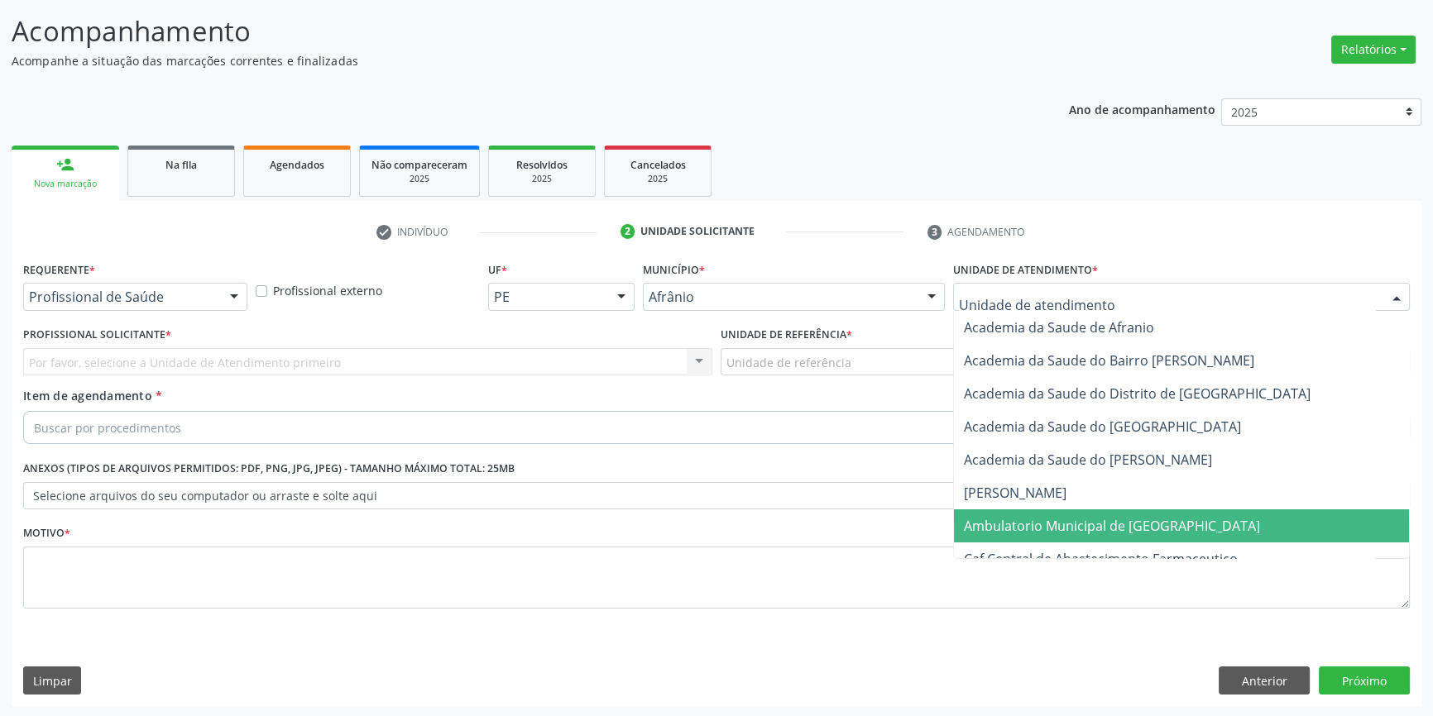
click at [1044, 513] on span "Ambulatorio Municipal de [GEOGRAPHIC_DATA]" at bounding box center [1181, 526] width 455 height 33
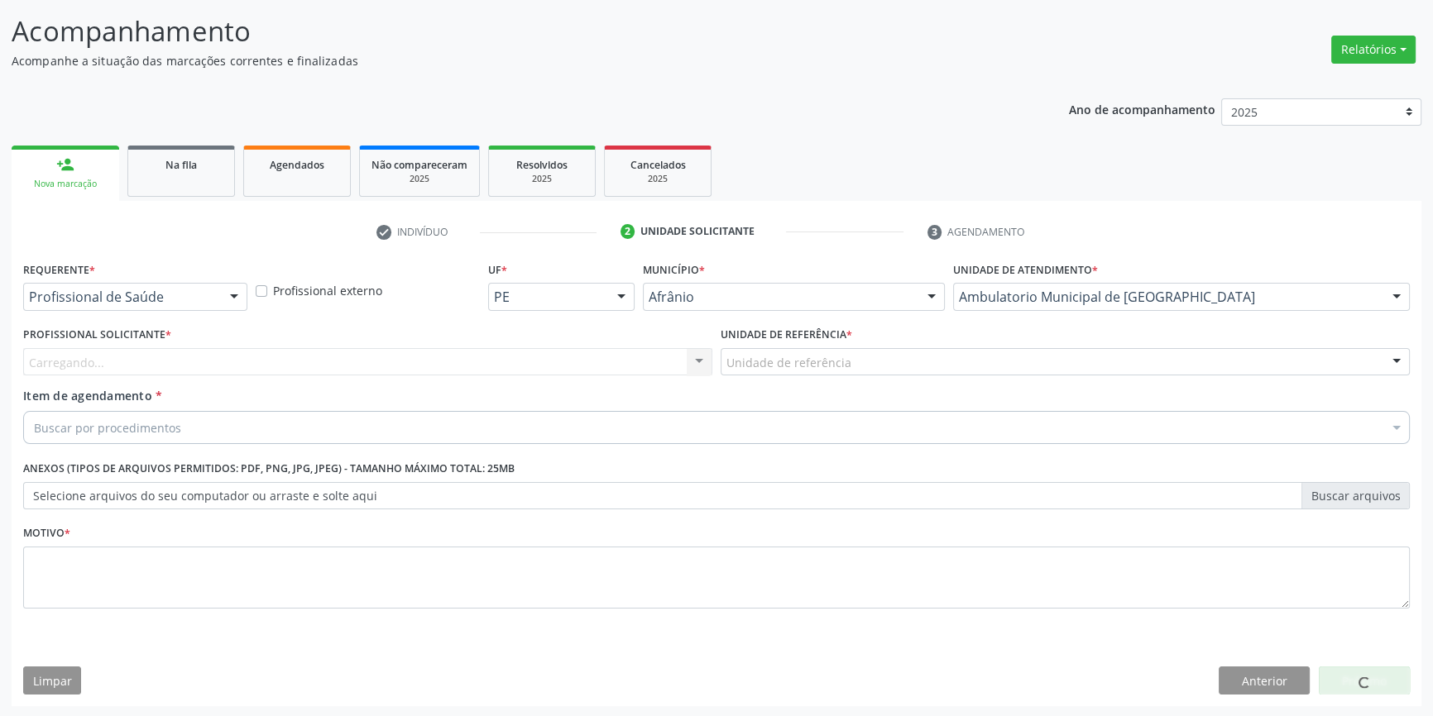
click at [861, 366] on div "Unidade de referência" at bounding box center [1065, 362] width 689 height 28
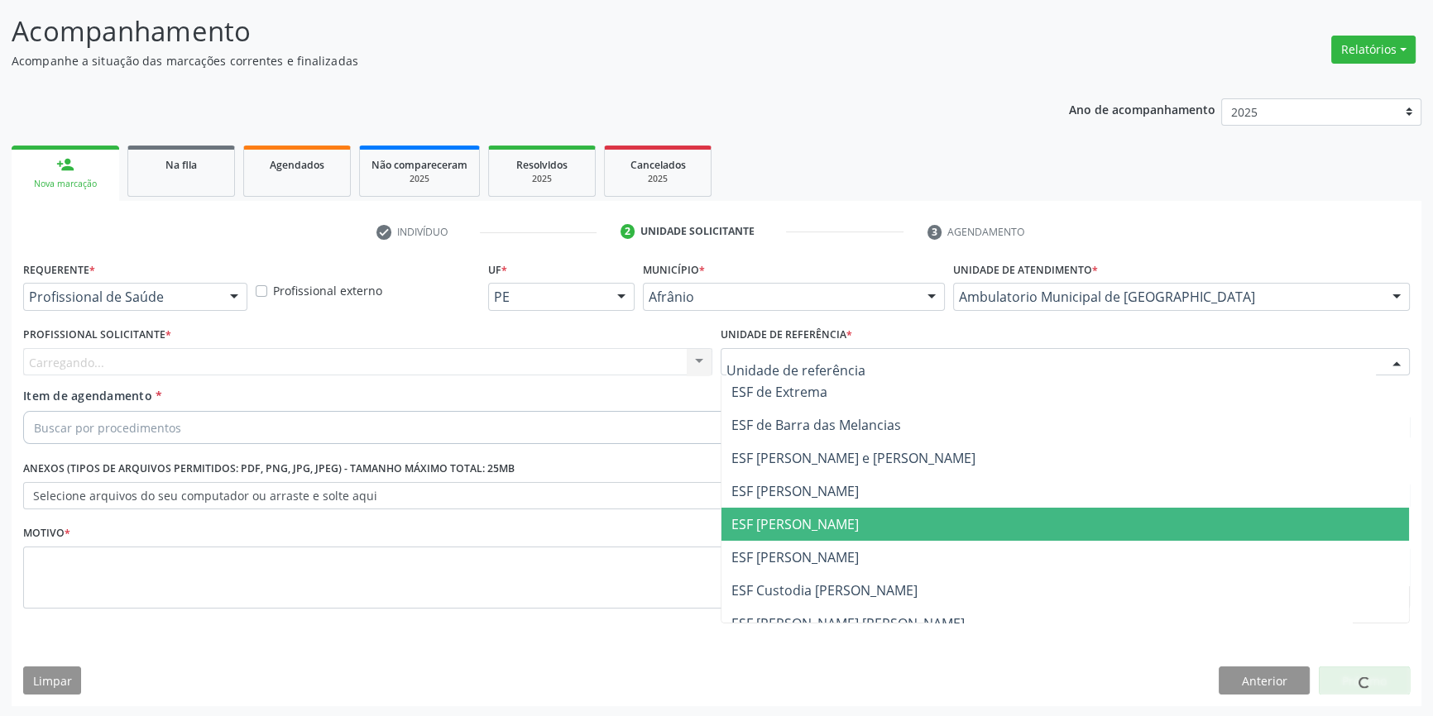
click at [812, 525] on span "ESF [PERSON_NAME]" at bounding box center [794, 524] width 127 height 18
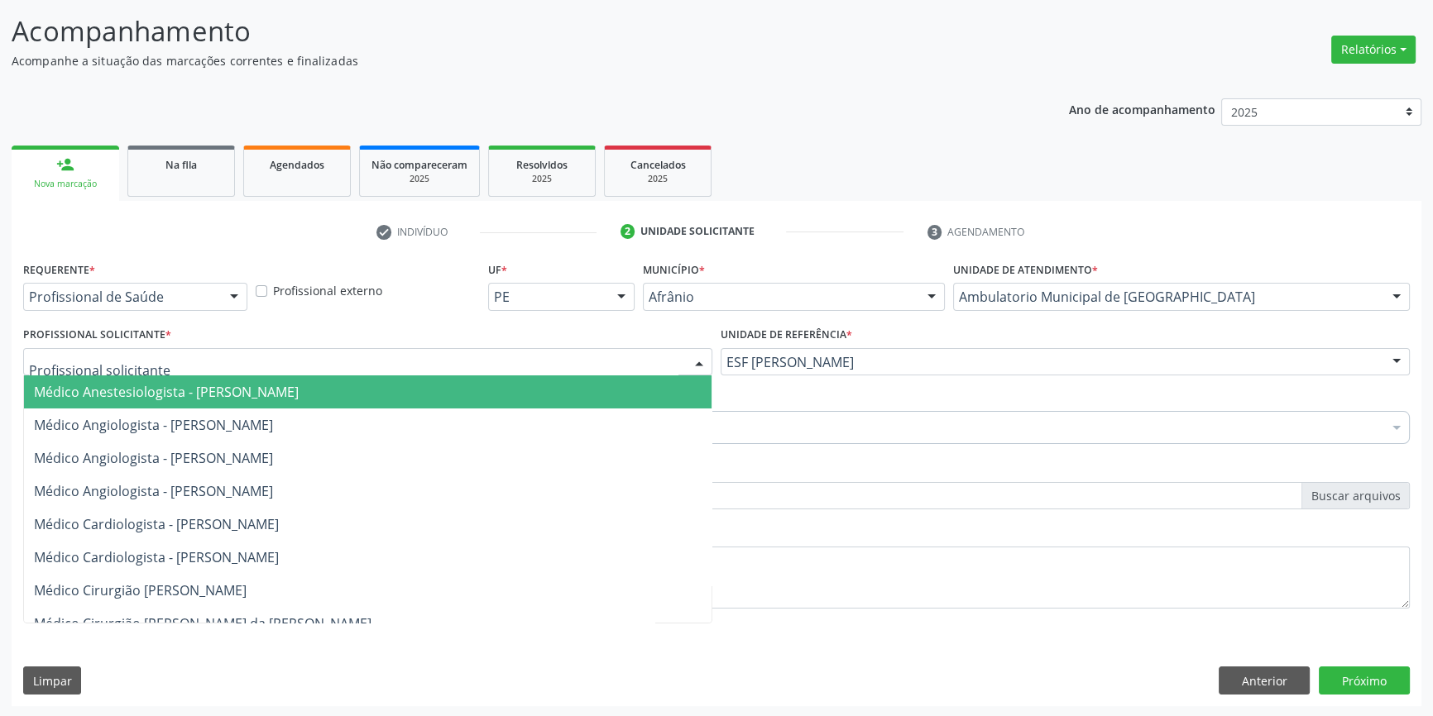
click at [552, 366] on div at bounding box center [367, 362] width 689 height 28
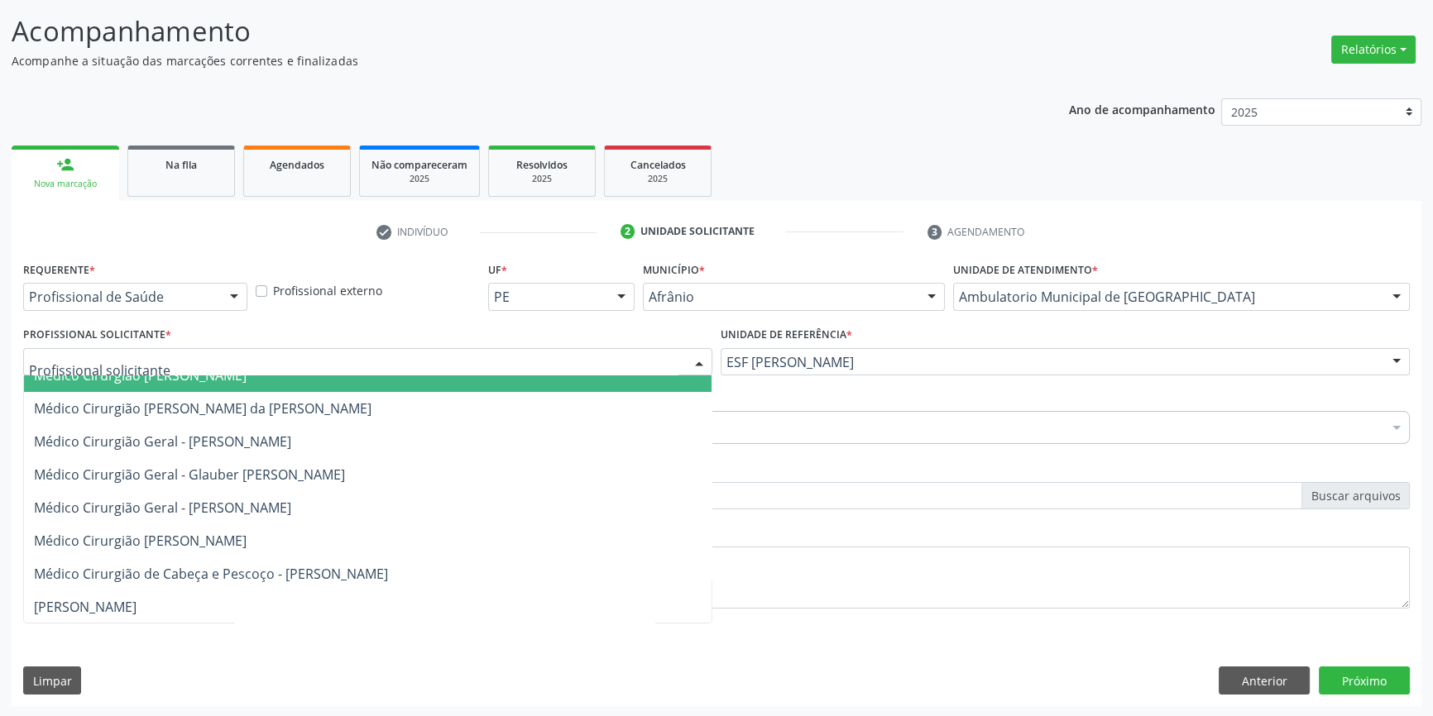
scroll to position [225, 0]
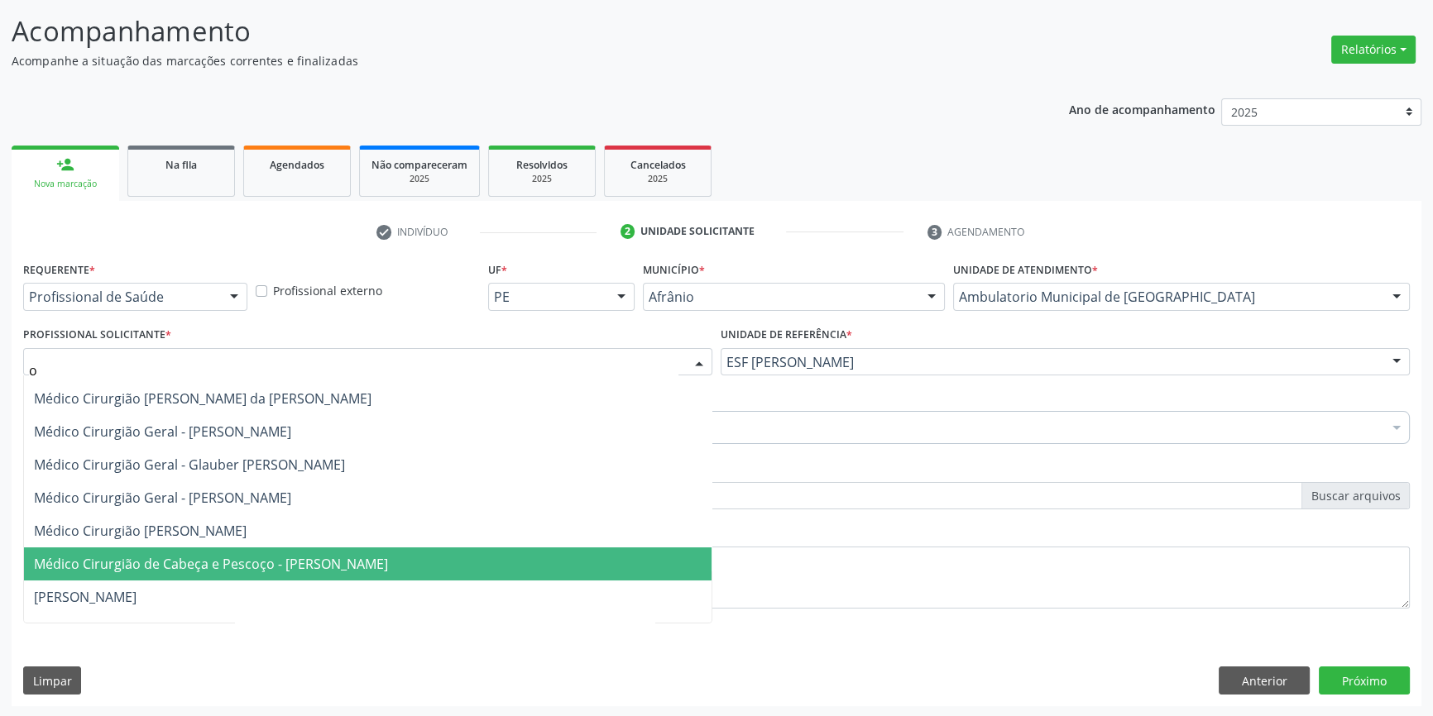
type input "ob"
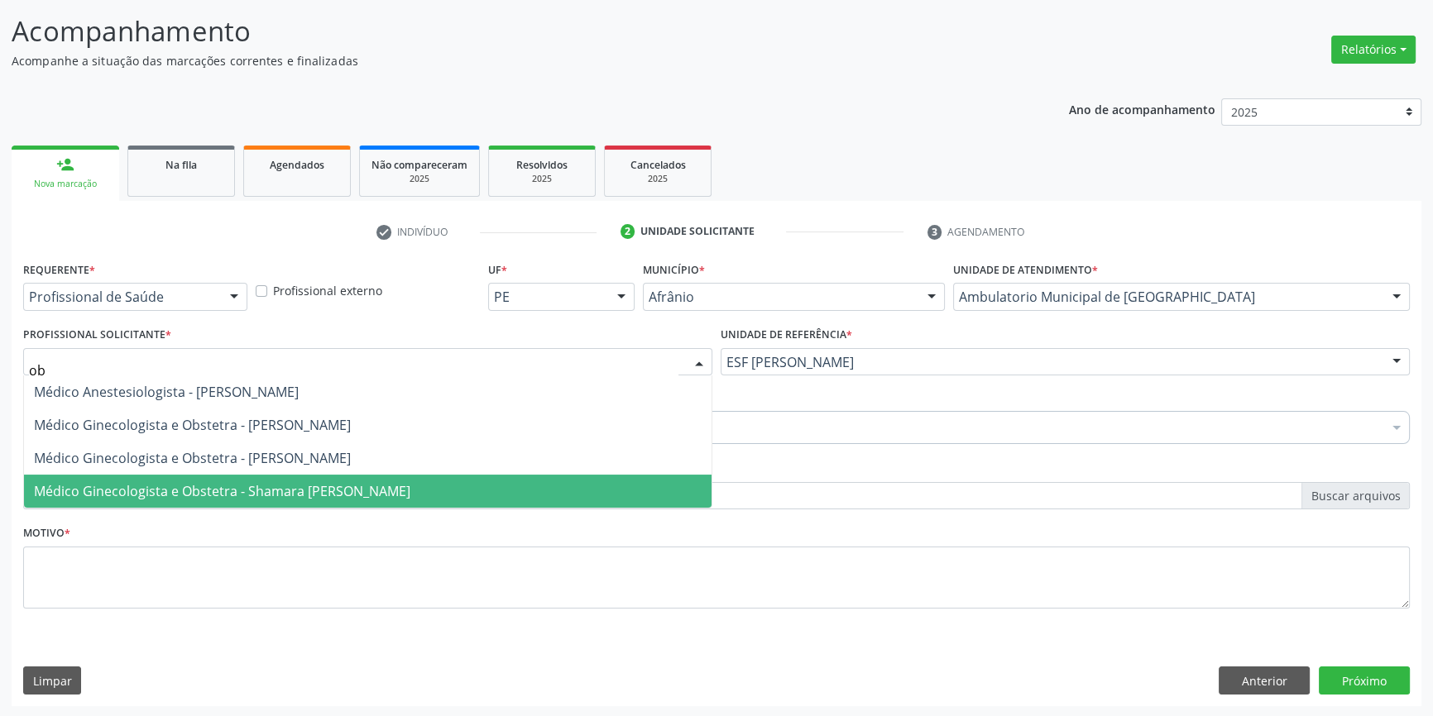
click at [235, 488] on span "Médico Ginecologista e Obstetra - Shamara [PERSON_NAME]" at bounding box center [222, 491] width 376 height 18
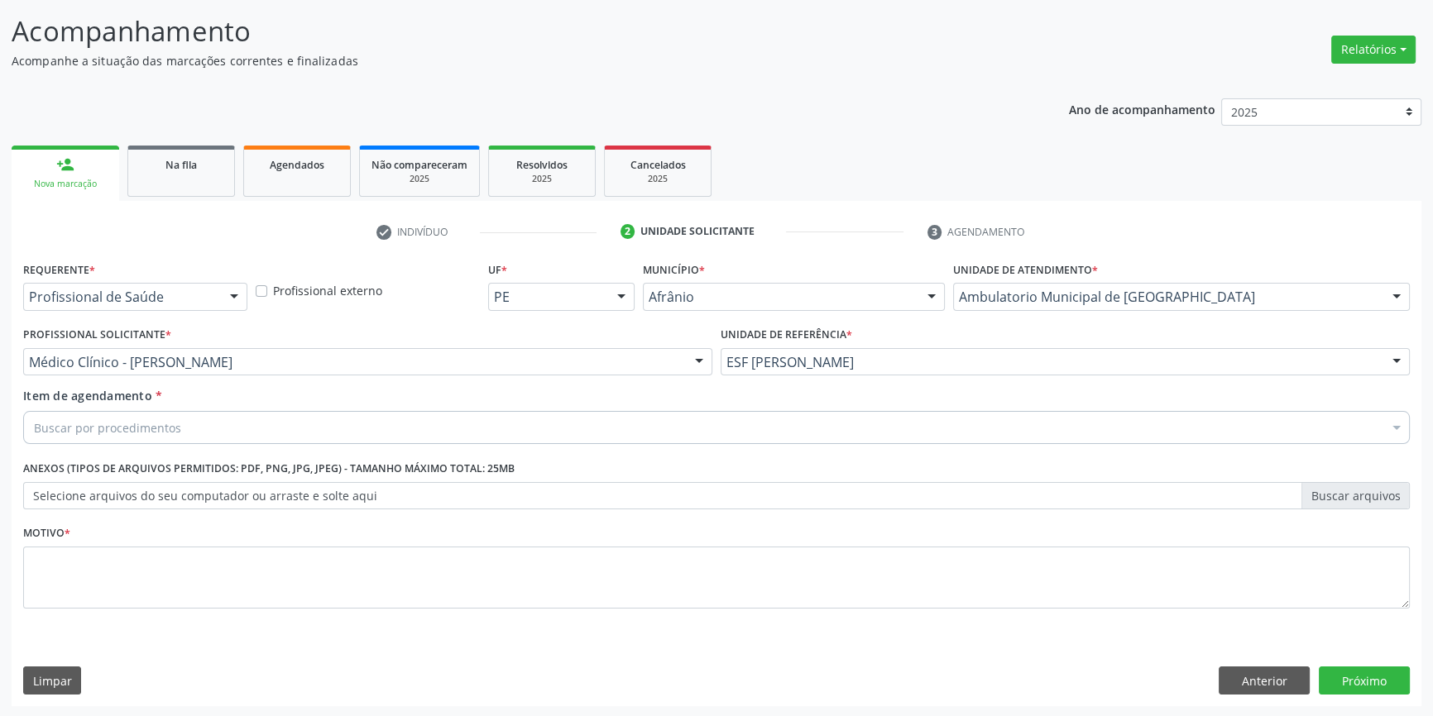
click at [224, 430] on div "Buscar por procedimentos" at bounding box center [716, 427] width 1387 height 33
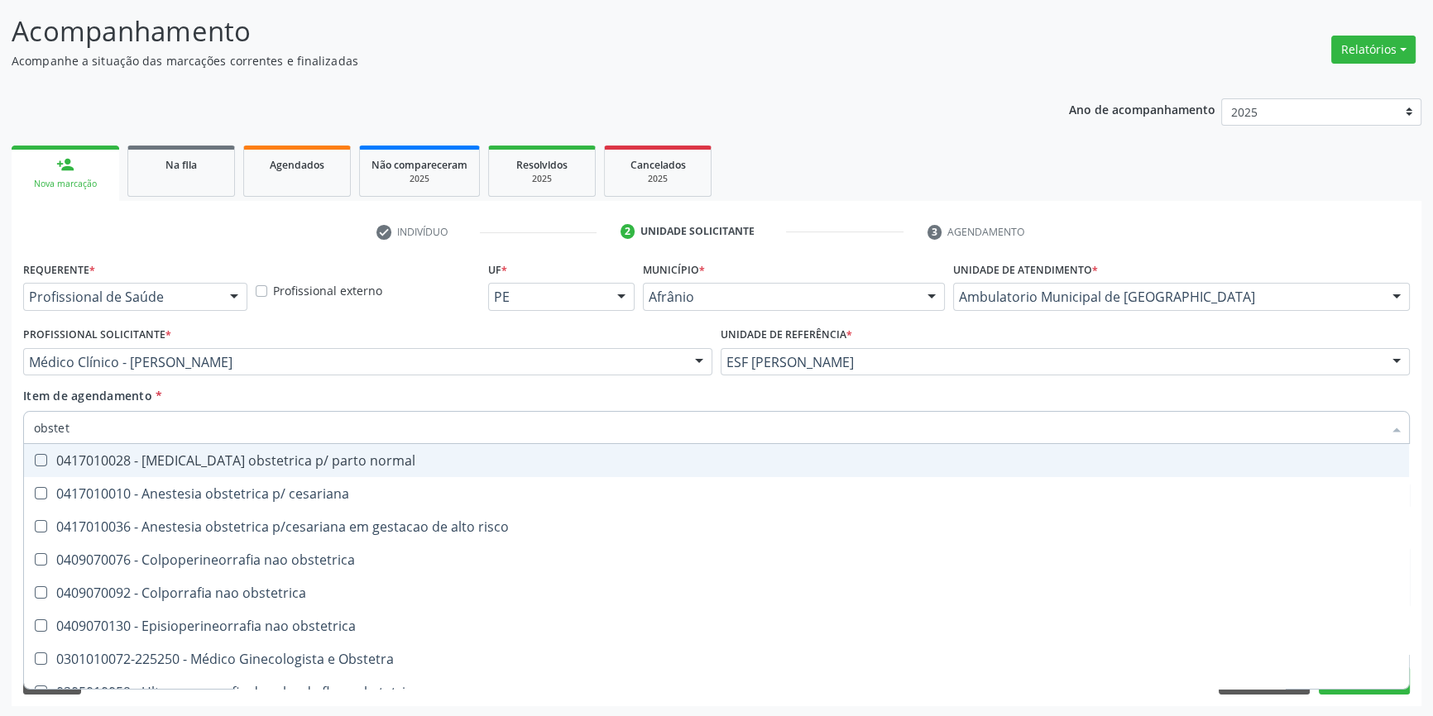
type input "obstetr"
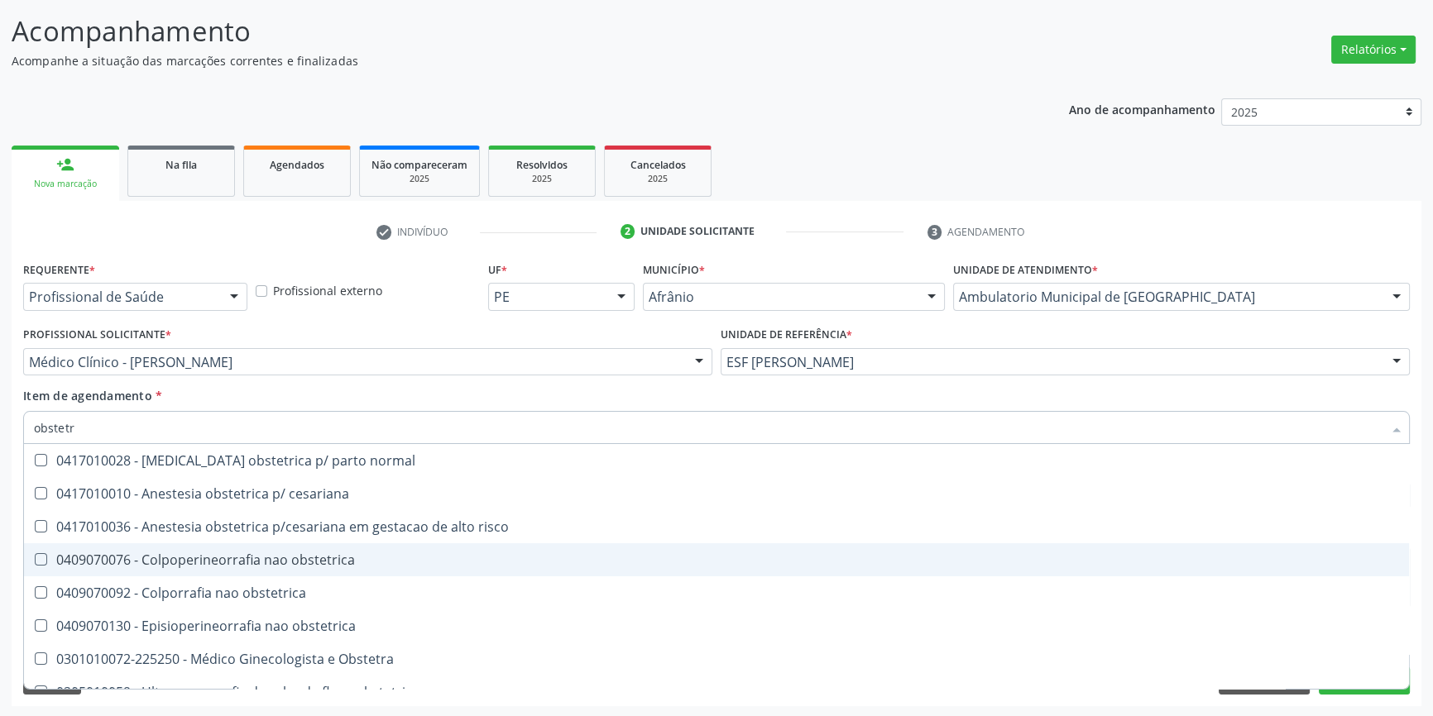
scroll to position [85, 0]
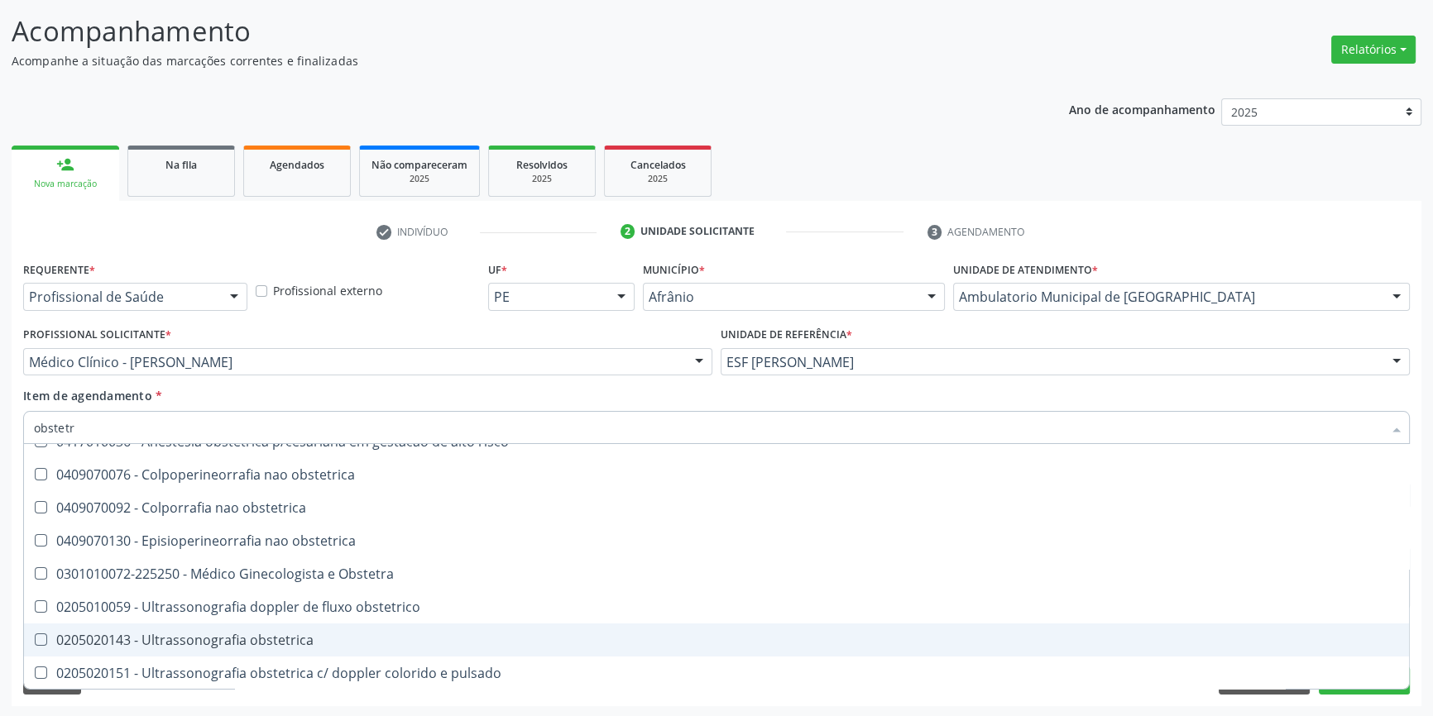
click at [286, 634] on div "0205020143 - Ultrassonografia obstetrica" at bounding box center [716, 640] width 1365 height 13
checkbox obstetrica "true"
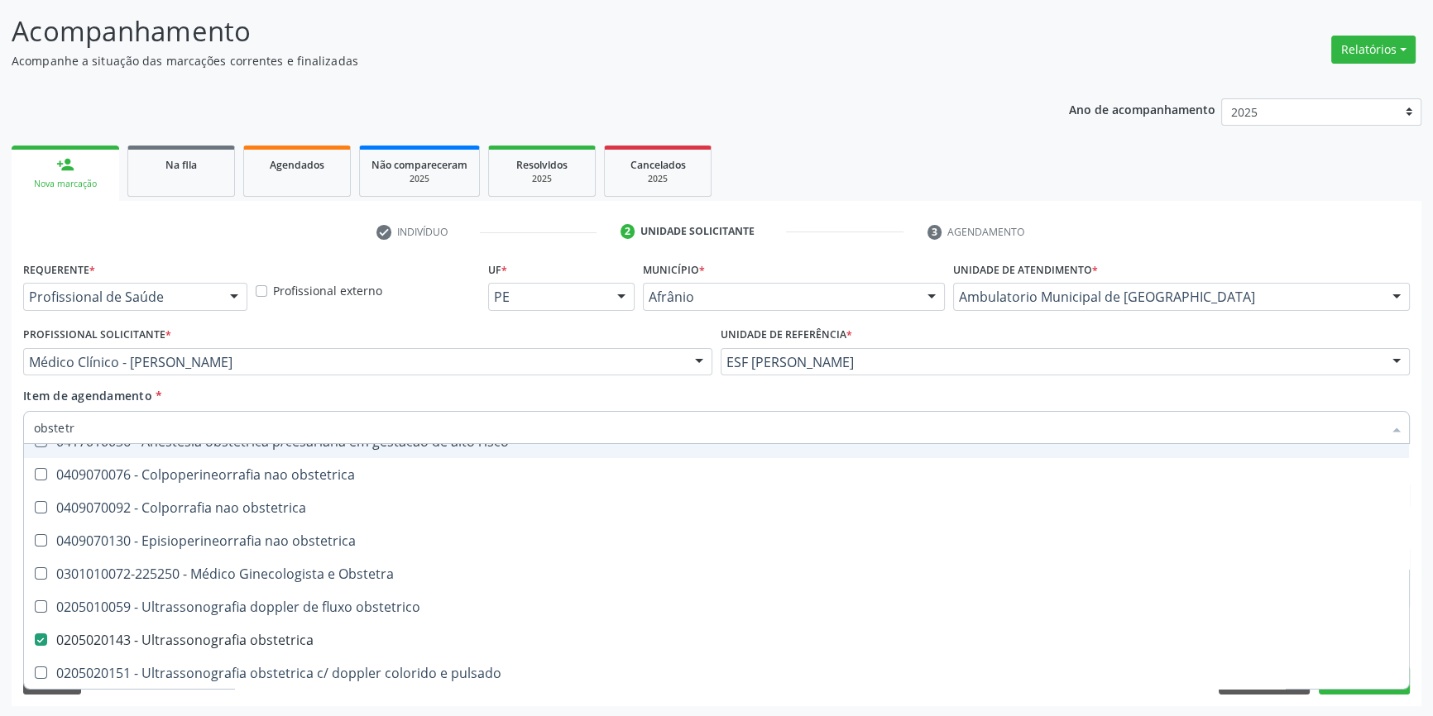
click at [314, 392] on div "Item de agendamento * obstetr Desfazer seleção 0417010028 - [MEDICAL_DATA] obst…" at bounding box center [716, 413] width 1387 height 52
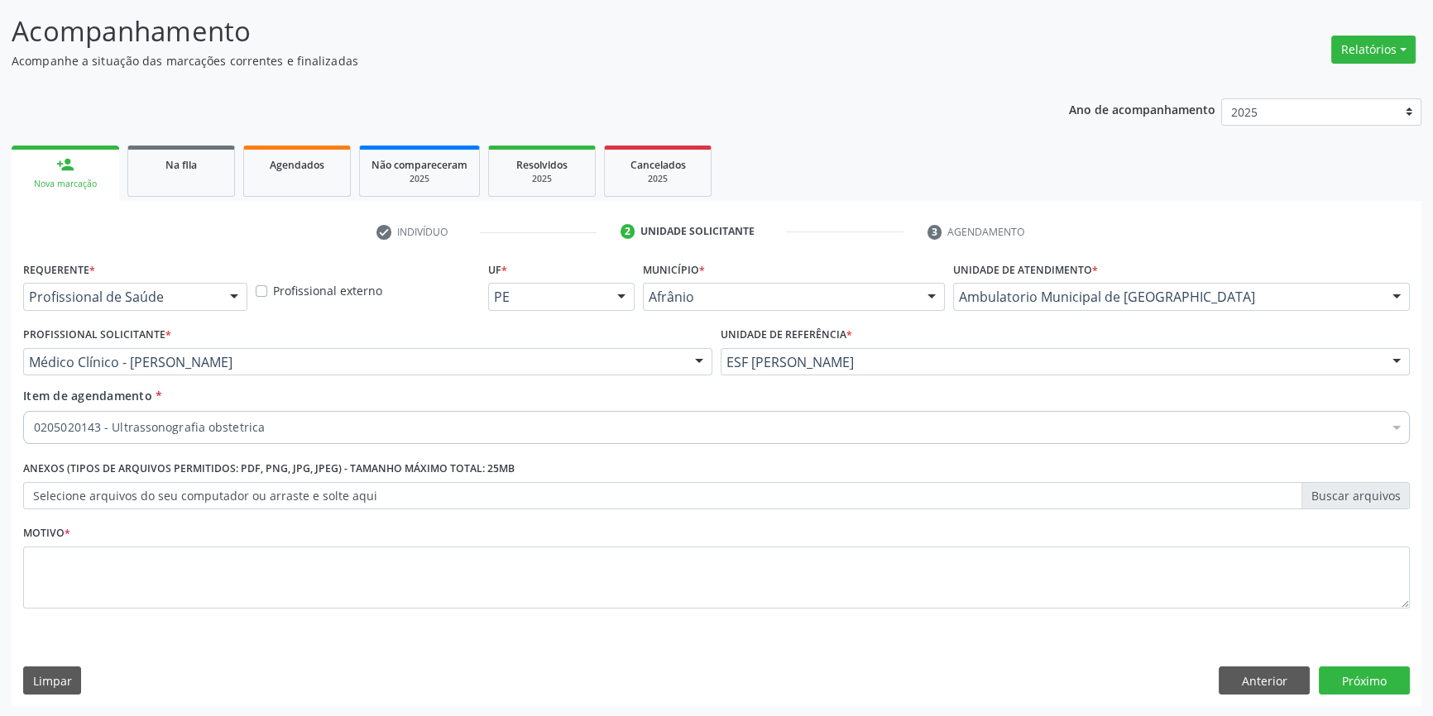
scroll to position [0, 0]
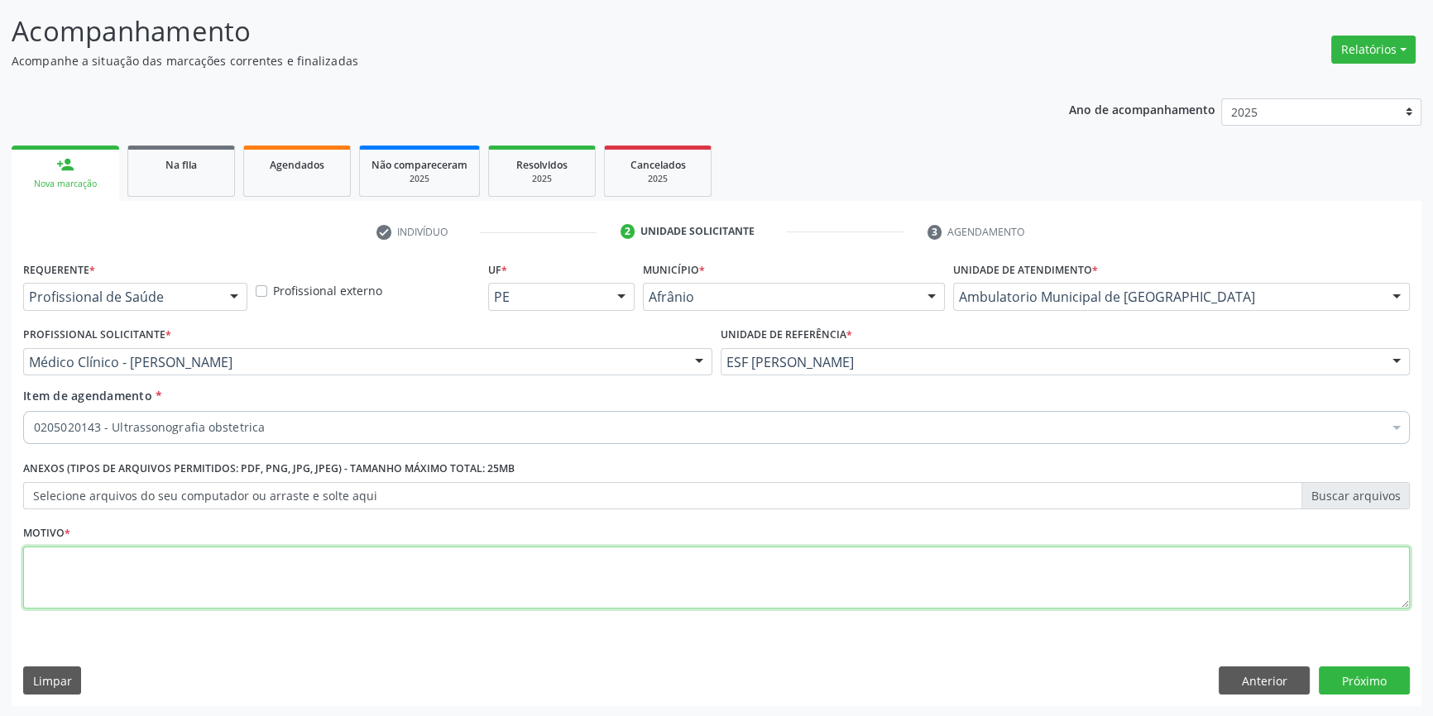
click at [186, 570] on textarea at bounding box center [716, 578] width 1387 height 63
type textarea "'"
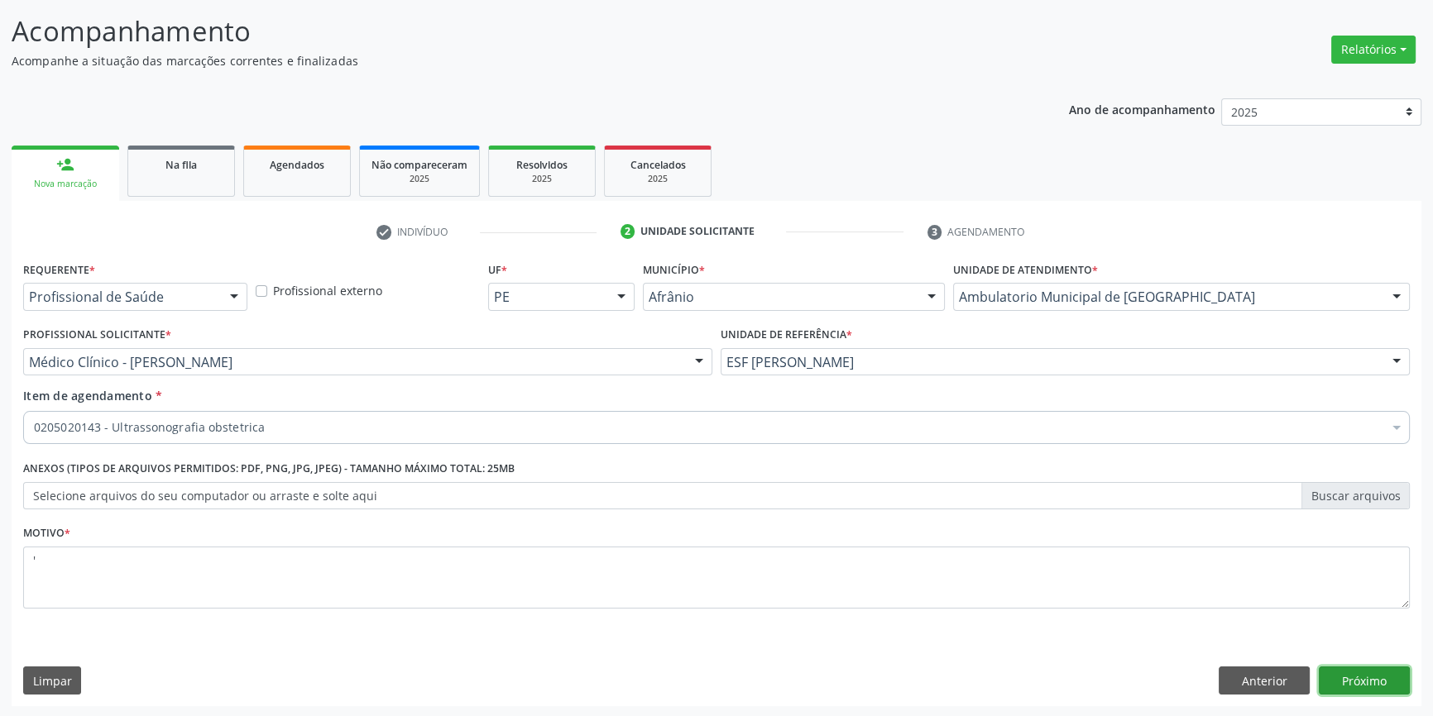
click at [1367, 674] on button "Próximo" at bounding box center [1364, 681] width 91 height 28
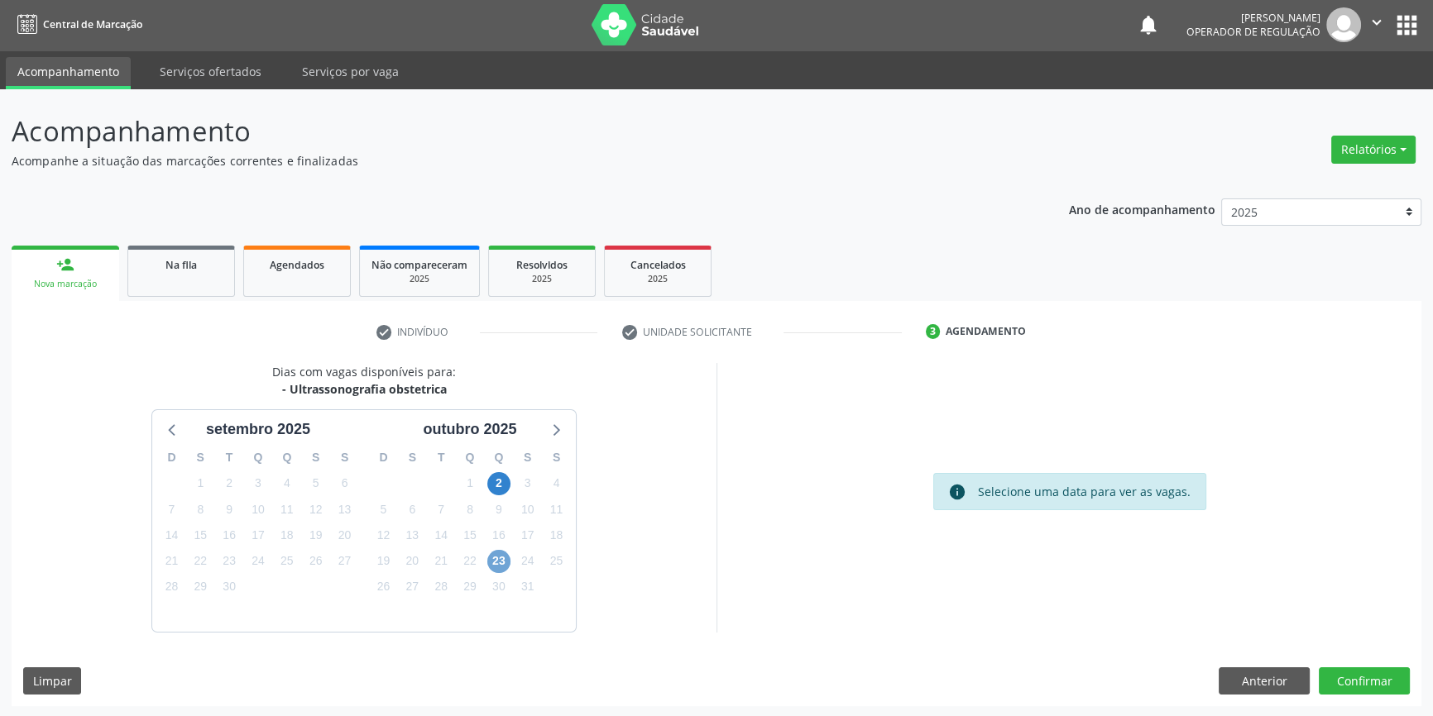
click at [495, 556] on span "23" at bounding box center [498, 561] width 23 height 23
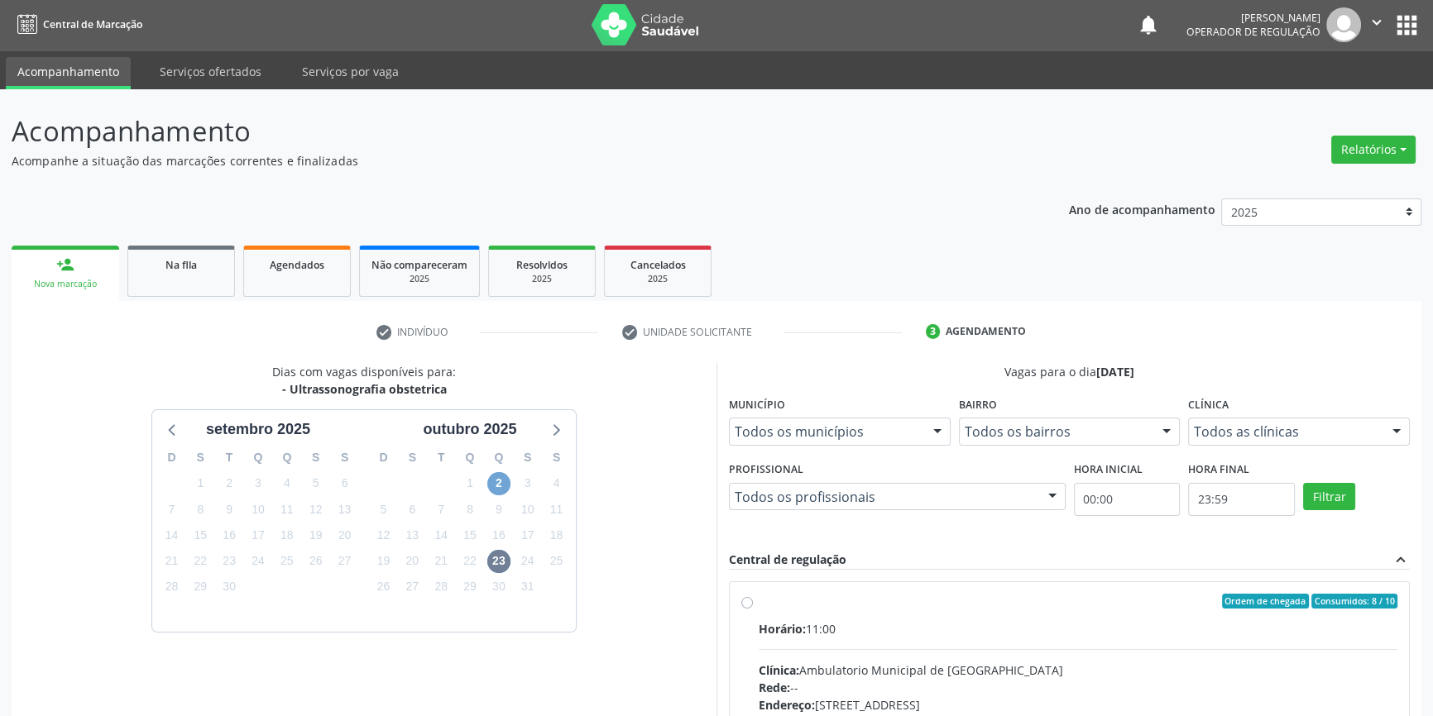
click at [504, 478] on span "2" at bounding box center [498, 483] width 23 height 23
click at [764, 606] on div "Ordem de chegada Consumidos: 0 / 1" at bounding box center [1078, 601] width 639 height 15
click at [753, 606] on input "Ordem de chegada Consumidos: 0 / 1 Horário: 08:00 Clínica: Cime Rede: -- Endere…" at bounding box center [747, 601] width 12 height 15
radio input "true"
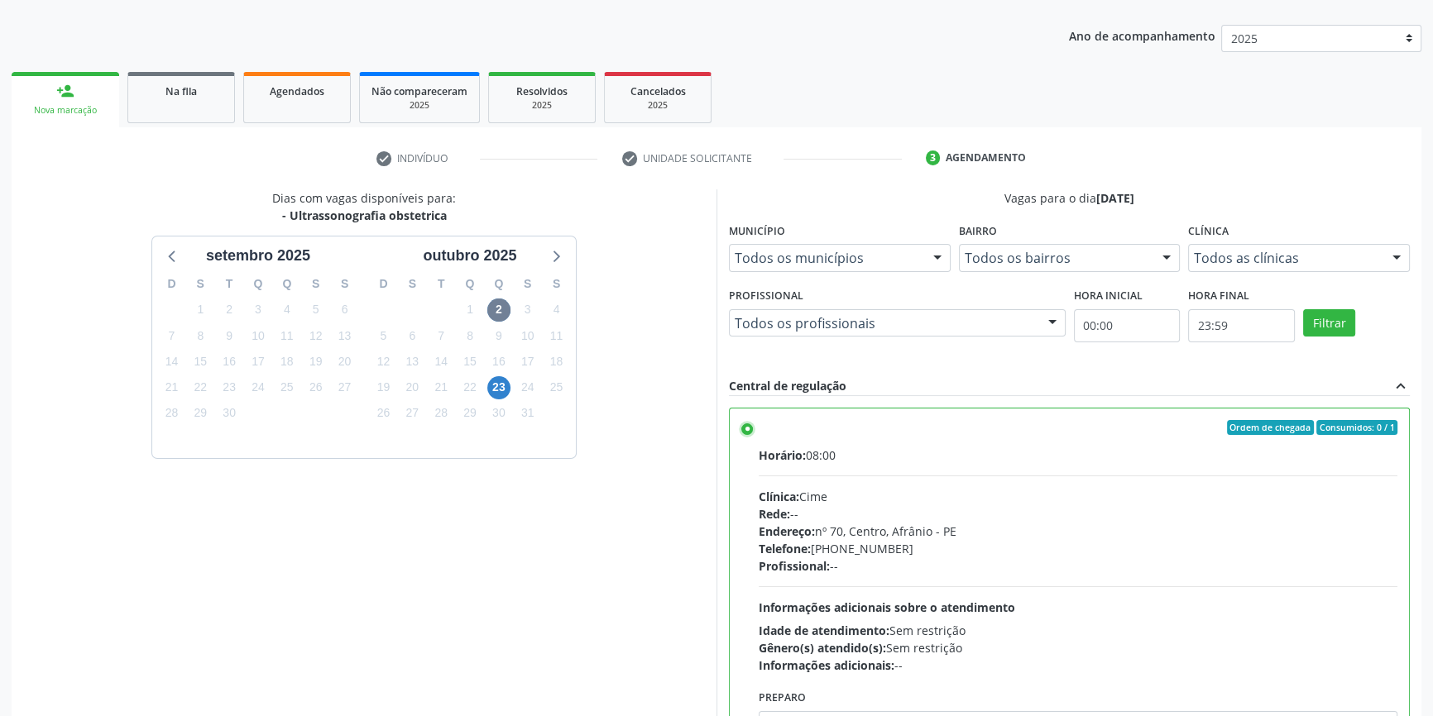
scroll to position [271, 0]
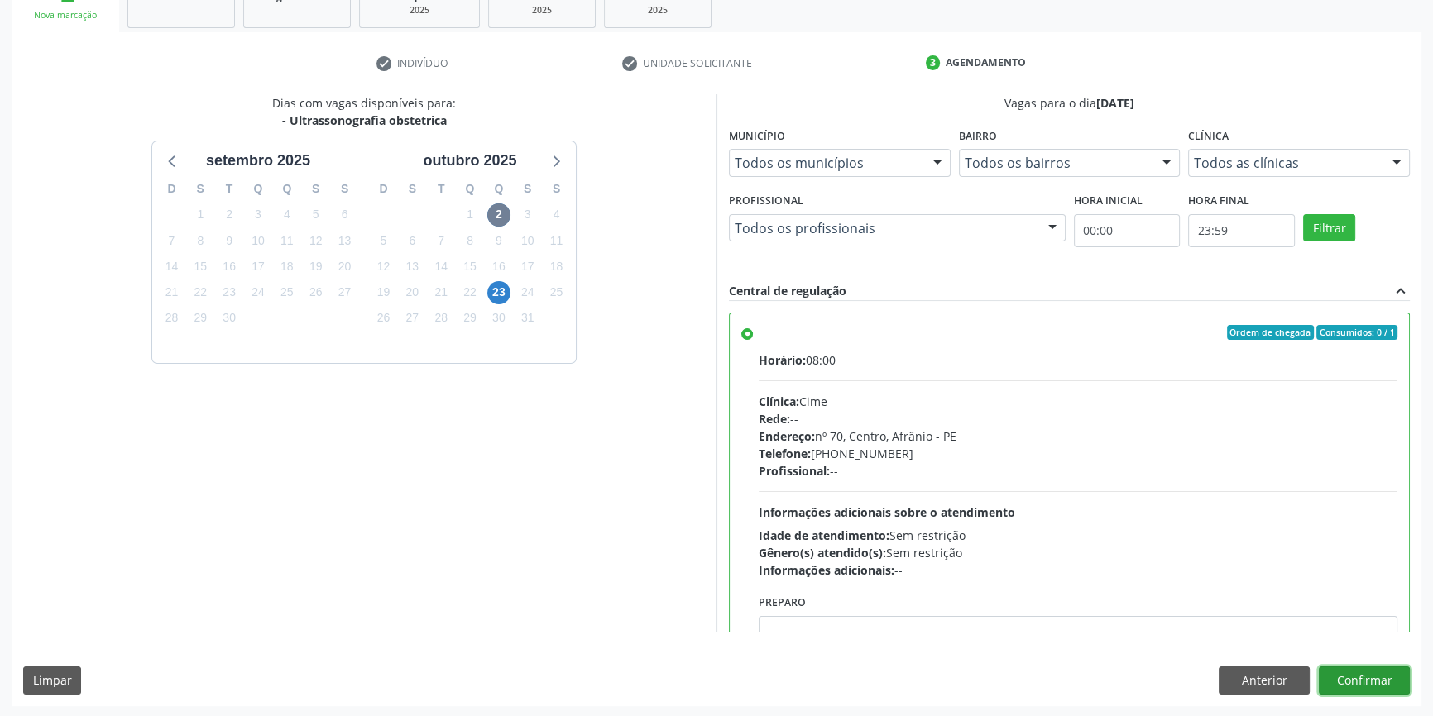
click at [1354, 677] on button "Confirmar" at bounding box center [1364, 681] width 91 height 28
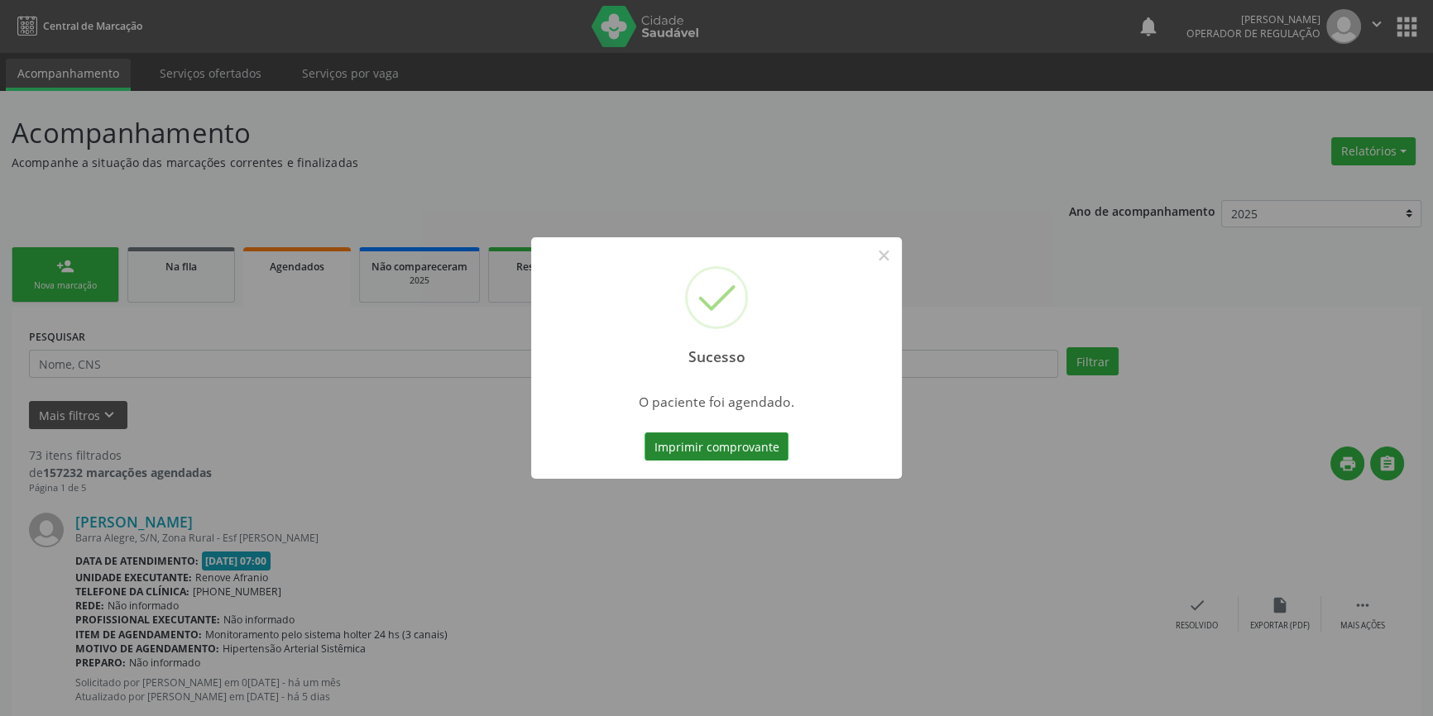
click at [752, 457] on button "Imprimir comprovante" at bounding box center [716, 447] width 144 height 28
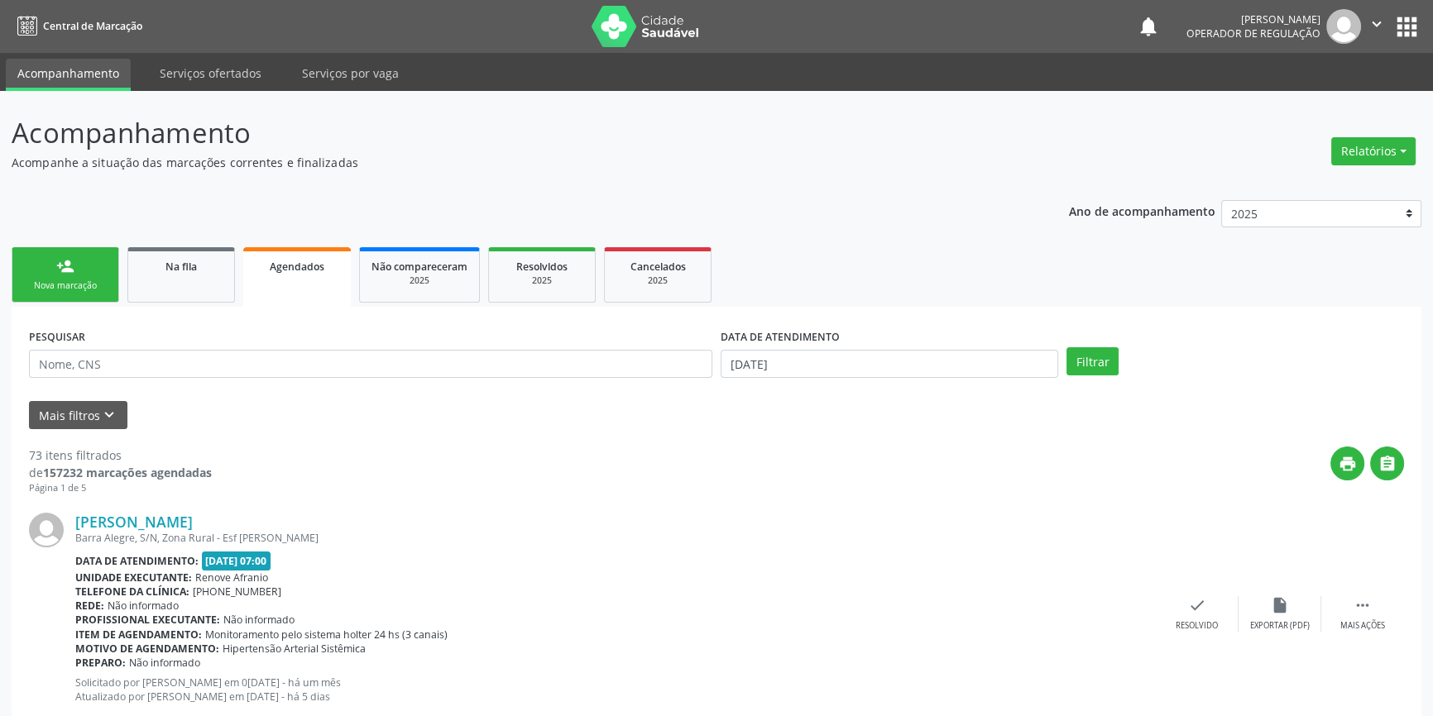
click at [201, 271] on div "Na fila" at bounding box center [181, 265] width 83 height 17
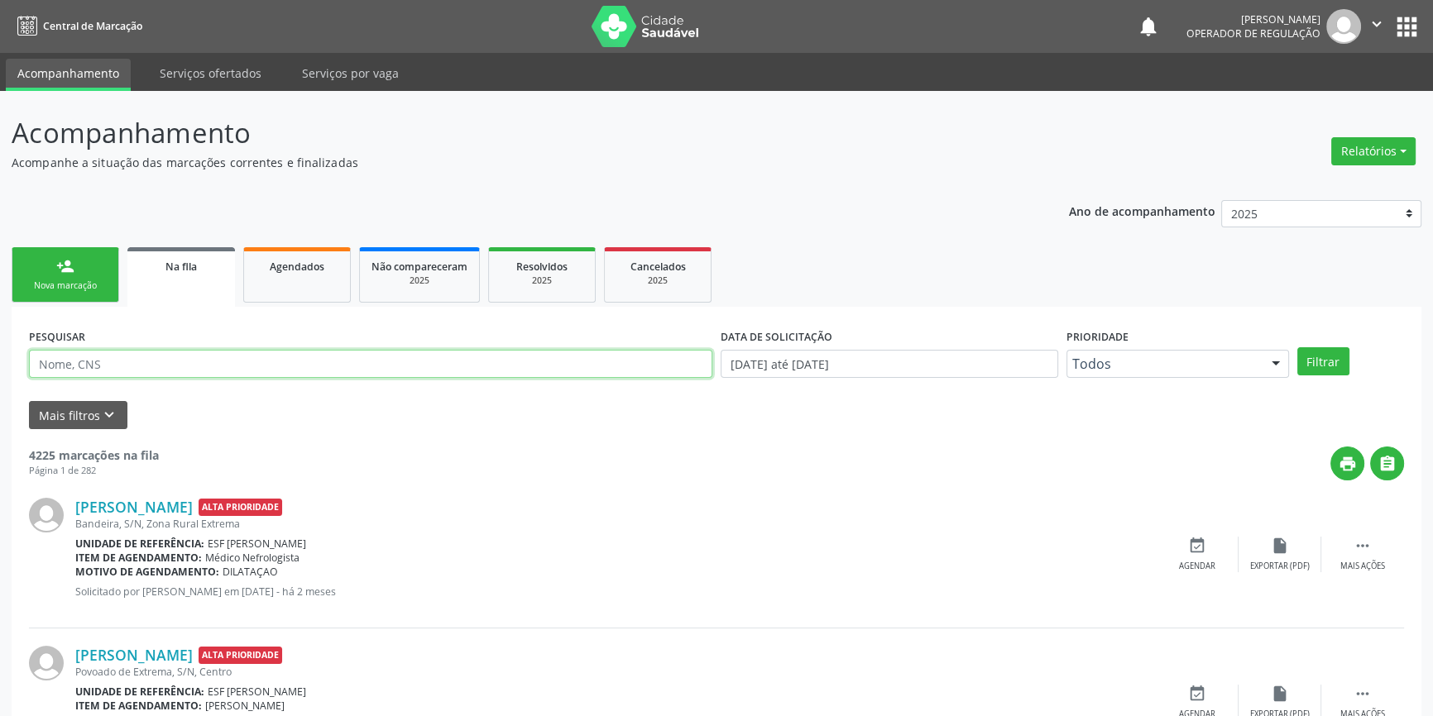
click at [165, 355] on input "text" at bounding box center [370, 364] width 683 height 28
type input "702501325570032"
click at [1328, 356] on button "Filtrar" at bounding box center [1323, 361] width 52 height 28
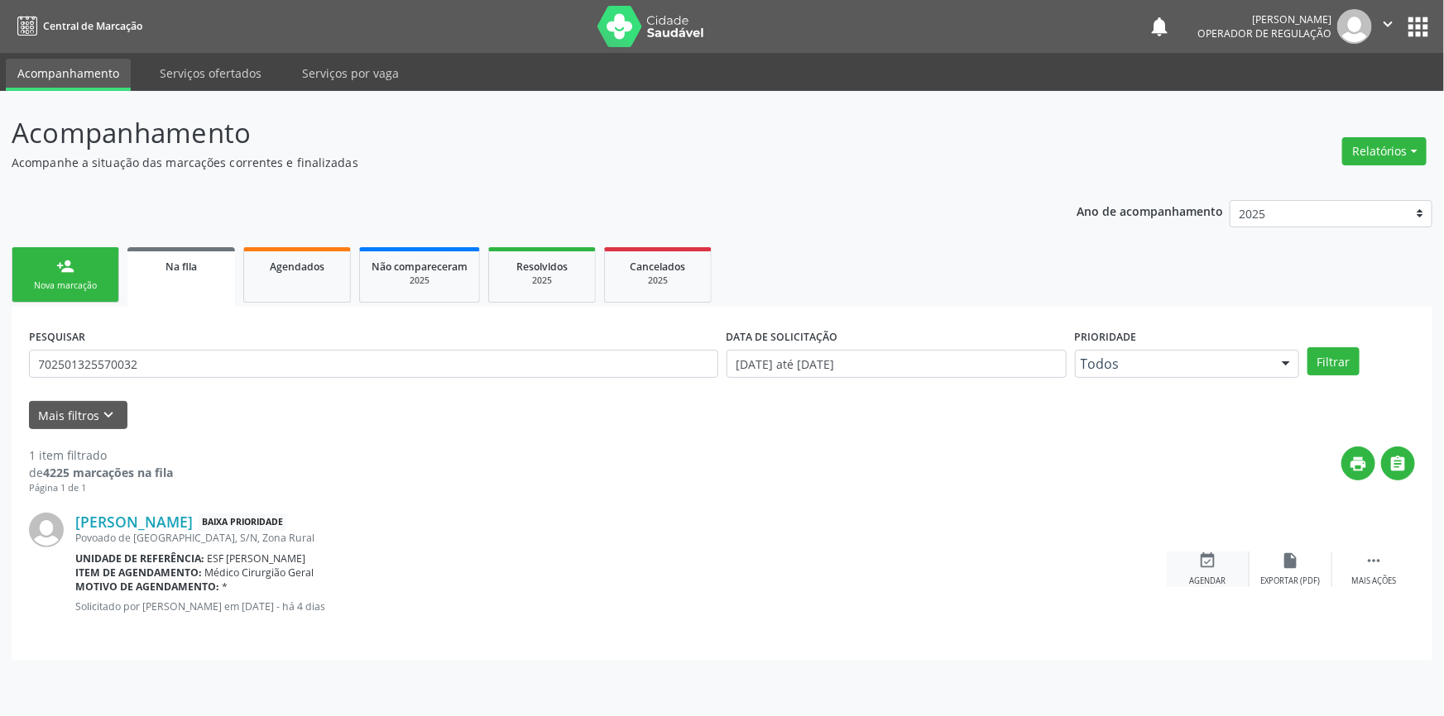
click at [1218, 559] on div "event_available Agendar" at bounding box center [1207, 570] width 83 height 36
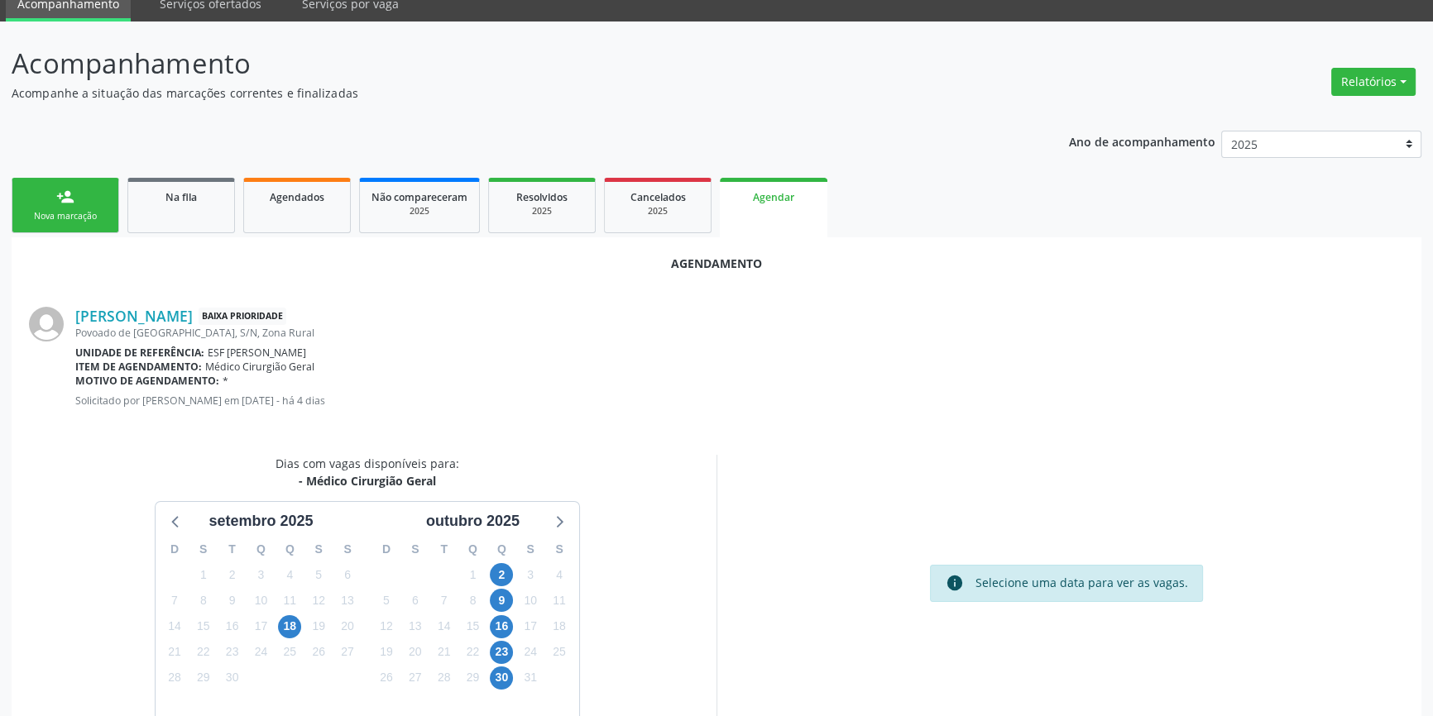
scroll to position [143, 0]
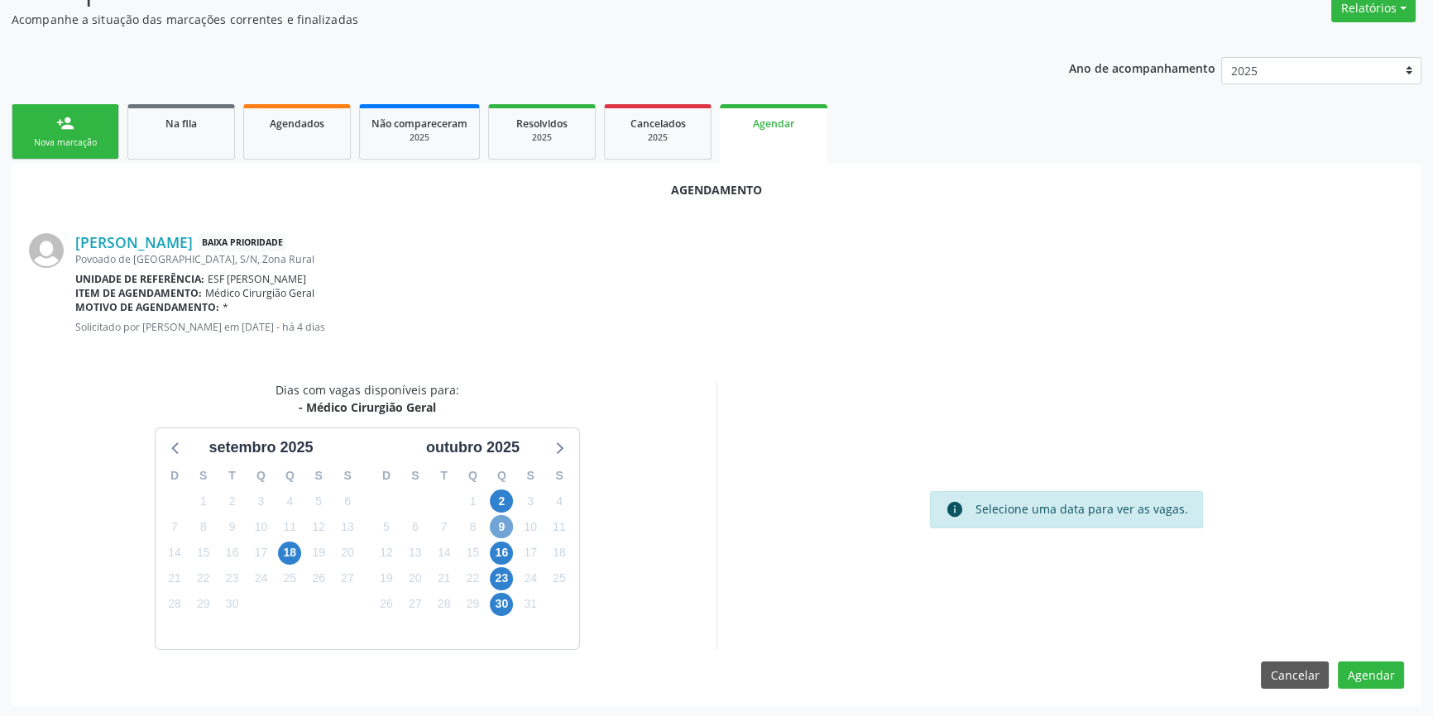
click at [501, 521] on span "9" at bounding box center [501, 526] width 23 height 23
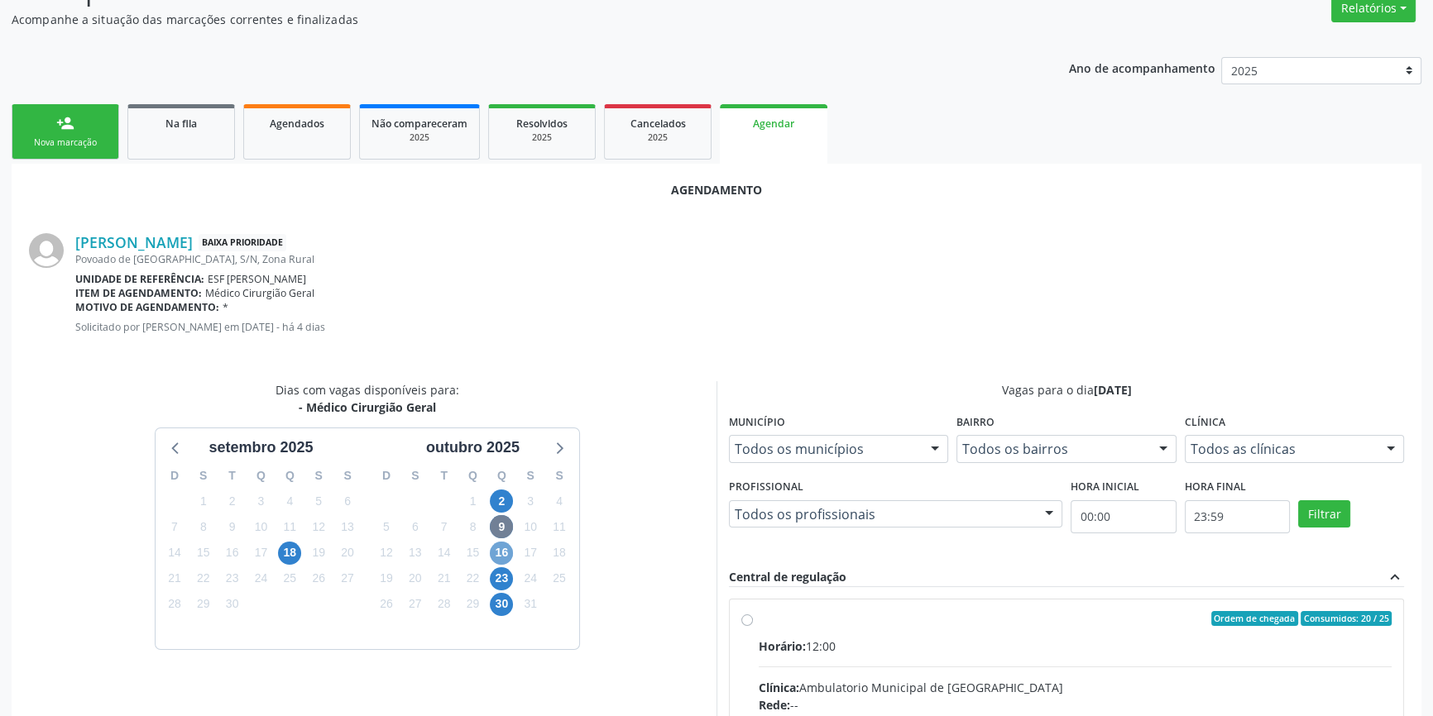
click at [499, 548] on span "16" at bounding box center [501, 553] width 23 height 23
click at [501, 496] on span "2" at bounding box center [501, 501] width 23 height 23
click at [506, 521] on span "9" at bounding box center [501, 526] width 23 height 23
click at [766, 619] on div "Ordem de chegada Consumidos: 20 / 25" at bounding box center [1075, 618] width 633 height 15
click at [753, 619] on input "Ordem de chegada Consumidos: 20 / 25 Horário: 12:00 Clínica: Ambulatorio Munici…" at bounding box center [747, 618] width 12 height 15
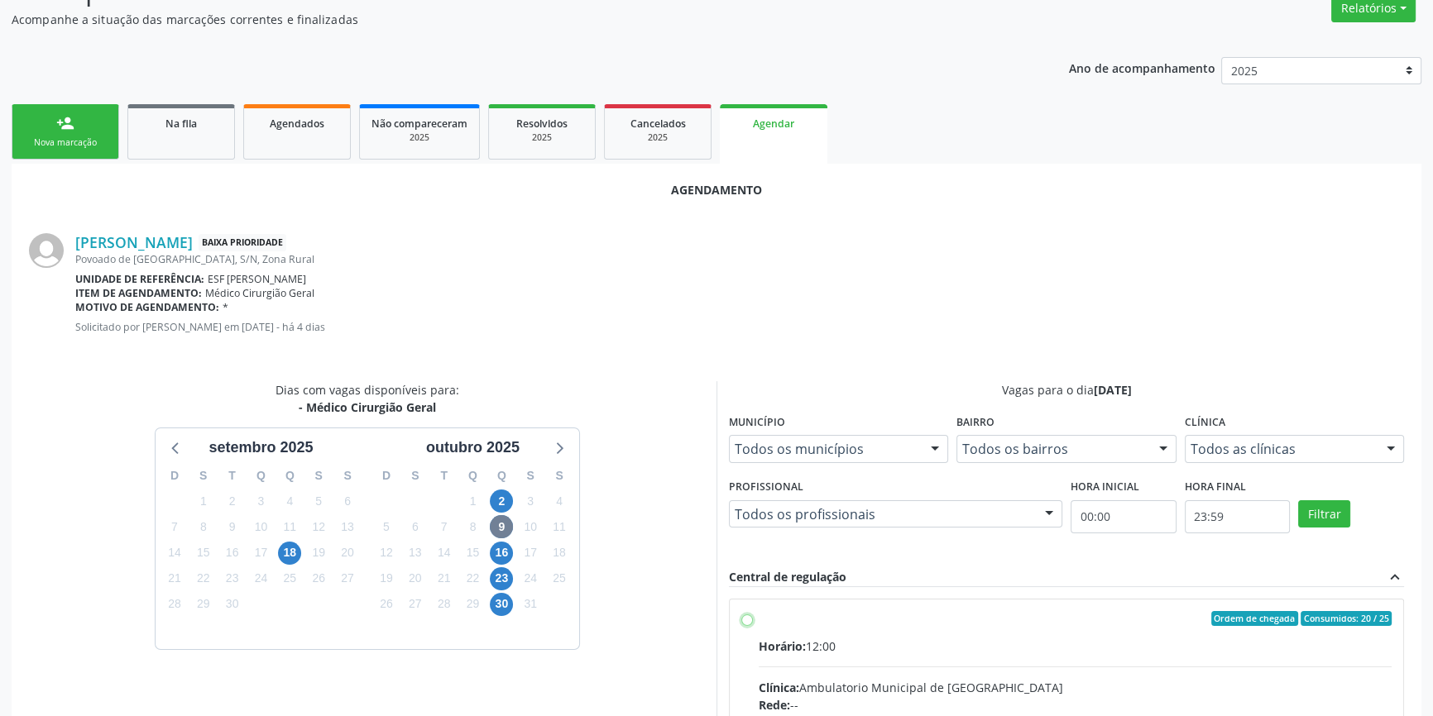
radio input "true"
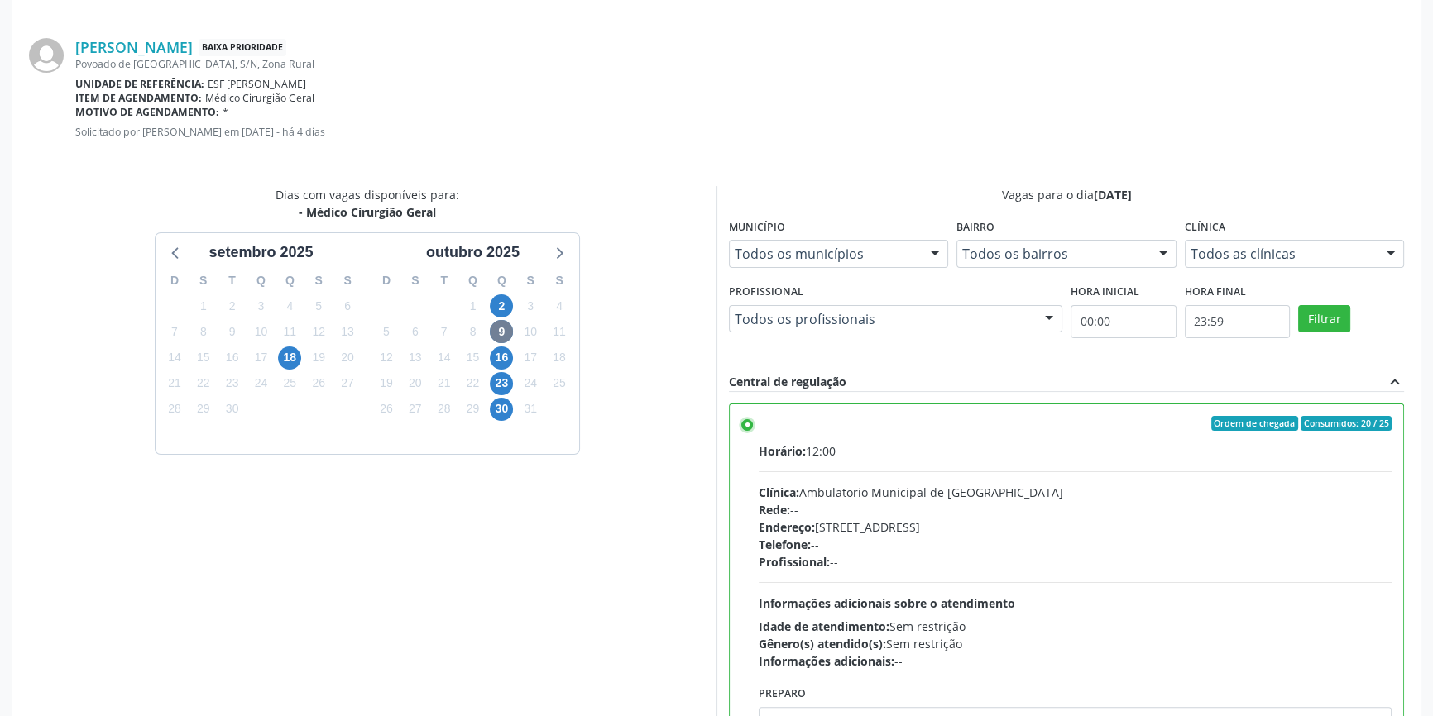
scroll to position [412, 0]
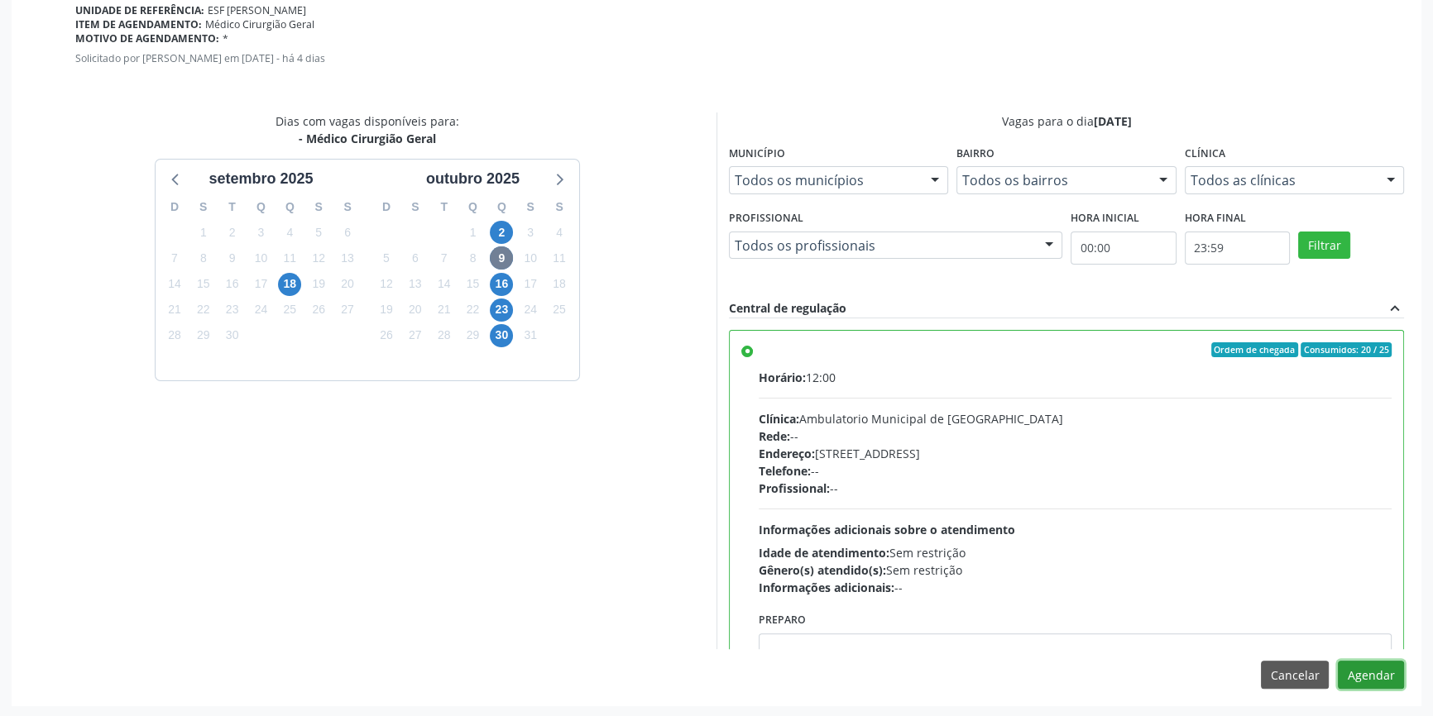
click at [1384, 674] on button "Agendar" at bounding box center [1371, 675] width 66 height 28
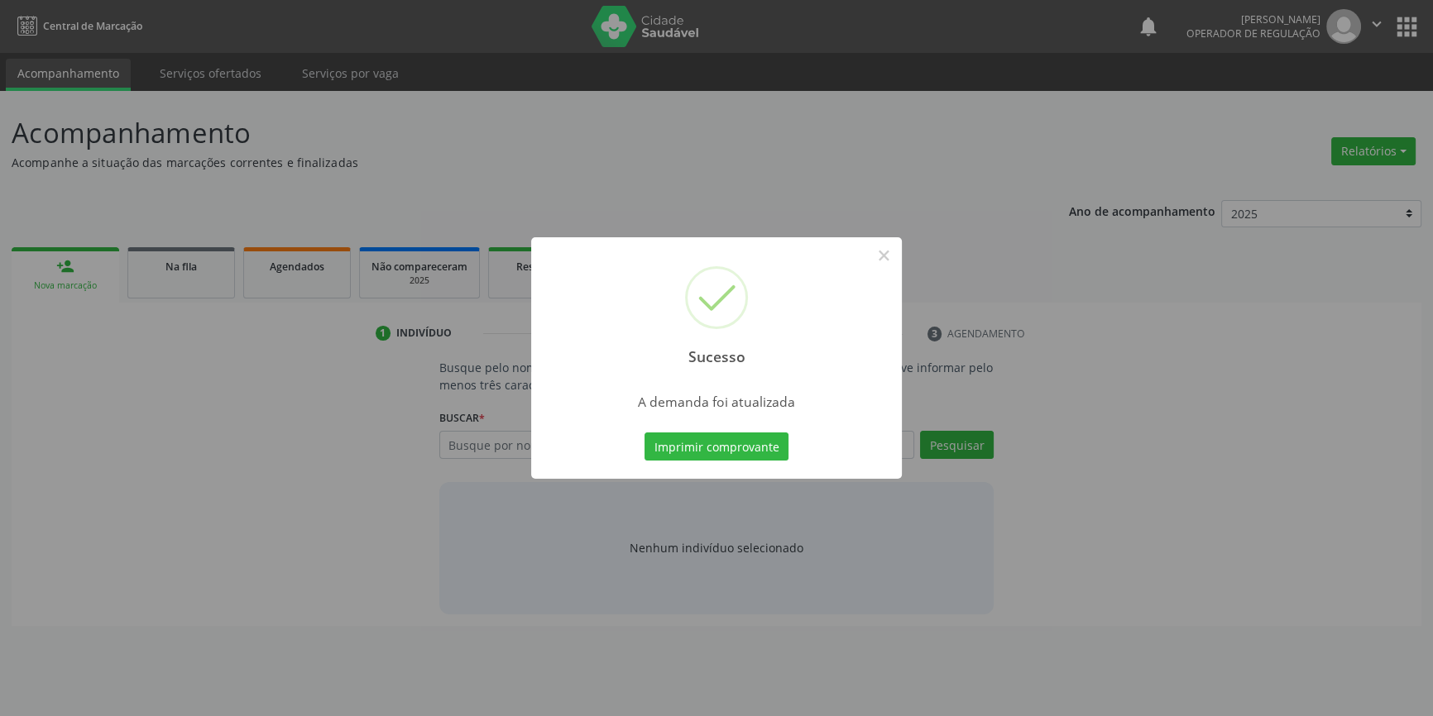
scroll to position [0, 0]
click at [744, 431] on div "Imprimir comprovante Cancel" at bounding box center [721, 446] width 151 height 35
click at [741, 435] on button "Imprimir comprovante" at bounding box center [722, 447] width 144 height 28
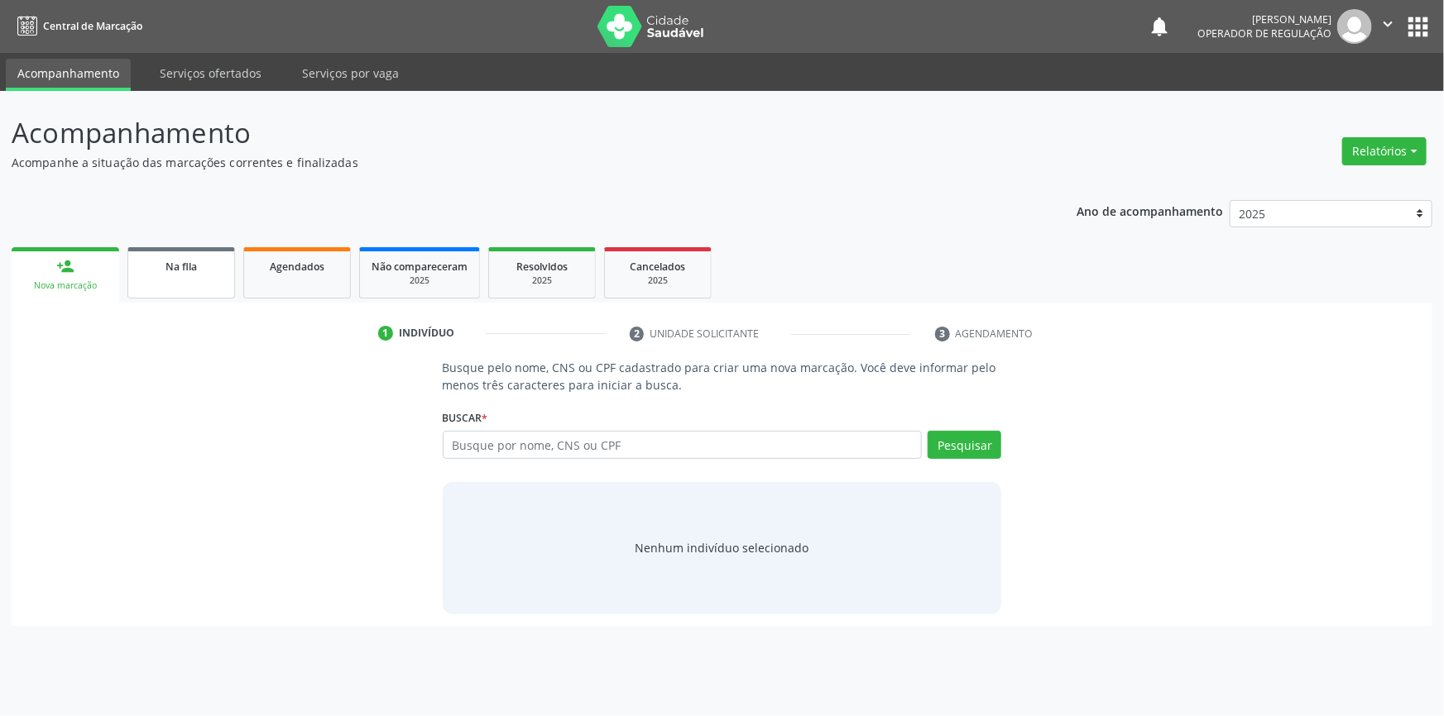
click at [206, 285] on link "Na fila" at bounding box center [181, 272] width 108 height 51
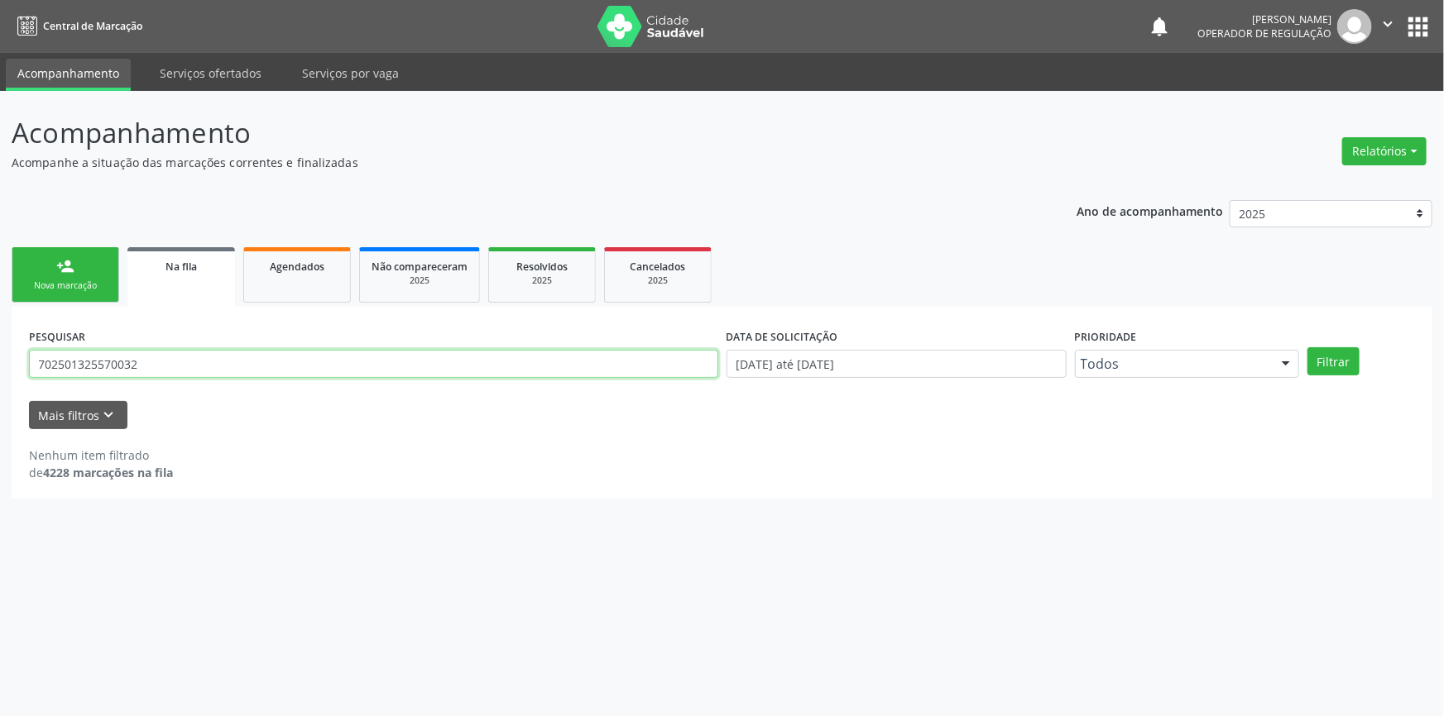
drag, startPoint x: 201, startPoint y: 363, endPoint x: 7, endPoint y: 364, distance: 194.4
click at [8, 364] on div "Acompanhamento Acompanhe a situação das marcações correntes e finalizadas Relat…" at bounding box center [722, 403] width 1444 height 625
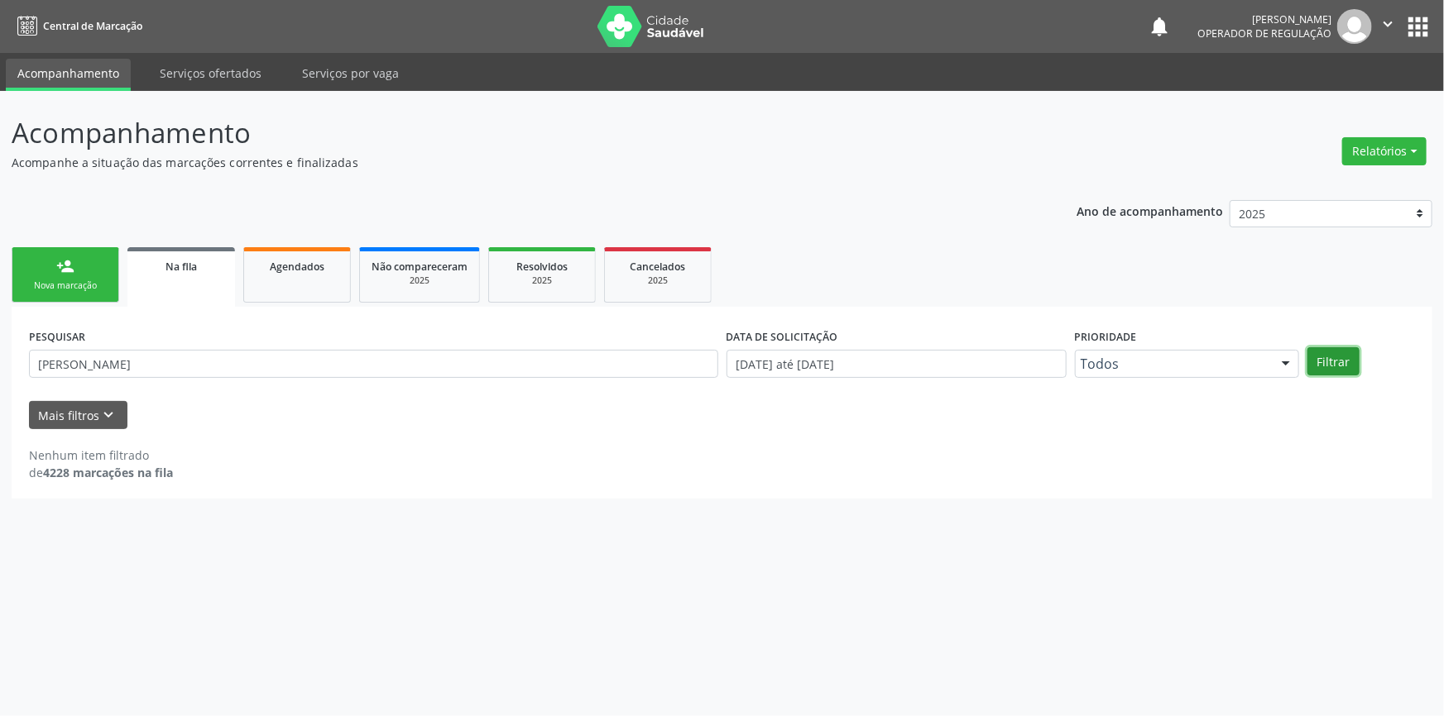
click at [1337, 368] on button "Filtrar" at bounding box center [1333, 361] width 52 height 28
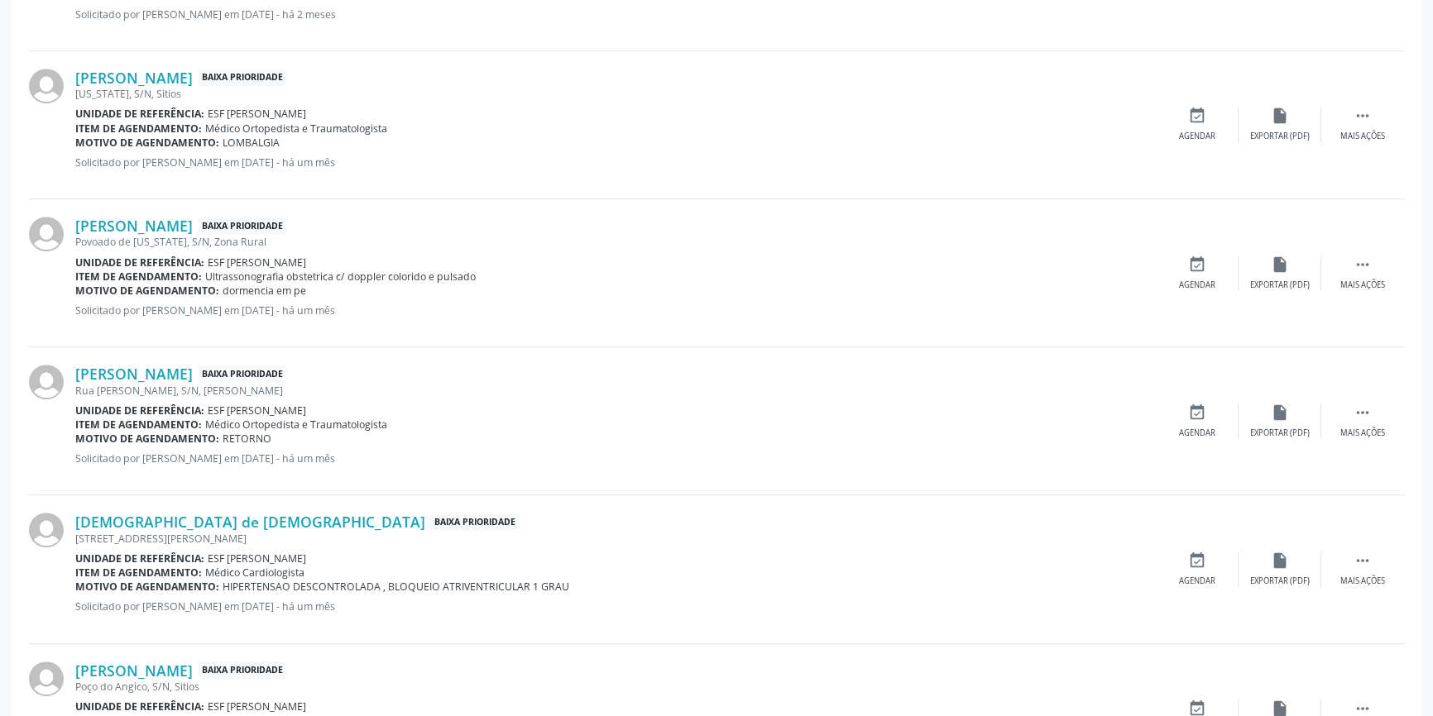
scroll to position [1052, 0]
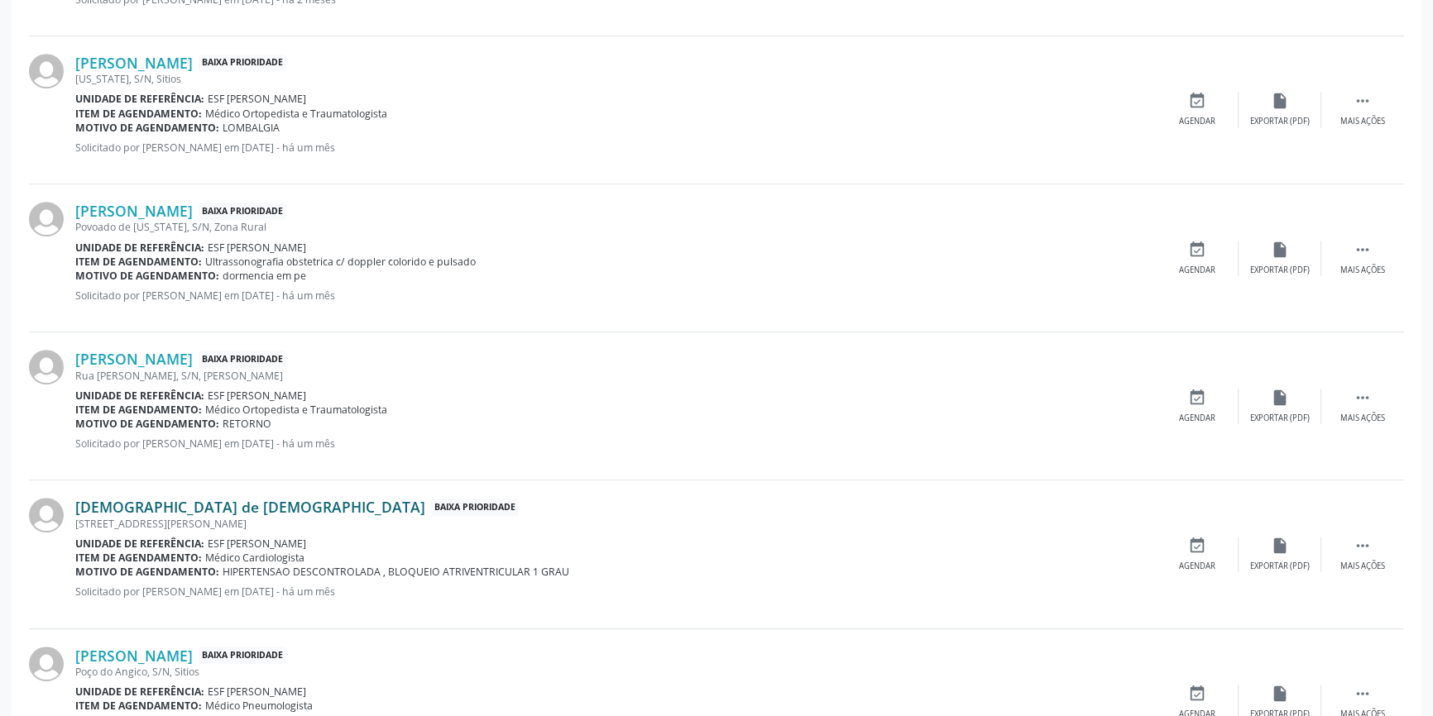
click at [160, 505] on link "[DEMOGRAPHIC_DATA] de [DEMOGRAPHIC_DATA]" at bounding box center [250, 507] width 350 height 18
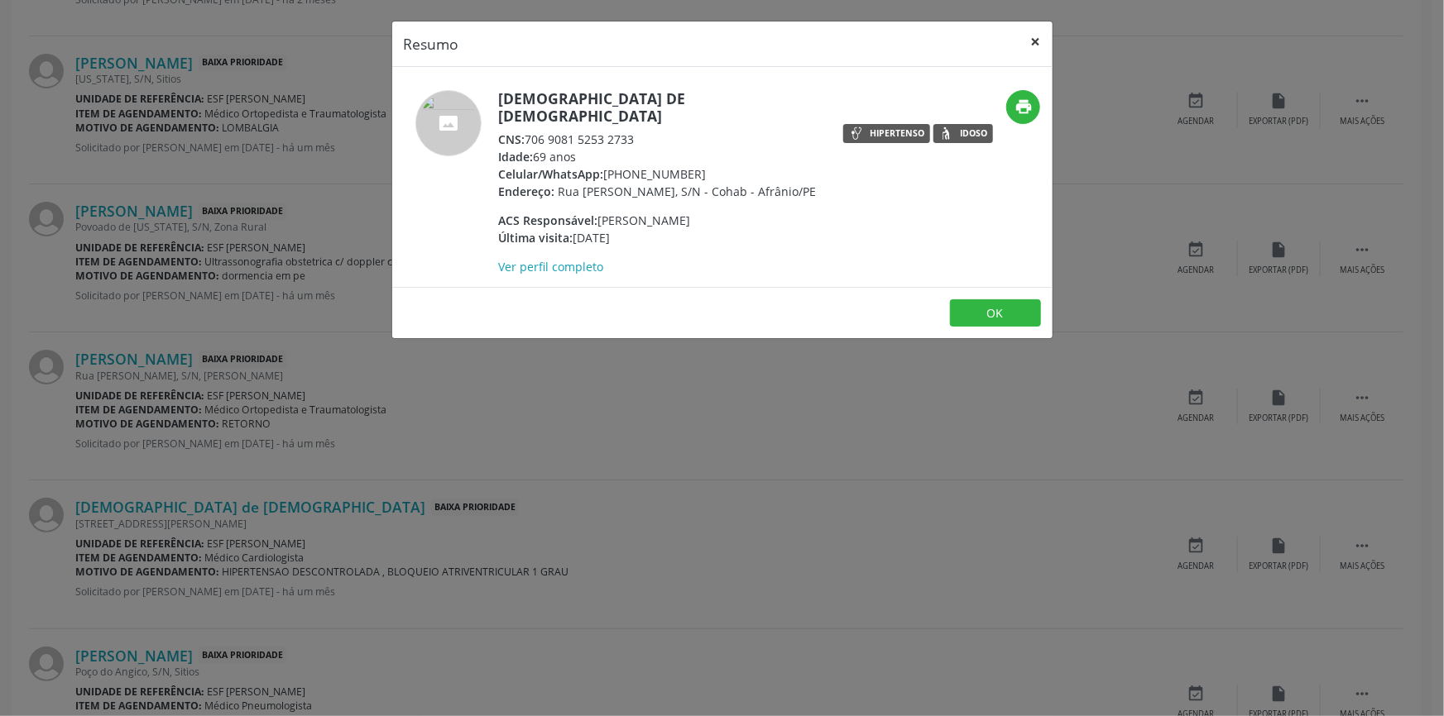
click at [1032, 36] on button "×" at bounding box center [1035, 42] width 33 height 41
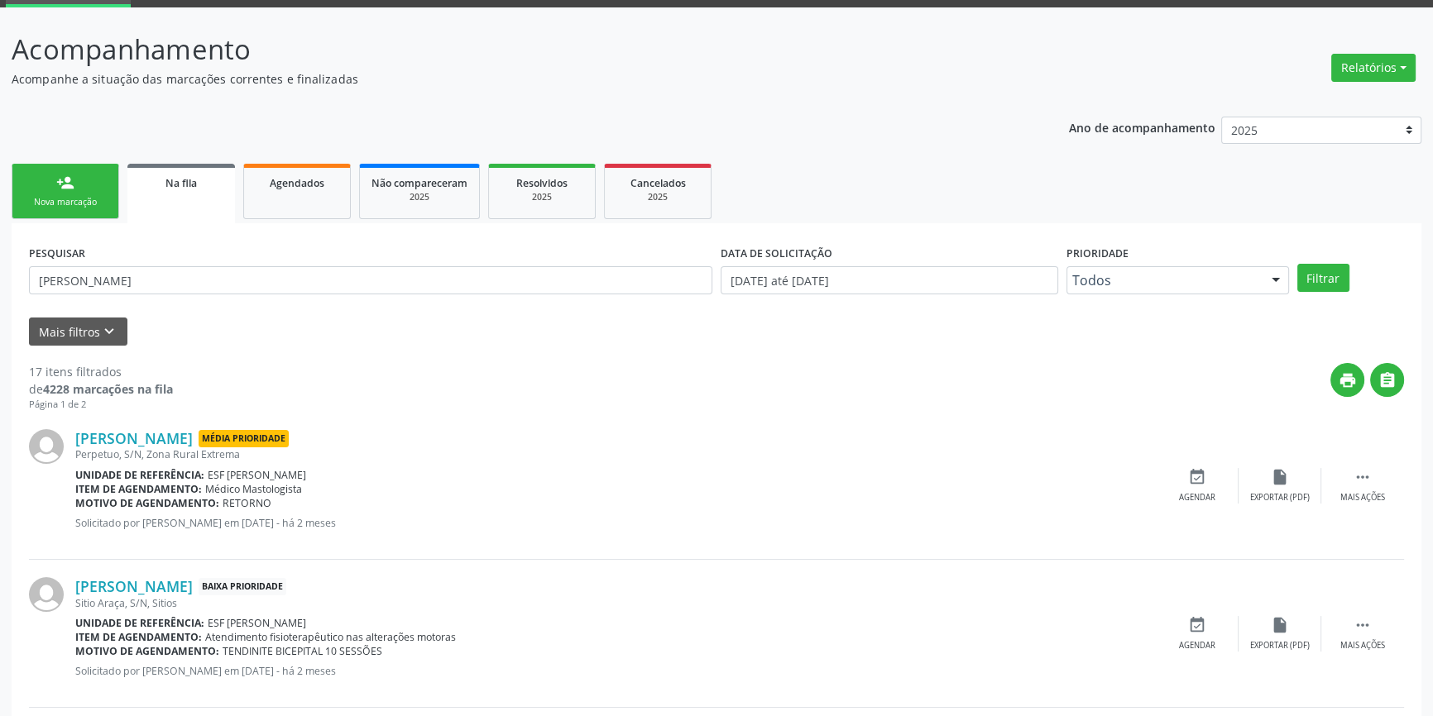
scroll to position [0, 0]
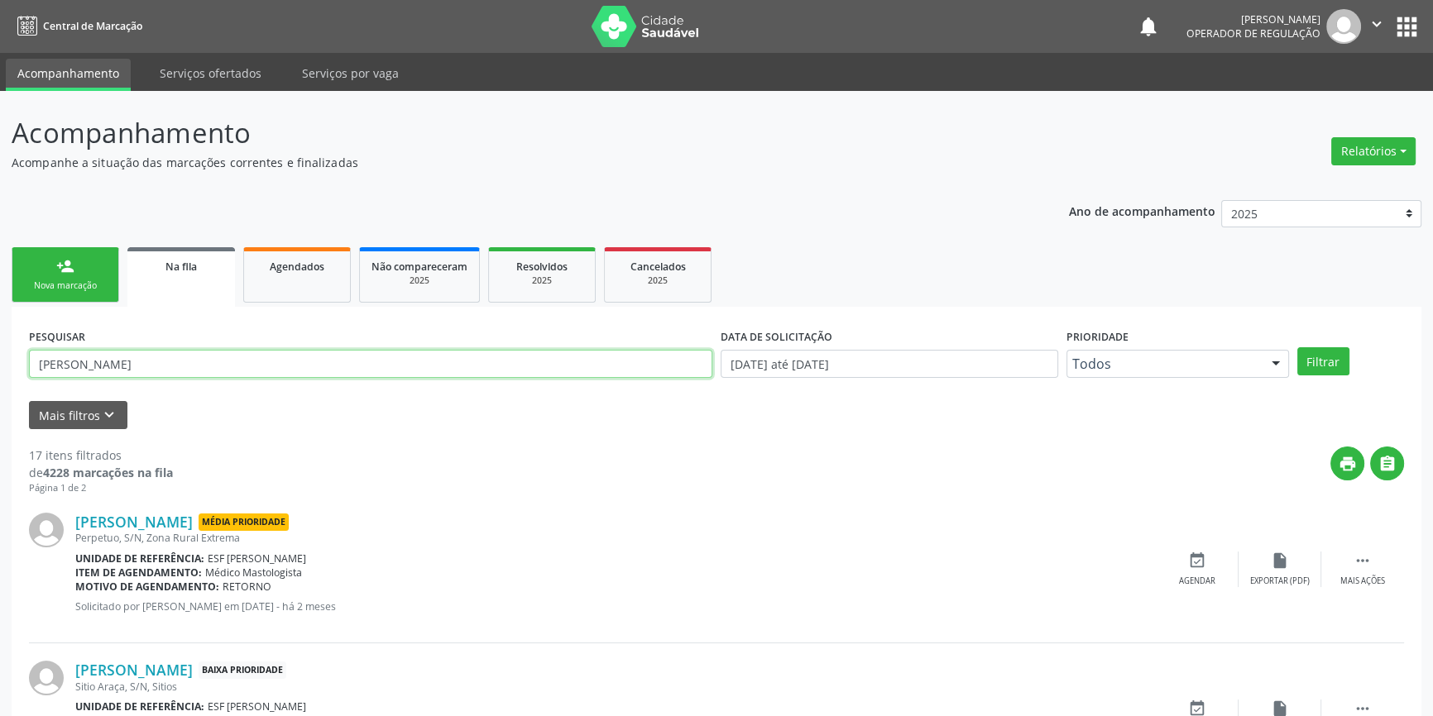
drag, startPoint x: 176, startPoint y: 366, endPoint x: 0, endPoint y: 339, distance: 178.2
click at [1304, 362] on button "Filtrar" at bounding box center [1323, 361] width 52 height 28
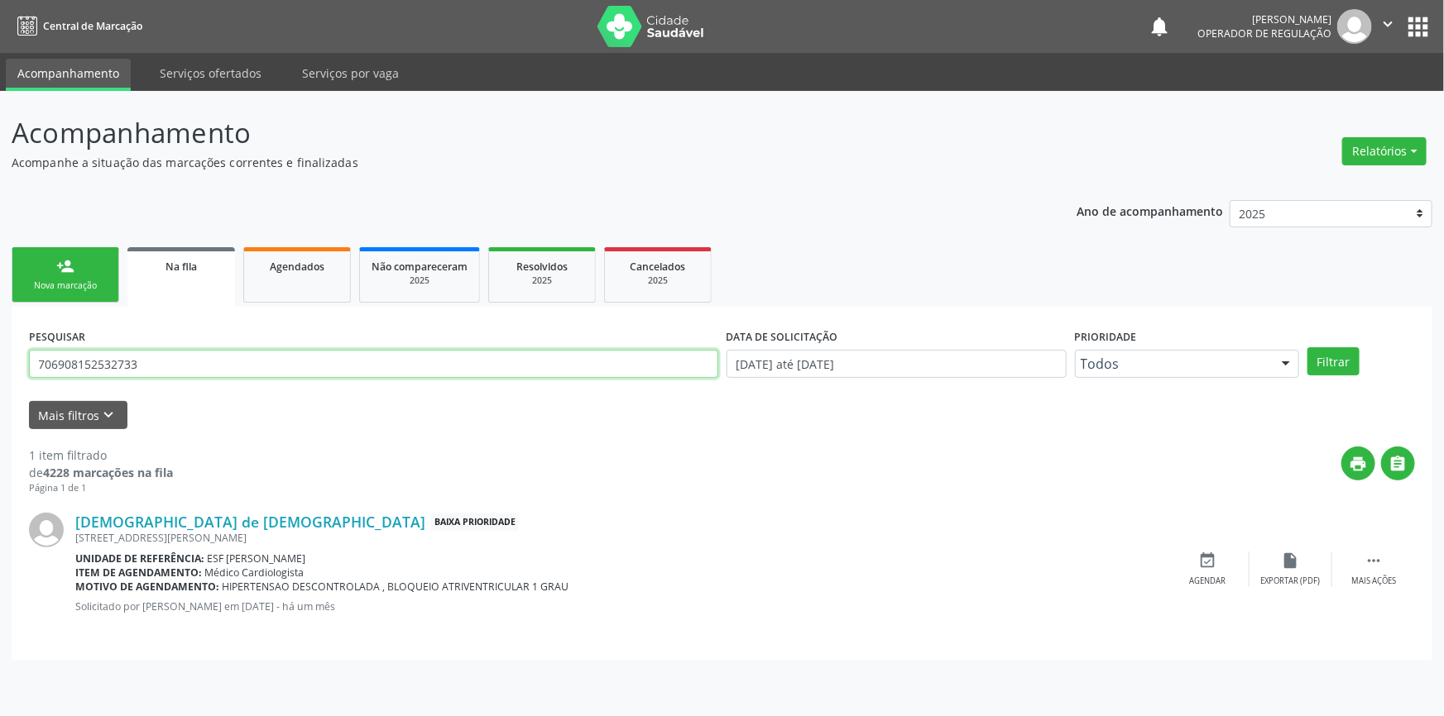
drag, startPoint x: 175, startPoint y: 352, endPoint x: 1196, endPoint y: 7, distance: 1078.6
click at [0, 355] on div "Acompanhamento Acompanhe a situação das marcações correntes e finalizadas Relat…" at bounding box center [722, 403] width 1444 height 625
type input "706806298477221"
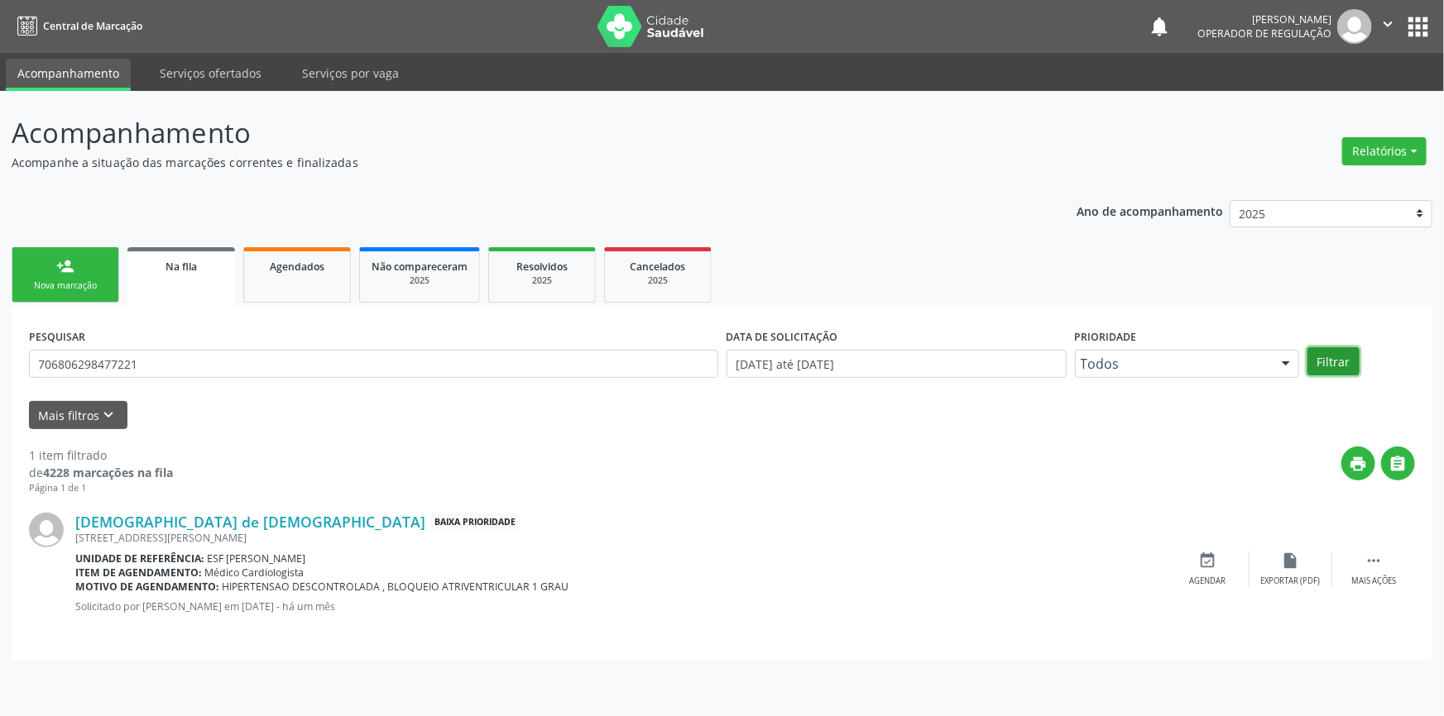
click at [1333, 358] on button "Filtrar" at bounding box center [1333, 361] width 52 height 28
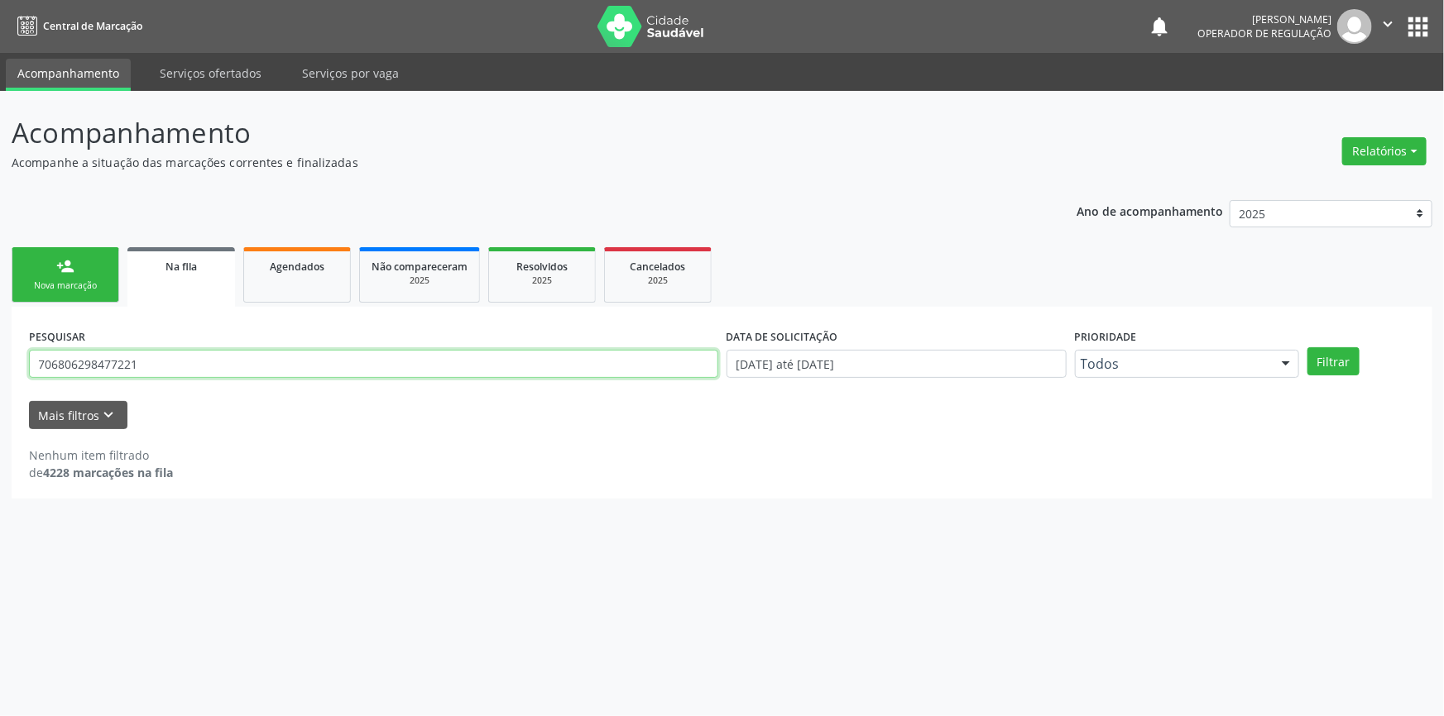
drag, startPoint x: 165, startPoint y: 373, endPoint x: 0, endPoint y: 377, distance: 165.5
click at [0, 377] on div "Acompanhamento Acompanhe a situação das marcações correntes e finalizadas Relat…" at bounding box center [722, 403] width 1444 height 625
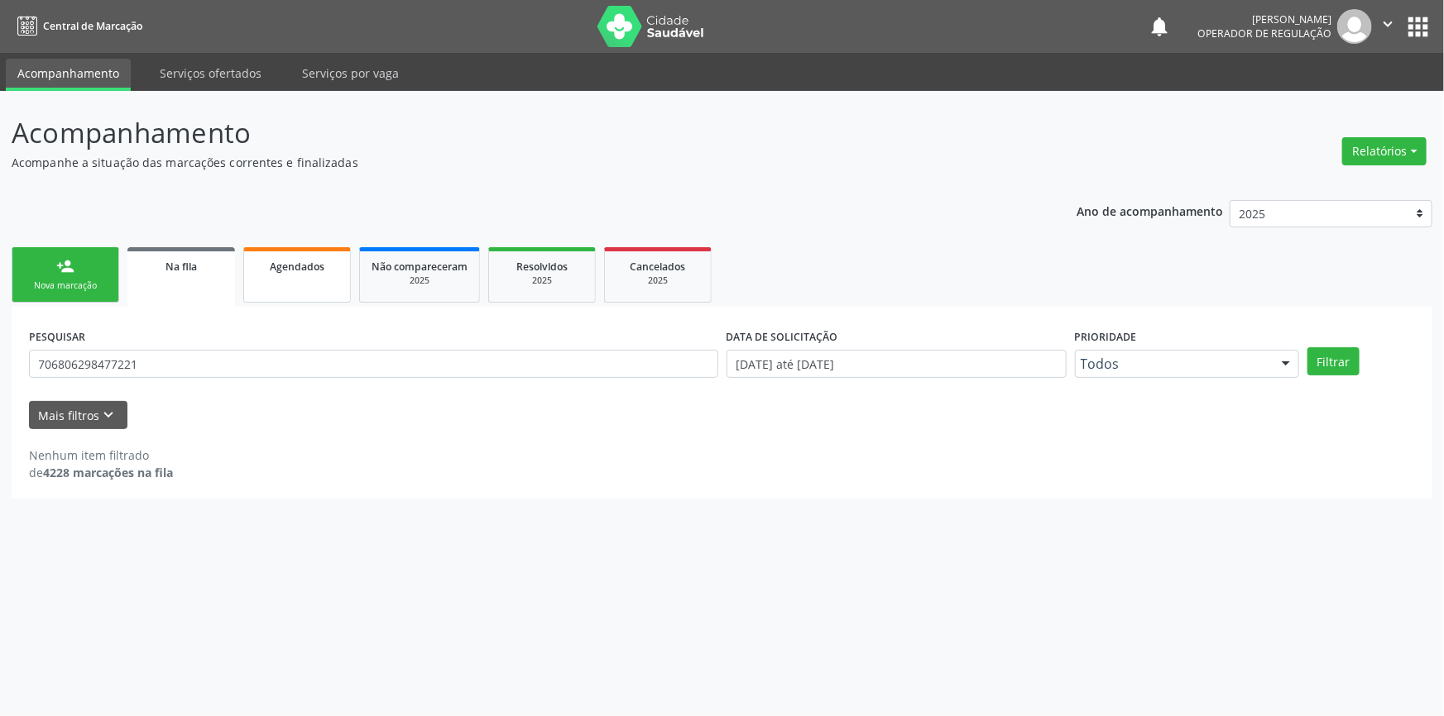
click at [336, 263] on div "Agendados" at bounding box center [297, 265] width 83 height 17
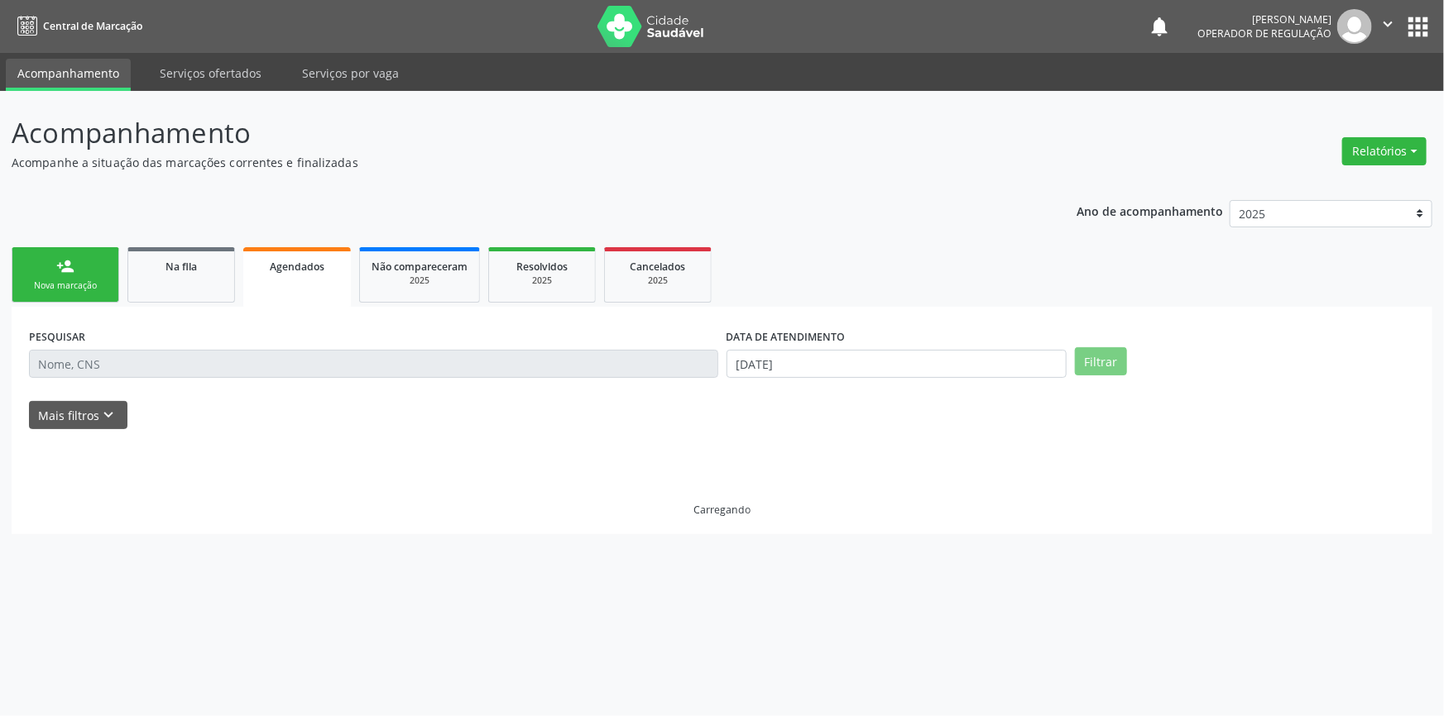
click at [153, 368] on input "text" at bounding box center [373, 364] width 689 height 28
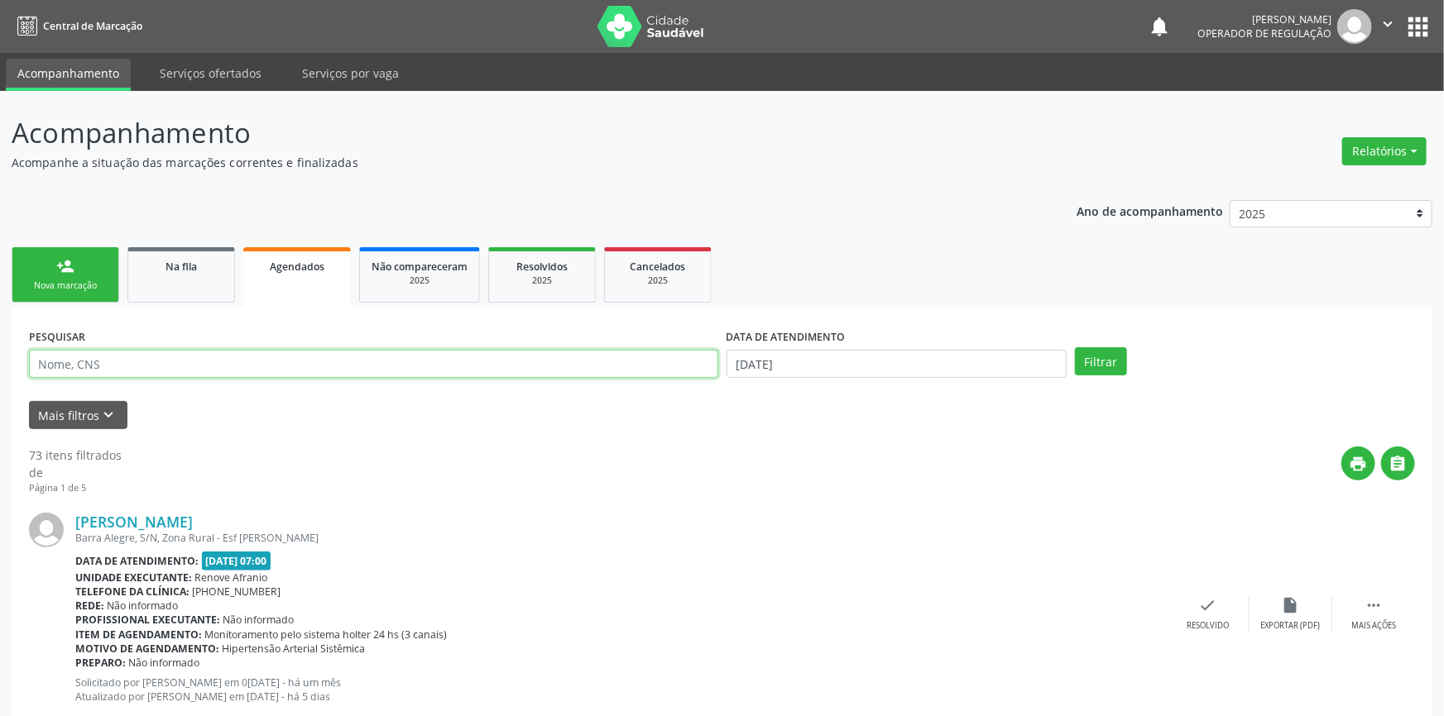
click at [153, 368] on input "text" at bounding box center [373, 364] width 689 height 28
paste input "706806298477221"
type input "706806298477221"
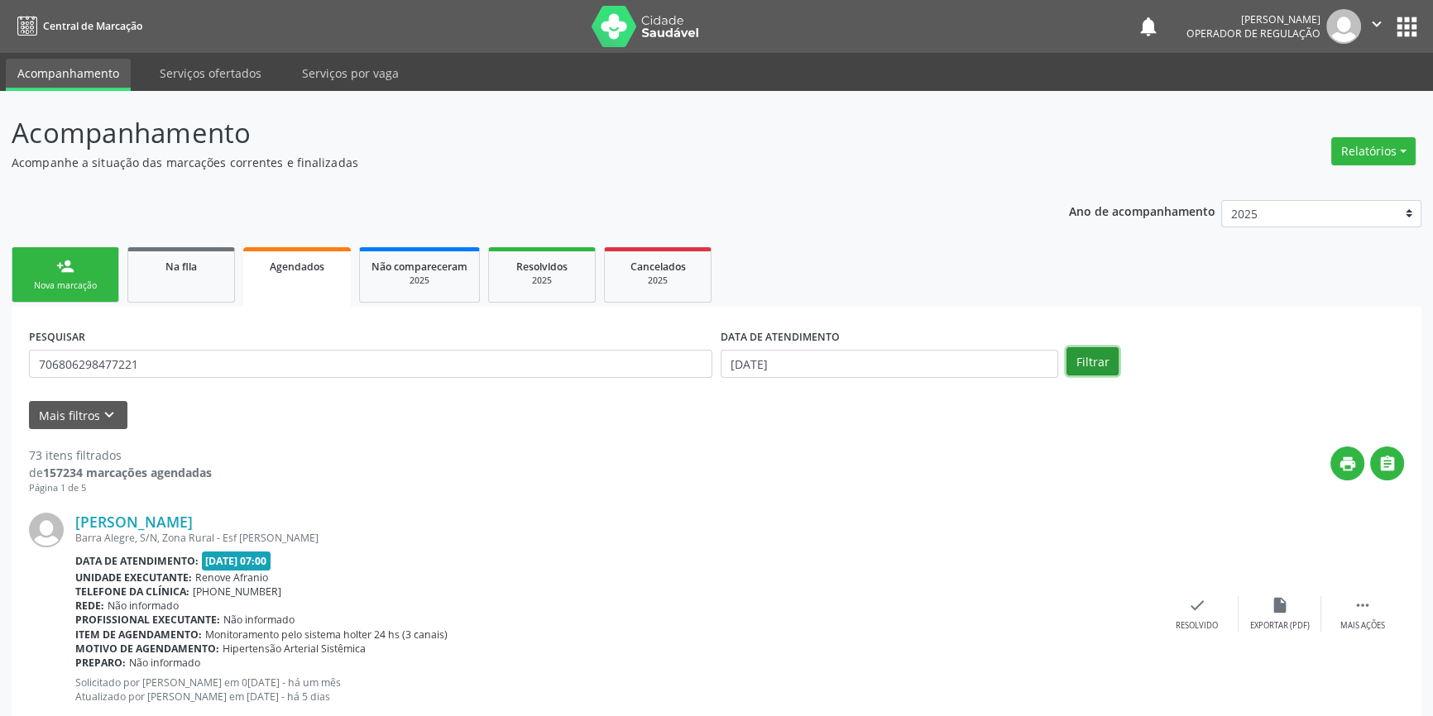
click at [1107, 347] on button "Filtrar" at bounding box center [1092, 361] width 52 height 28
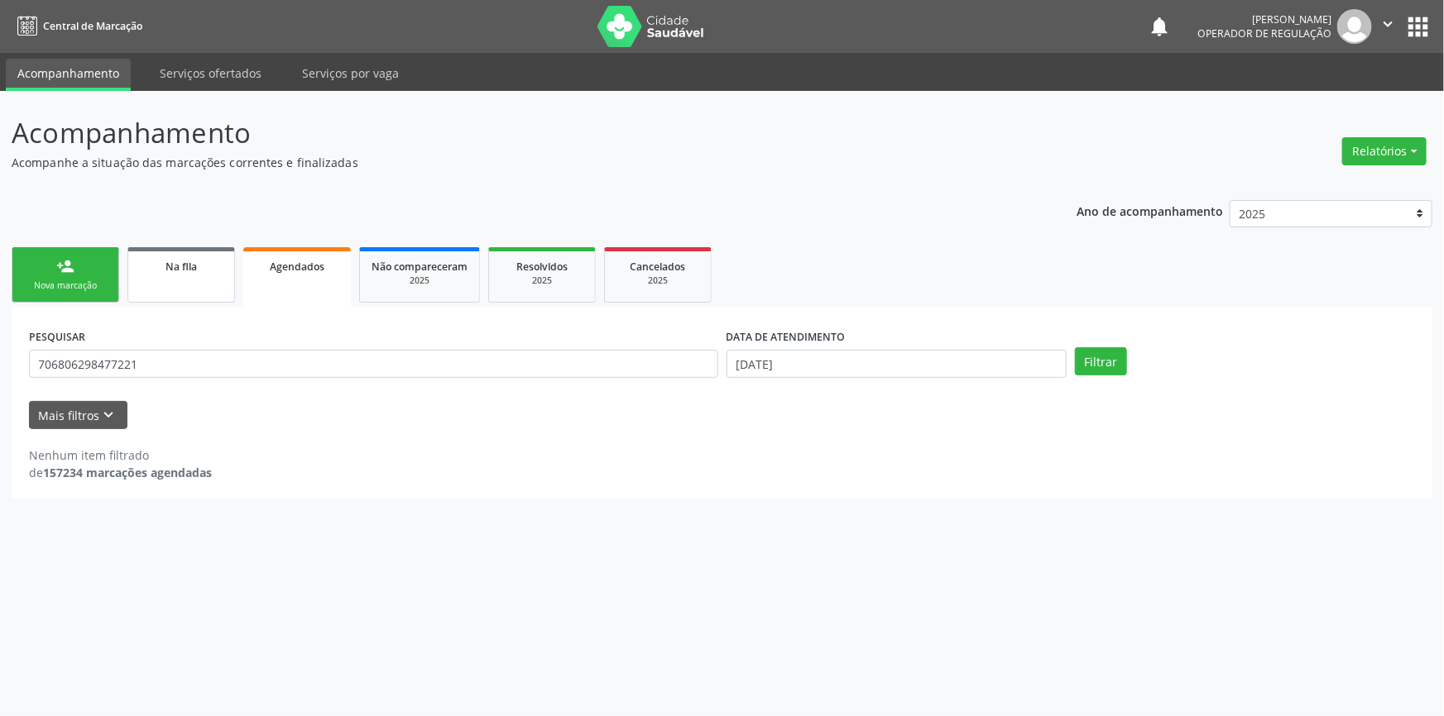
click at [213, 298] on link "Na fila" at bounding box center [181, 274] width 108 height 55
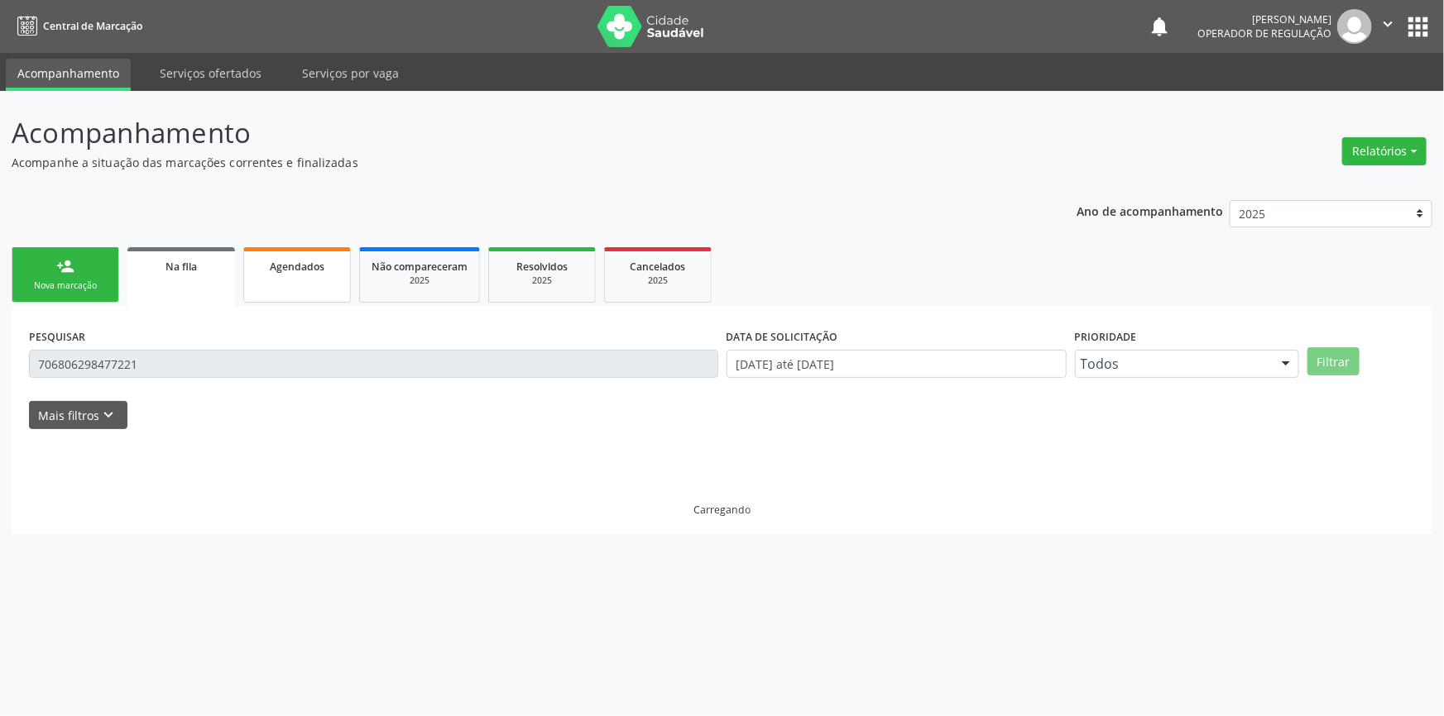
click at [305, 278] on link "Agendados" at bounding box center [297, 274] width 108 height 55
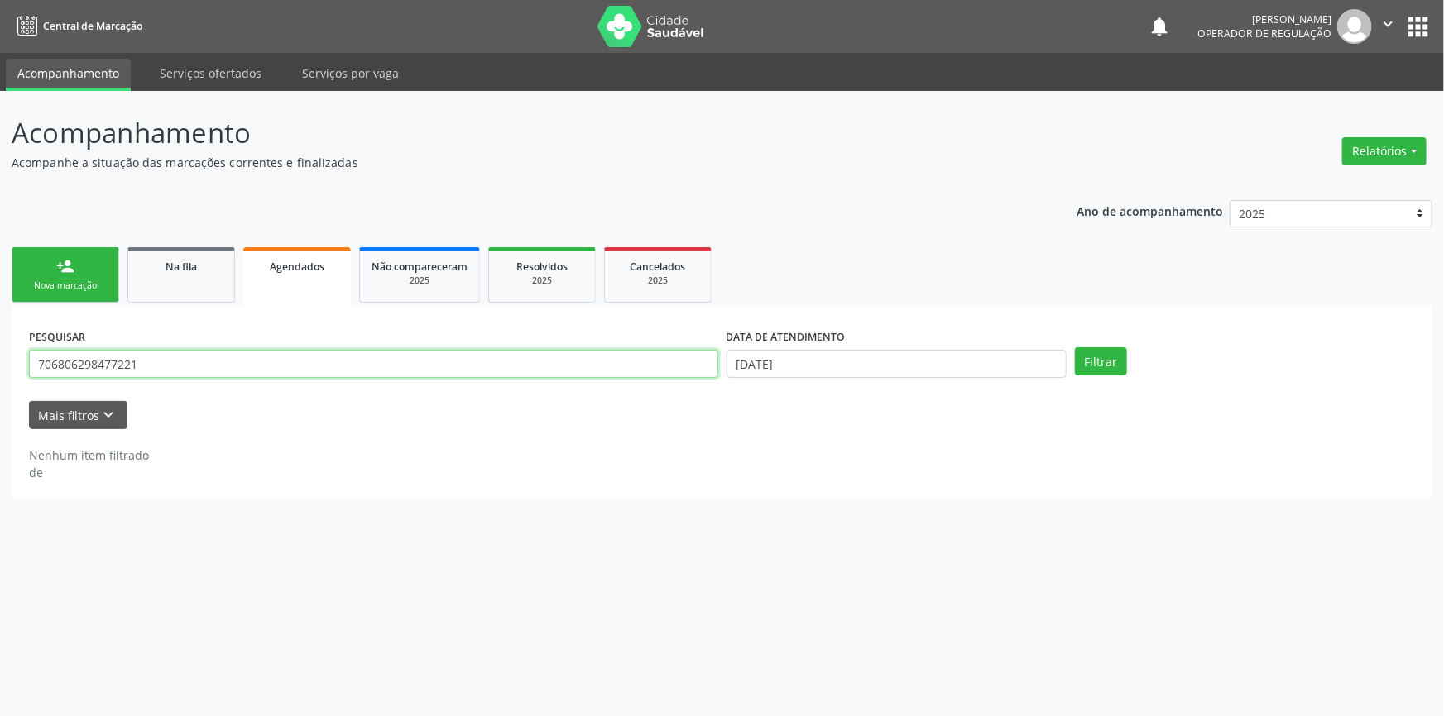
drag, startPoint x: 177, startPoint y: 363, endPoint x: 0, endPoint y: 352, distance: 177.4
click at [0, 352] on div "Acompanhamento Acompanhe a situação das marcações correntes e finalizadas Relat…" at bounding box center [722, 403] width 1444 height 625
type input "700008387814207"
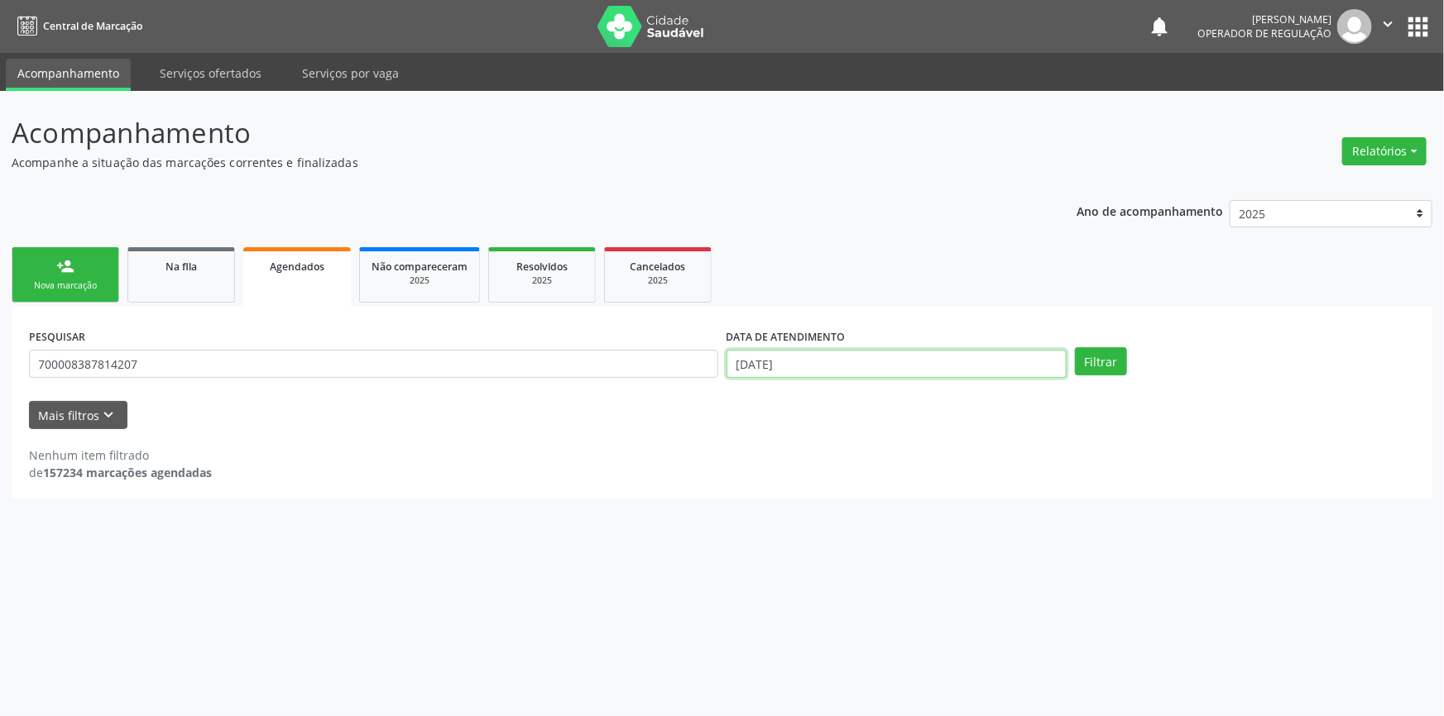
click at [977, 371] on input "[DATE]" at bounding box center [896, 364] width 340 height 28
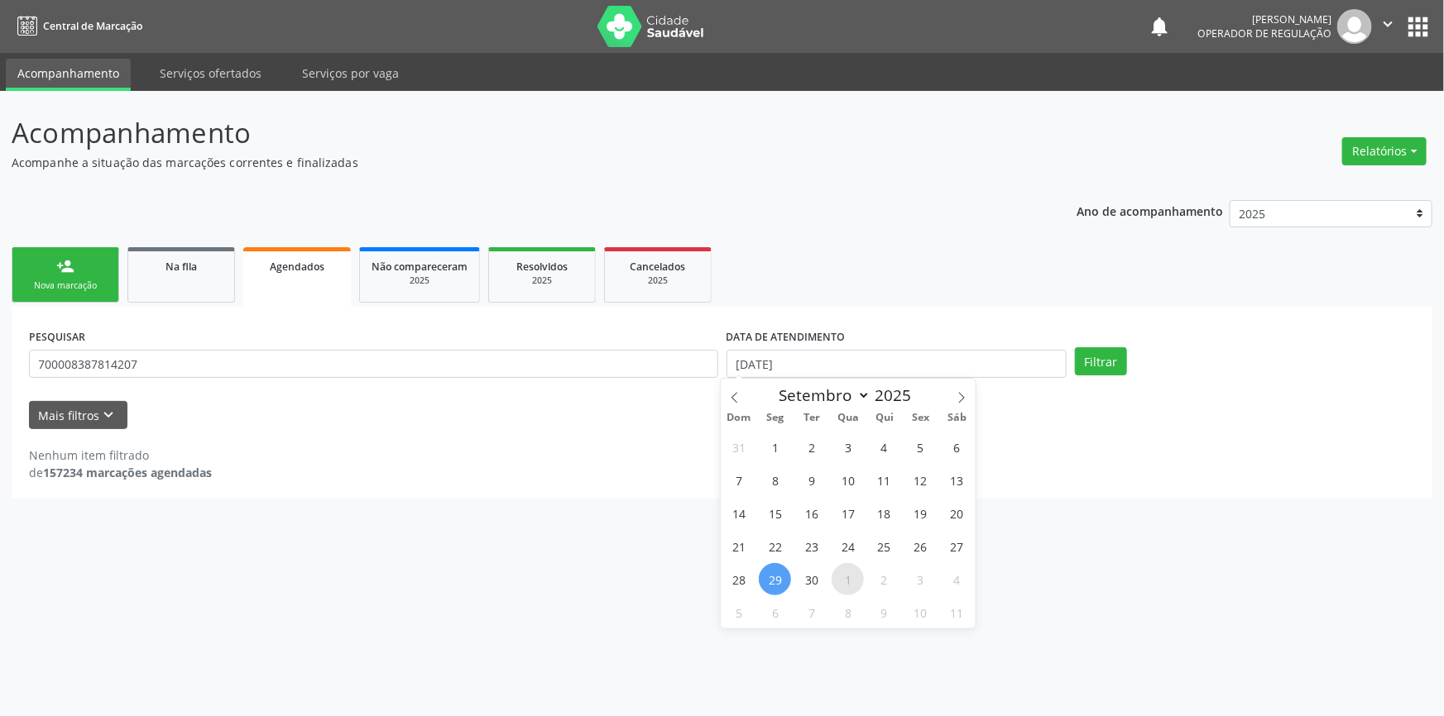
drag, startPoint x: 780, startPoint y: 584, endPoint x: 862, endPoint y: 583, distance: 81.9
click at [794, 583] on div "31 1 2 3 4 5 6 7 8 9 10 11 12 13 14 15 16 17 18 19 20 21 22 23 24 25 26 27 28 2…" at bounding box center [848, 529] width 255 height 199
click at [786, 577] on span "29" at bounding box center [775, 579] width 32 height 32
type input "[DATE]"
click at [960, 616] on span "11" at bounding box center [957, 612] width 32 height 32
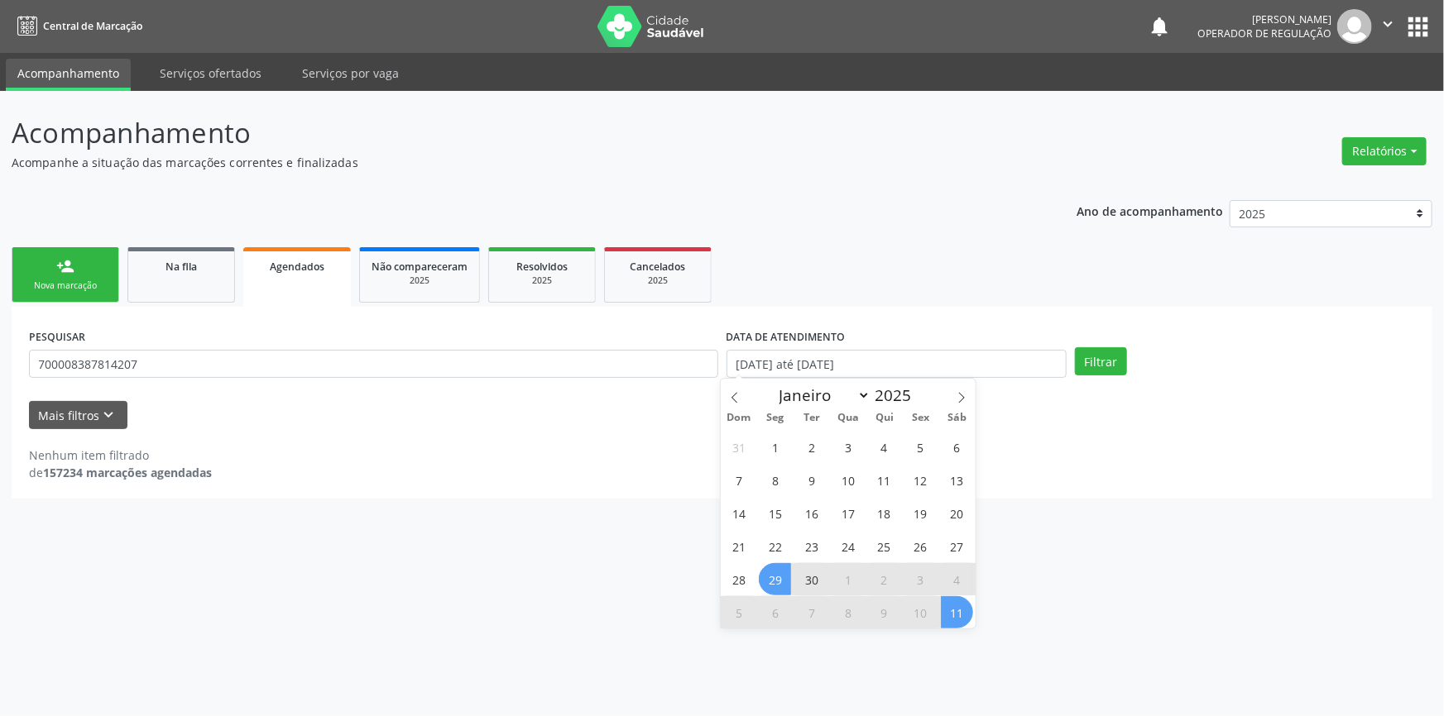
select select "9"
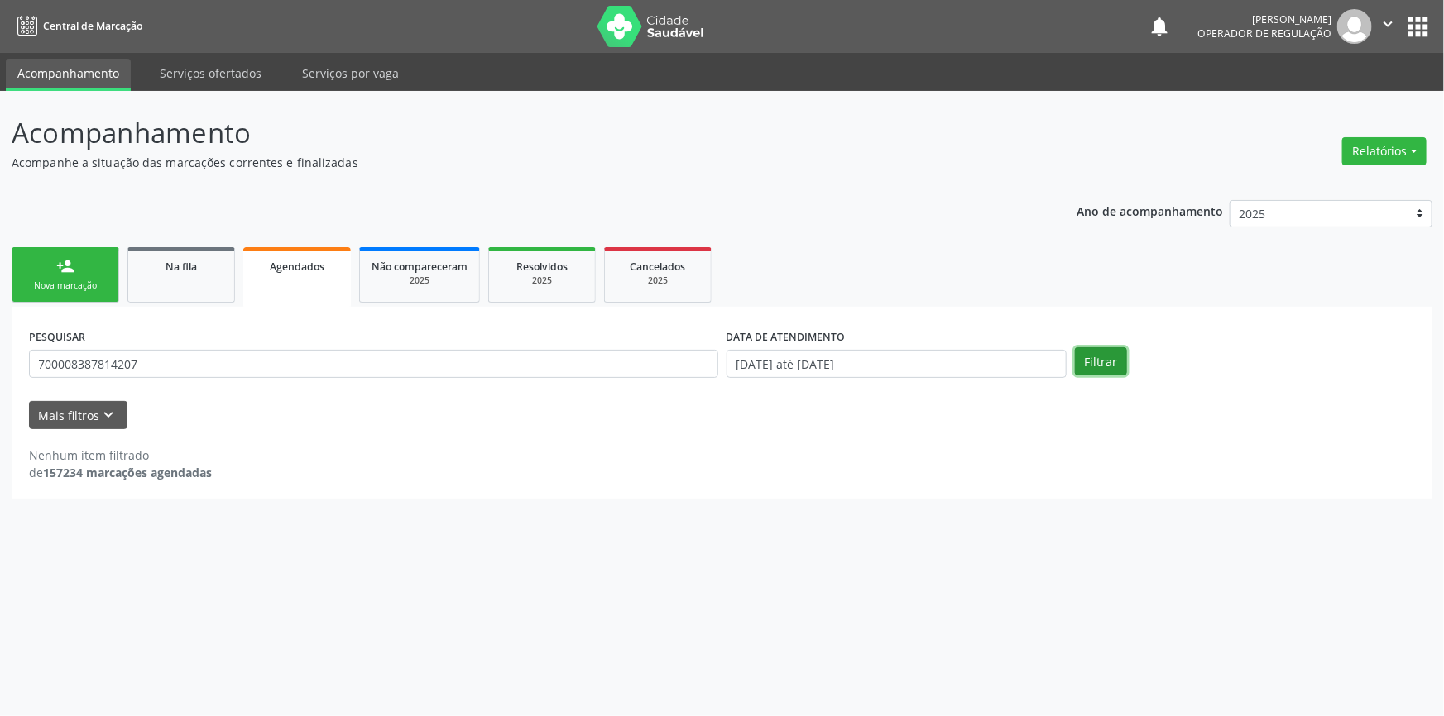
click at [1106, 357] on button "Filtrar" at bounding box center [1101, 361] width 52 height 28
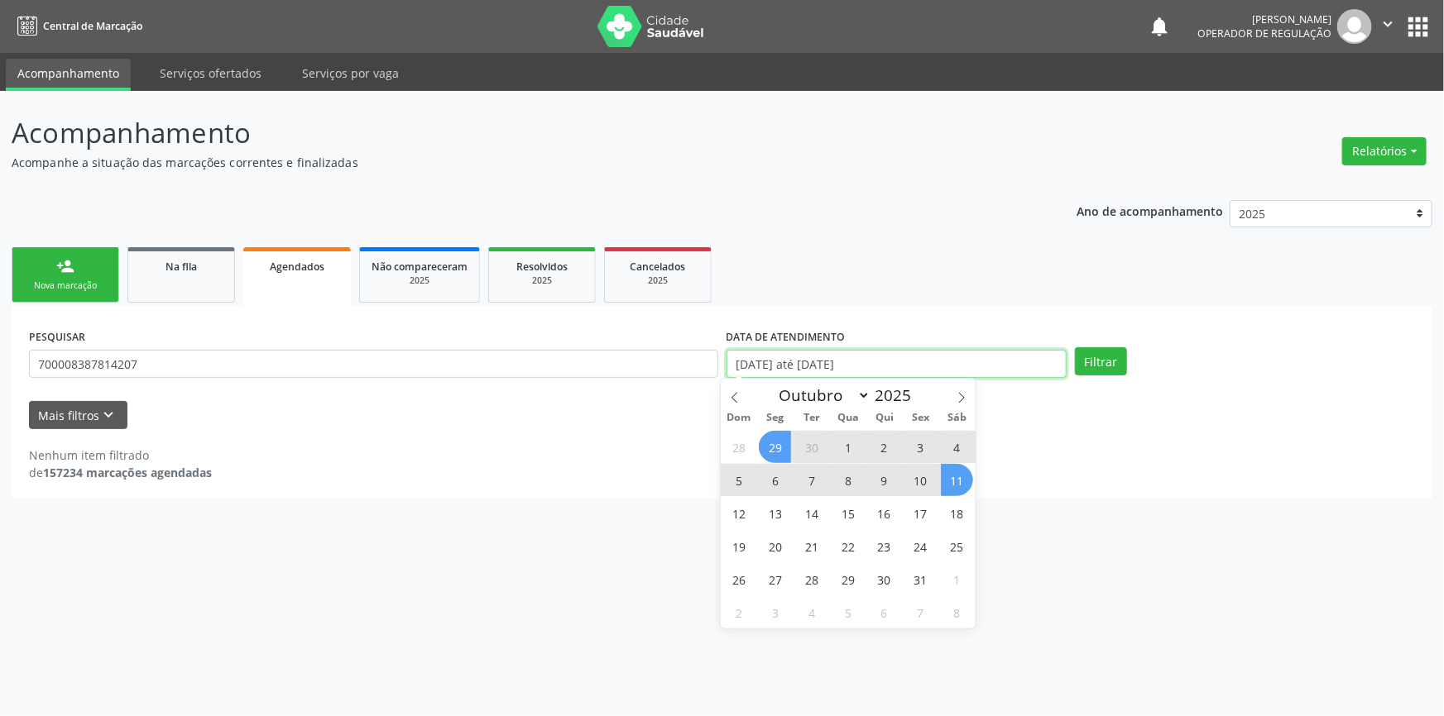
click at [903, 354] on input "[DATE] até [DATE]" at bounding box center [896, 364] width 340 height 28
click at [774, 442] on span "29" at bounding box center [775, 447] width 32 height 32
type input "[DATE]"
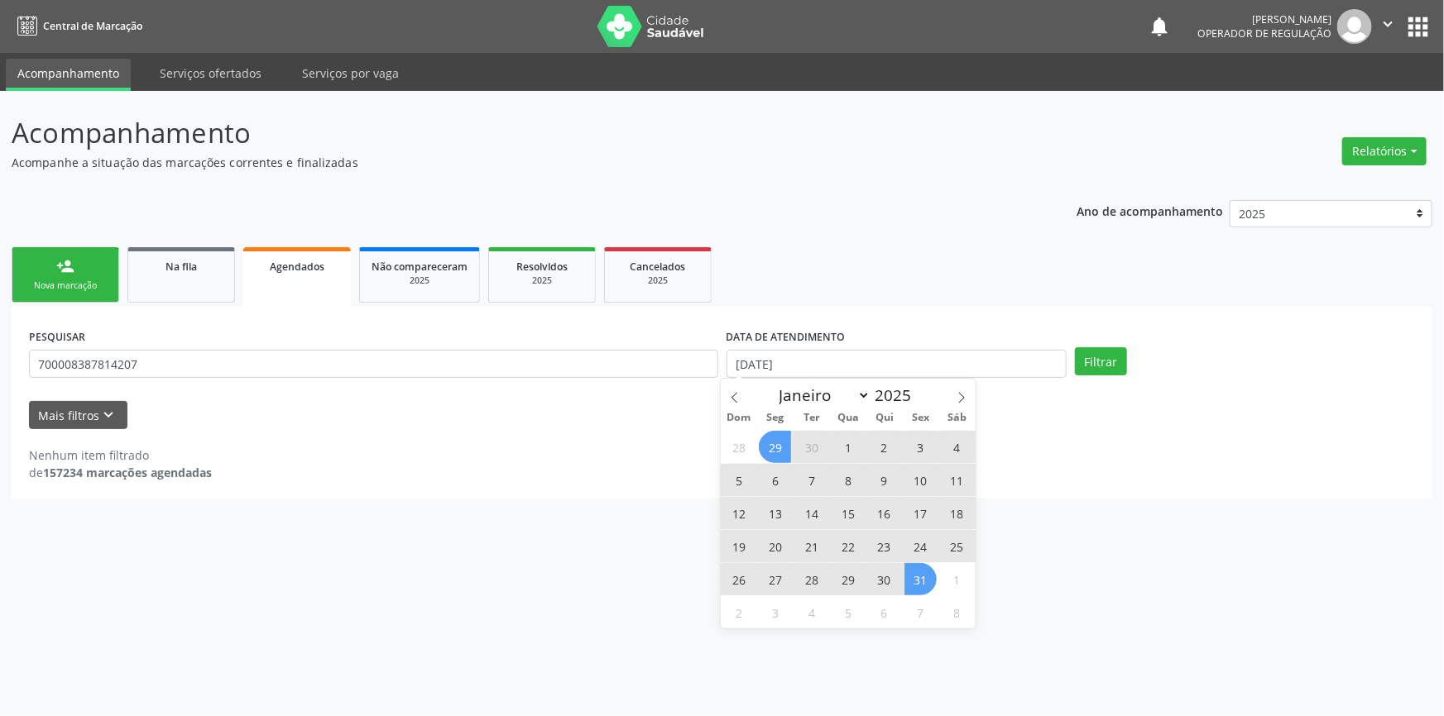
click at [931, 579] on span "31" at bounding box center [920, 579] width 32 height 32
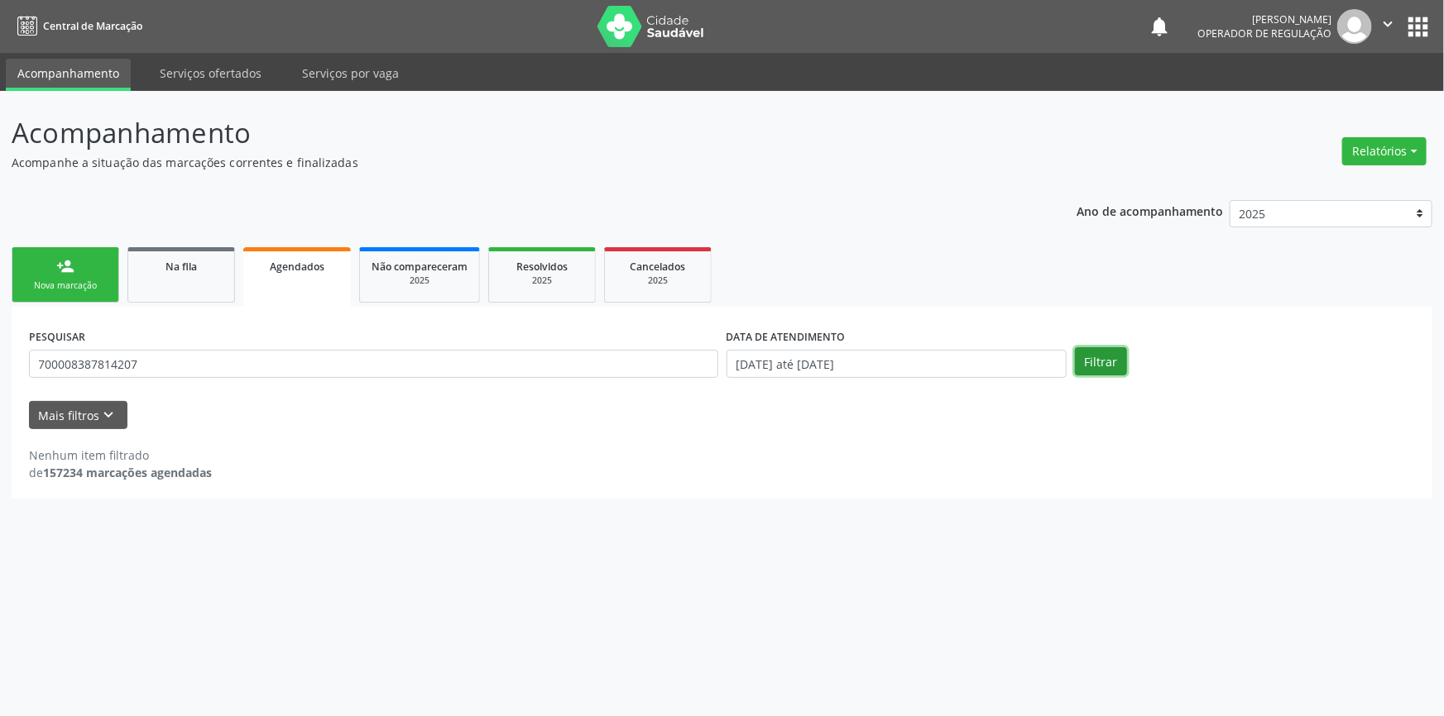
click at [1098, 347] on button "Filtrar" at bounding box center [1101, 361] width 52 height 28
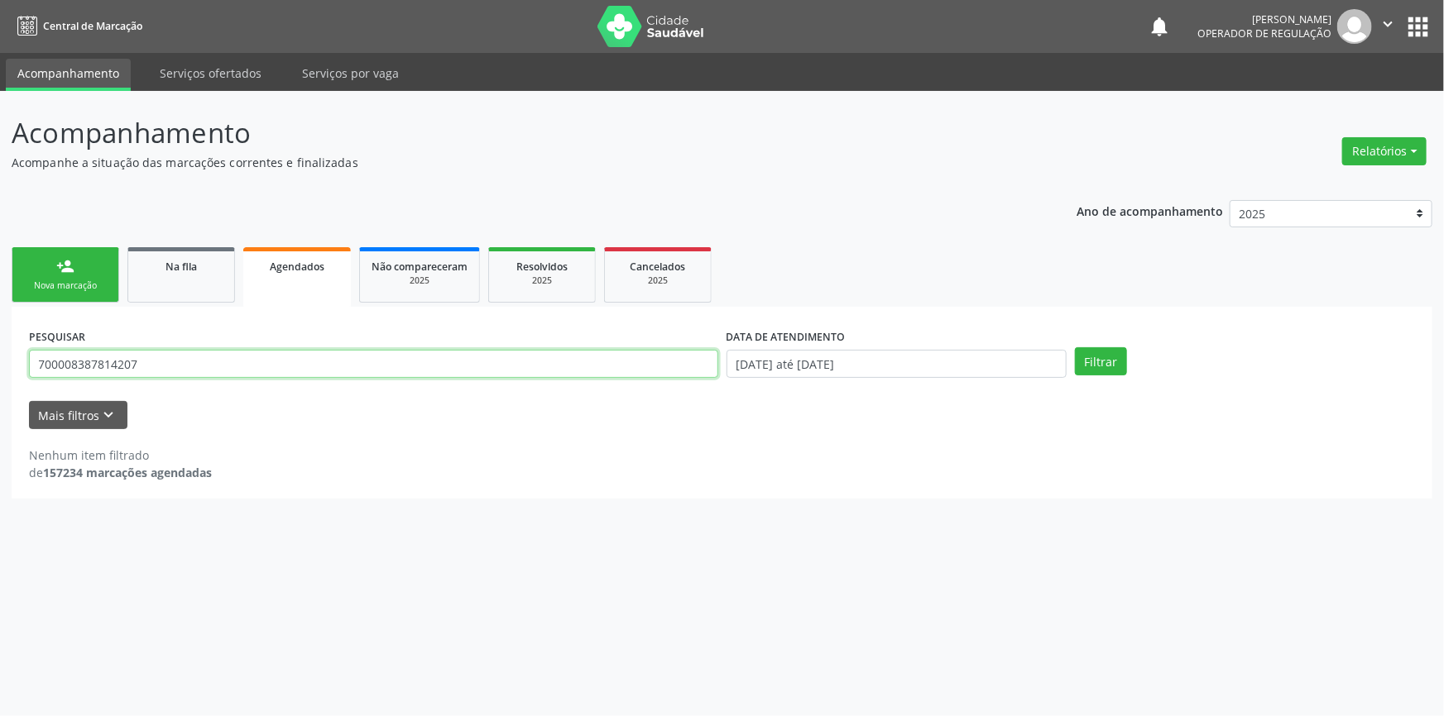
drag, startPoint x: 146, startPoint y: 363, endPoint x: 1151, endPoint y: 184, distance: 1020.1
click at [0, 349] on div "Acompanhamento Acompanhe a situação das marcações correntes e finalizadas Relat…" at bounding box center [722, 403] width 1444 height 625
type input "700008387814207"
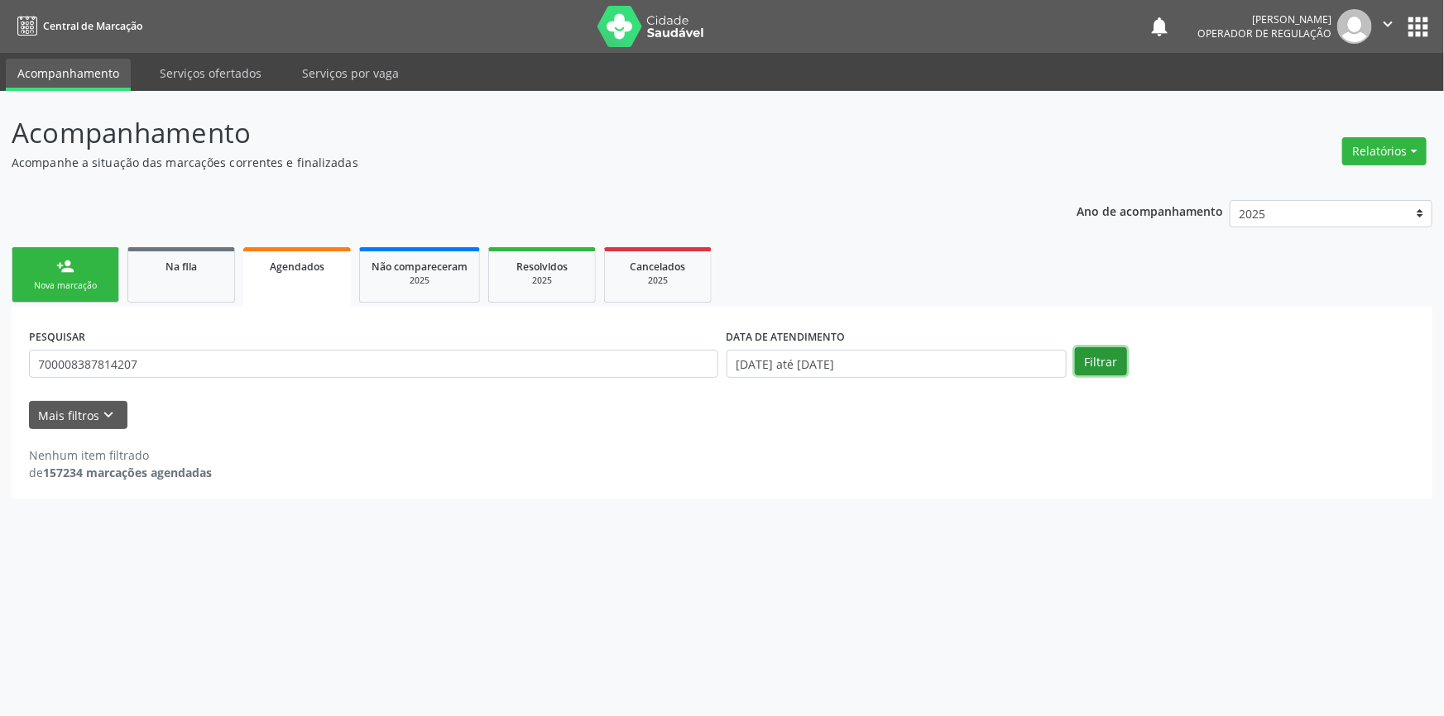
click at [1092, 367] on button "Filtrar" at bounding box center [1101, 361] width 52 height 28
click at [56, 271] on div "person_add" at bounding box center [65, 266] width 18 height 18
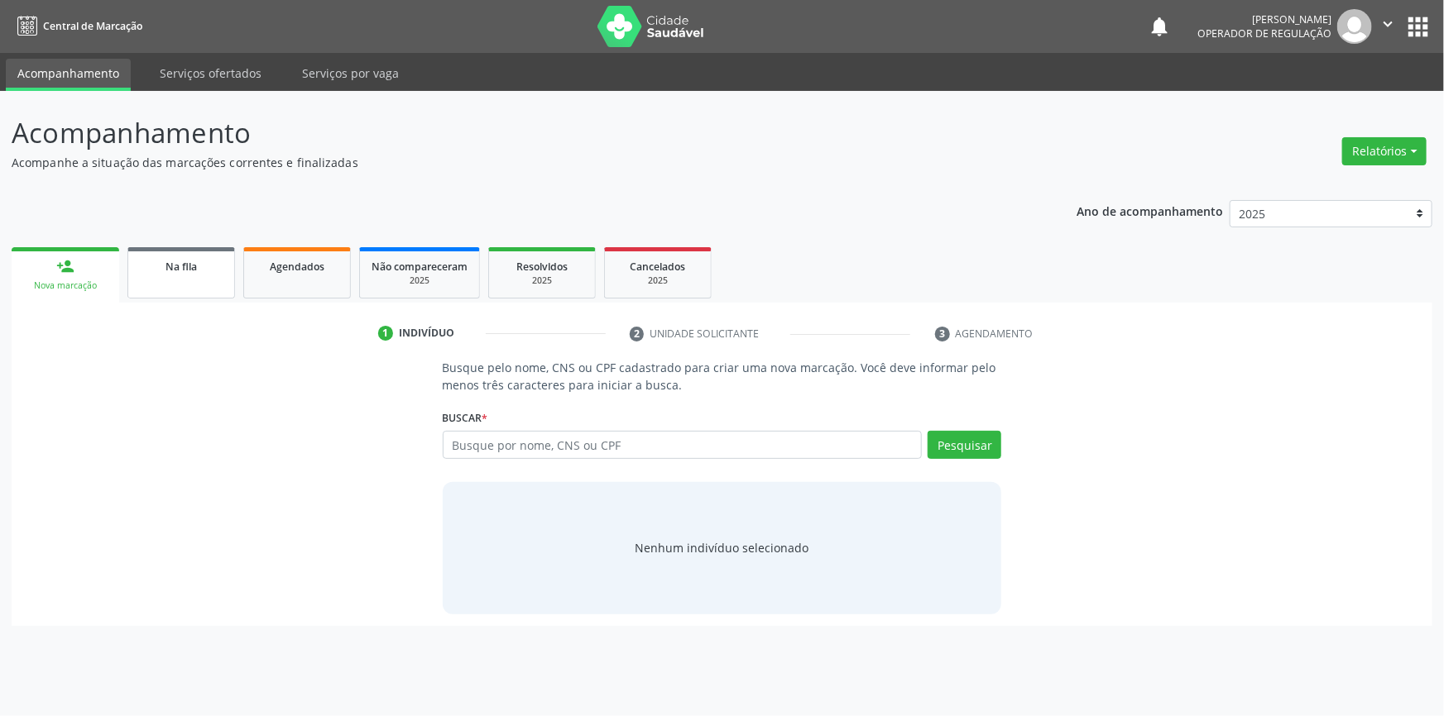
click at [198, 288] on link "Na fila" at bounding box center [181, 272] width 108 height 51
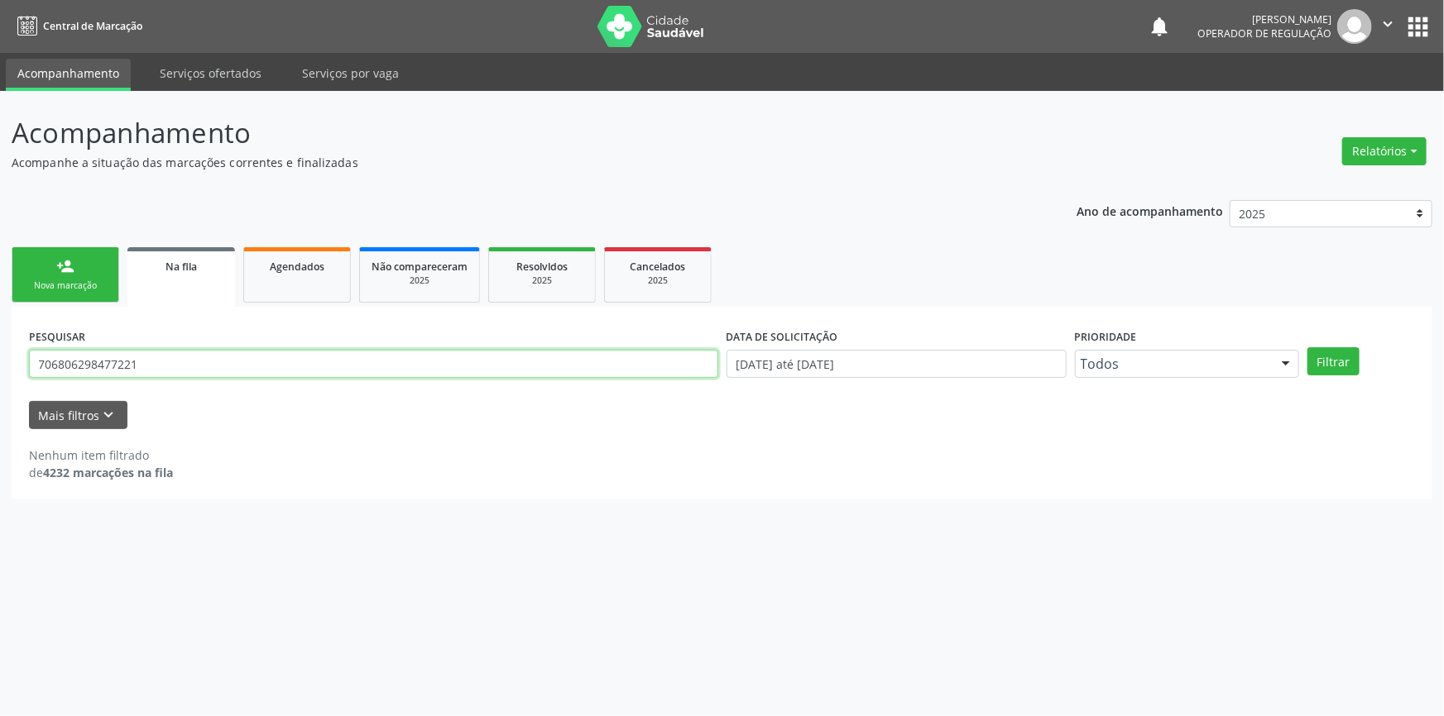
drag, startPoint x: 328, startPoint y: 363, endPoint x: 0, endPoint y: 350, distance: 327.9
click at [0, 350] on div "Acompanhamento Acompanhe a situação das marcações correntes e finalizadas Relat…" at bounding box center [722, 403] width 1444 height 625
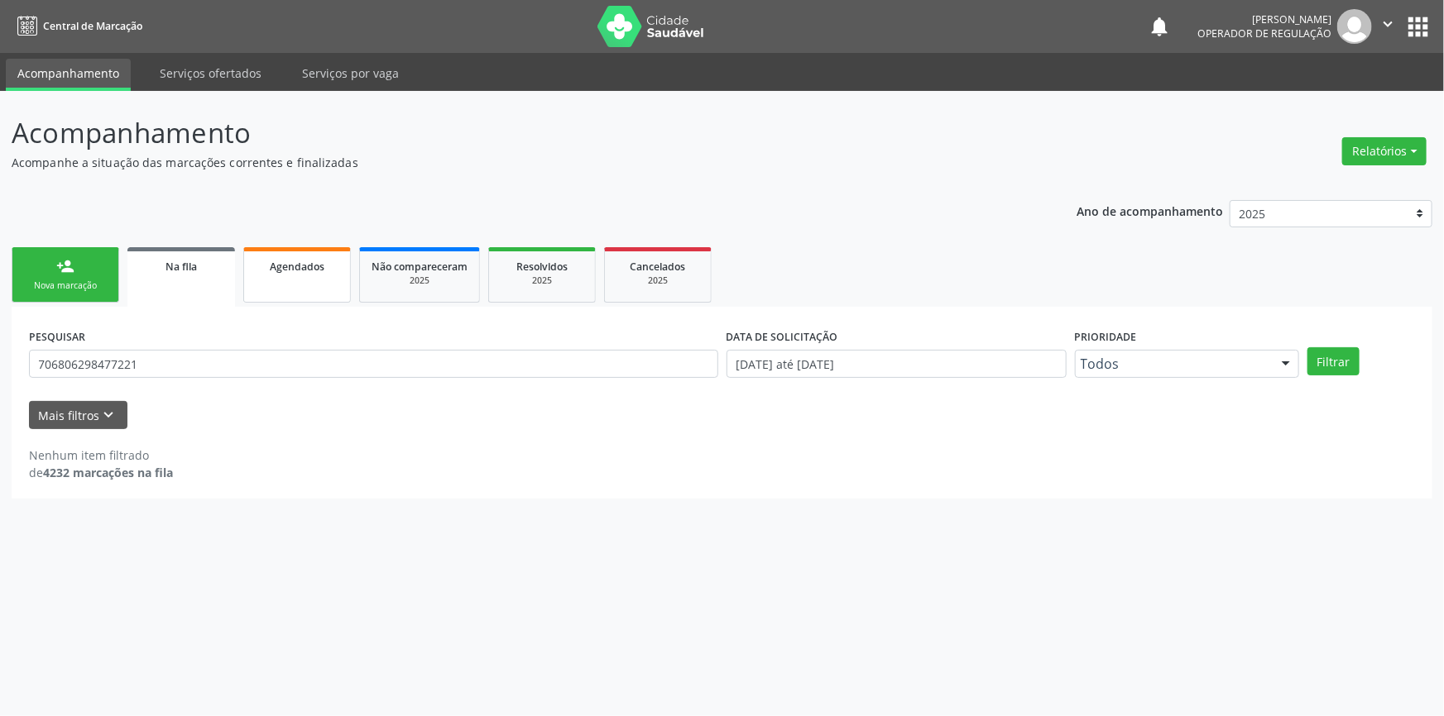
click at [322, 265] on span "Agendados" at bounding box center [297, 267] width 55 height 14
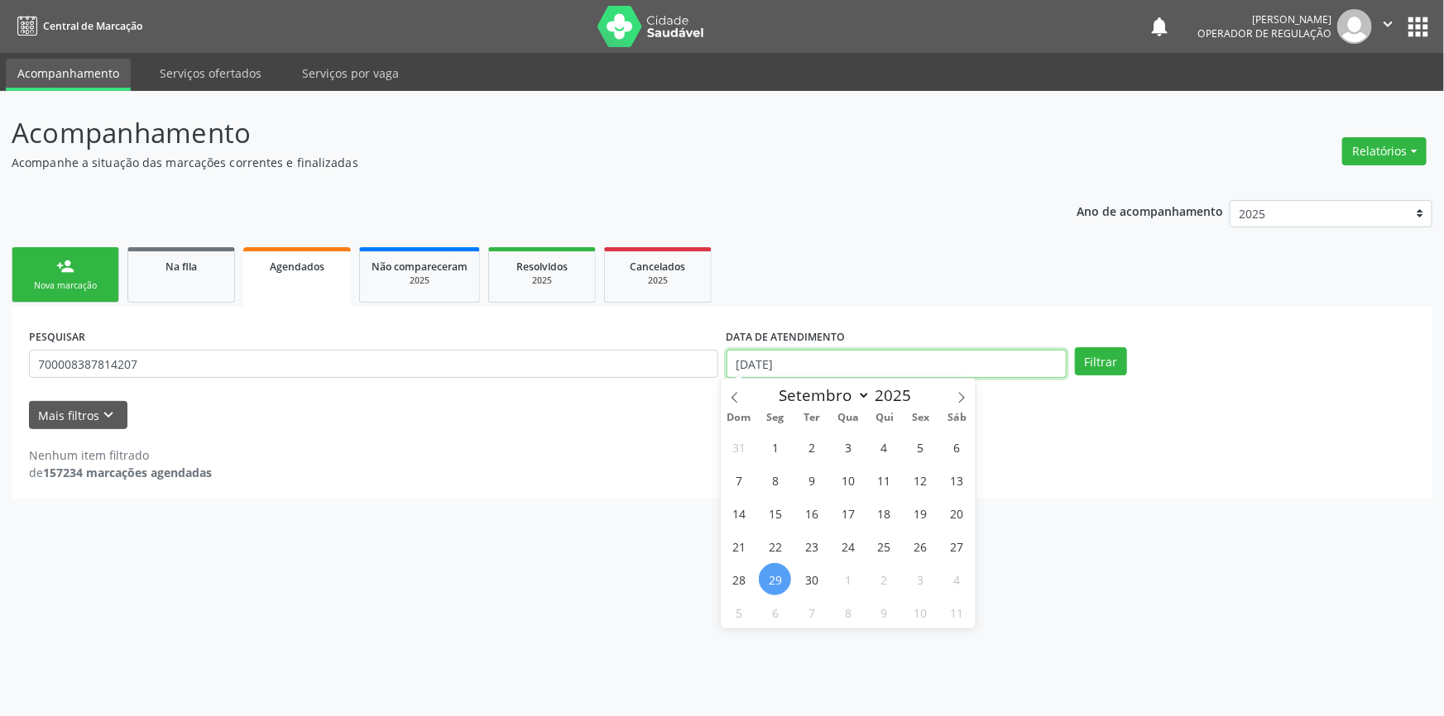
click at [776, 360] on input "[DATE]" at bounding box center [896, 364] width 340 height 28
click at [782, 448] on span "1" at bounding box center [775, 447] width 32 height 32
type input "[DATE]"
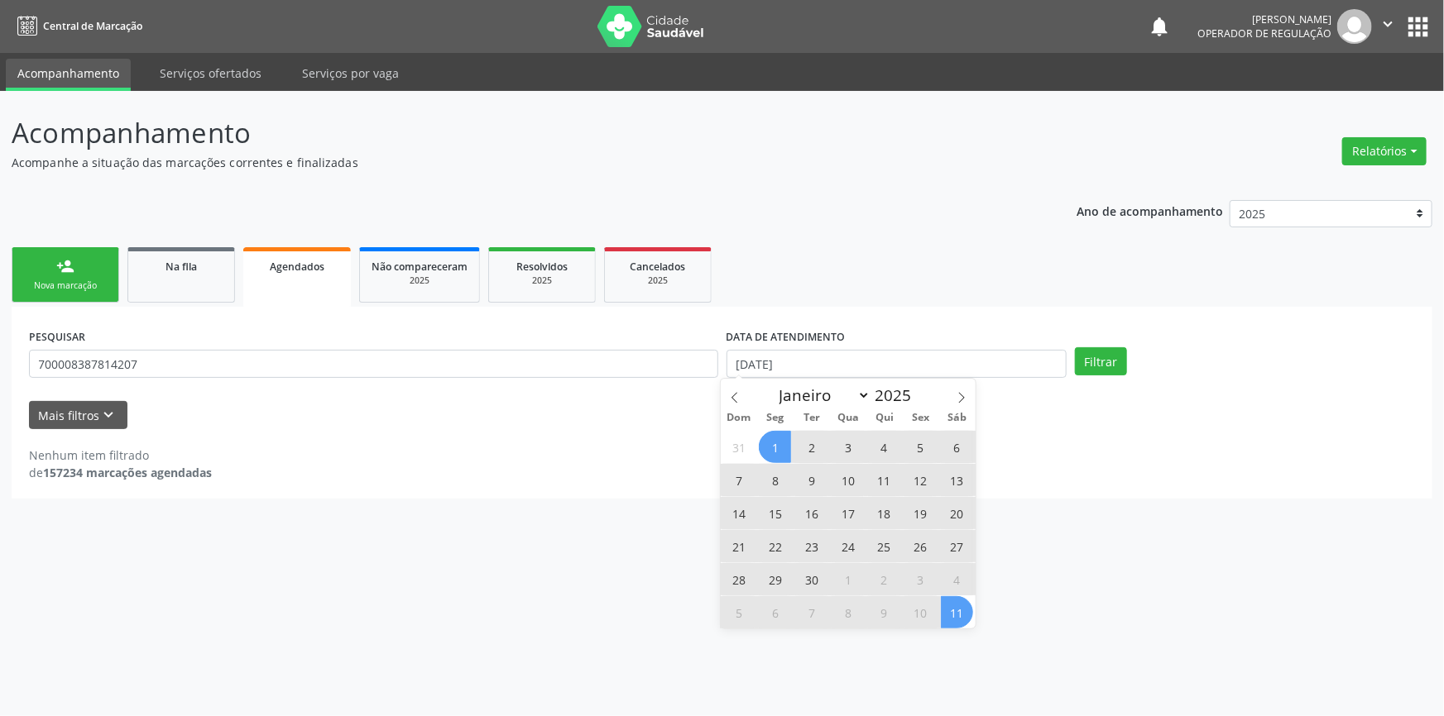
click at [951, 606] on span "11" at bounding box center [957, 612] width 32 height 32
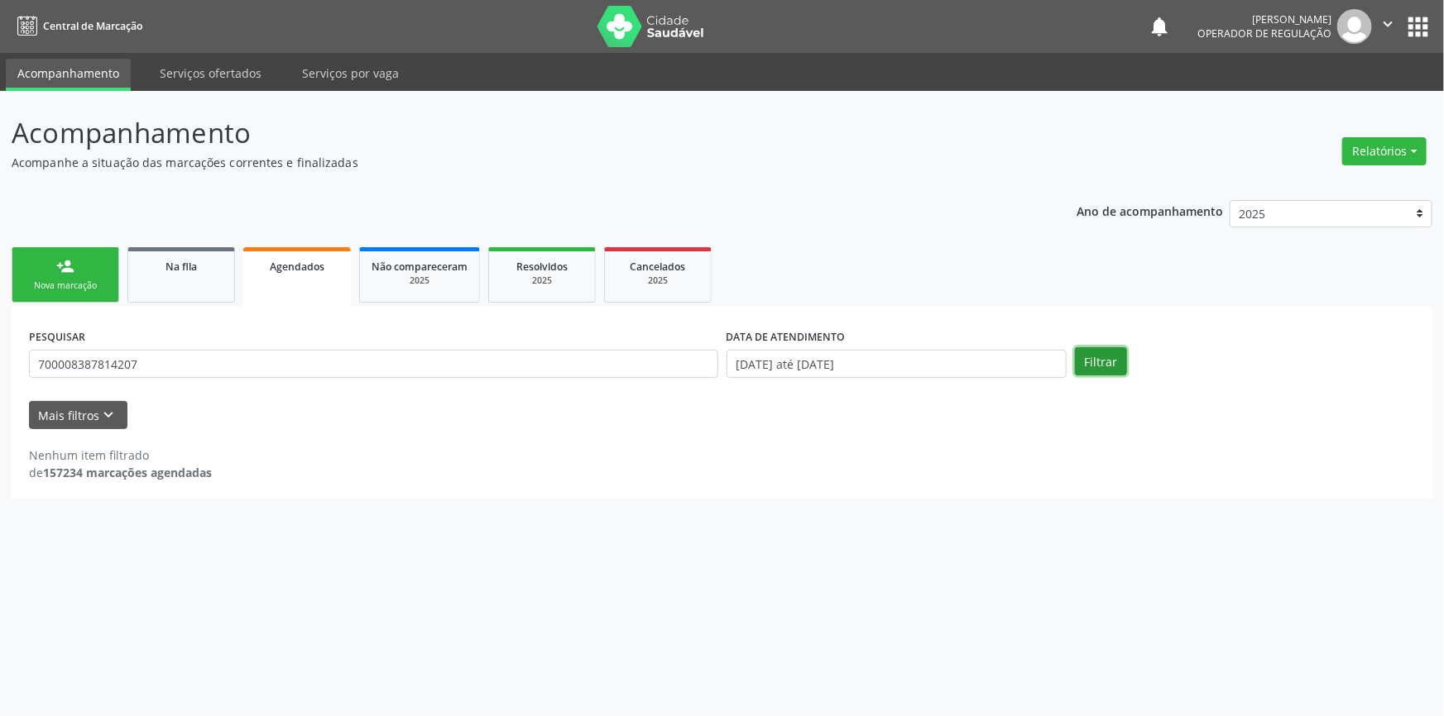
click at [1093, 351] on button "Filtrar" at bounding box center [1101, 361] width 52 height 28
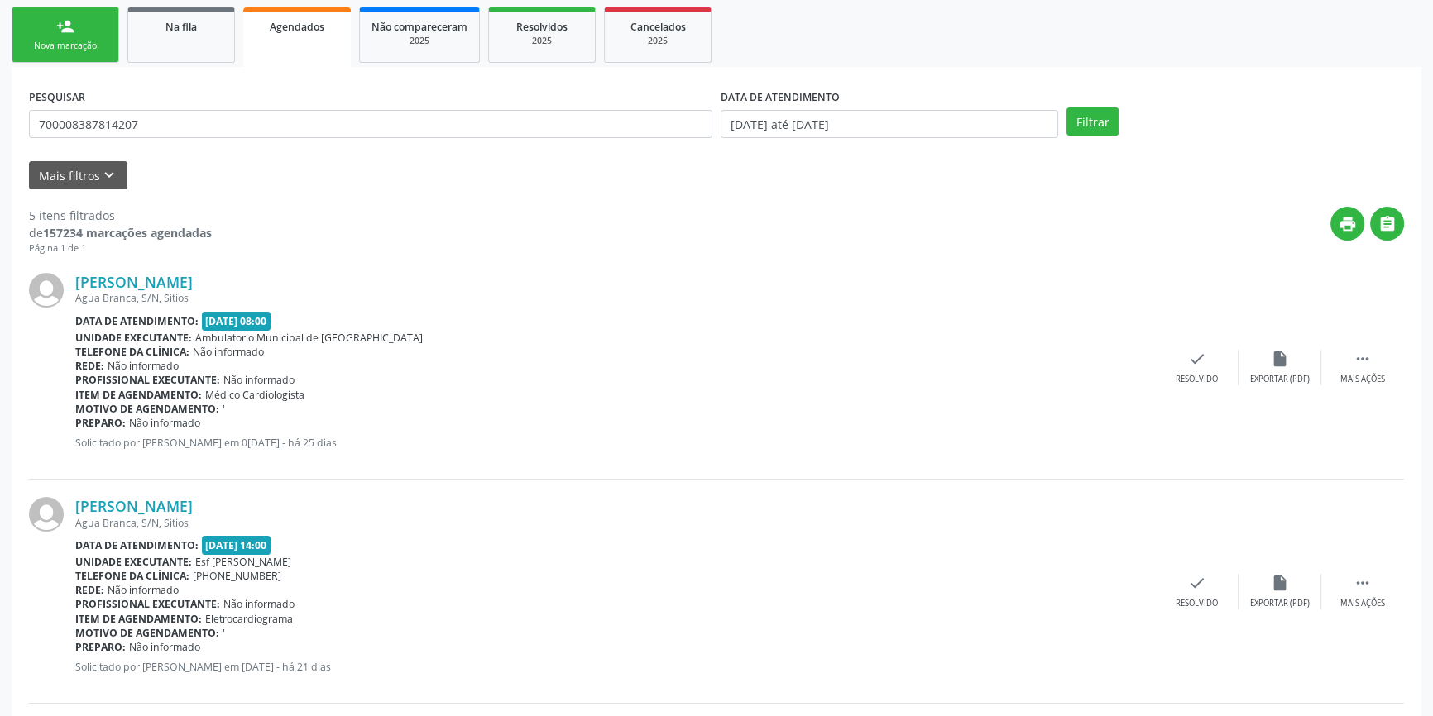
scroll to position [99, 0]
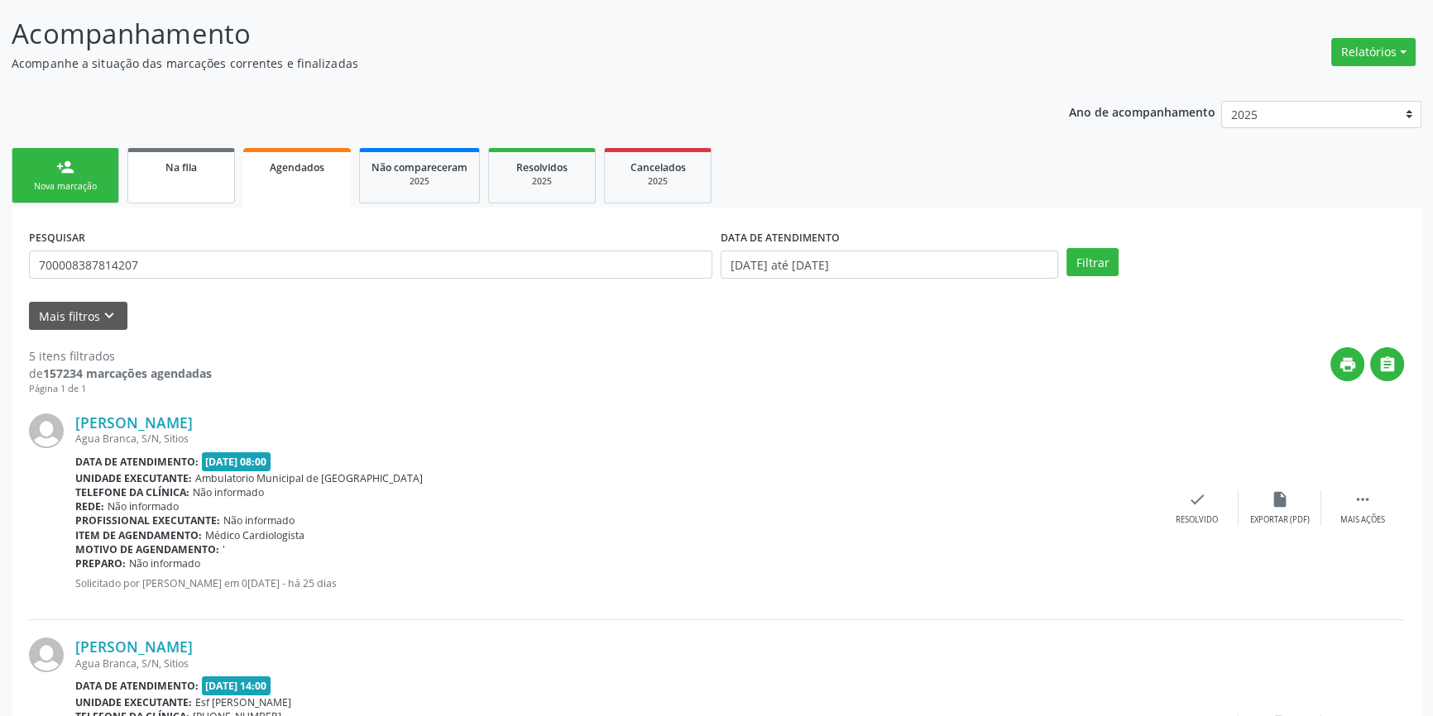
click at [198, 164] on div "Na fila" at bounding box center [181, 166] width 83 height 17
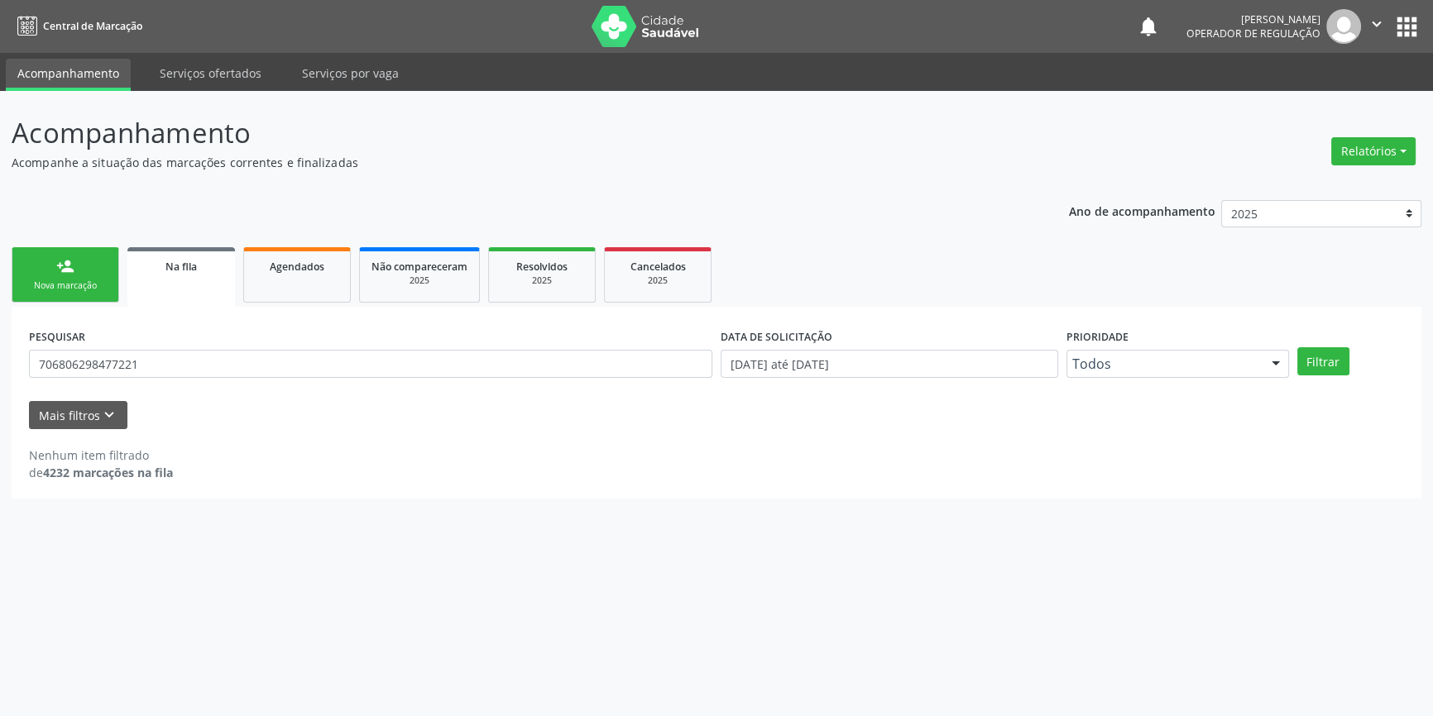
scroll to position [0, 0]
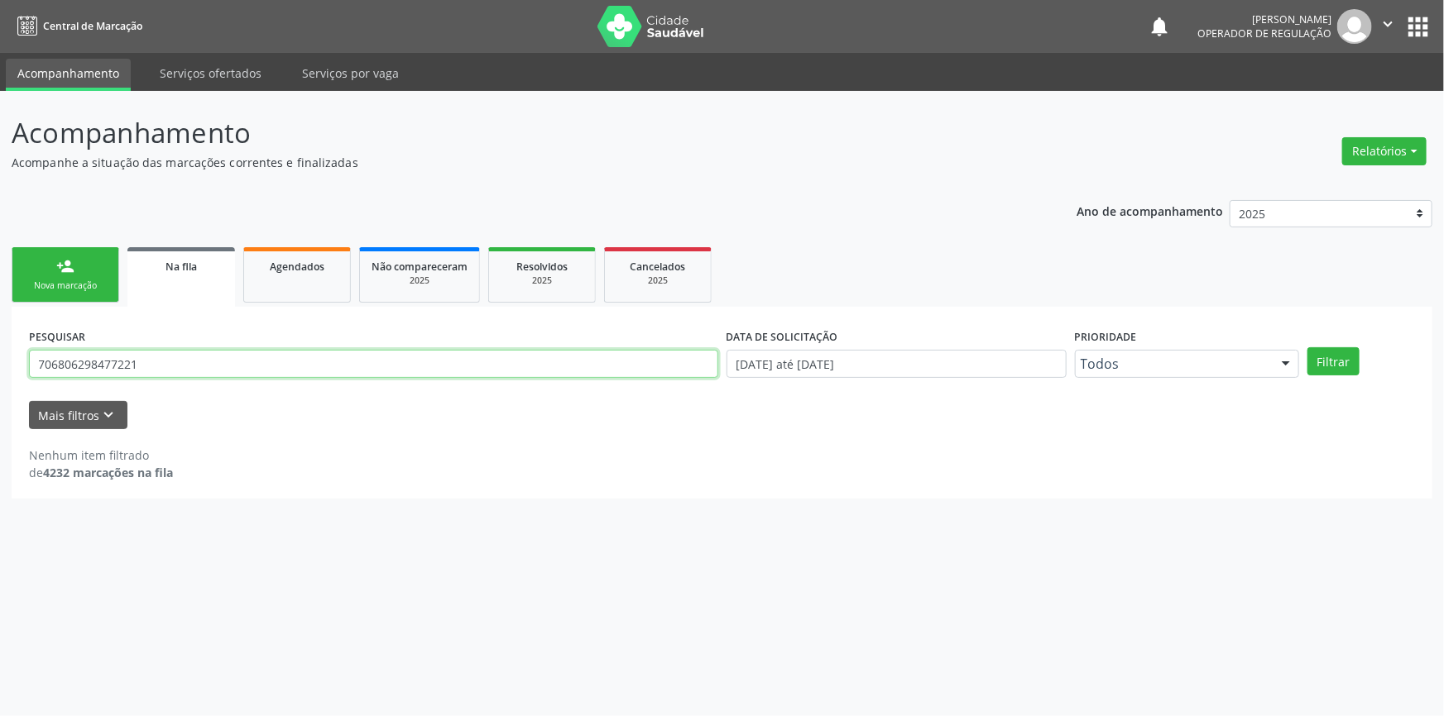
drag, startPoint x: 194, startPoint y: 366, endPoint x: 0, endPoint y: 295, distance: 206.2
click at [0, 339] on div "Acompanhamento Acompanhe a situação das marcações correntes e finalizadas Relat…" at bounding box center [722, 403] width 1444 height 625
type input "706908152532733"
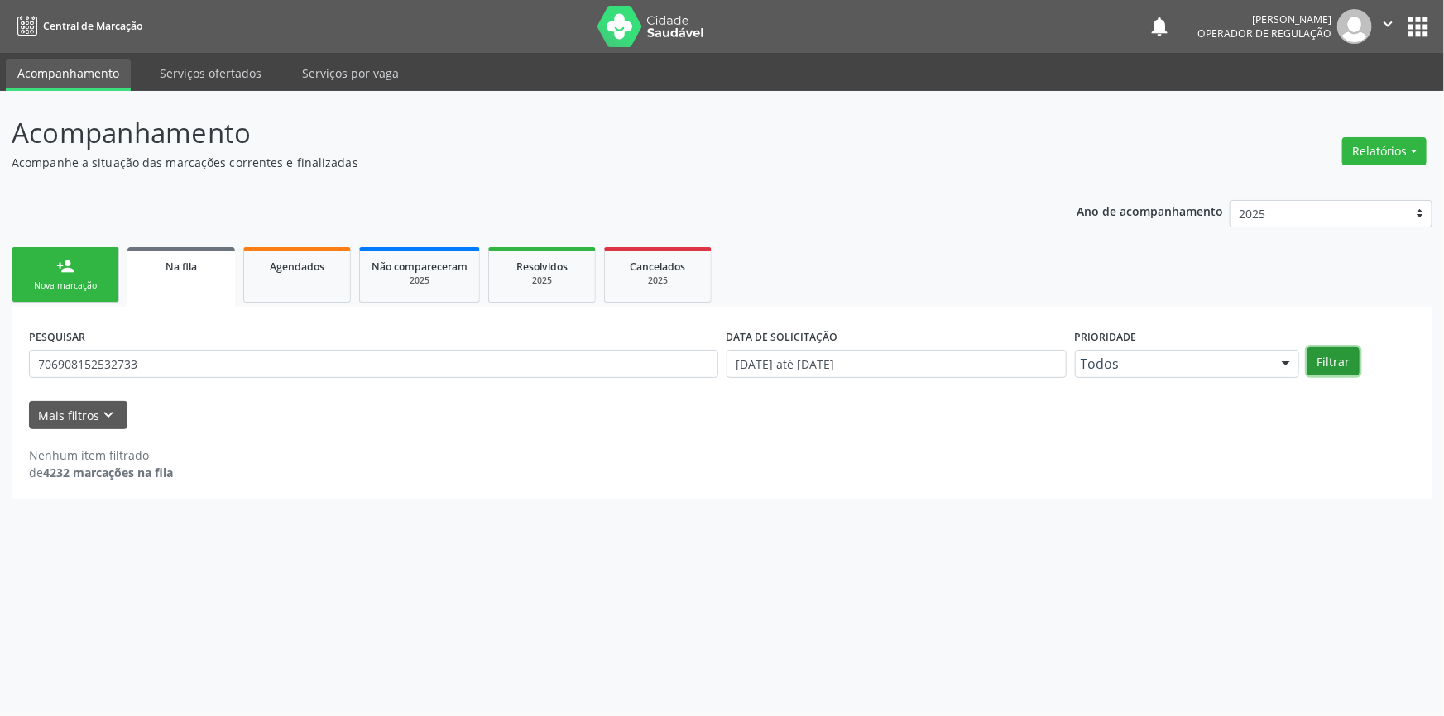
click at [1332, 357] on button "Filtrar" at bounding box center [1333, 361] width 52 height 28
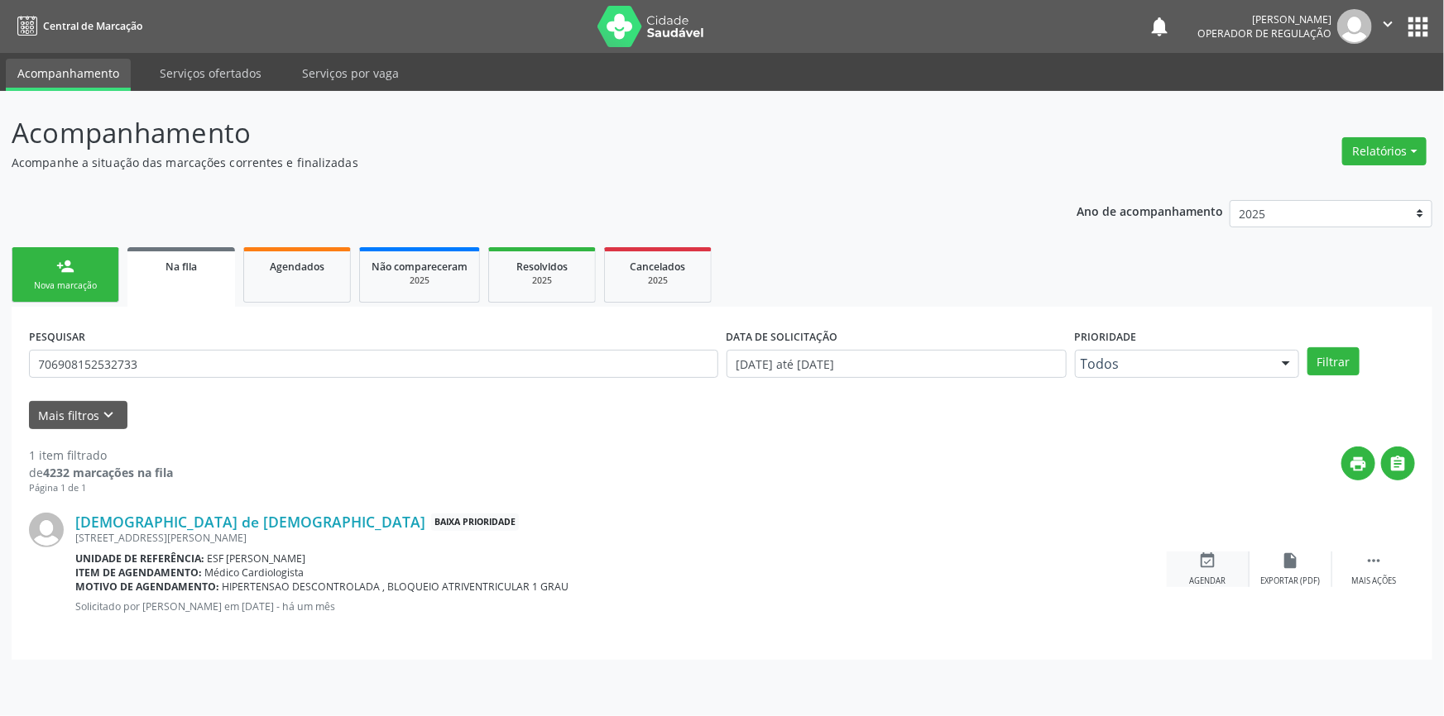
click at [1213, 563] on icon "event_available" at bounding box center [1208, 561] width 18 height 18
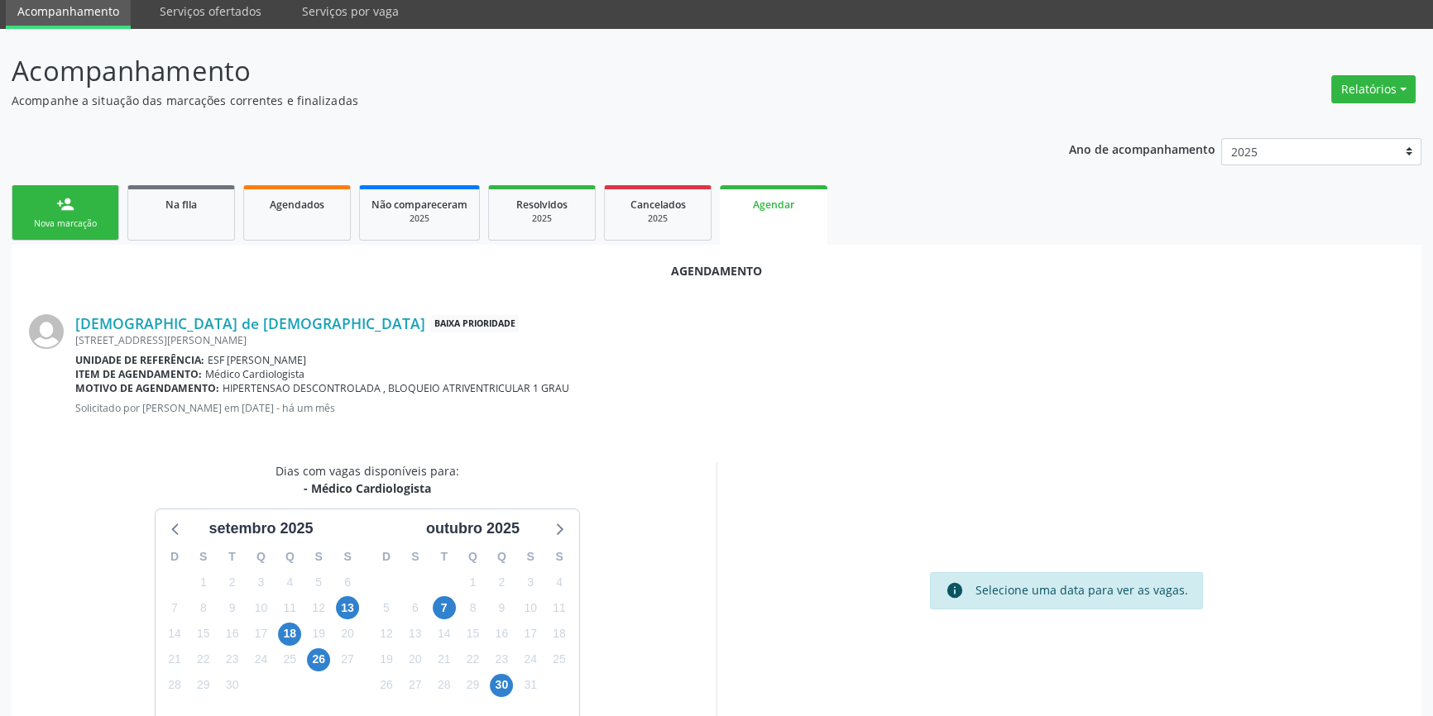
scroll to position [143, 0]
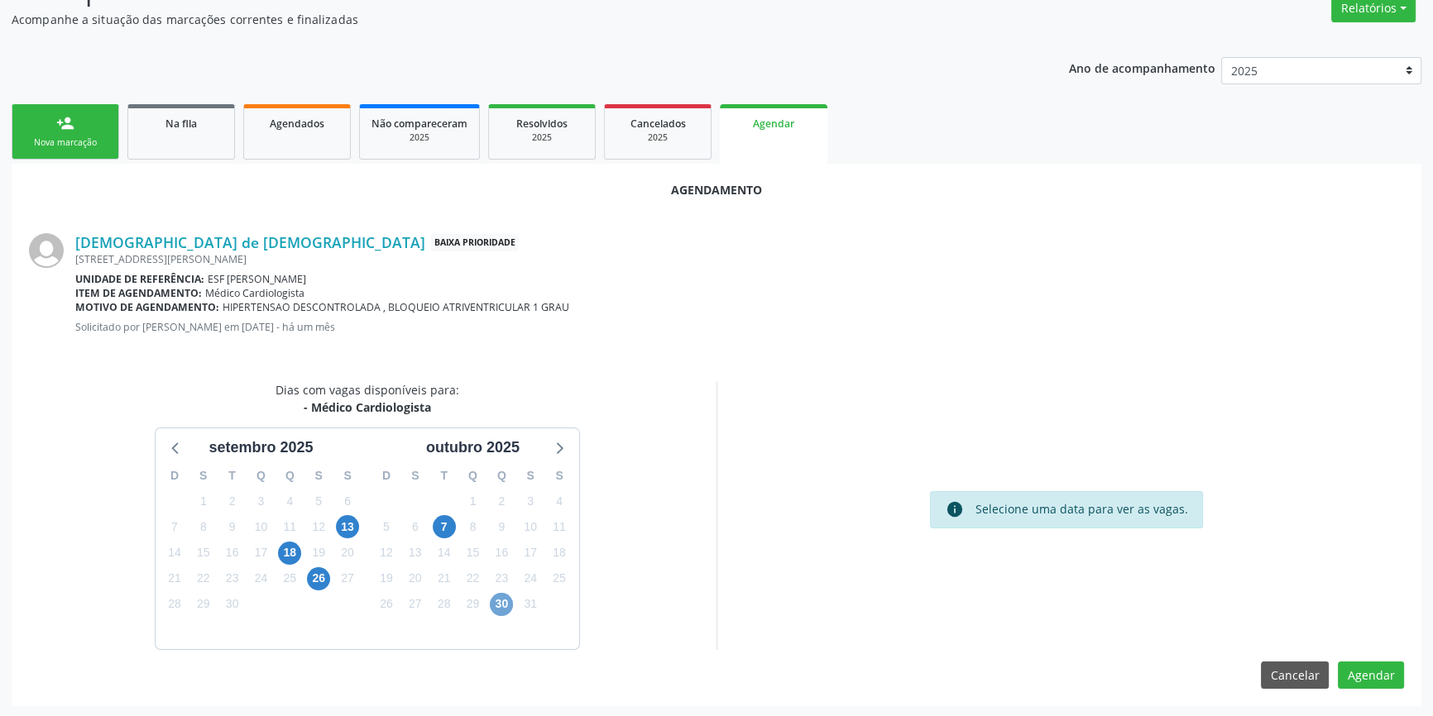
click at [504, 603] on span "30" at bounding box center [501, 604] width 23 height 23
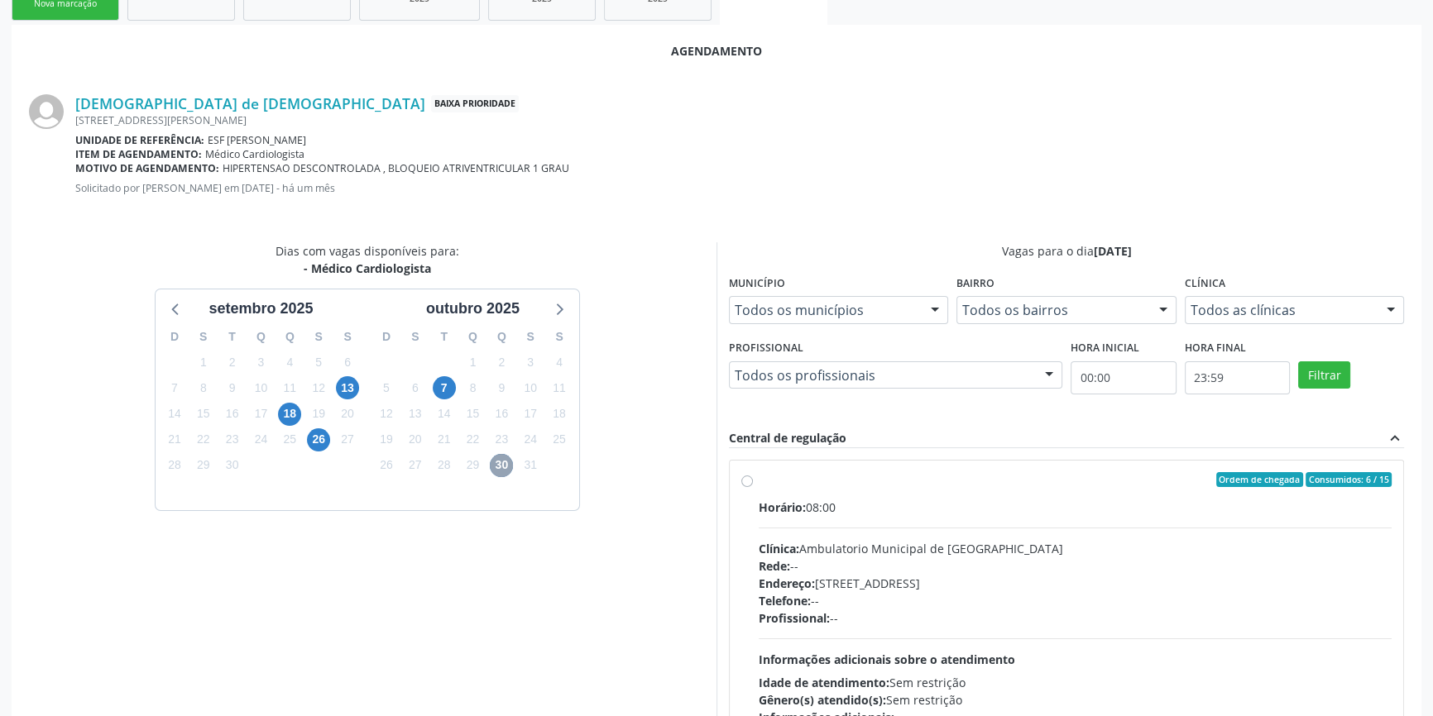
scroll to position [294, 0]
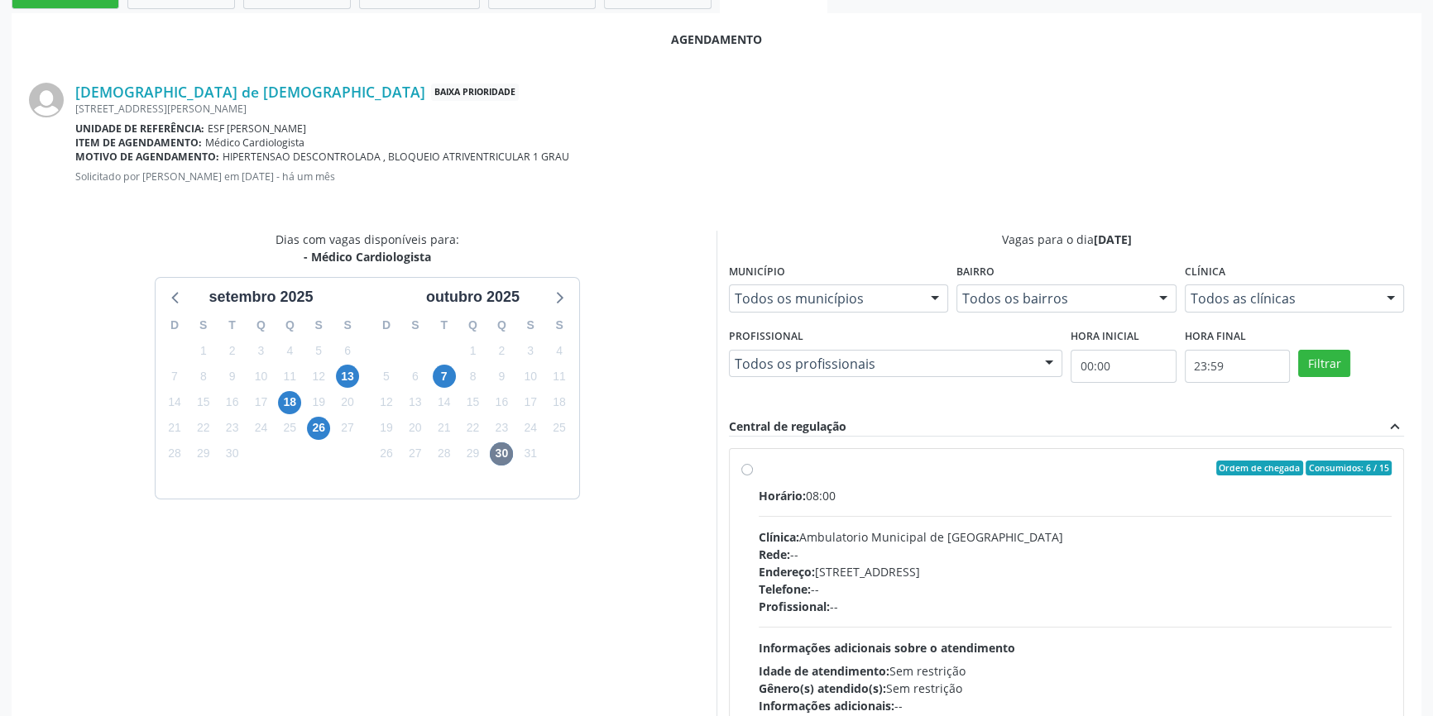
click at [755, 475] on div "Ordem de chegada Consumidos: 6 / 15 Horário: 08:00 Clínica: Ambulatorio Municip…" at bounding box center [1066, 588] width 650 height 254
radio input "true"
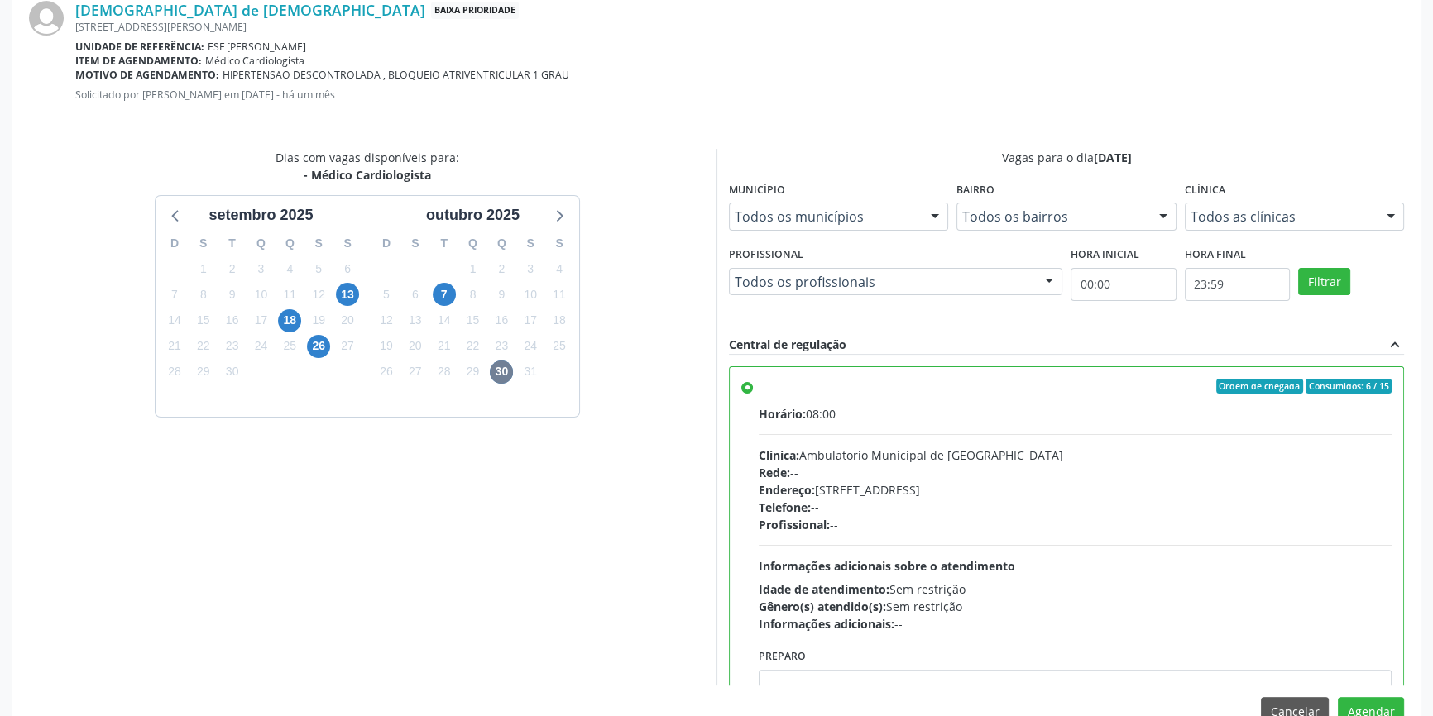
scroll to position [412, 0]
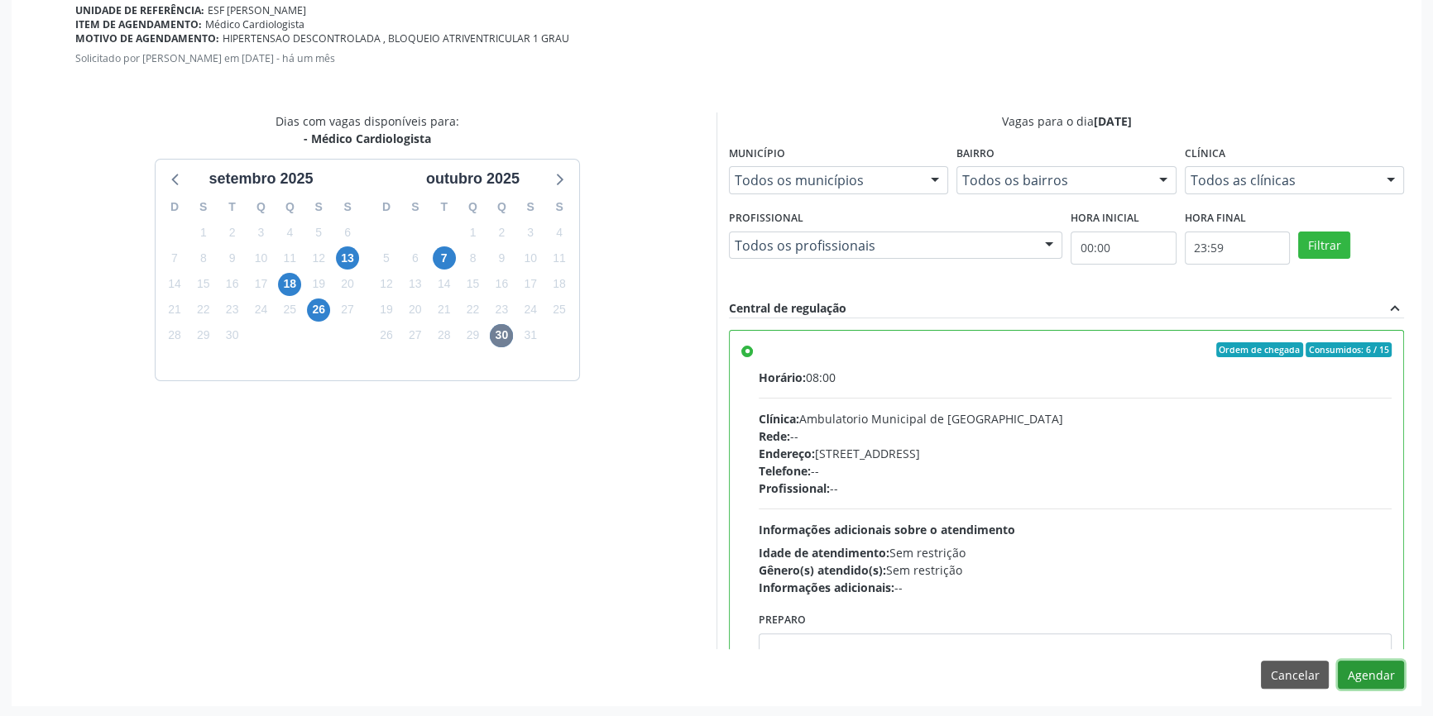
click at [1361, 673] on button "Agendar" at bounding box center [1371, 675] width 66 height 28
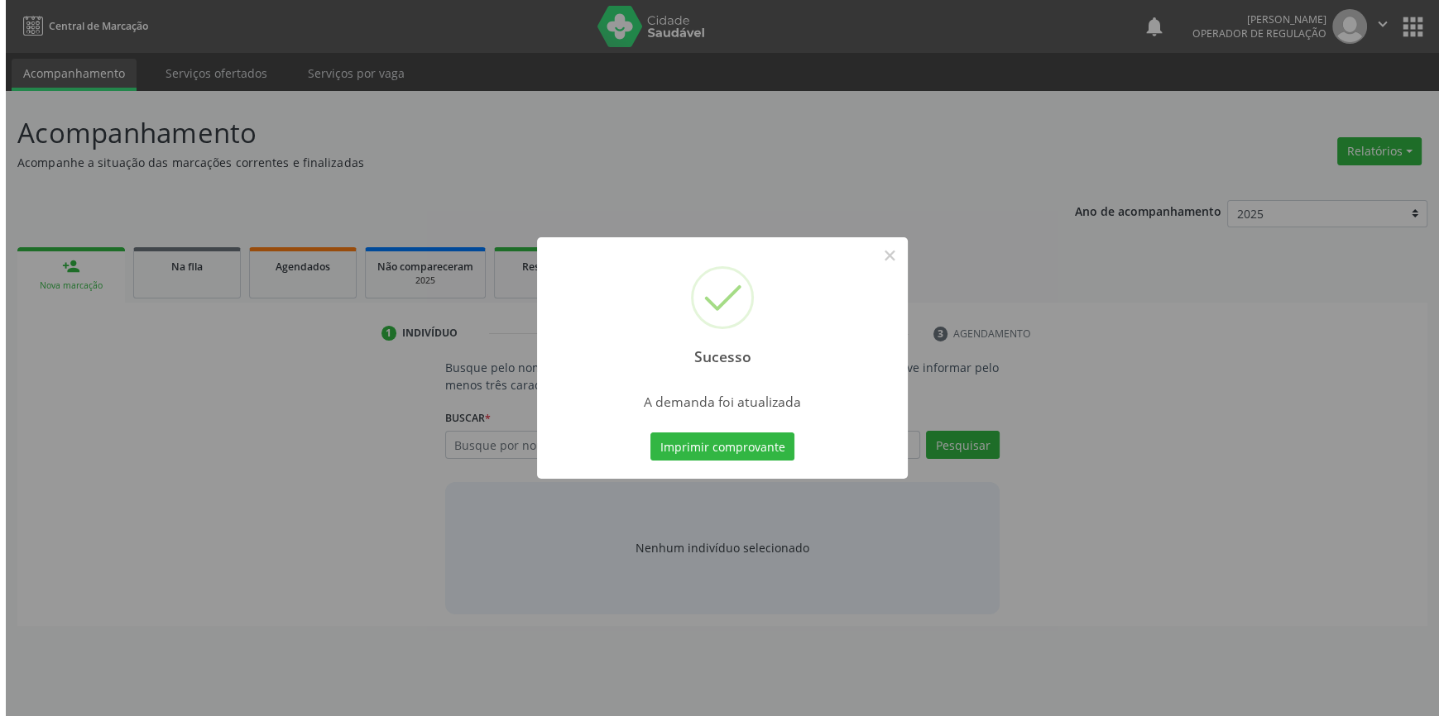
scroll to position [0, 0]
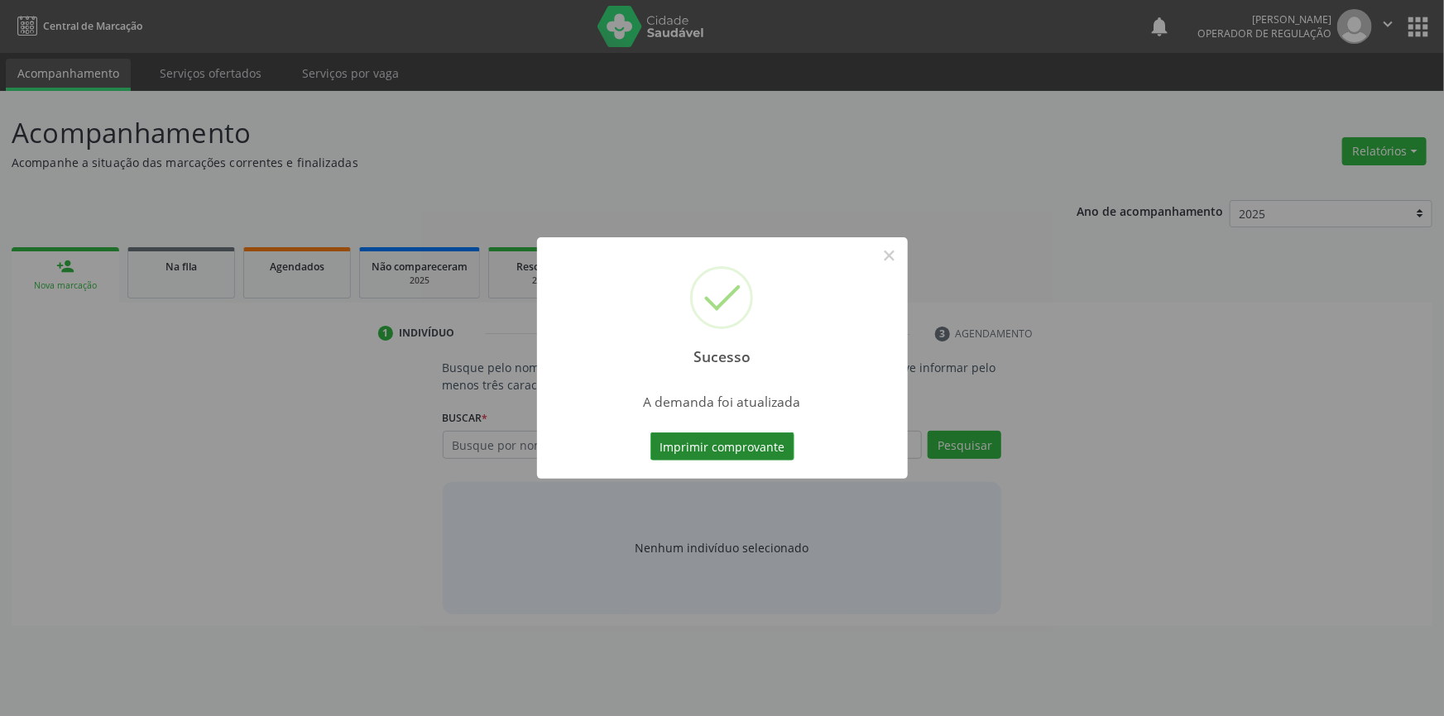
click at [768, 448] on button "Imprimir comprovante" at bounding box center [722, 447] width 144 height 28
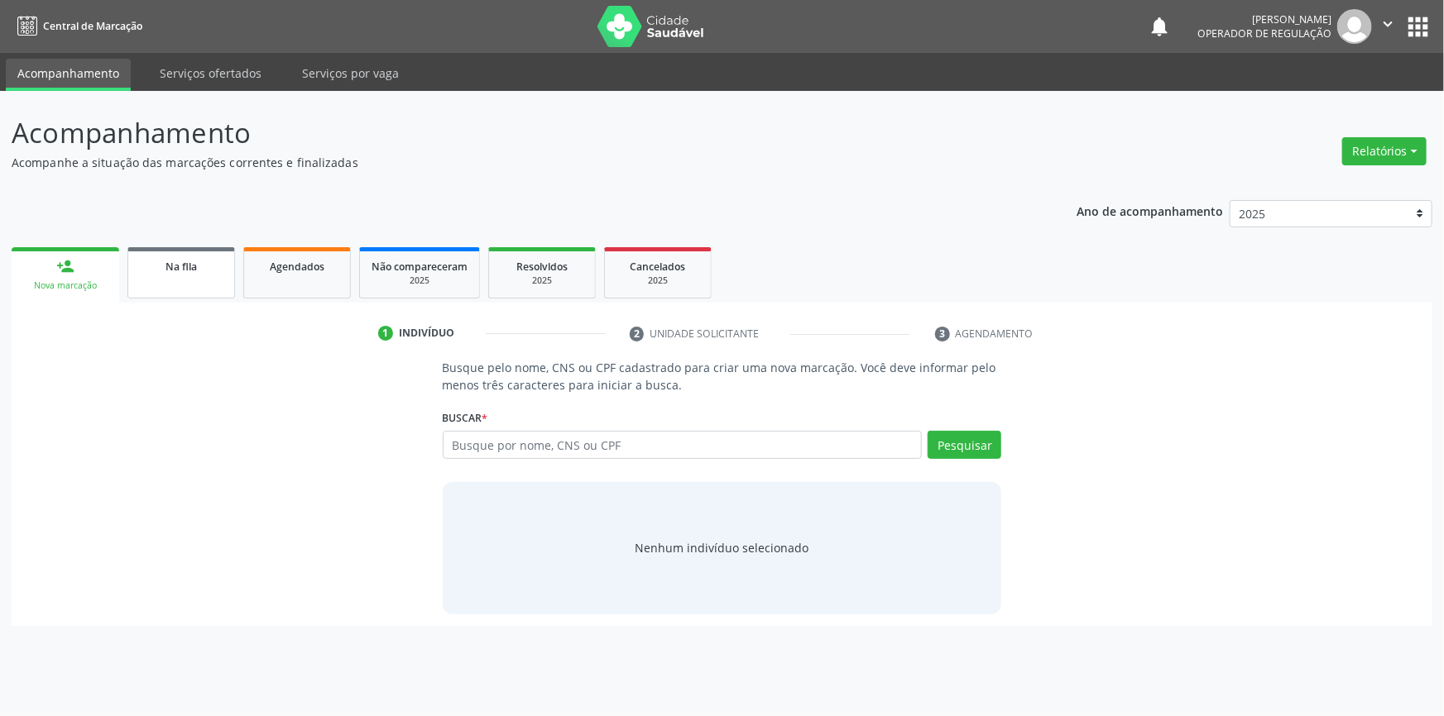
click at [184, 253] on link "Na fila" at bounding box center [181, 272] width 108 height 51
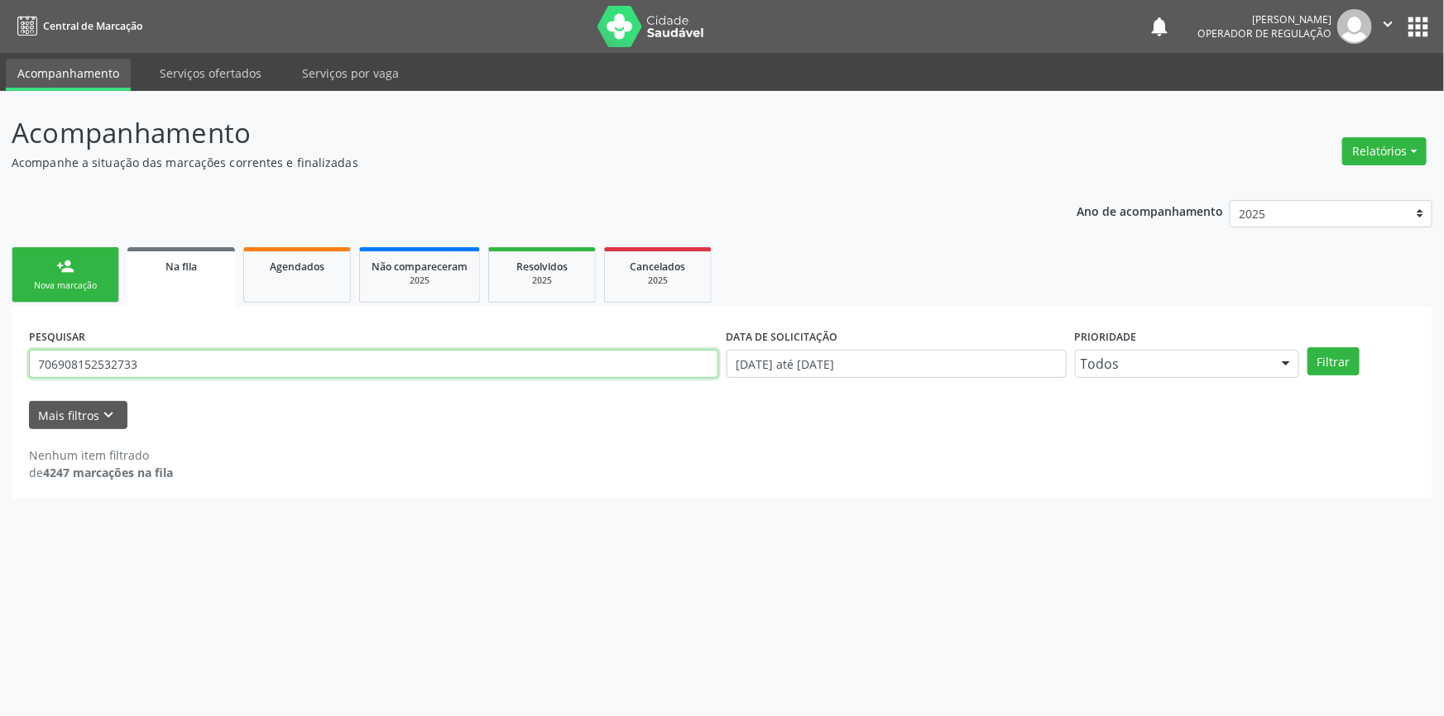
drag, startPoint x: 355, startPoint y: 362, endPoint x: 0, endPoint y: 333, distance: 356.0
click at [0, 333] on div "Acompanhamento Acompanhe a situação das marcações correntes e finalizadas Relat…" at bounding box center [722, 403] width 1444 height 625
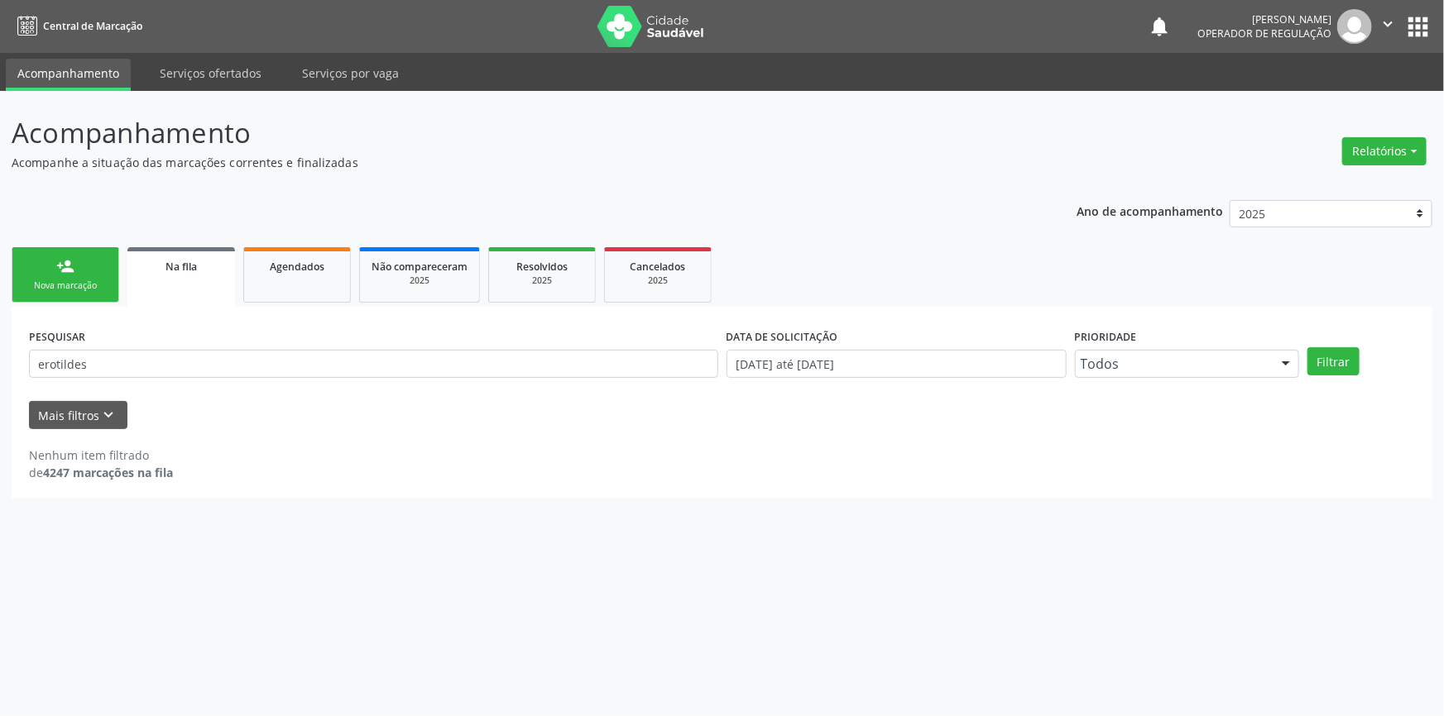
click at [1325, 376] on div "PESQUISAR erotildes DATA DE SOLICITAÇÃO [DATE] até [DATE] Prioridade Todos Todo…" at bounding box center [722, 356] width 1394 height 65
click at [1326, 374] on button "Filtrar" at bounding box center [1333, 361] width 52 height 28
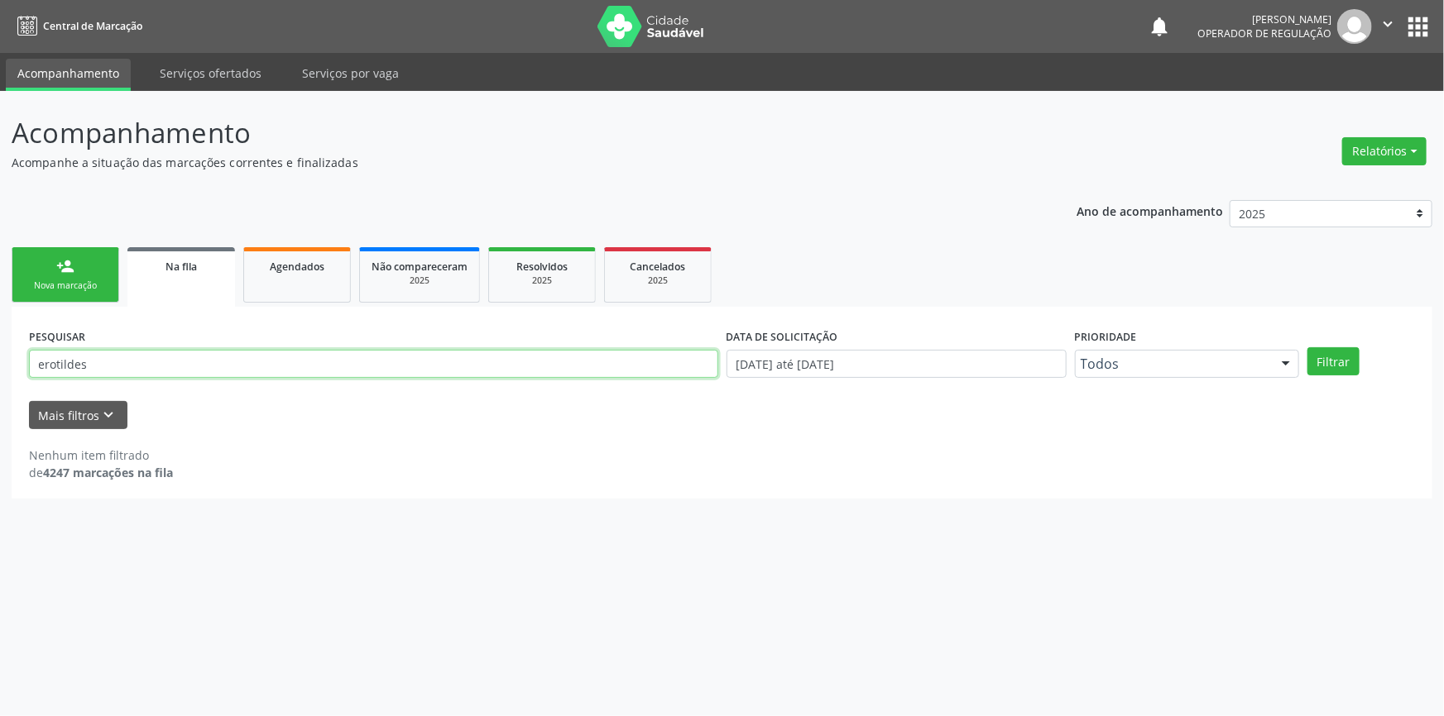
click at [183, 373] on input "erotildes" at bounding box center [373, 364] width 689 height 28
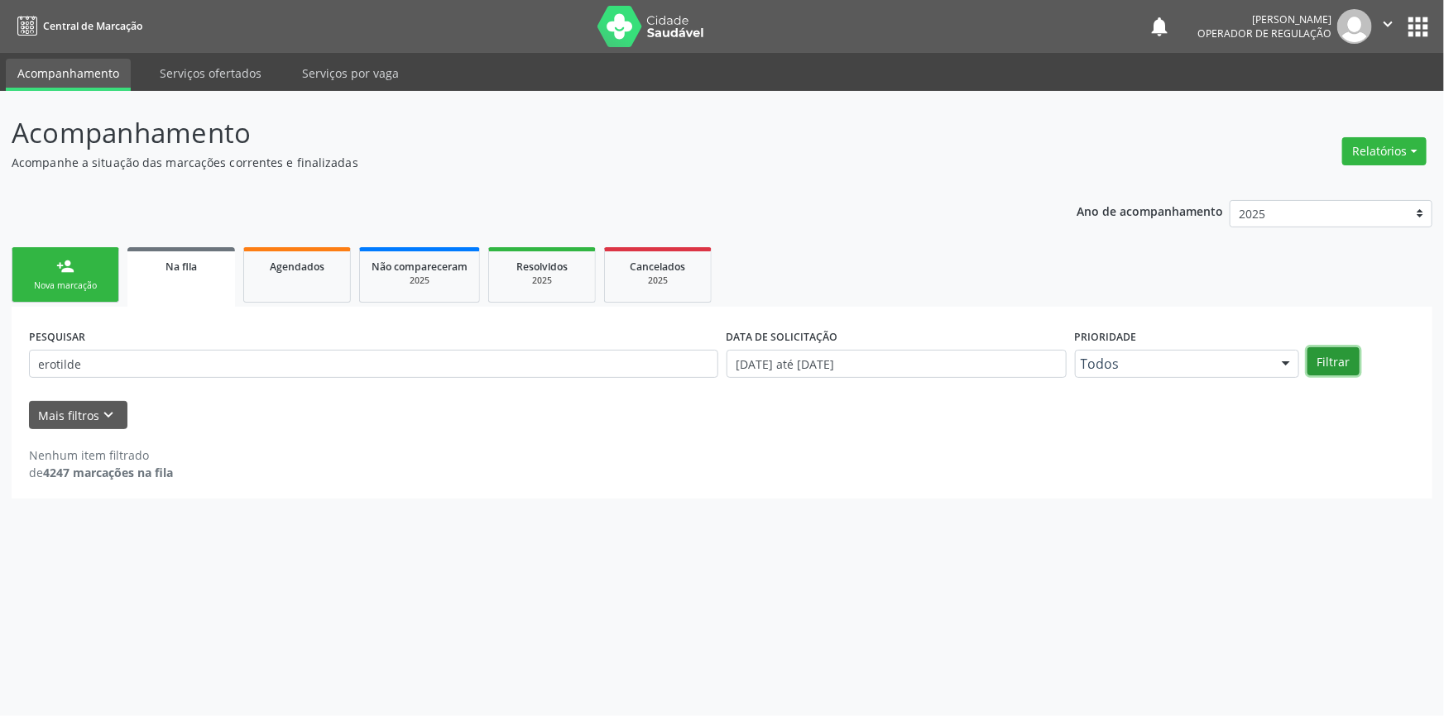
click at [1332, 354] on button "Filtrar" at bounding box center [1333, 361] width 52 height 28
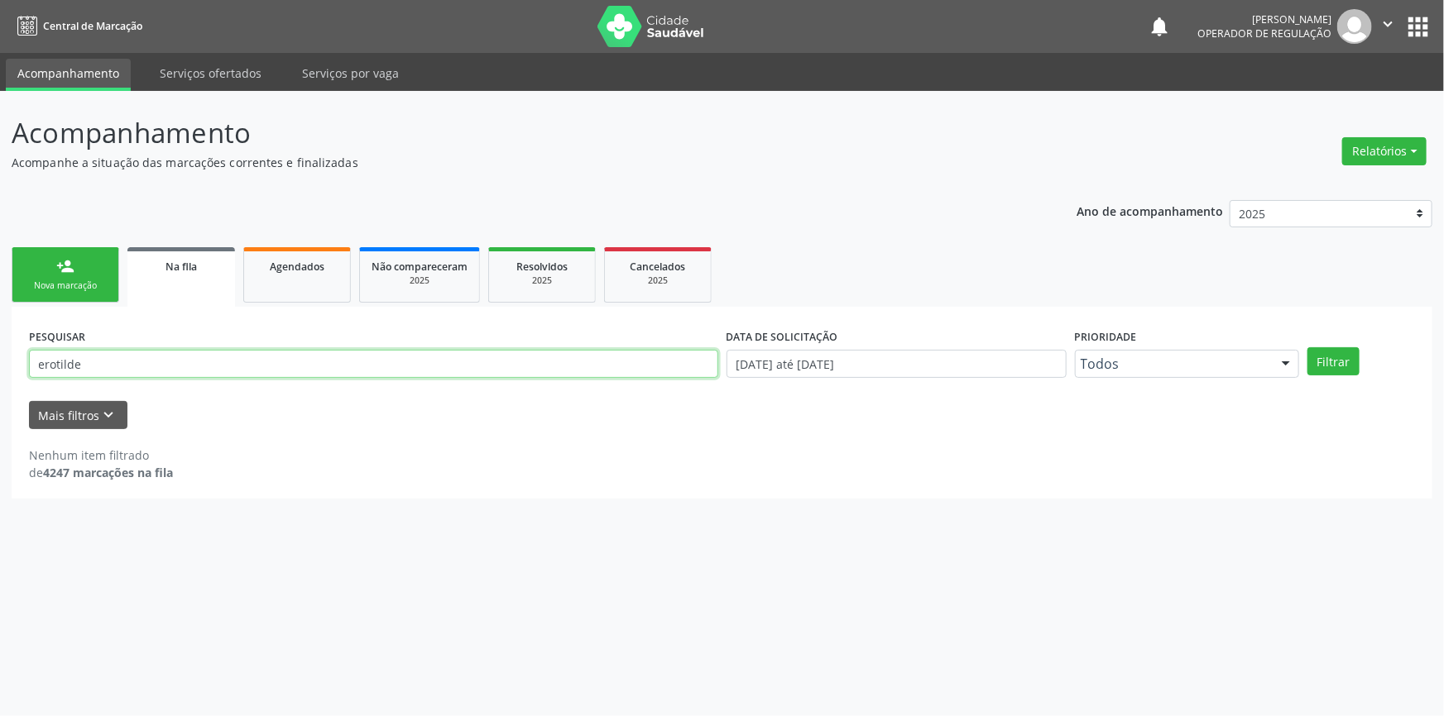
click at [143, 368] on input "erotilde" at bounding box center [373, 364] width 689 height 28
click at [1307, 347] on button "Filtrar" at bounding box center [1333, 361] width 52 height 28
click at [142, 368] on input "erotilde" at bounding box center [373, 364] width 689 height 28
type input "eroti"
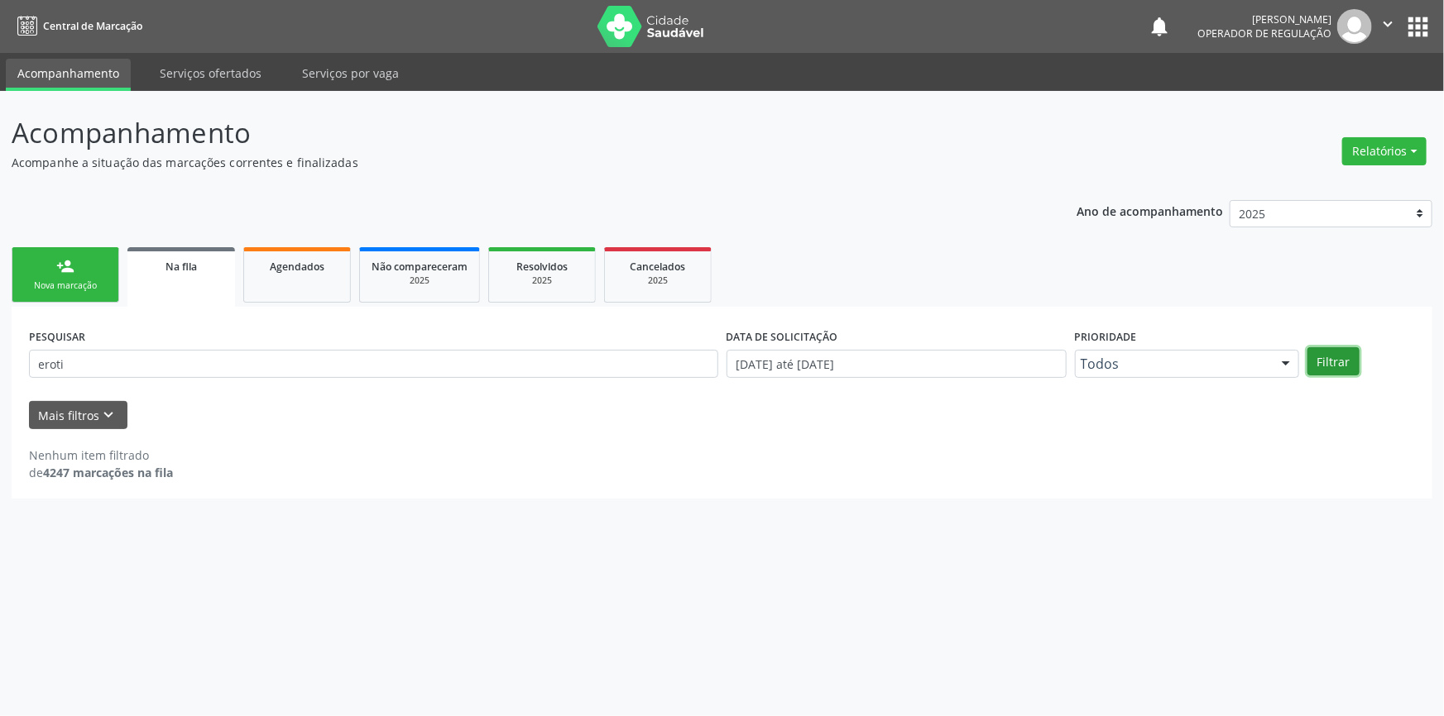
click at [1331, 359] on button "Filtrar" at bounding box center [1333, 361] width 52 height 28
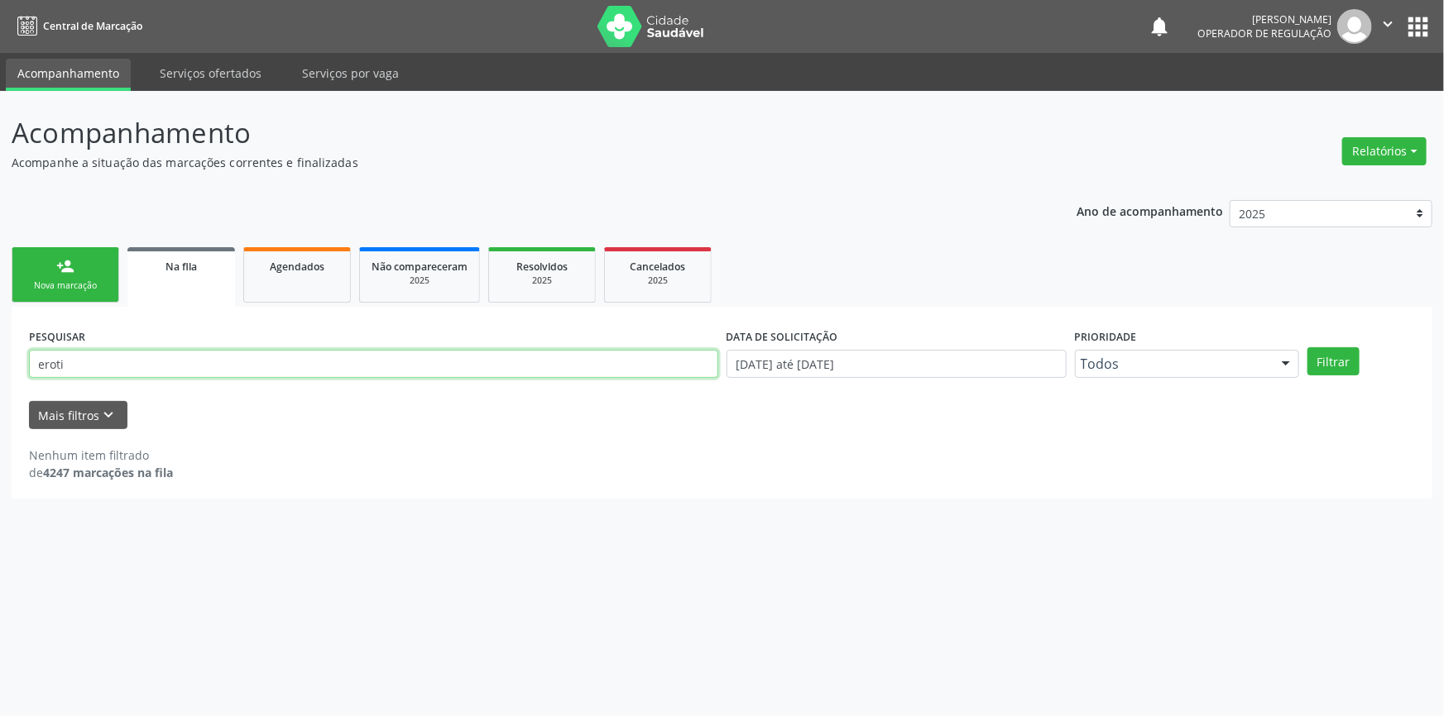
drag, startPoint x: 127, startPoint y: 365, endPoint x: 0, endPoint y: 352, distance: 127.3
click at [0, 352] on div "Acompanhamento Acompanhe a situação das marcações correntes e finalizadas Relat…" at bounding box center [722, 403] width 1444 height 625
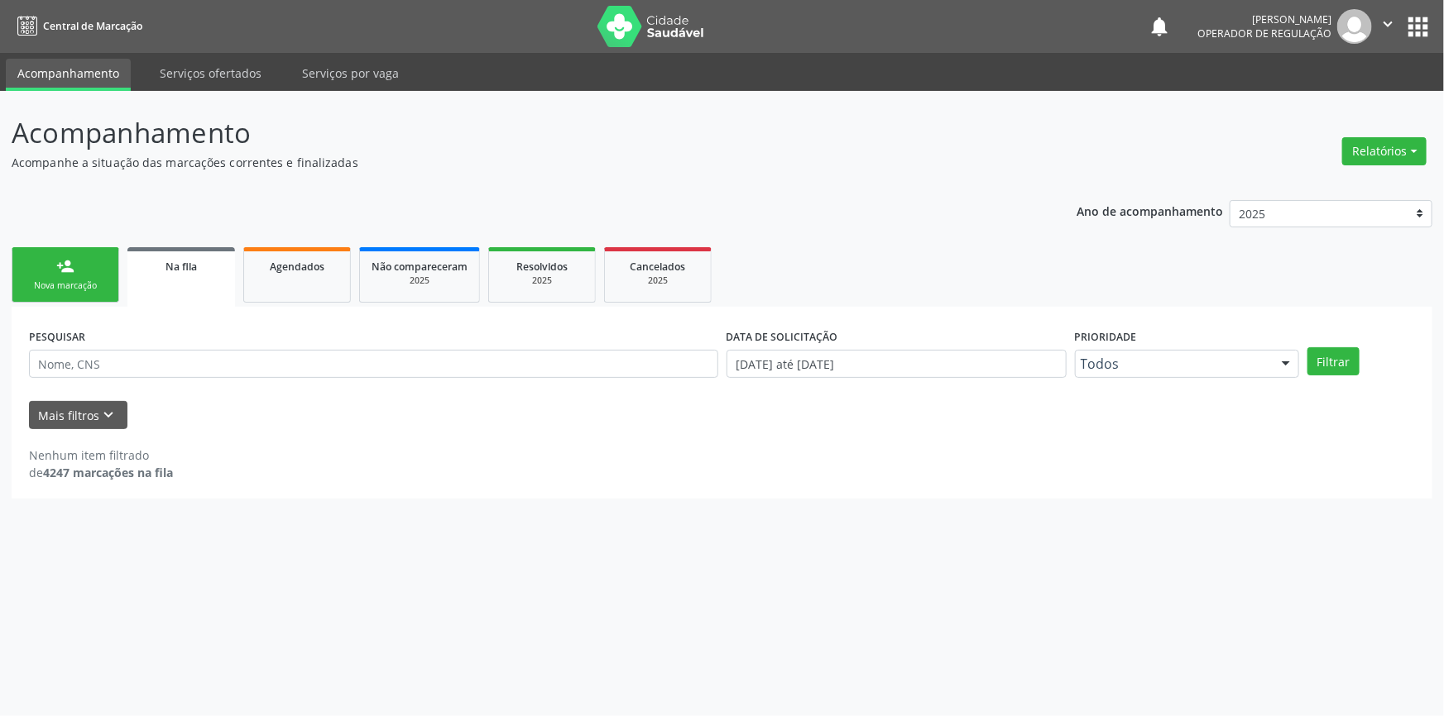
click at [72, 277] on link "person_add Nova marcação" at bounding box center [66, 274] width 108 height 55
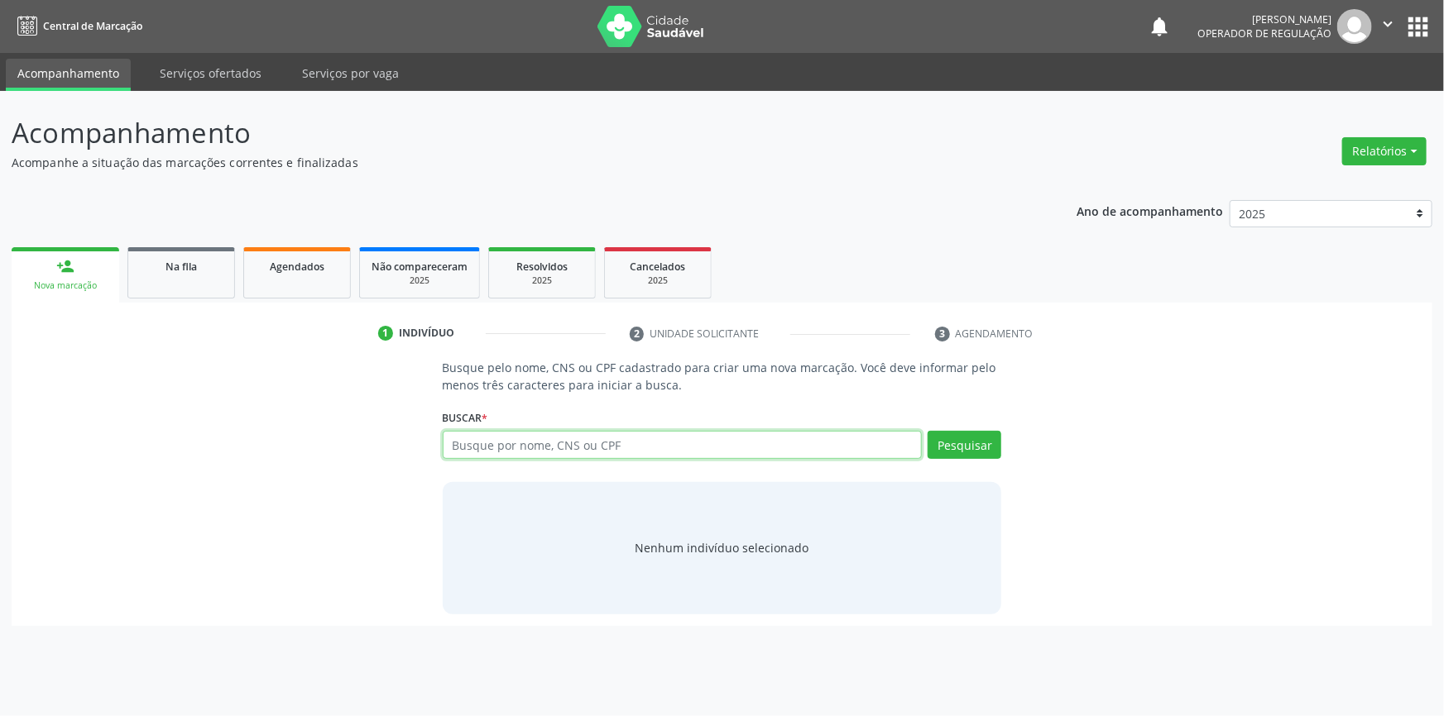
click at [457, 431] on input "text" at bounding box center [683, 445] width 480 height 28
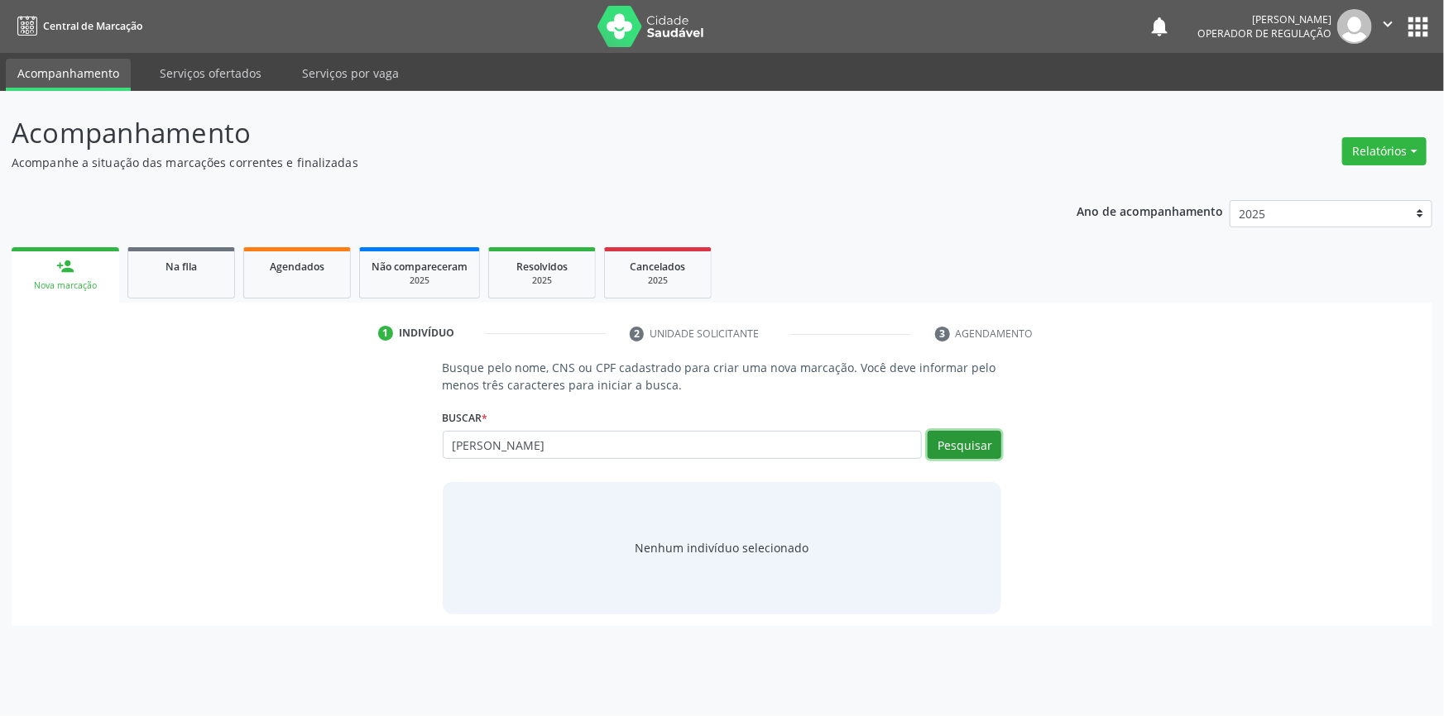
click at [995, 431] on button "Pesquisar" at bounding box center [964, 445] width 74 height 28
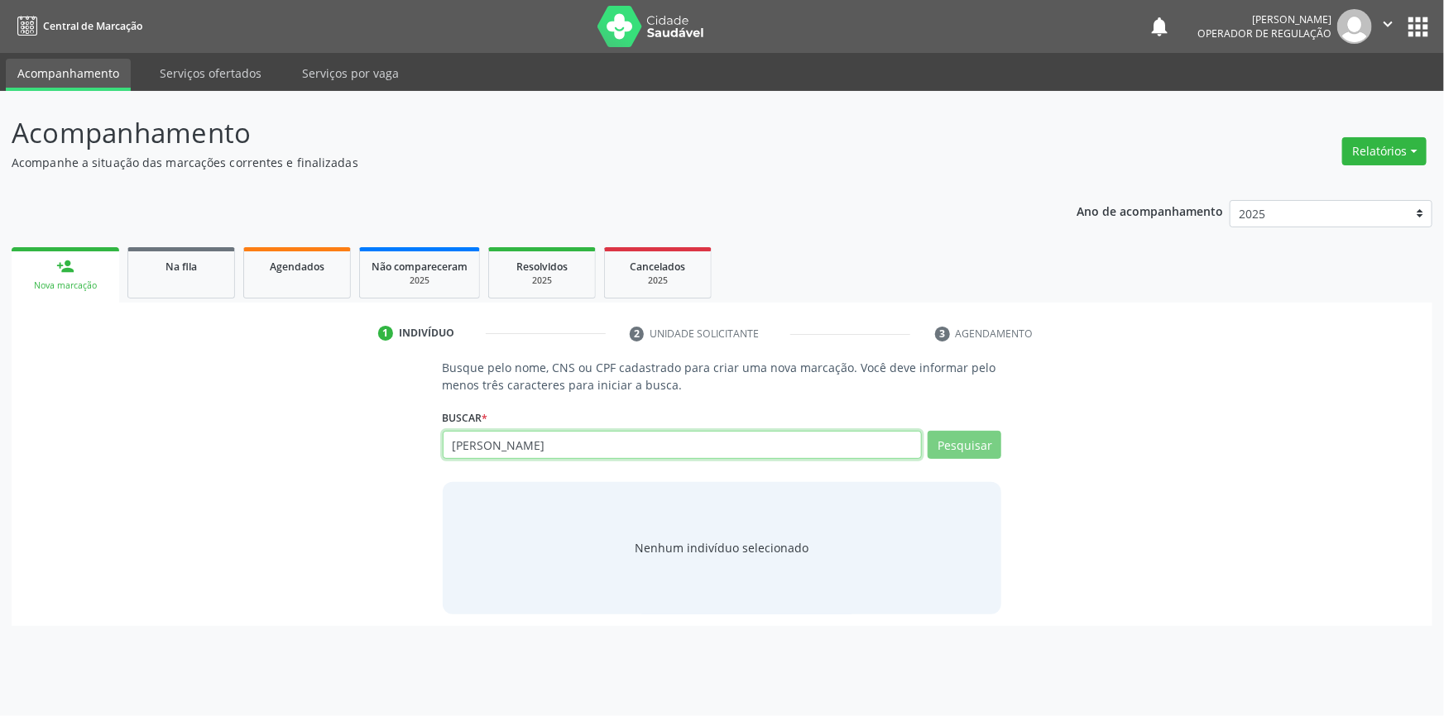
click at [534, 447] on input "[PERSON_NAME]" at bounding box center [683, 445] width 480 height 28
type input "[PERSON_NAME]"
click at [1011, 437] on div "Busque pelo nome, CNS ou CPF cadastrado para criar uma nova marcação. Você deve…" at bounding box center [722, 486] width 582 height 255
